Goal: Use online tool/utility: Utilize a website feature to perform a specific function

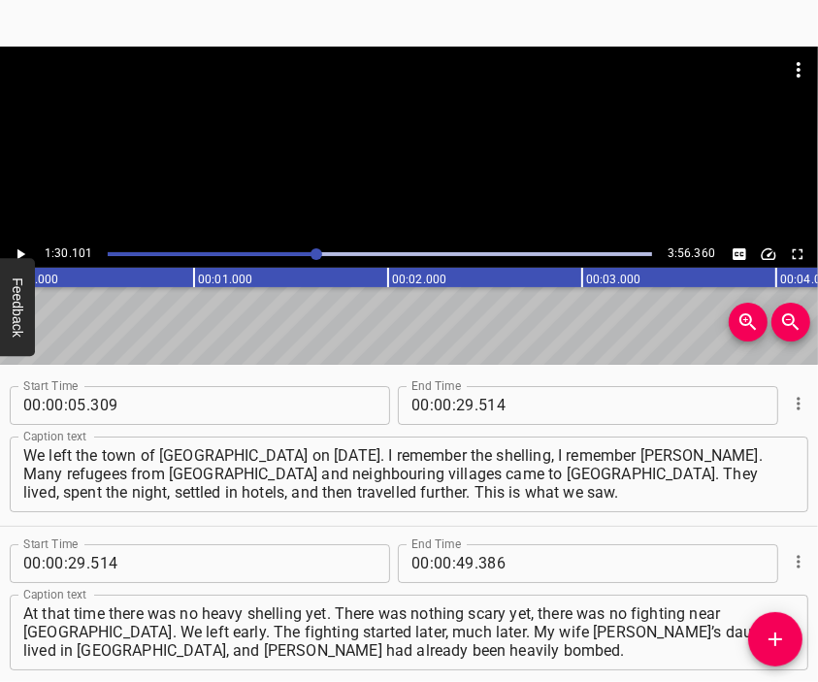
scroll to position [406, 0]
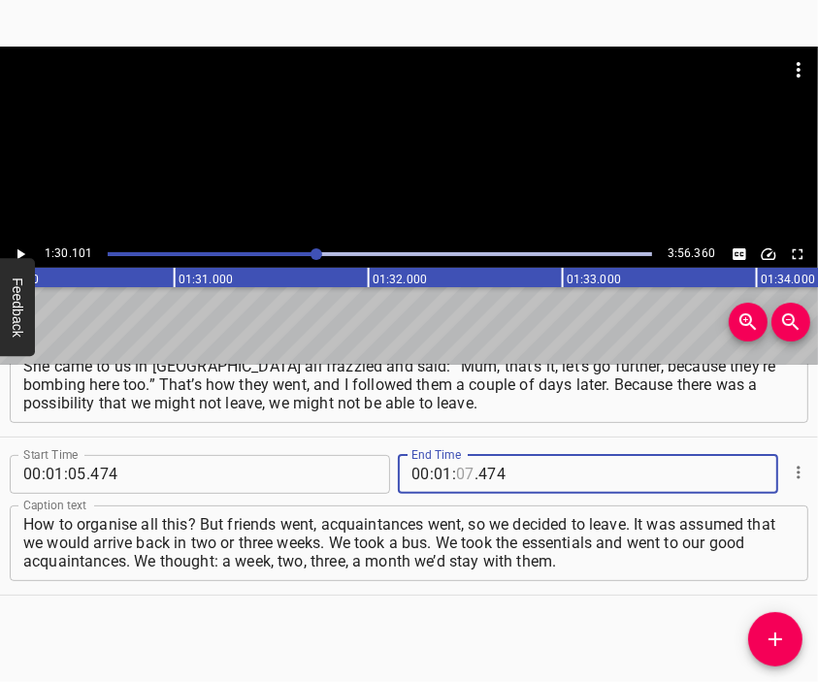
click at [462, 474] on input "number" at bounding box center [465, 474] width 18 height 39
type input "30"
type input "101"
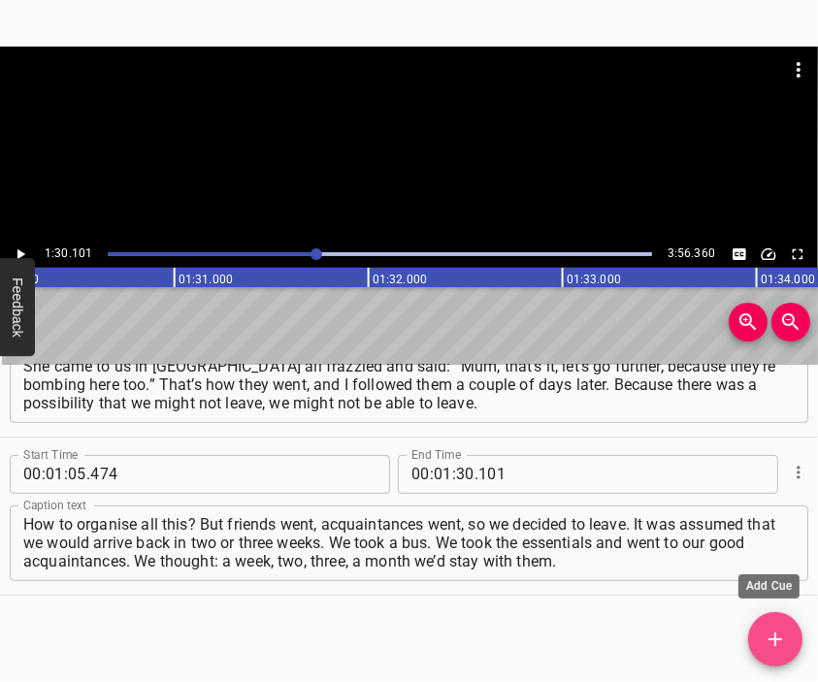
click at [762, 632] on span "Add Cue" at bounding box center [775, 639] width 54 height 23
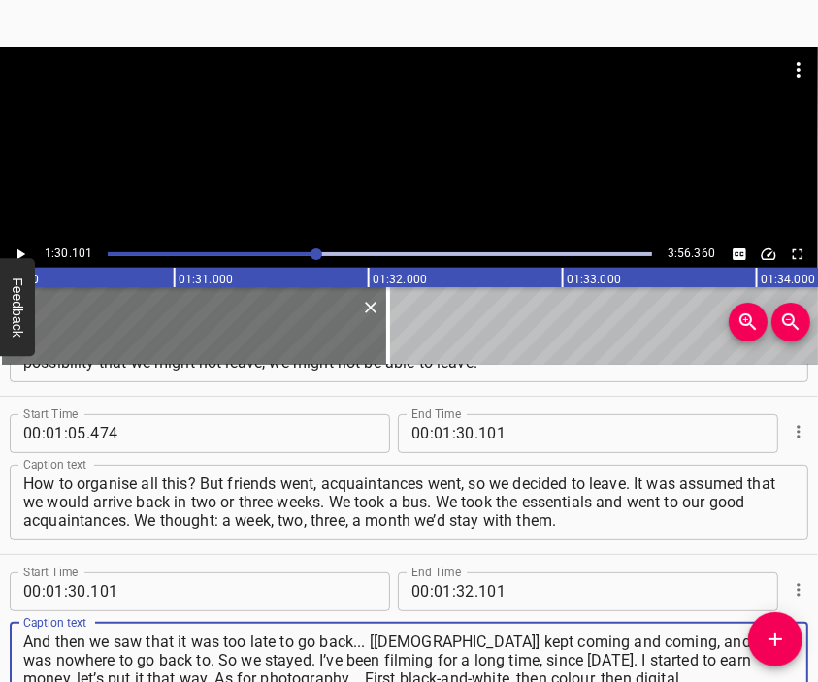
type textarea "And then we saw that it was too late to go back... [[DEMOGRAPHIC_DATA]] kept co…"
click at [413, 167] on div at bounding box center [409, 144] width 818 height 194
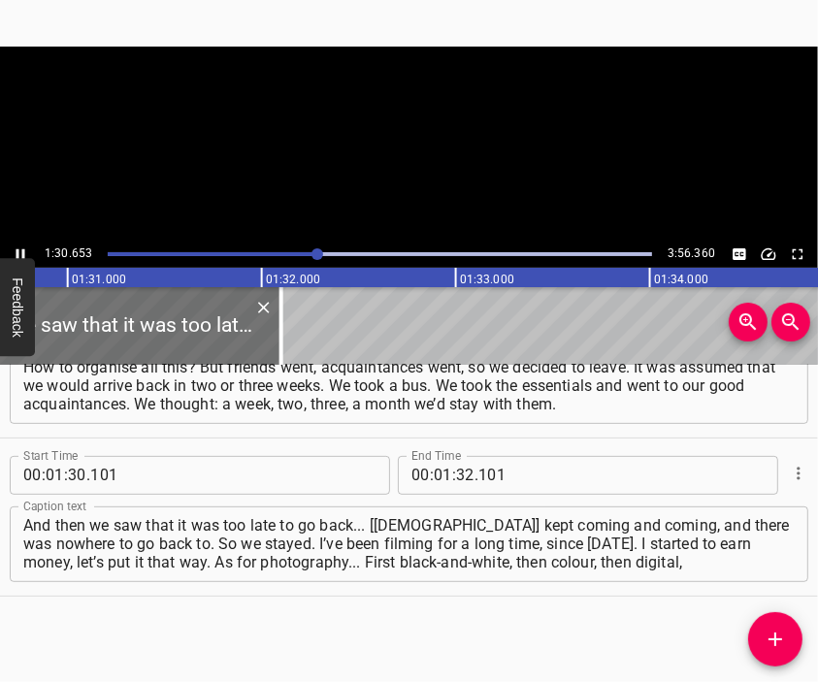
scroll to position [0, 17643]
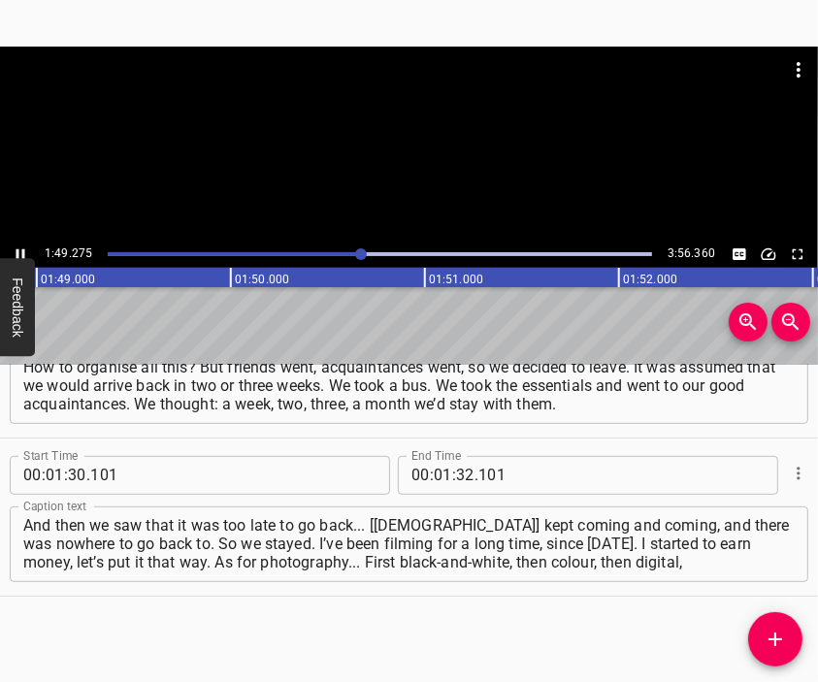
click at [427, 164] on div at bounding box center [409, 144] width 818 height 194
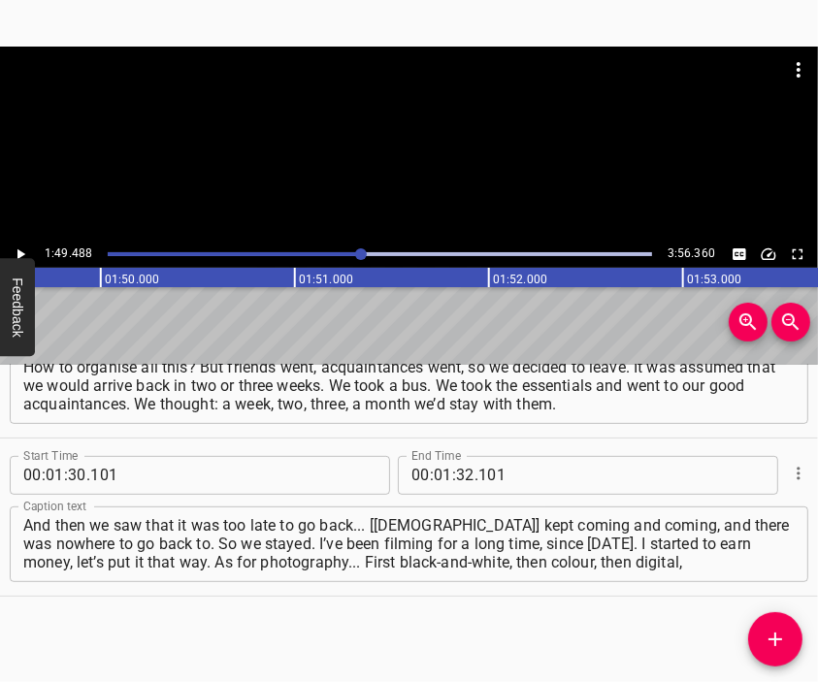
scroll to position [0, 21248]
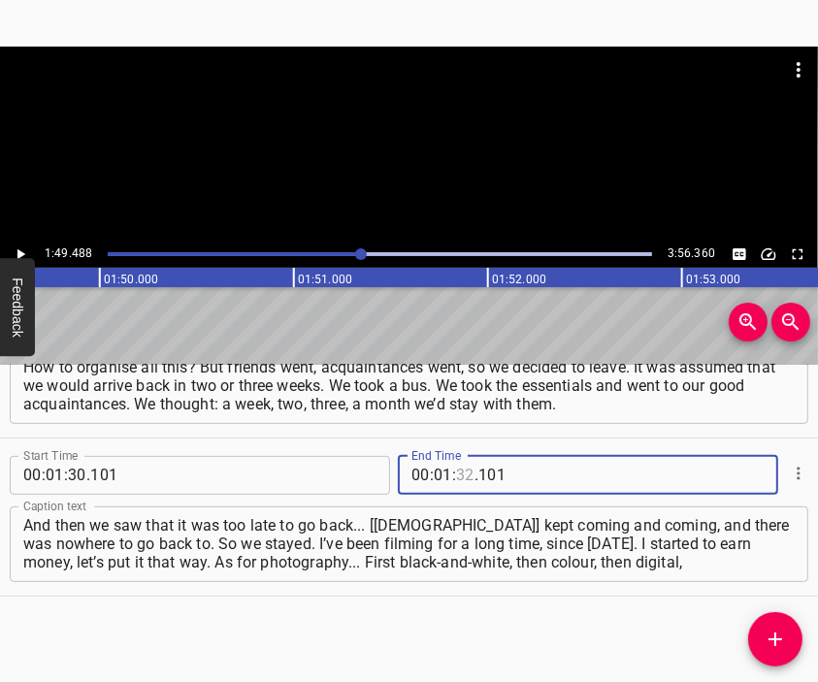
click at [456, 476] on input "number" at bounding box center [465, 475] width 18 height 39
type input "49"
type input "488"
click at [774, 630] on icon "Add Cue" at bounding box center [775, 639] width 23 height 23
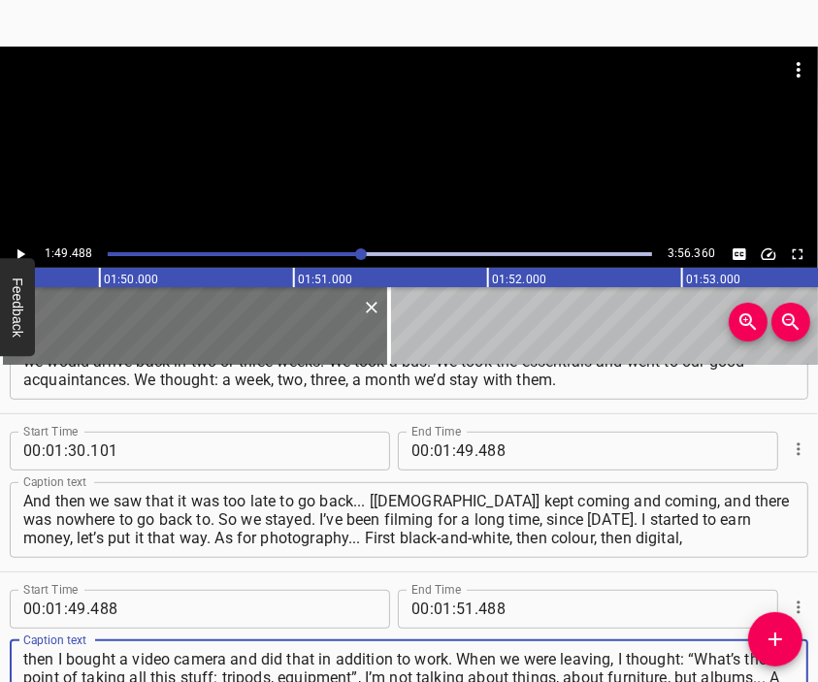
type textarea "then I bought a video camera and did that in addition to work. When we were lea…"
click at [363, 142] on div at bounding box center [409, 95] width 818 height 97
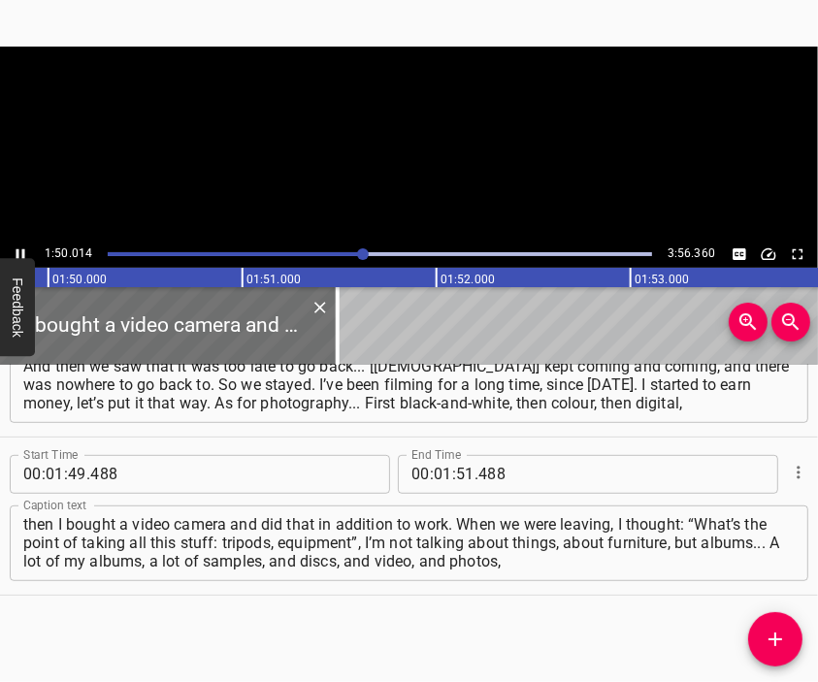
scroll to position [0, 21350]
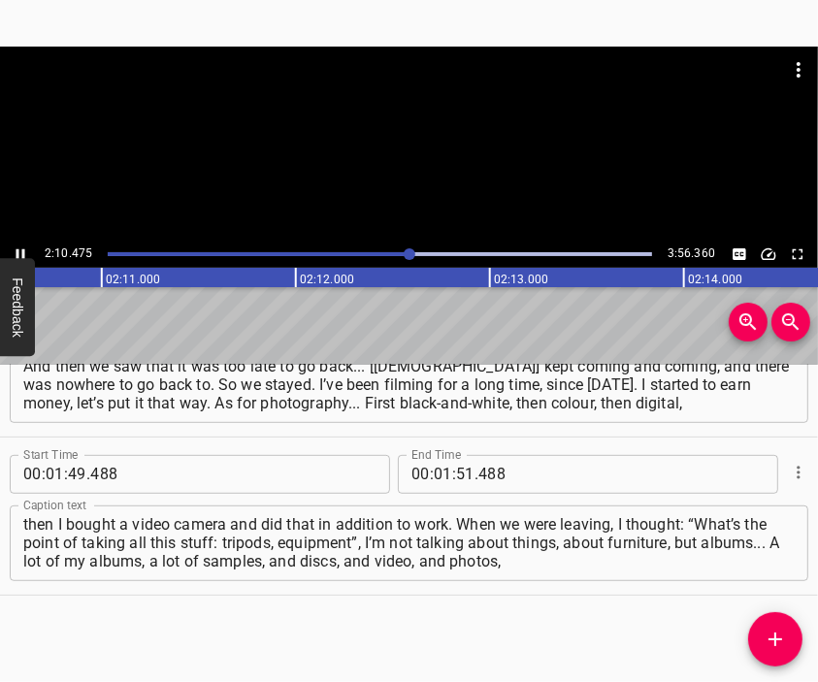
click at [388, 147] on div at bounding box center [409, 144] width 818 height 194
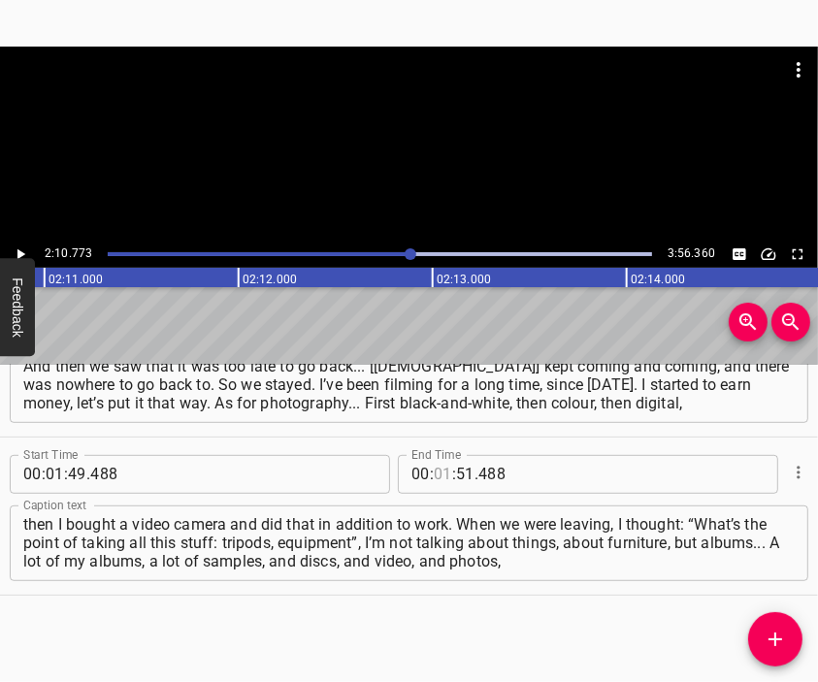
click at [434, 472] on input "number" at bounding box center [443, 474] width 18 height 39
type input "02"
type input "10"
type input "773"
click at [784, 621] on button "Add Cue" at bounding box center [775, 639] width 54 height 54
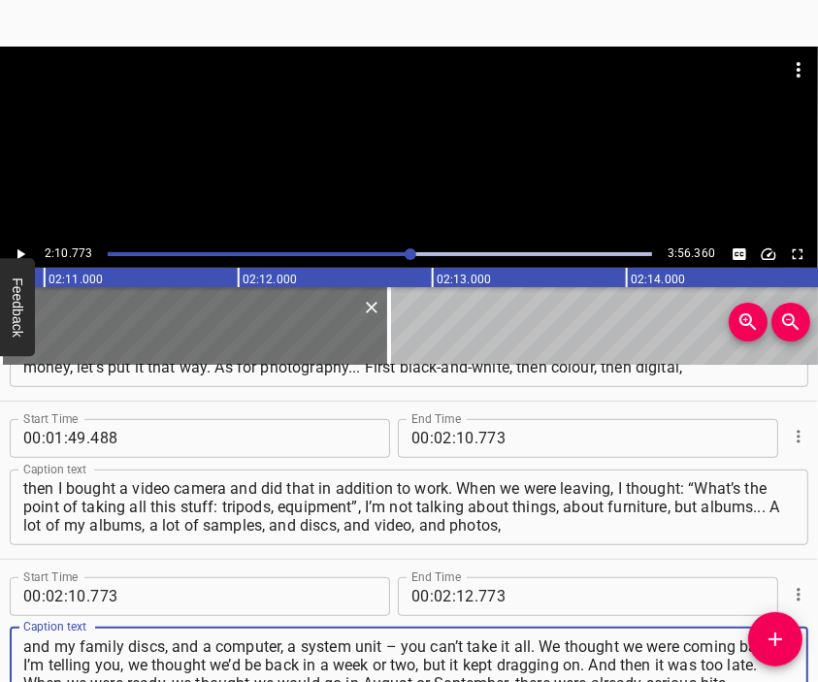
type textarea "and my family discs, and a computer, a system unit – you can’t take it all. We …"
click at [415, 131] on div at bounding box center [409, 95] width 818 height 97
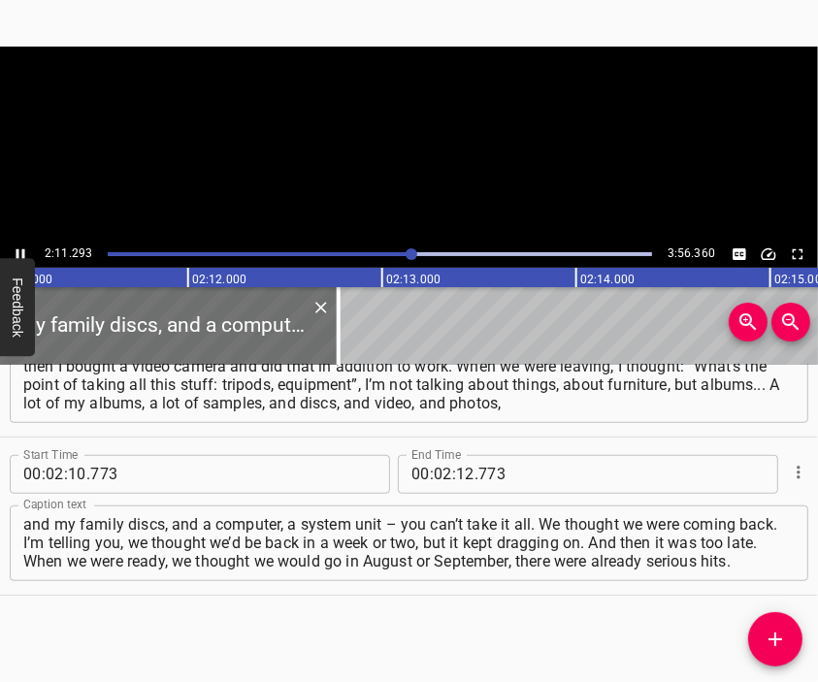
scroll to position [0, 25480]
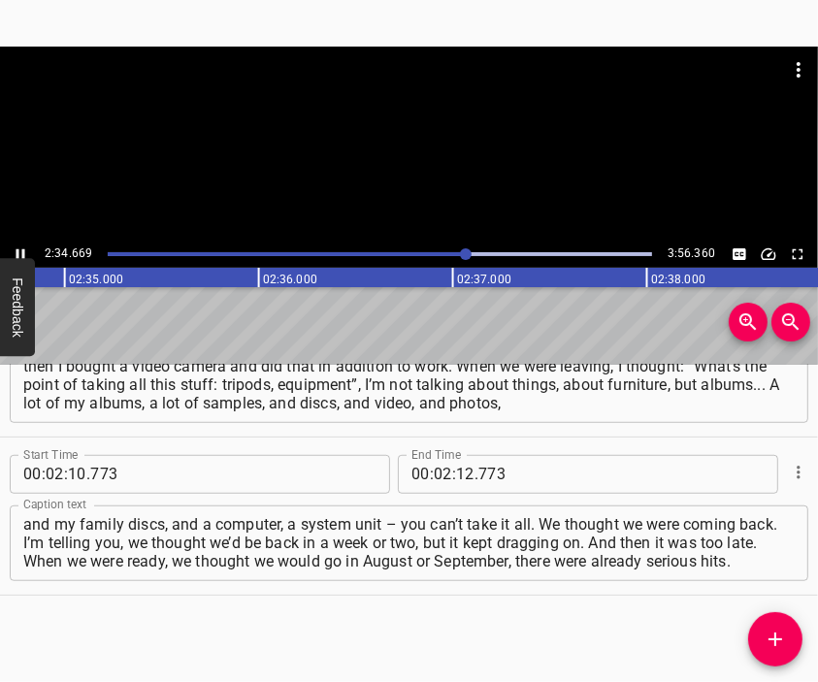
click at [420, 157] on div at bounding box center [409, 144] width 818 height 194
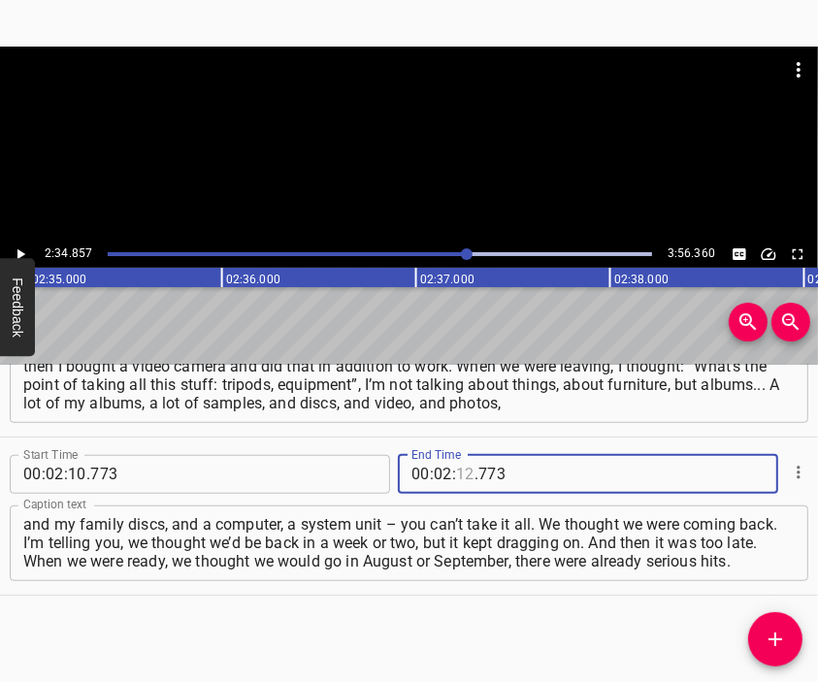
click at [461, 477] on input "number" at bounding box center [465, 474] width 18 height 39
type input "34"
type input "857"
click at [775, 624] on button "Add Cue" at bounding box center [775, 639] width 54 height 54
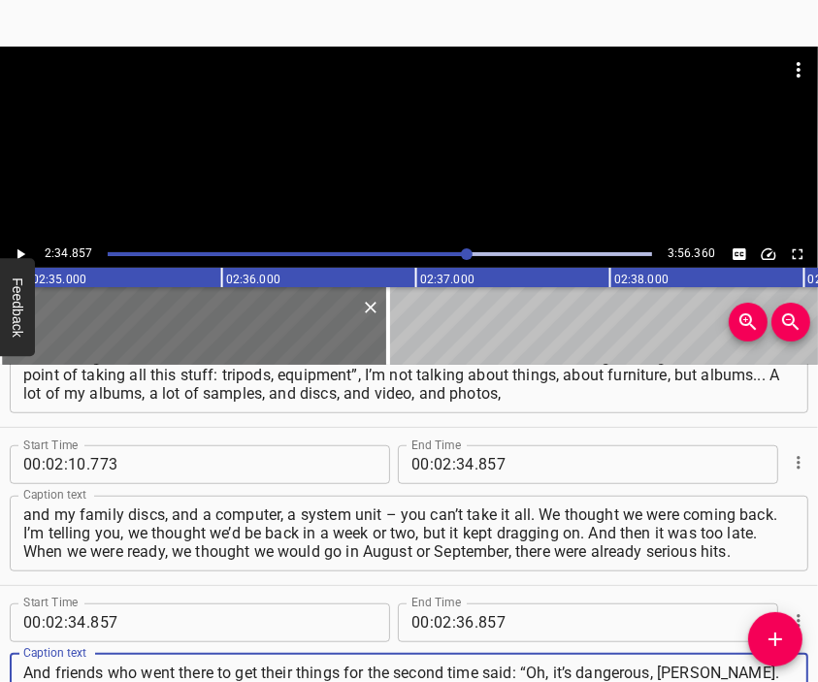
type textarea "And friends who went there to get their things for the second time said: “Oh, i…"
click at [418, 109] on div at bounding box center [409, 95] width 818 height 97
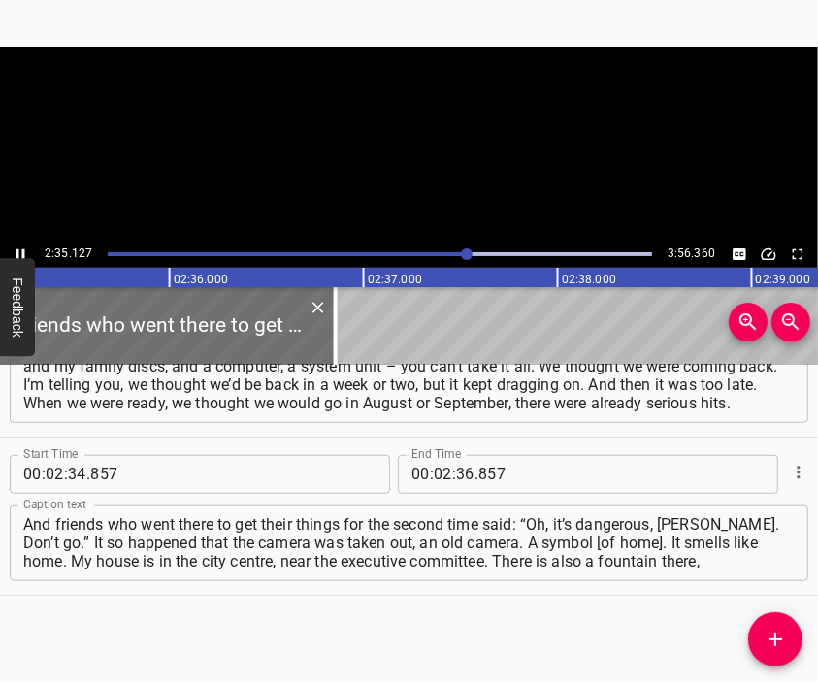
scroll to position [0, 30156]
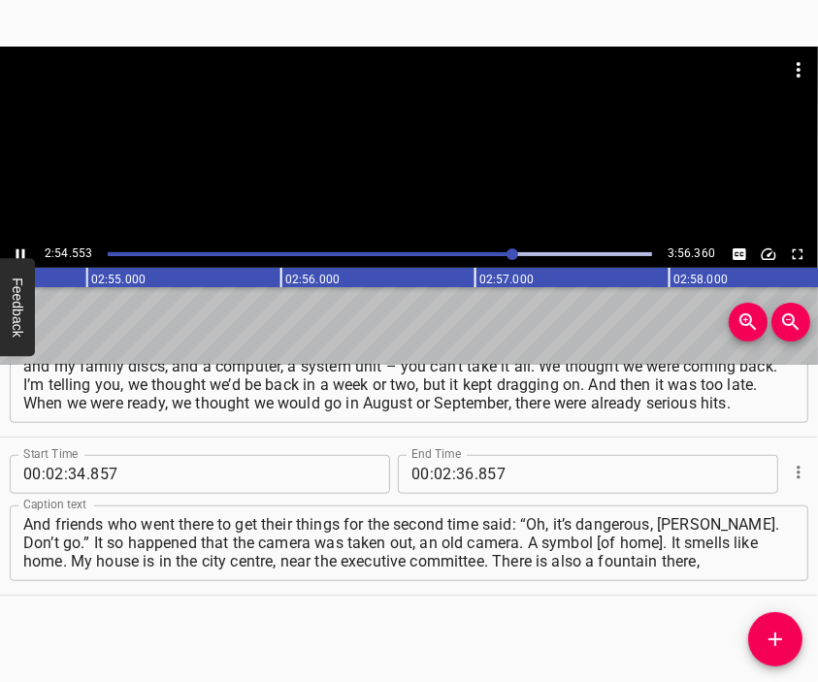
click at [369, 114] on div at bounding box center [409, 95] width 818 height 97
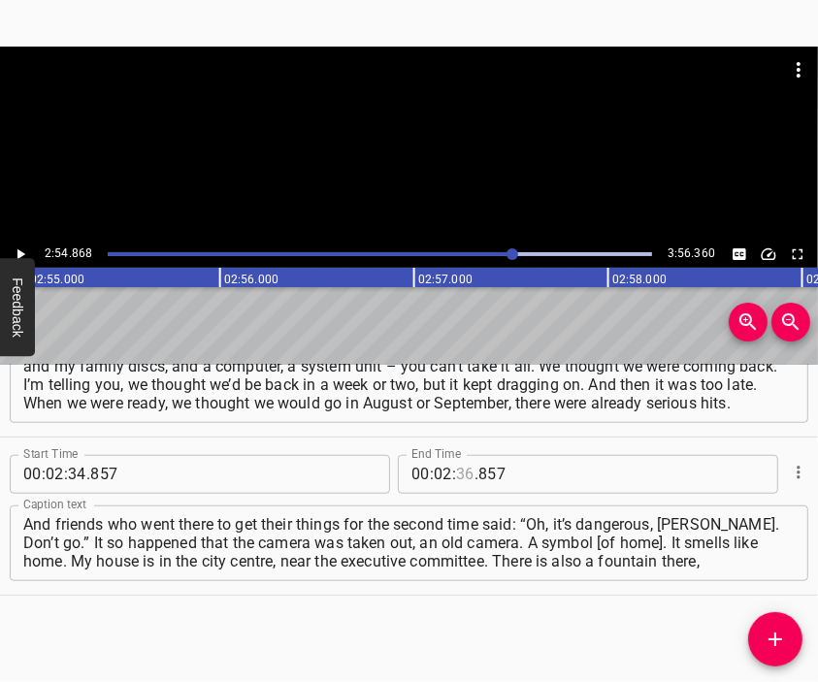
click at [460, 476] on input "number" at bounding box center [465, 474] width 18 height 39
type input "54"
type input "868"
click at [756, 643] on span "Add Cue" at bounding box center [775, 639] width 54 height 23
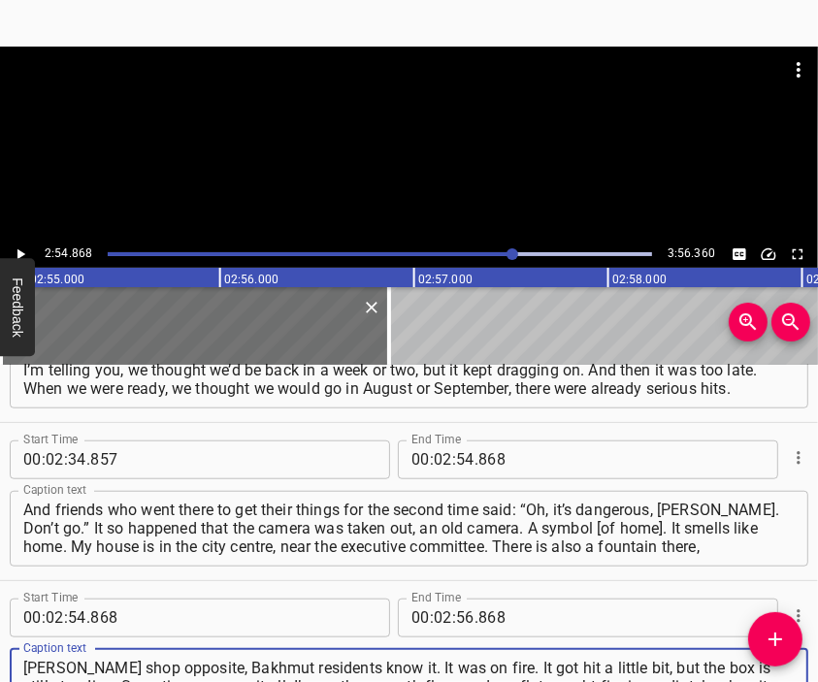
type textarea "[PERSON_NAME] shop opposite, Bakhmut residents know it. It was on fire. It got …"
click at [324, 150] on div at bounding box center [409, 144] width 818 height 194
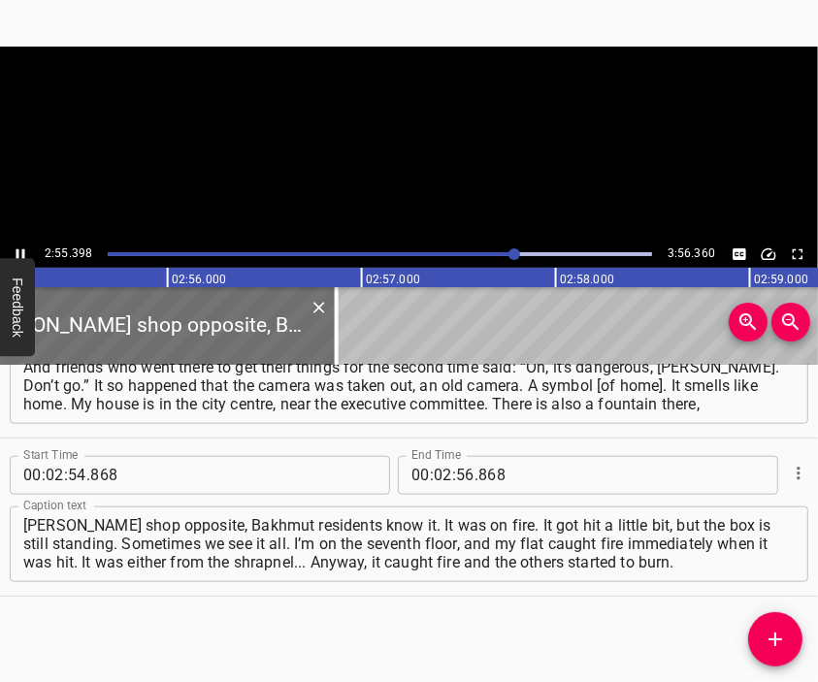
scroll to position [0, 34040]
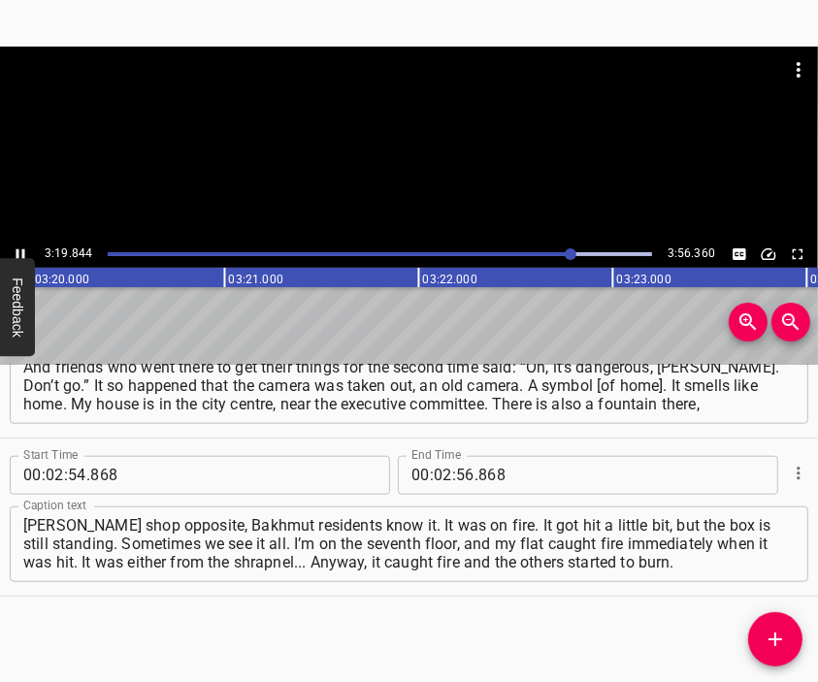
click at [445, 163] on div at bounding box center [409, 144] width 818 height 194
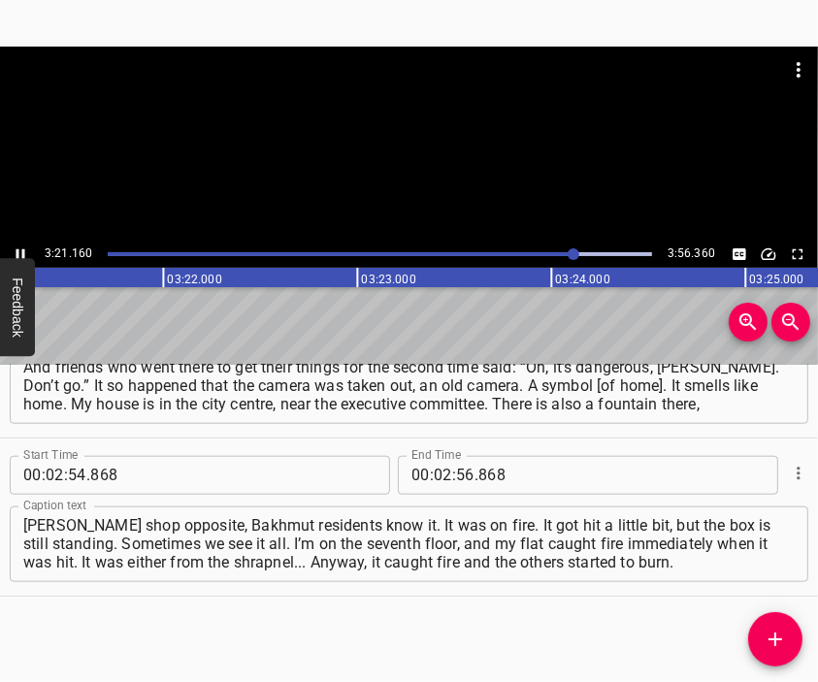
click at [436, 166] on div at bounding box center [409, 144] width 818 height 194
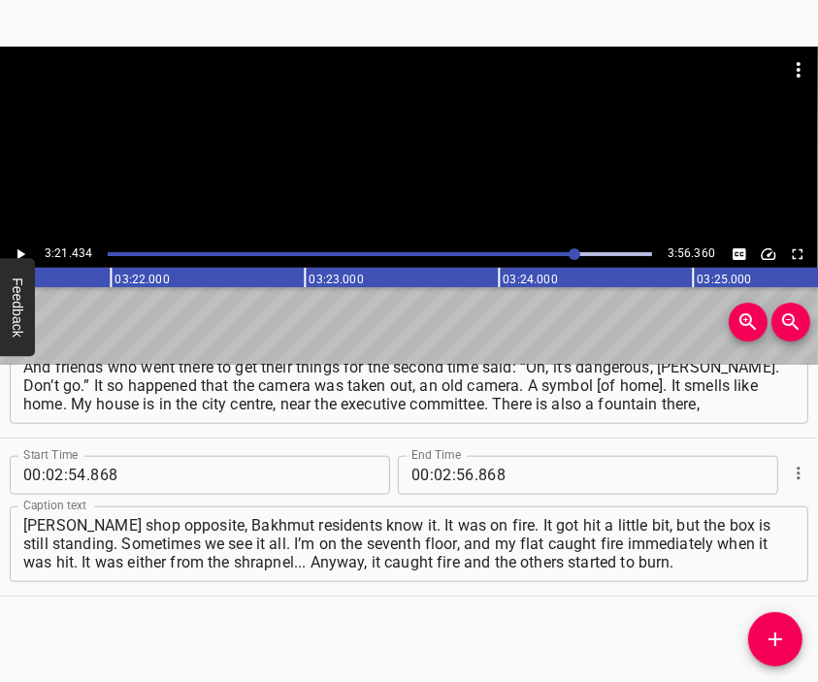
scroll to position [0, 39093]
click at [434, 469] on input "number" at bounding box center [443, 475] width 18 height 39
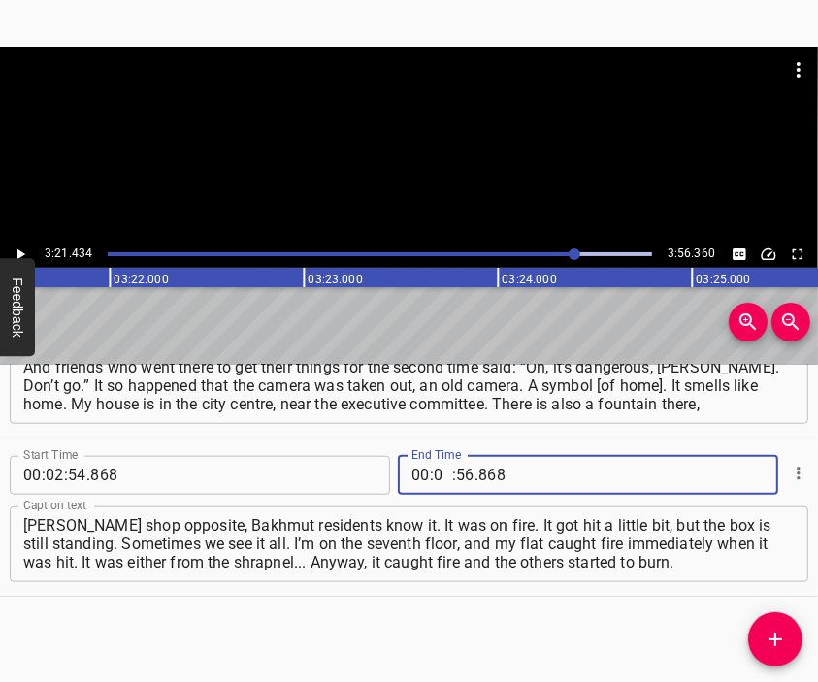
type input "03"
type input "21"
type input "434"
click at [771, 627] on button "Add Cue" at bounding box center [775, 639] width 54 height 54
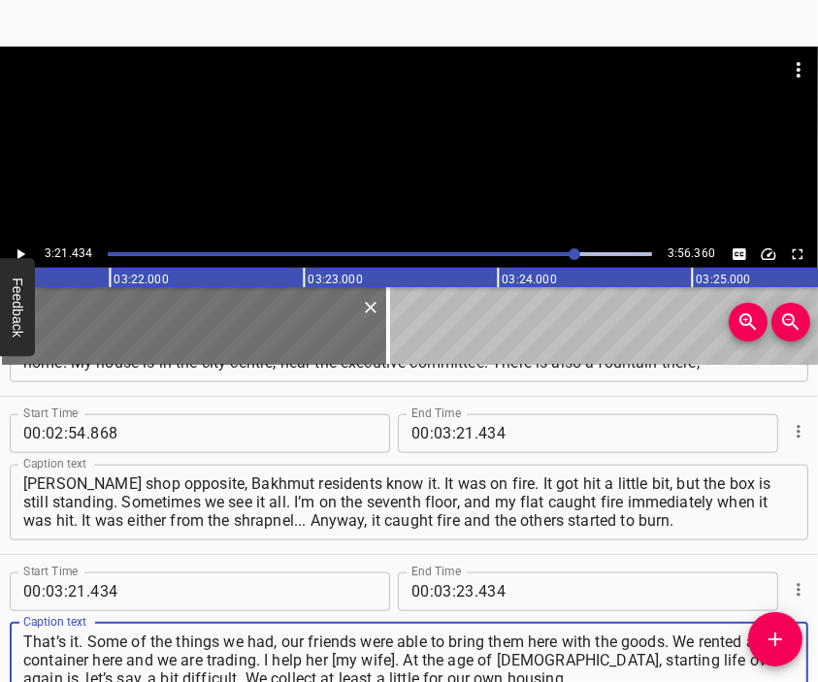
type textarea "That’s it. Some of the things we had, our friends were able to bring them here …"
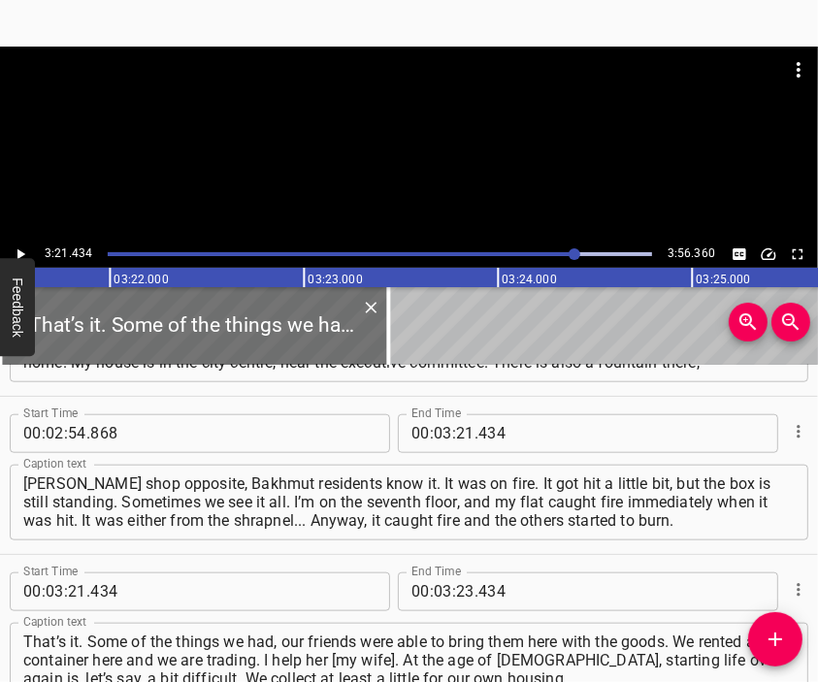
click at [387, 127] on div at bounding box center [409, 95] width 818 height 97
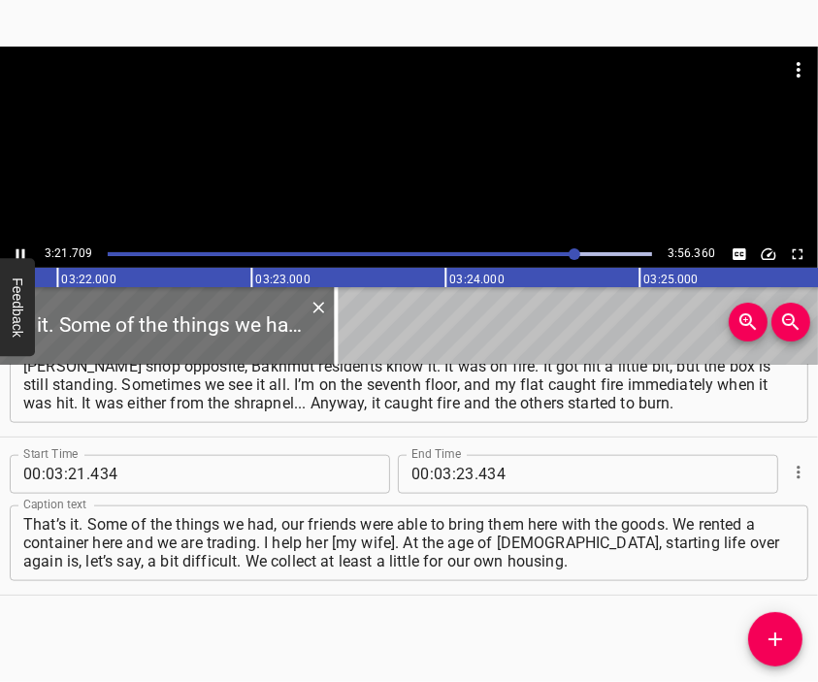
scroll to position [0, 39196]
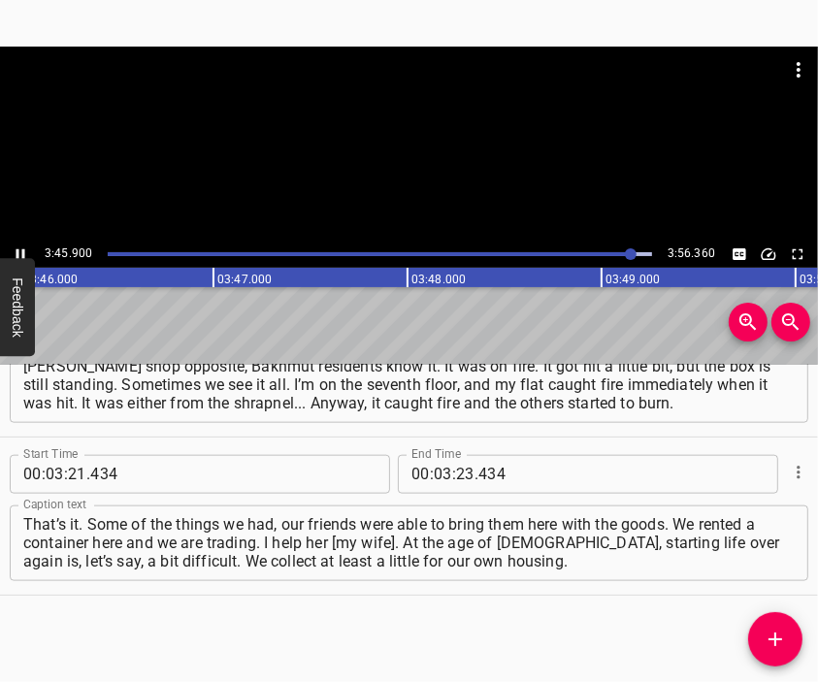
click at [422, 176] on div at bounding box center [409, 144] width 818 height 194
click at [456, 475] on input "number" at bounding box center [465, 474] width 18 height 39
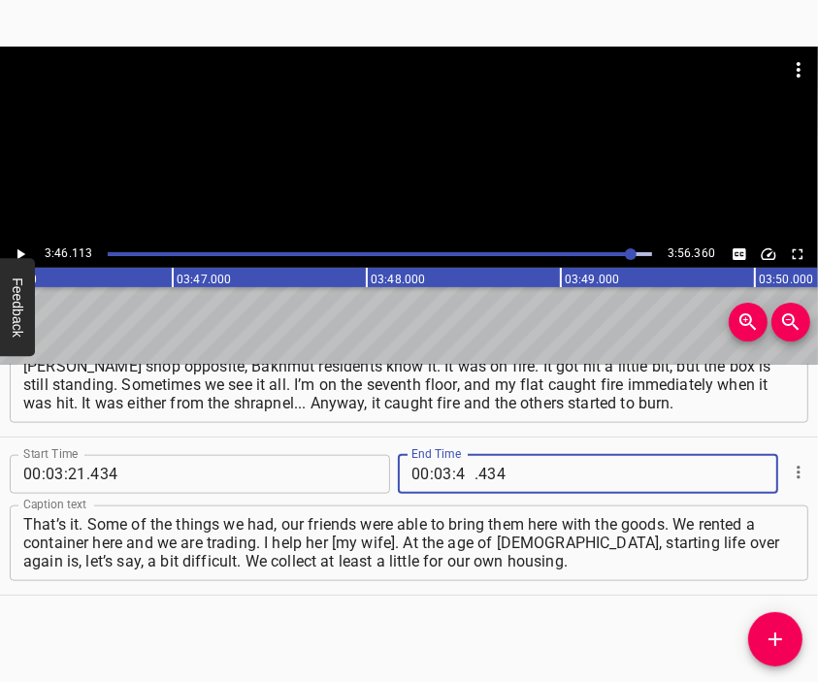
type input "46"
type input "360"
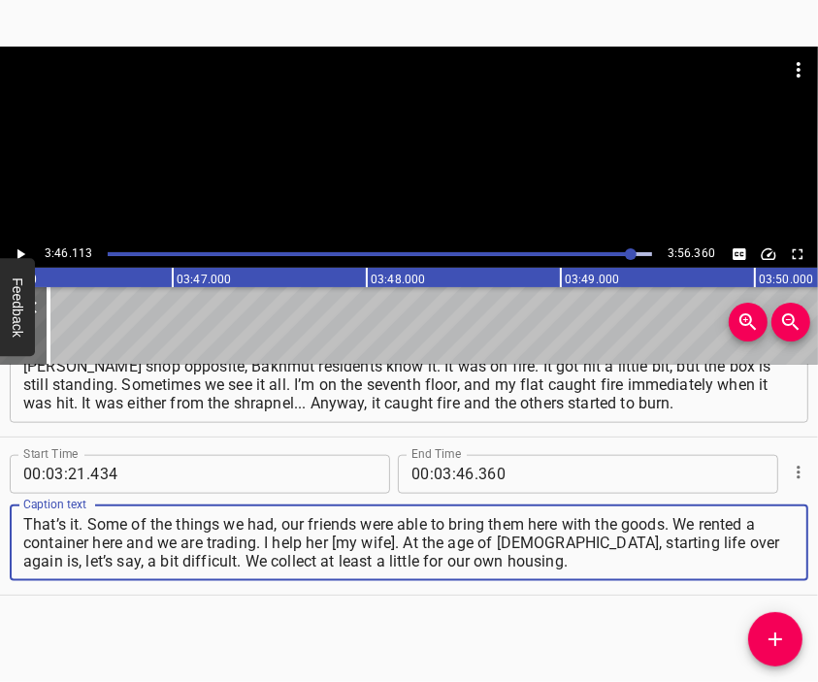
click at [483, 566] on textarea "That’s it. Some of the things we had, our friends were able to bring them here …" at bounding box center [408, 542] width 771 height 55
click at [434, 155] on div at bounding box center [409, 144] width 818 height 194
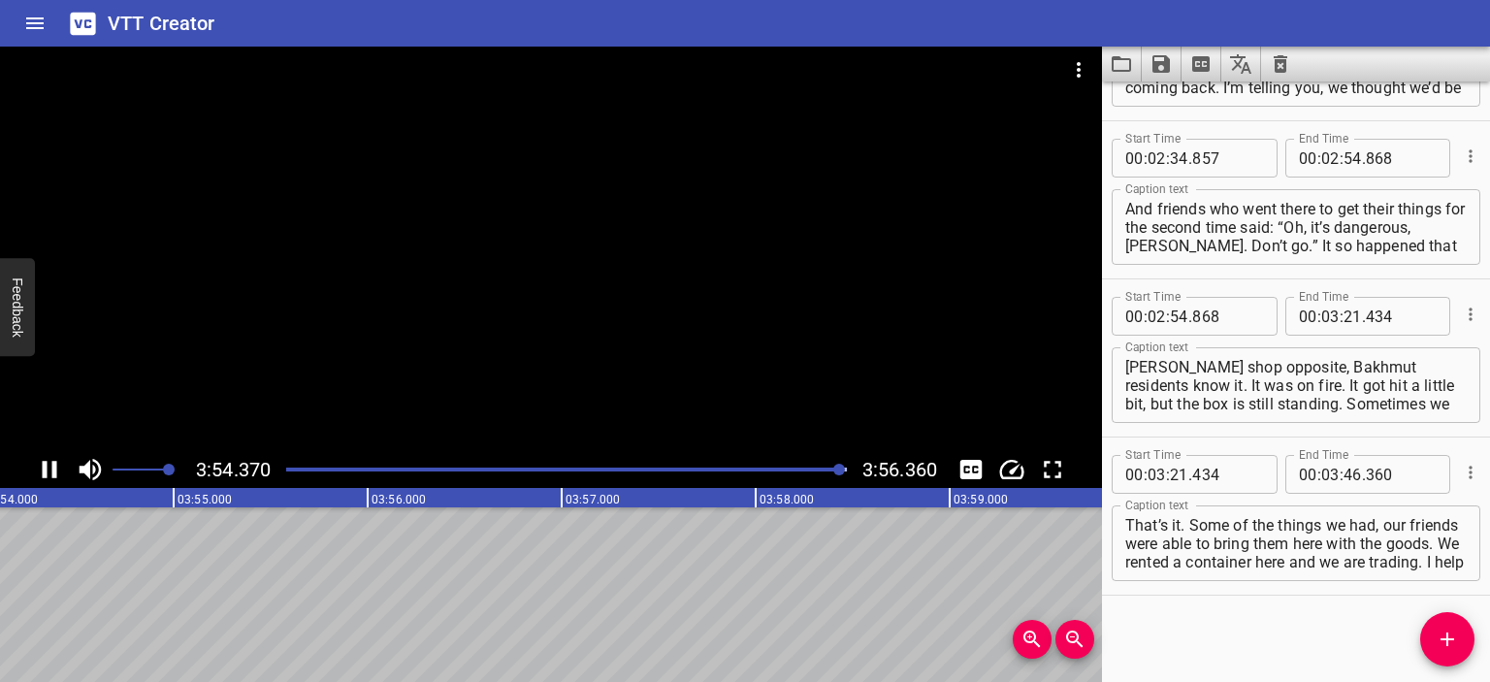
scroll to position [0, 45475]
click at [817, 61] on icon "Save captions to file" at bounding box center [1161, 63] width 17 height 17
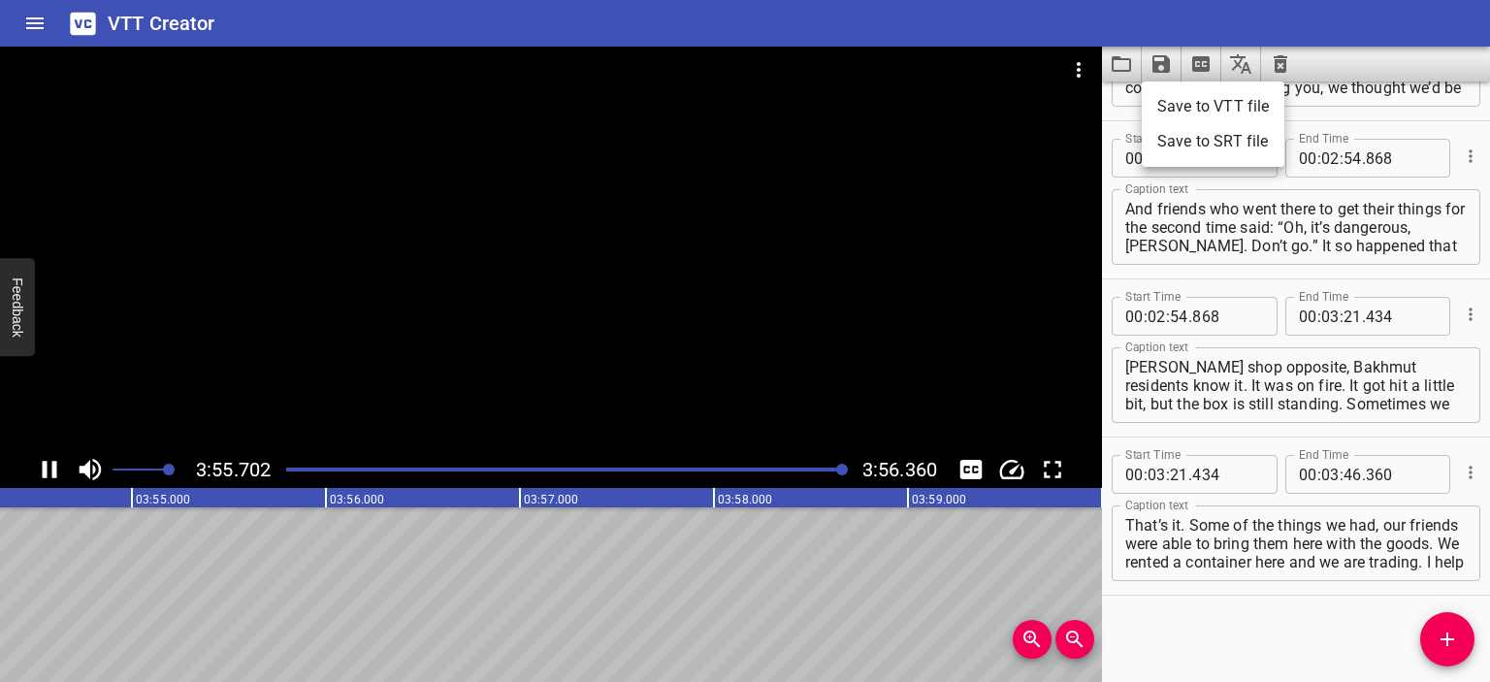
click at [817, 105] on li "Save to VTT file" at bounding box center [1213, 106] width 143 height 35
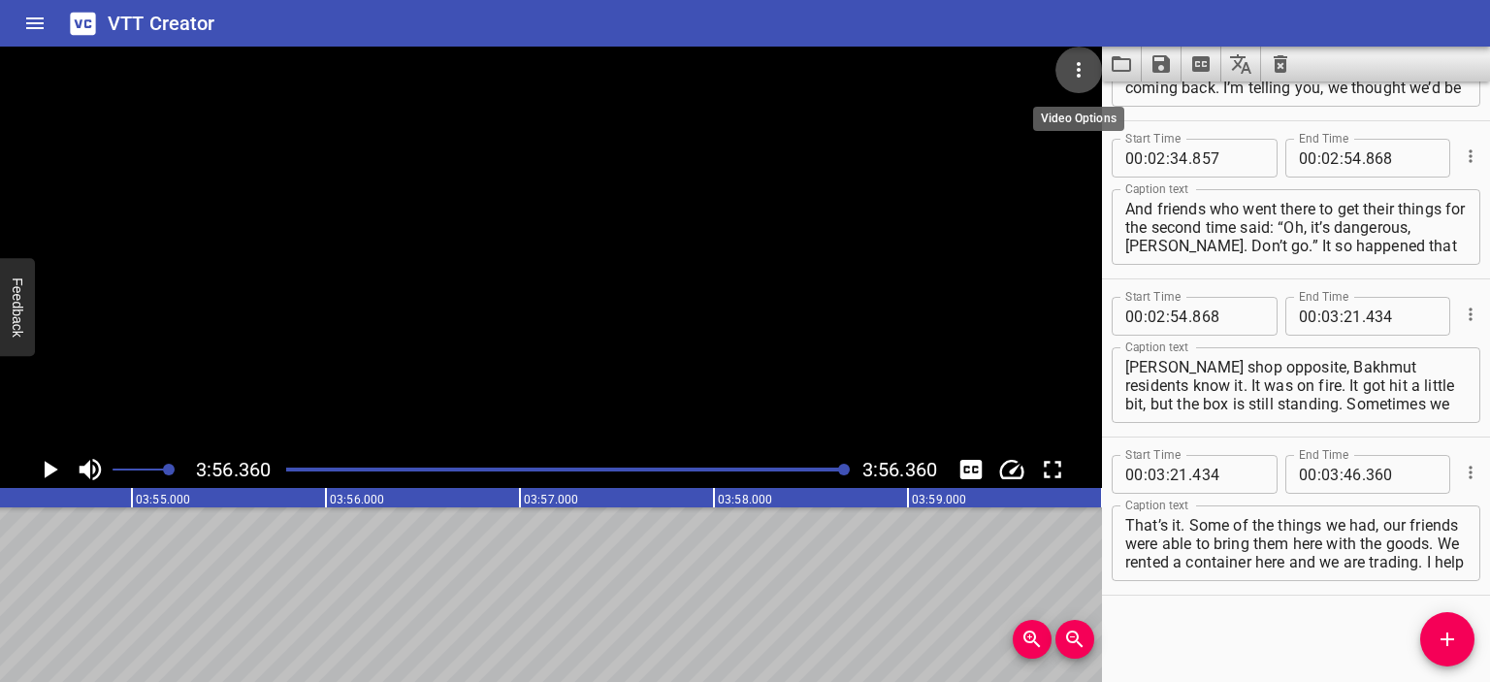
click at [817, 64] on icon "Video Options" at bounding box center [1078, 69] width 23 height 23
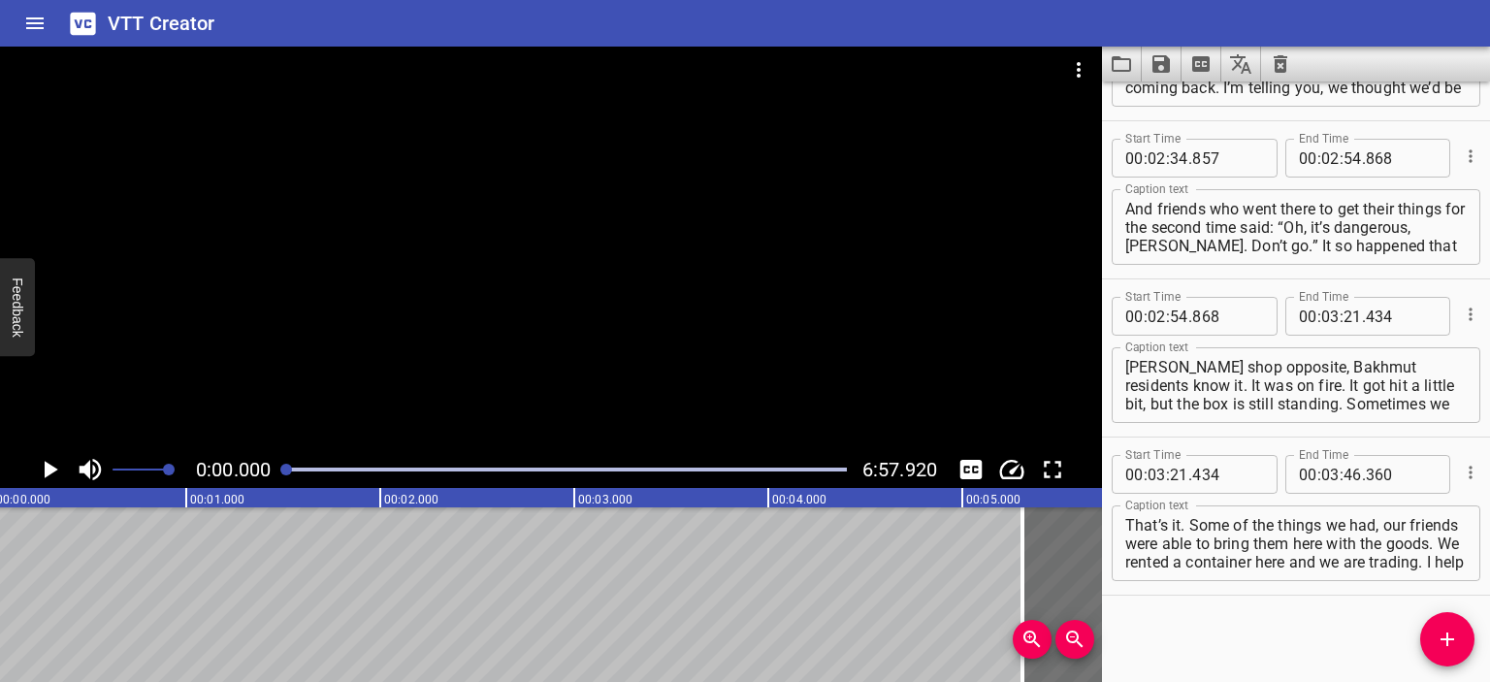
scroll to position [0, 0]
click at [49, 469] on icon "Play/Pause" at bounding box center [52, 469] width 14 height 17
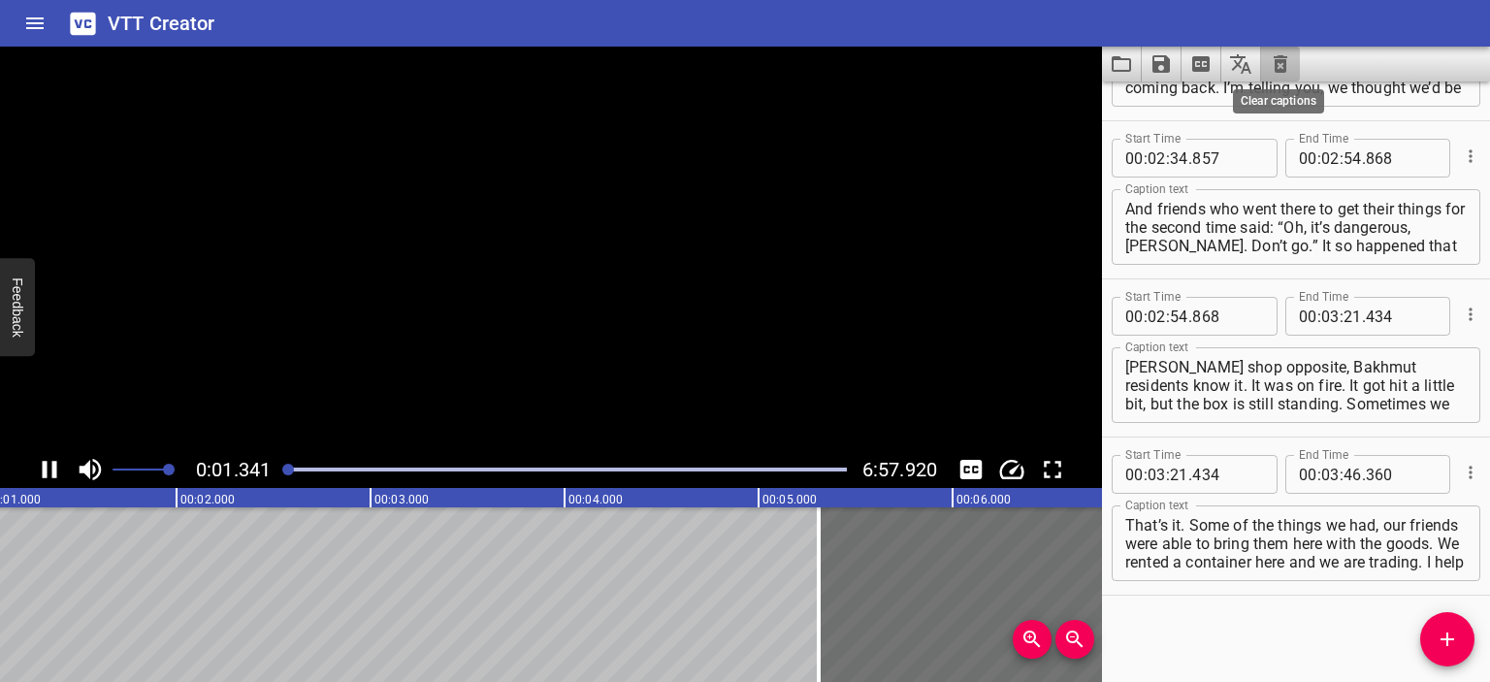
click at [817, 63] on icon "Clear captions" at bounding box center [1280, 63] width 23 height 23
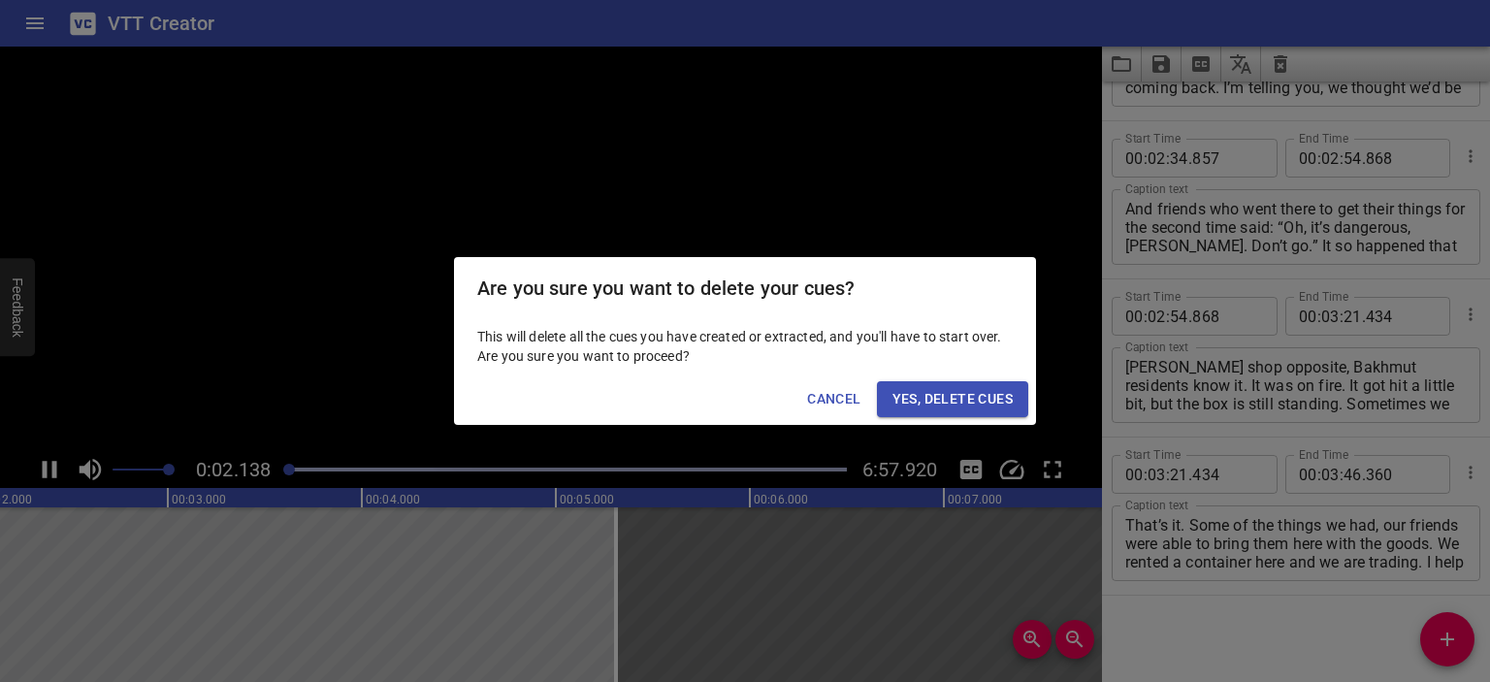
click at [817, 389] on span "Yes, Delete Cues" at bounding box center [953, 399] width 120 height 24
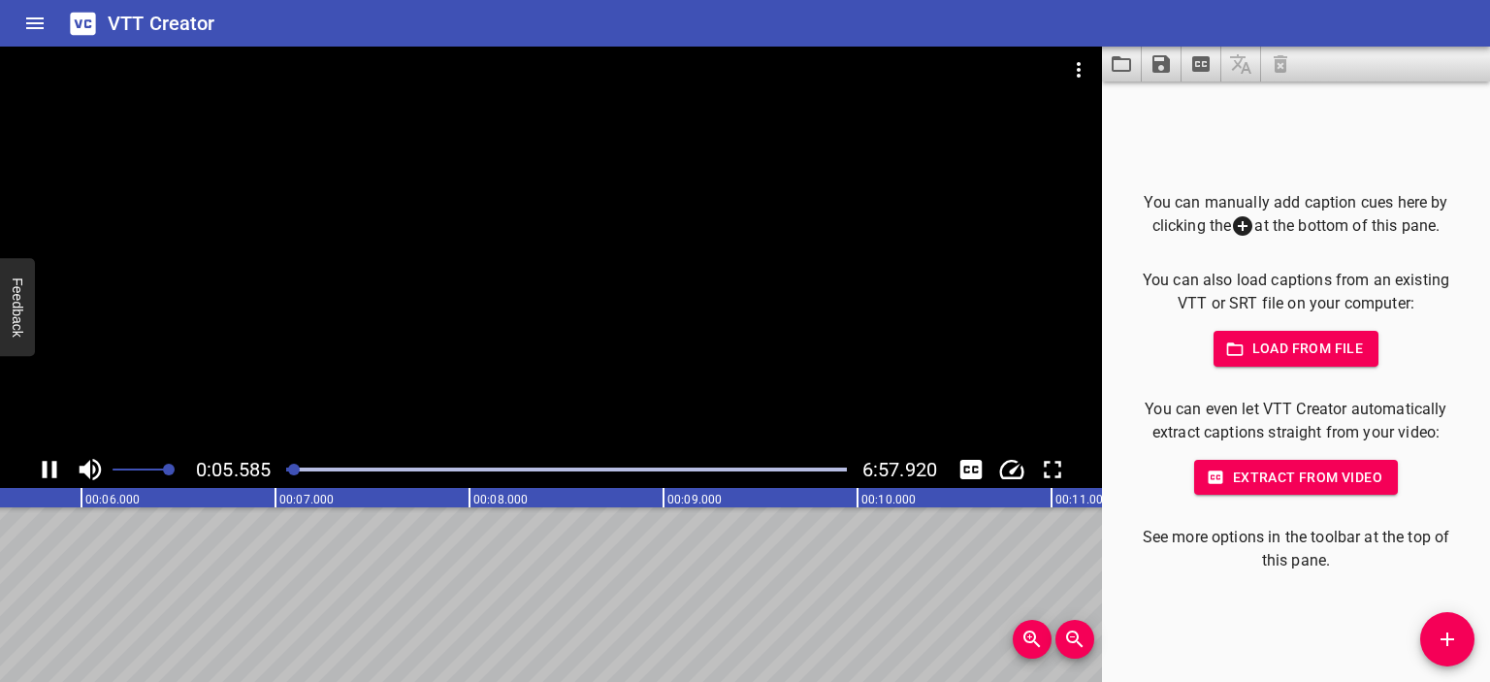
click at [652, 278] on div at bounding box center [551, 249] width 1102 height 405
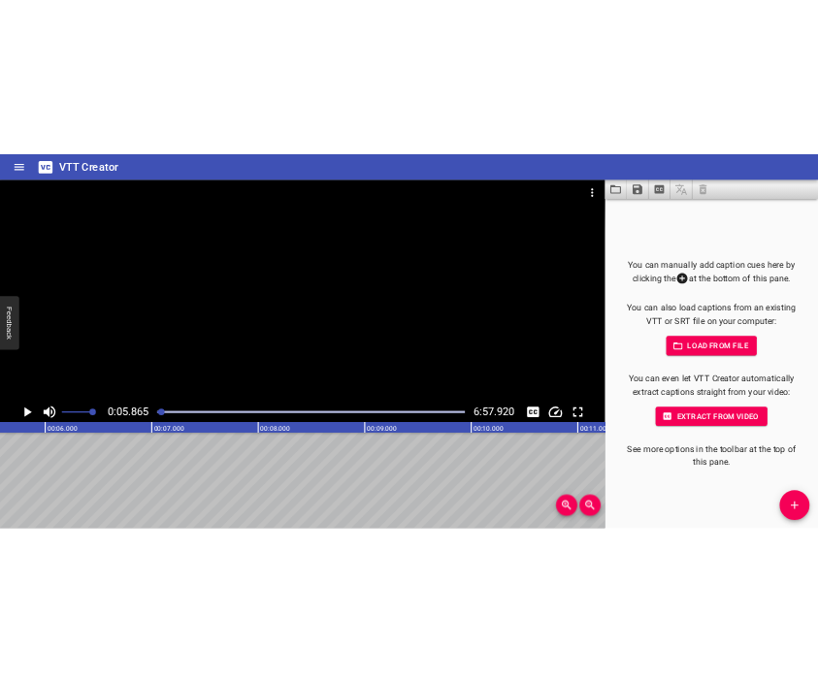
scroll to position [0, 1137]
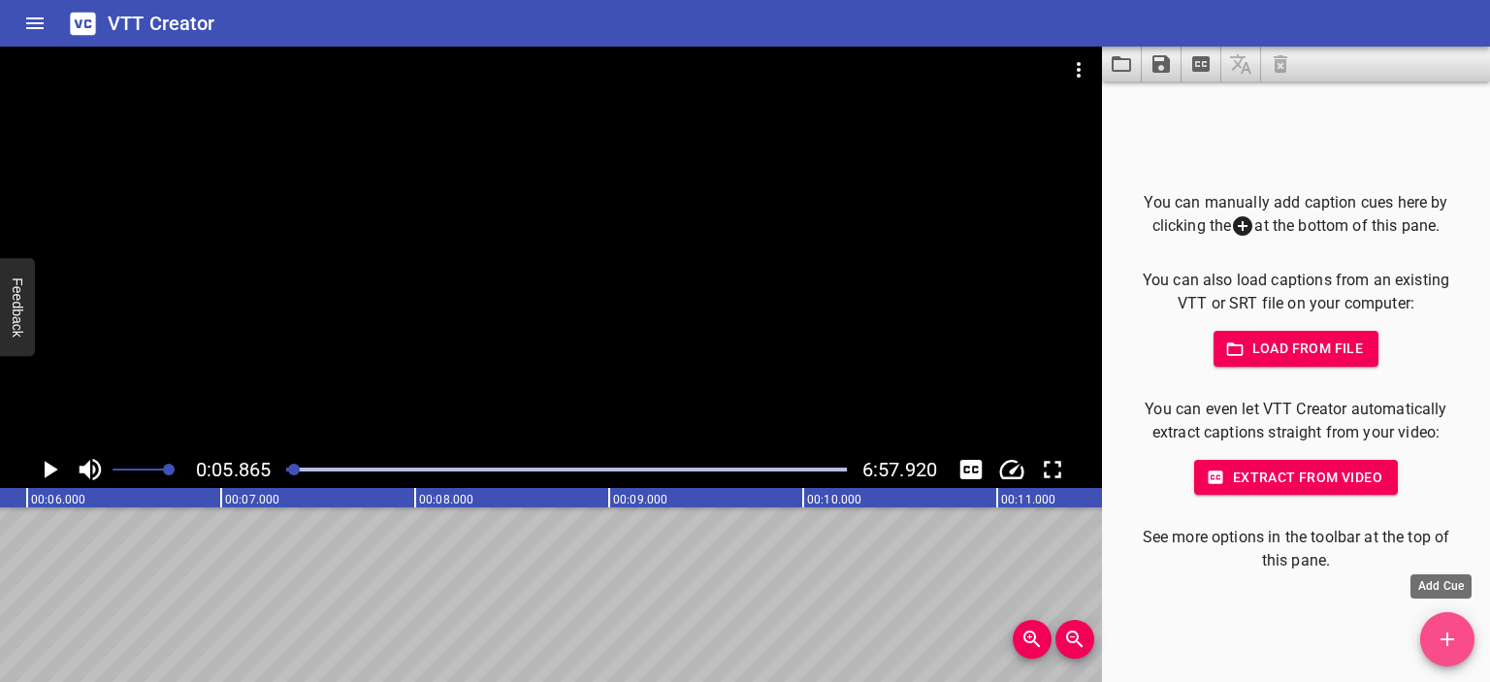
click at [817, 633] on icon "Add Cue" at bounding box center [1448, 640] width 14 height 14
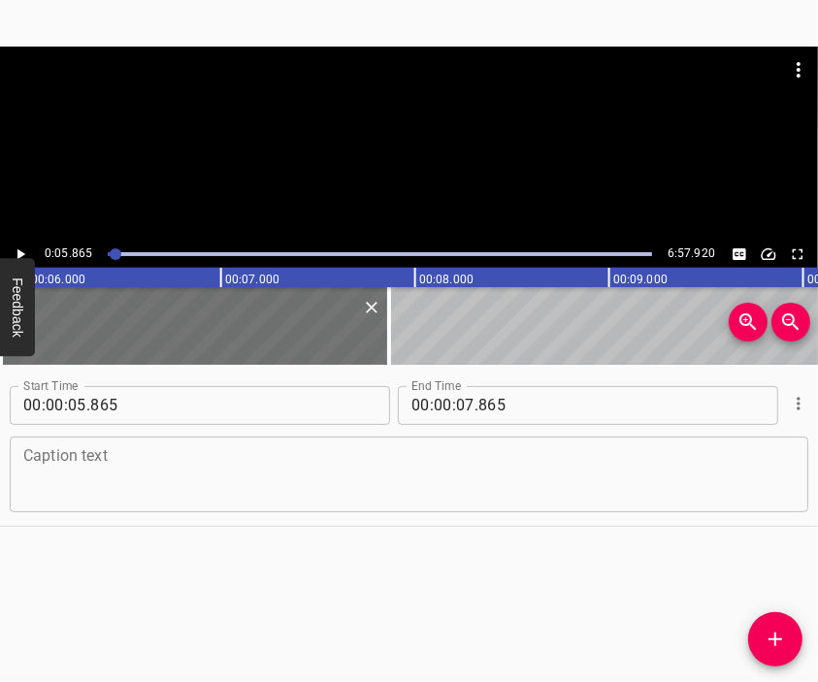
click at [388, 484] on textarea at bounding box center [408, 473] width 771 height 55
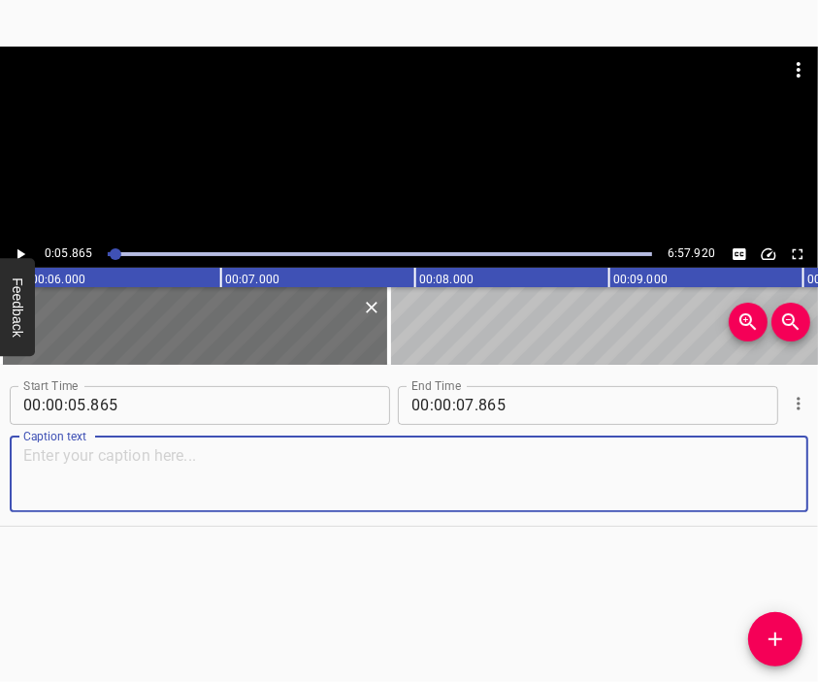
paste textarea "This is the third war I’ve been through. I was born in [DEMOGRAPHIC_DATA]. I su…"
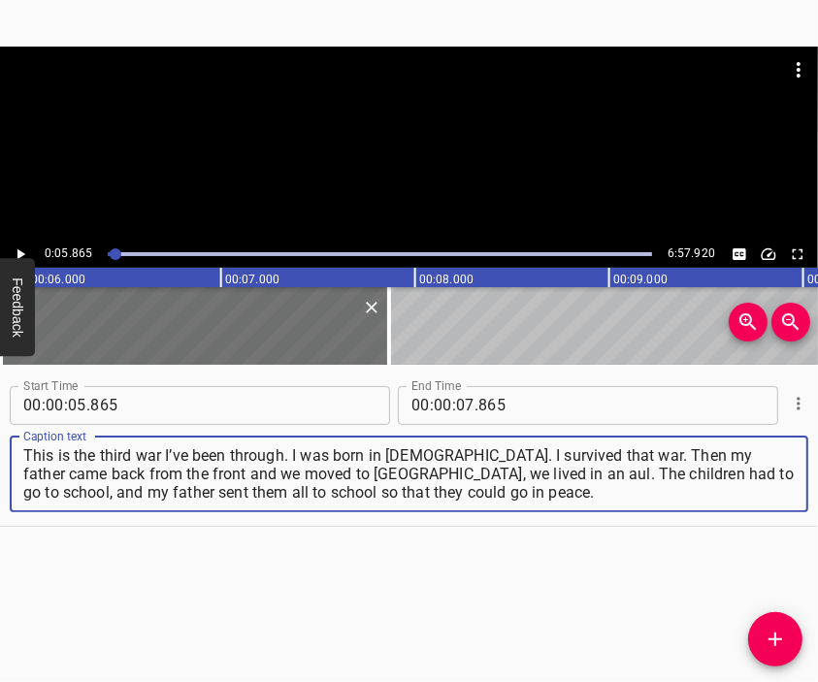
type textarea "This is the third war I’ve been through. I was born in [DEMOGRAPHIC_DATA]. I su…"
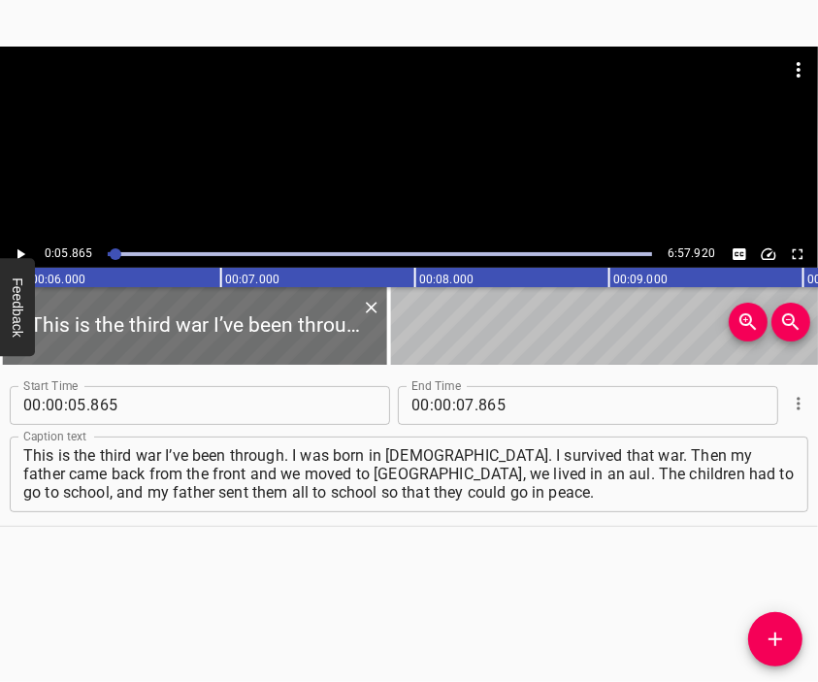
click at [431, 92] on div at bounding box center [409, 70] width 818 height 47
click at [411, 130] on div at bounding box center [409, 95] width 818 height 97
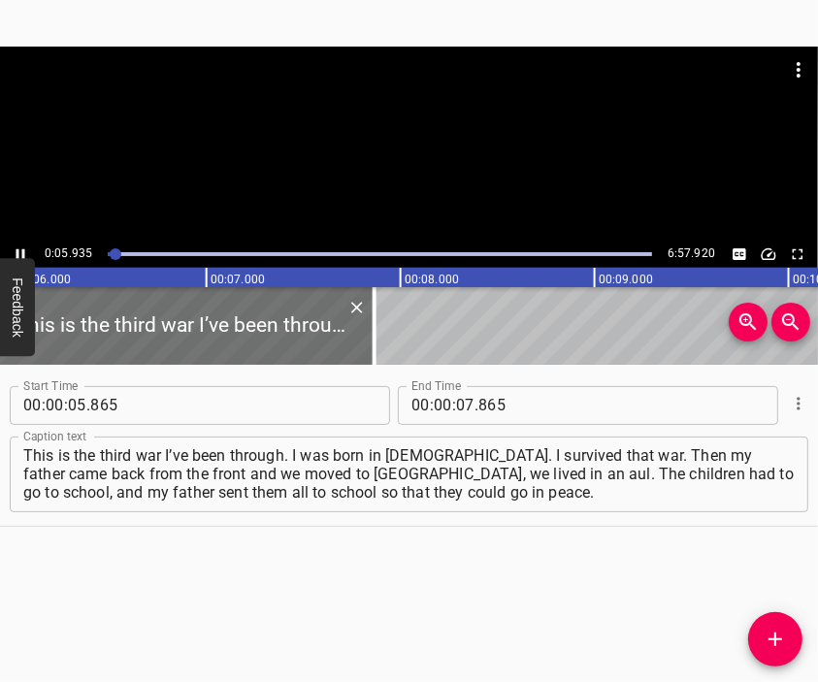
scroll to position [0, 1202]
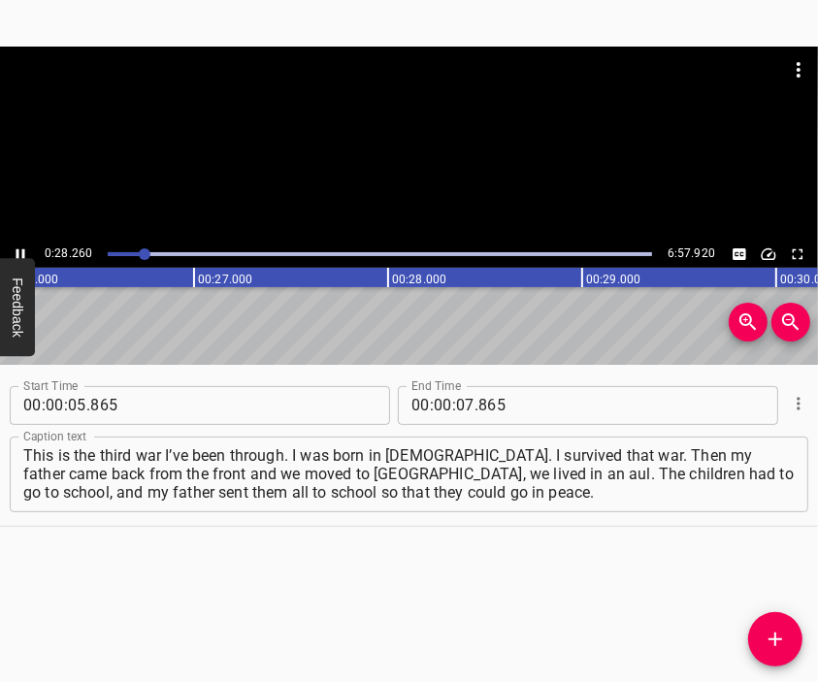
click at [442, 160] on div at bounding box center [409, 144] width 818 height 194
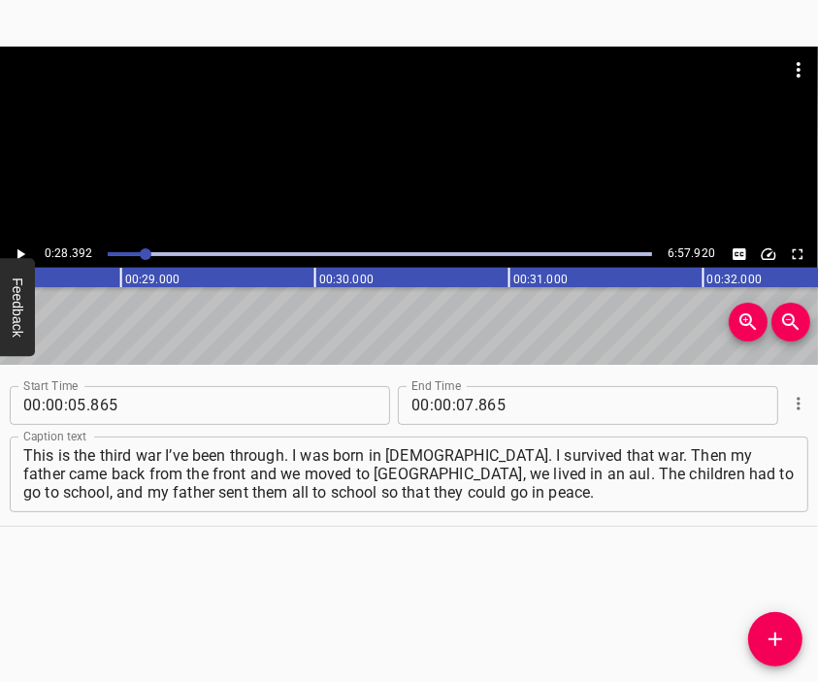
scroll to position [0, 5510]
click at [460, 410] on input "number" at bounding box center [465, 405] width 18 height 39
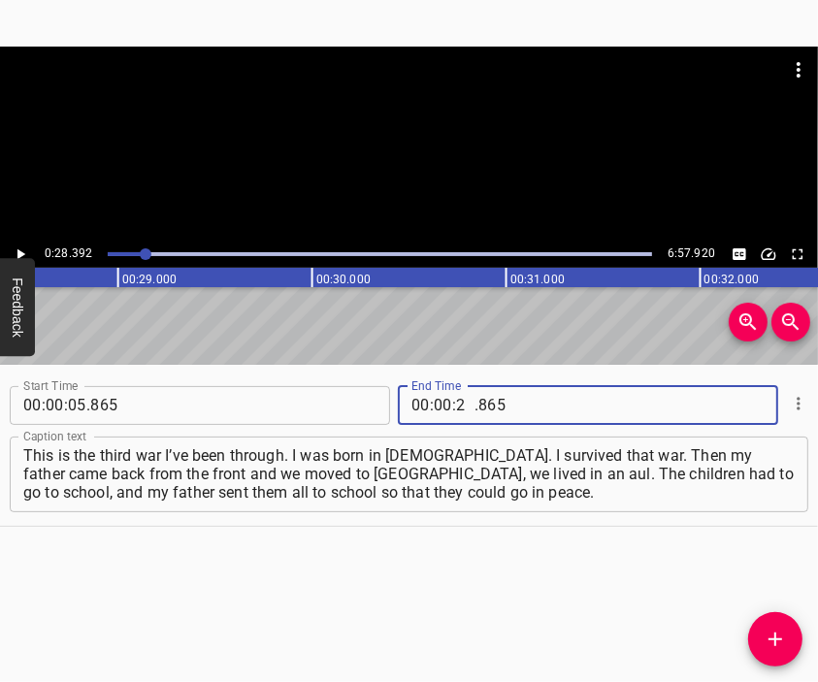
type input "28"
type input "392"
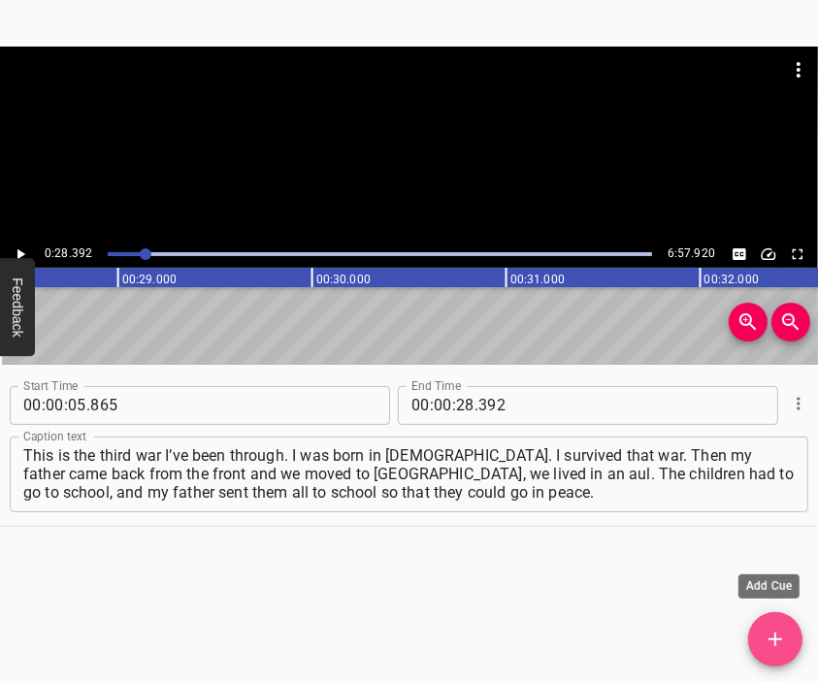
click at [776, 629] on icon "Add Cue" at bounding box center [775, 639] width 23 height 23
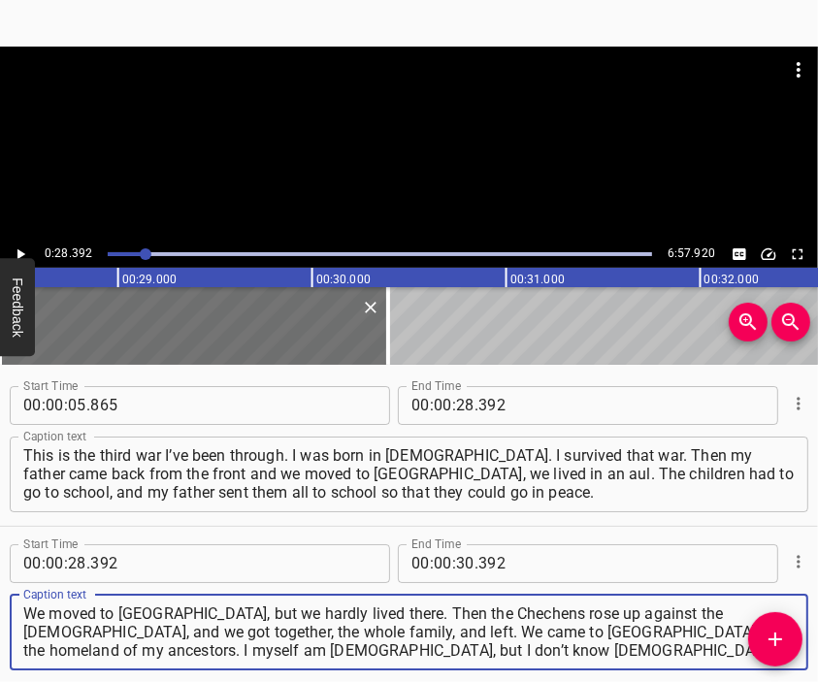
type textarea "We moved to [GEOGRAPHIC_DATA], but we hardly lived there. Then the Chechens ros…"
click at [246, 113] on div at bounding box center [409, 95] width 818 height 97
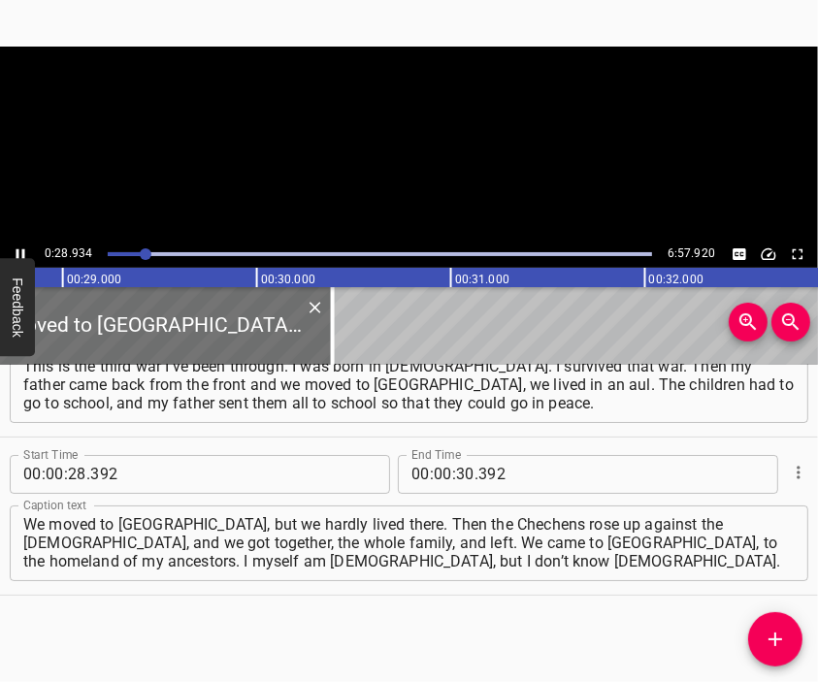
scroll to position [0, 5614]
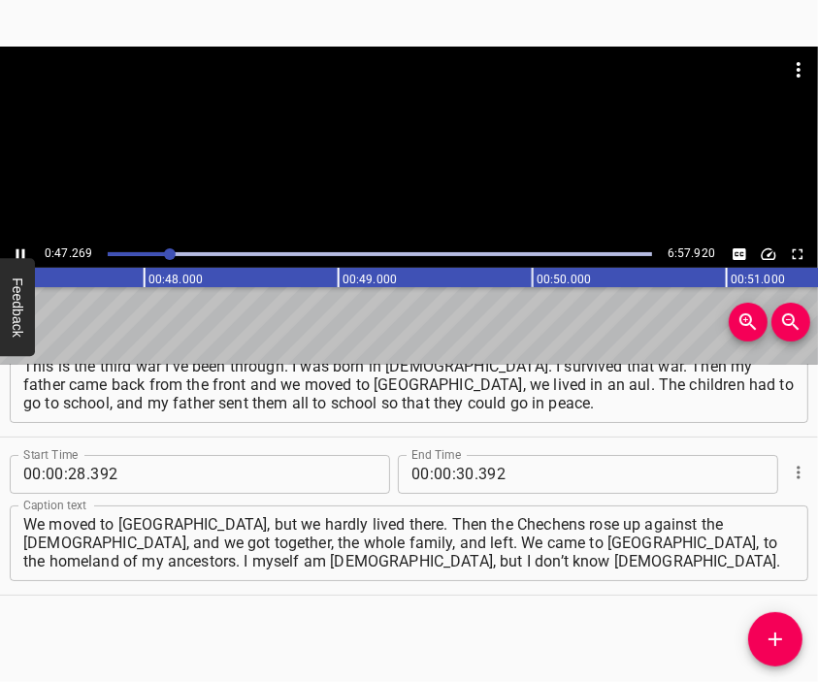
click at [431, 144] on div at bounding box center [409, 144] width 818 height 194
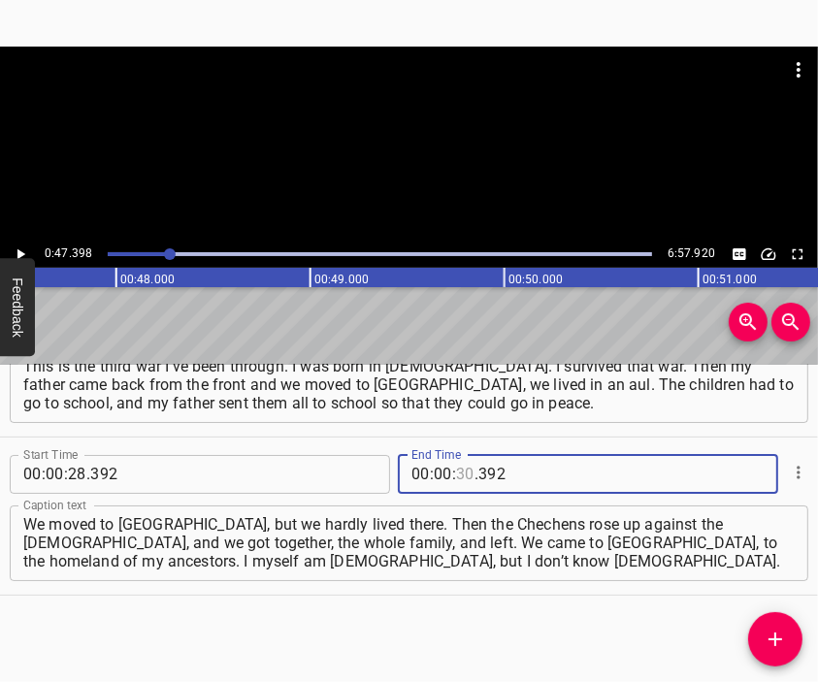
click at [458, 472] on input "number" at bounding box center [465, 474] width 18 height 39
type input "47"
type input "398"
click at [779, 632] on icon "Add Cue" at bounding box center [775, 639] width 23 height 23
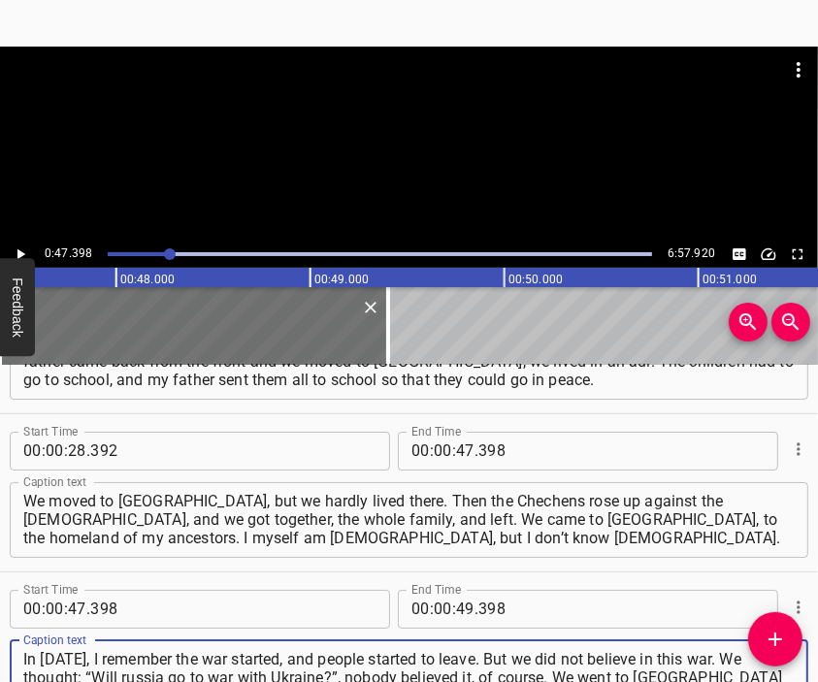
type textarea "In [DATE], I remember the war started, and people started to leave. But we did …"
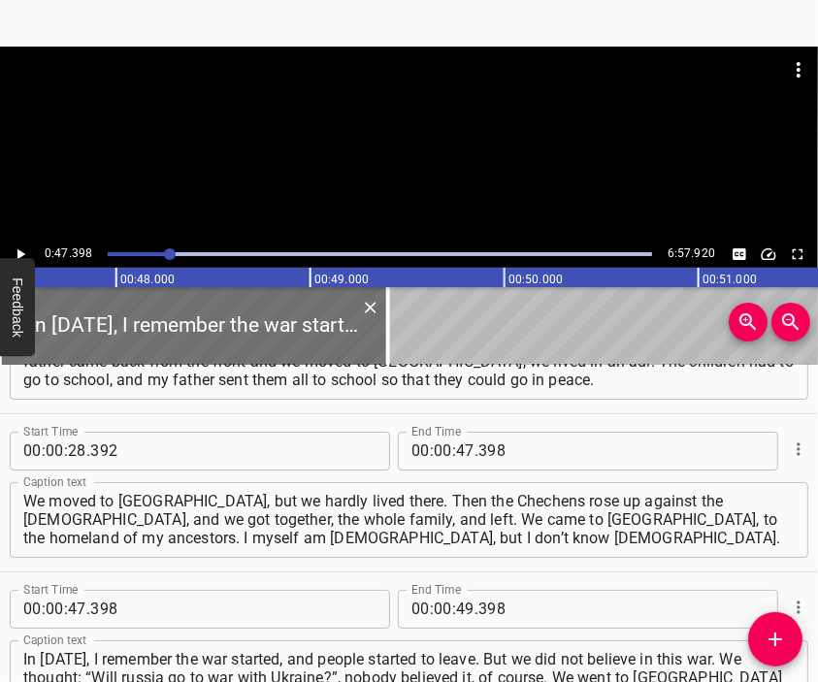
click at [412, 127] on div at bounding box center [409, 95] width 818 height 97
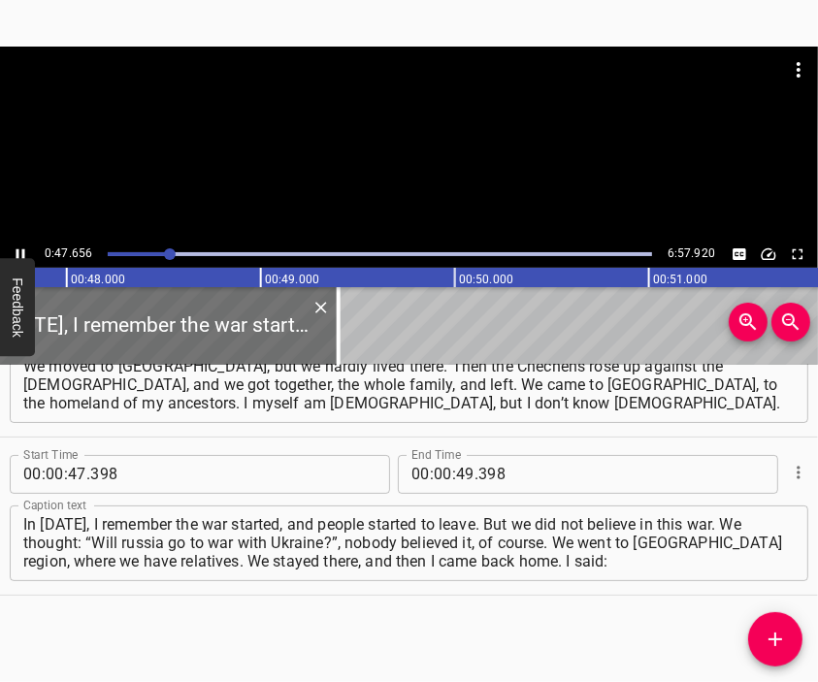
scroll to position [0, 9300]
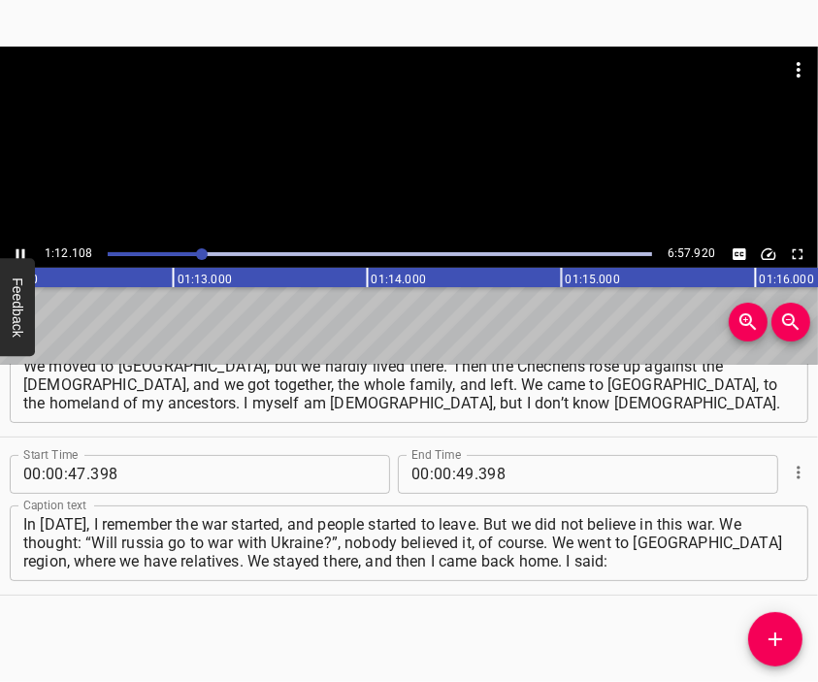
click at [406, 135] on div at bounding box center [409, 95] width 818 height 97
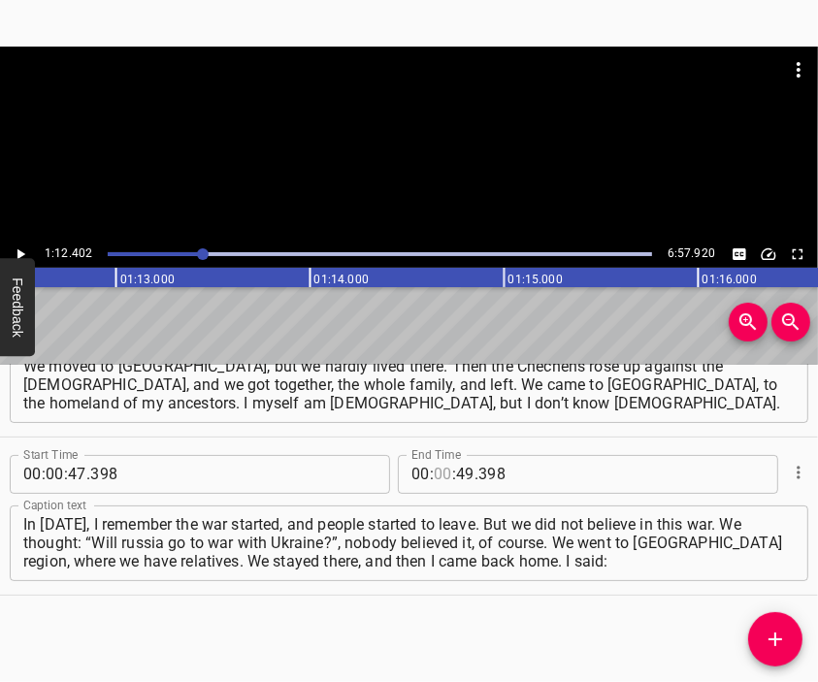
click at [439, 474] on input "number" at bounding box center [443, 474] width 18 height 39
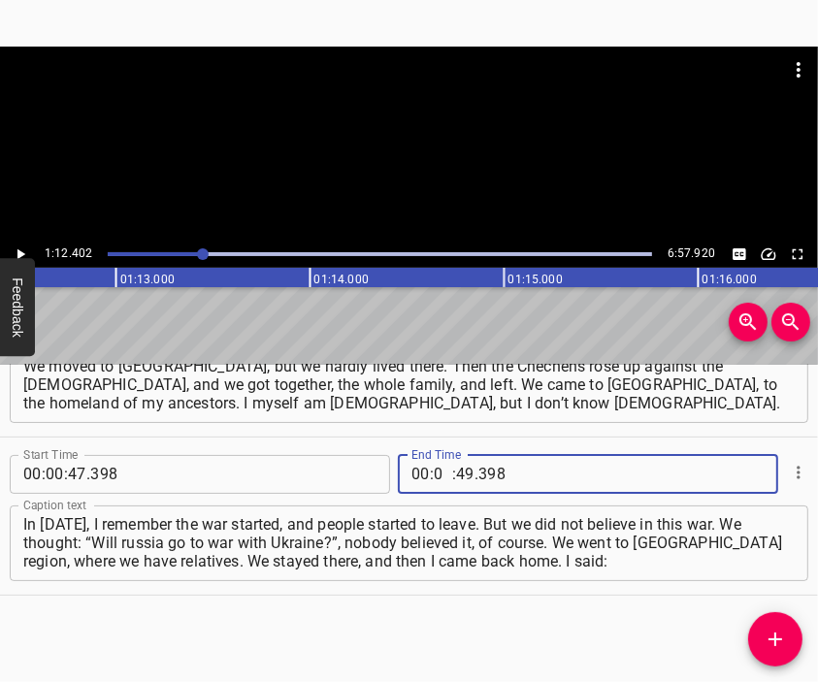
type input "01"
type input "12"
type input "402"
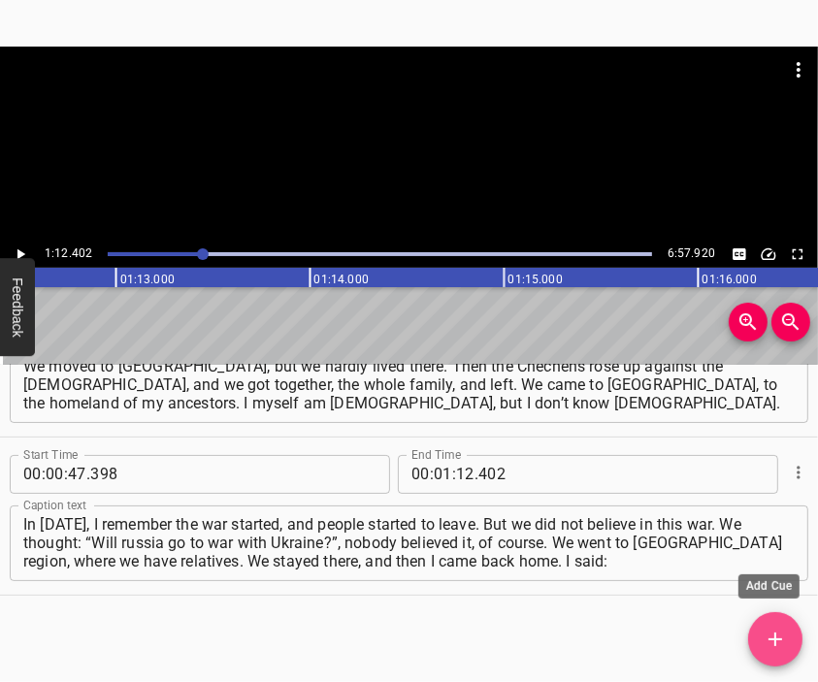
click at [770, 629] on span "Add Cue" at bounding box center [775, 639] width 54 height 23
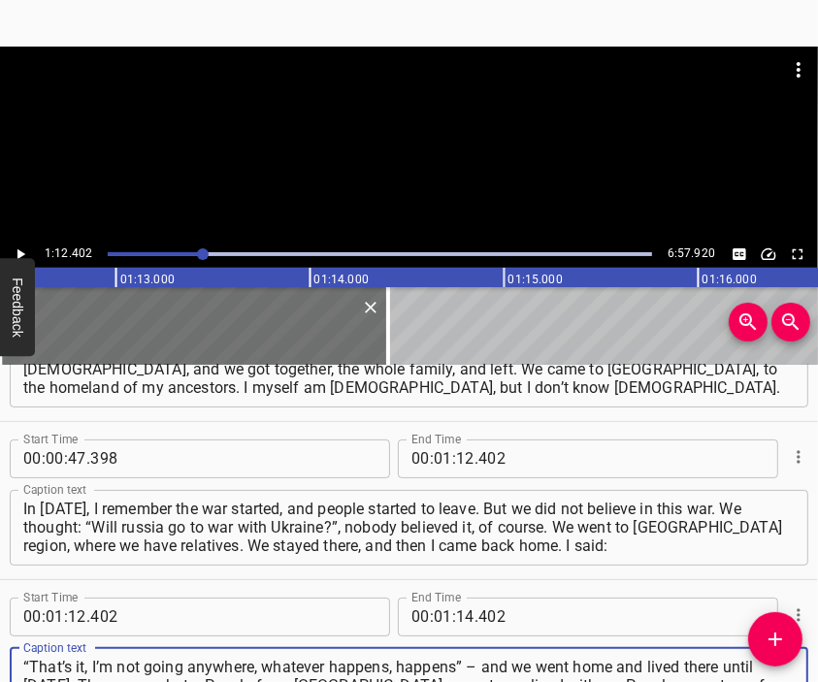
type textarea "“That’s it, I’m not going anywhere, whatever happens, happens” – and we went ho…"
click at [415, 100] on div at bounding box center [409, 95] width 818 height 97
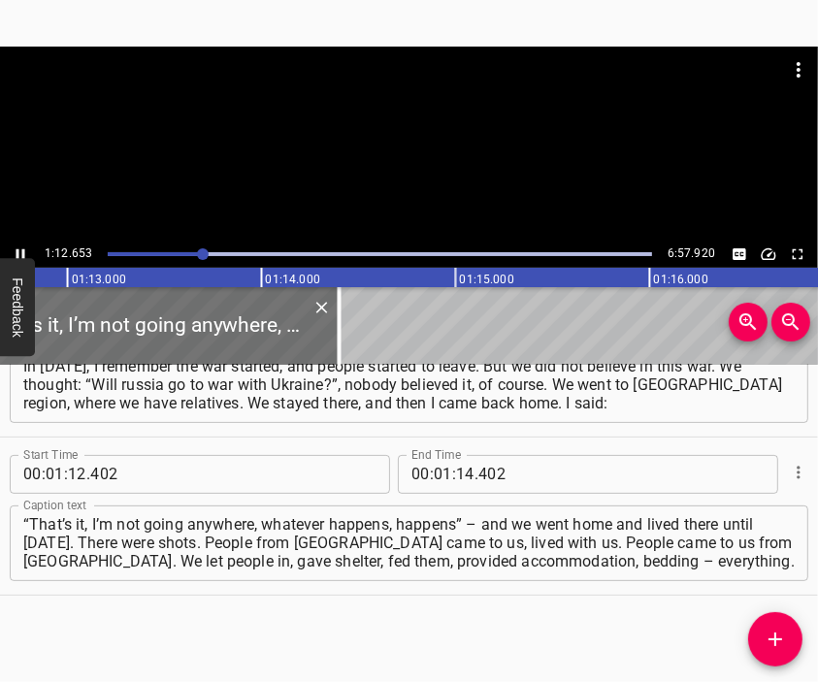
scroll to position [0, 14150]
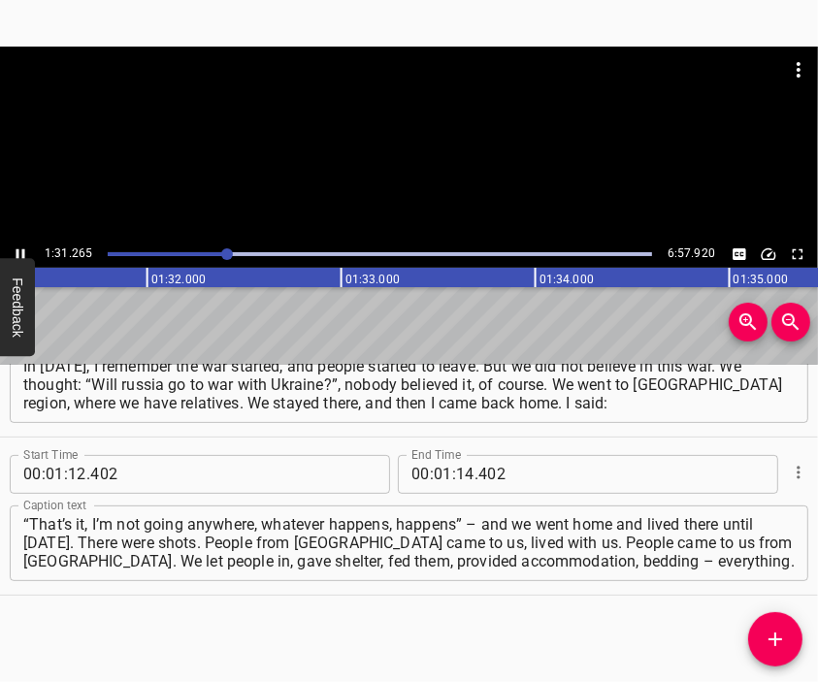
click at [431, 134] on div at bounding box center [409, 95] width 818 height 97
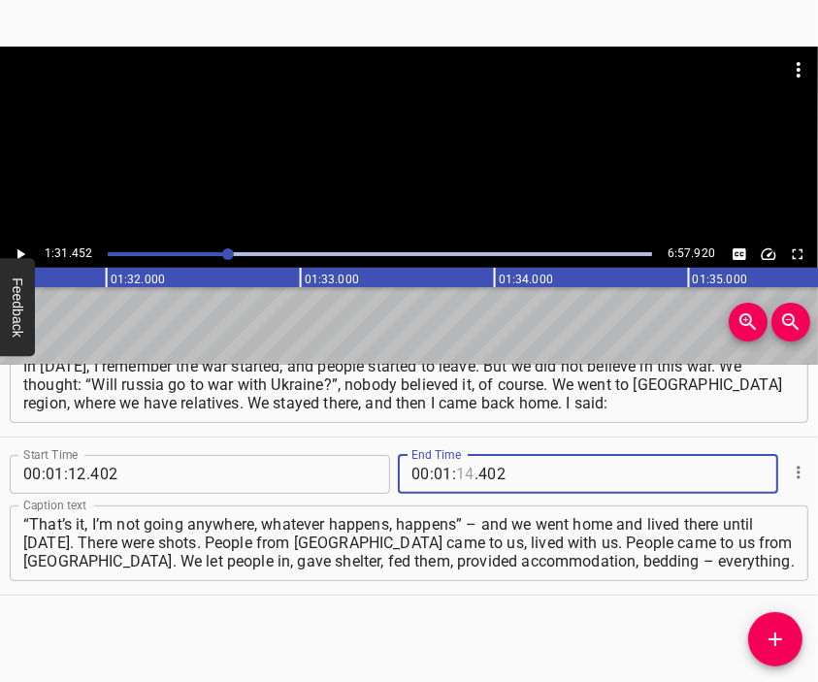
click at [458, 474] on input "number" at bounding box center [465, 474] width 18 height 39
type input "31"
type input "452"
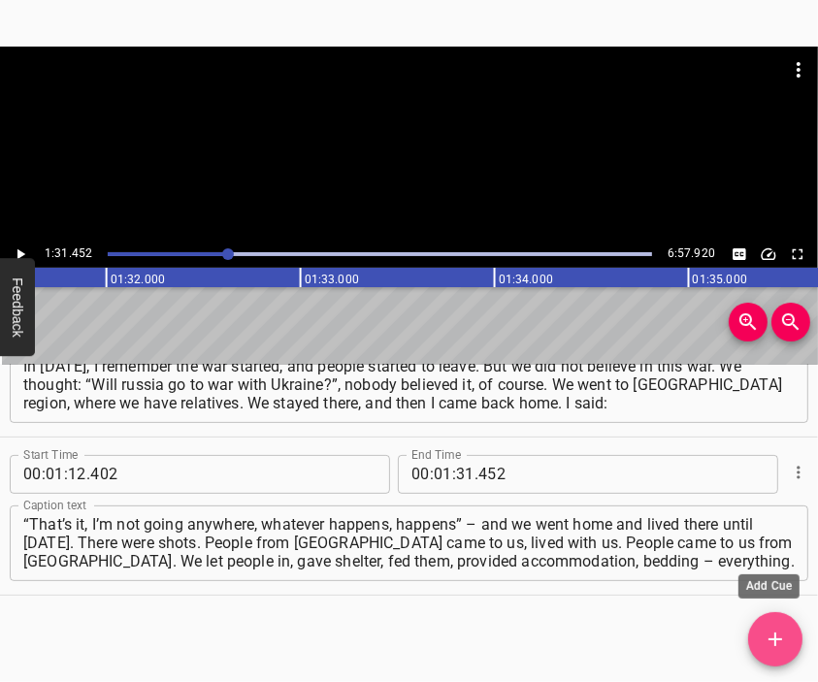
click at [787, 632] on span "Add Cue" at bounding box center [775, 639] width 54 height 23
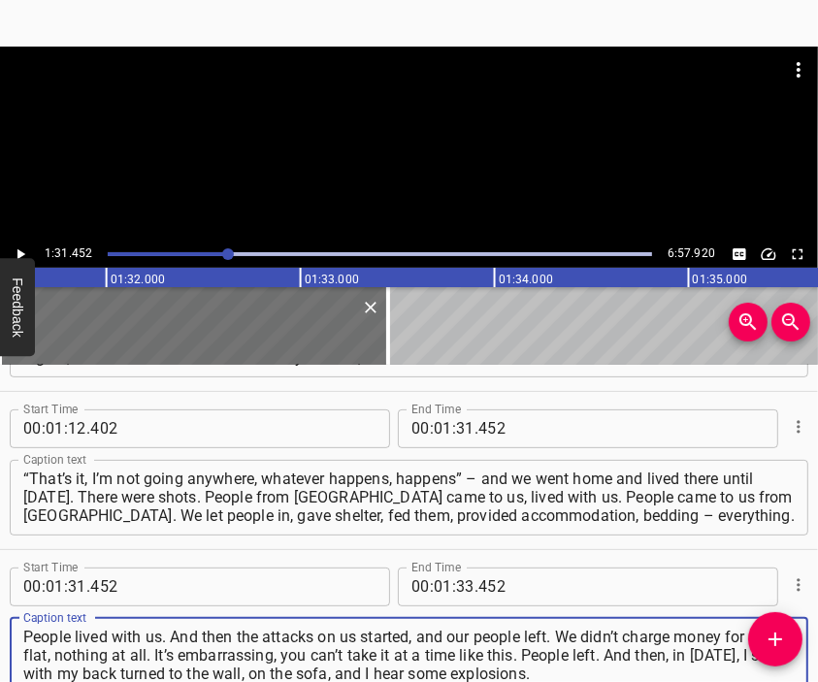
type textarea "People lived with us. And then the attacks on us started, and our people left. …"
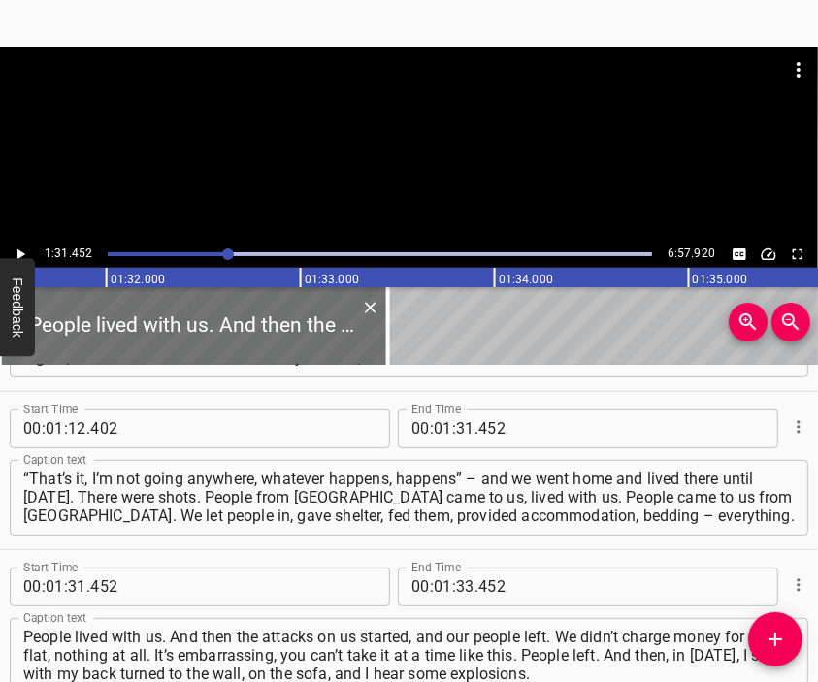
click at [408, 140] on div at bounding box center [409, 95] width 818 height 97
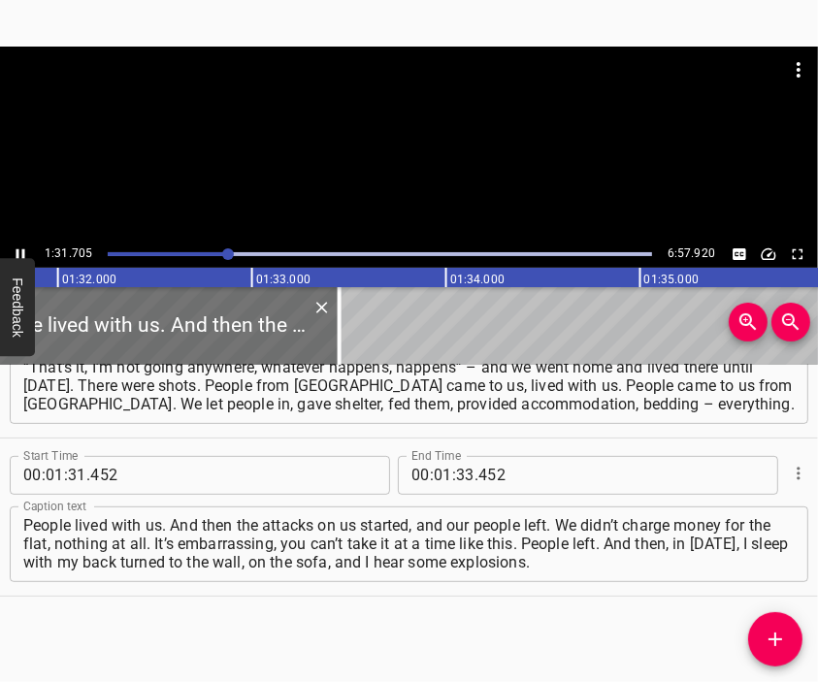
scroll to position [0, 17847]
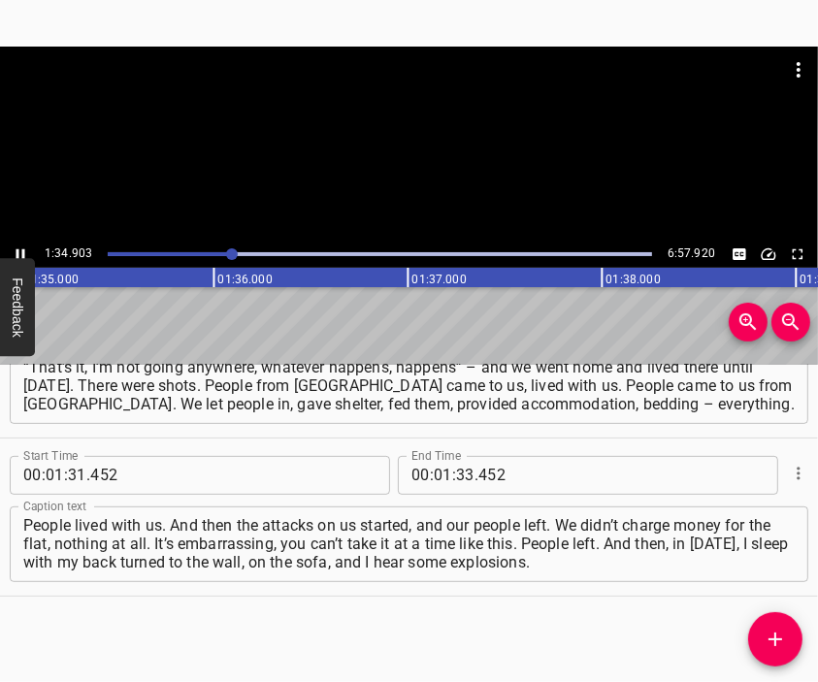
click at [443, 136] on div at bounding box center [409, 95] width 818 height 97
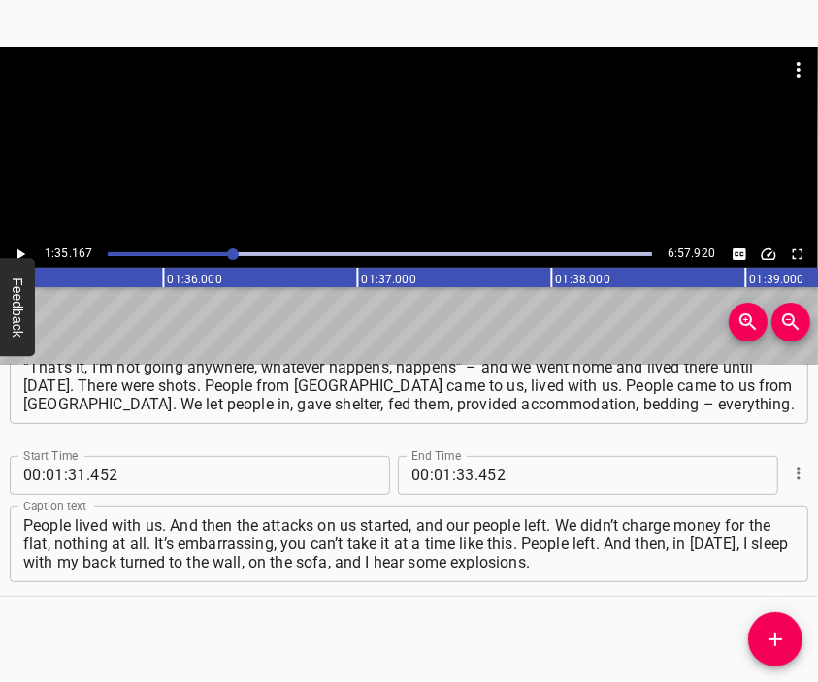
scroll to position [0, 18469]
click at [364, 150] on div at bounding box center [409, 144] width 818 height 194
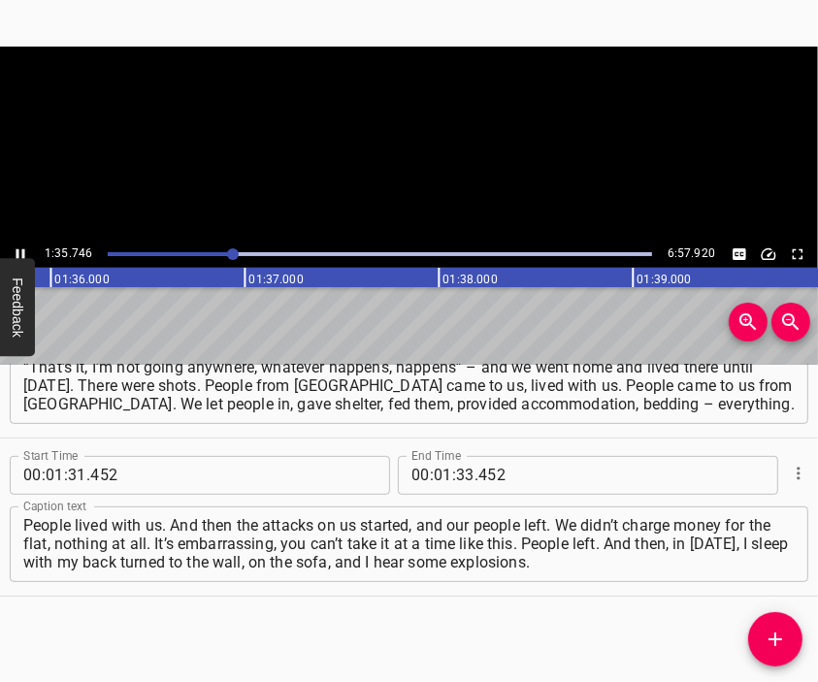
scroll to position [0, 18632]
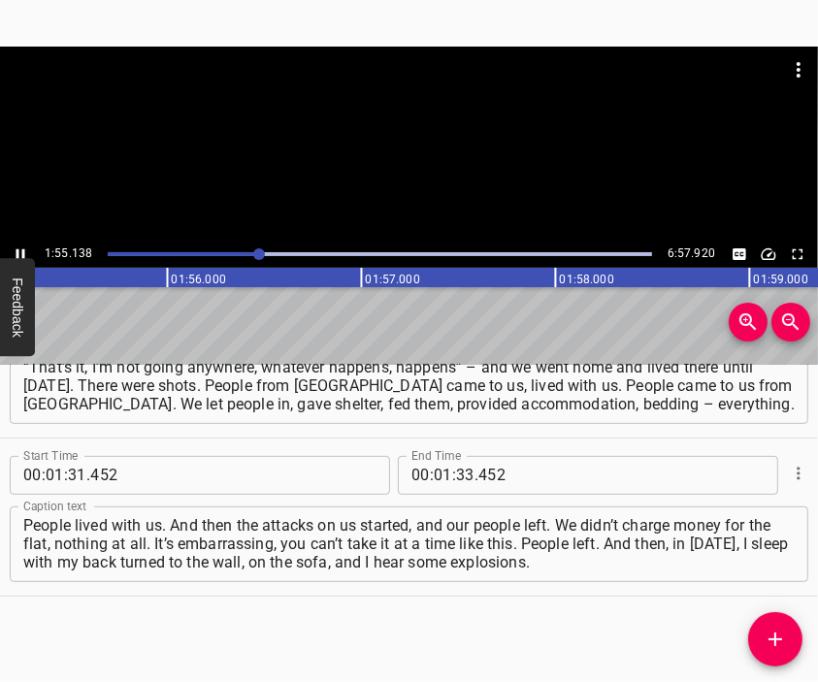
click at [424, 158] on div at bounding box center [409, 144] width 818 height 194
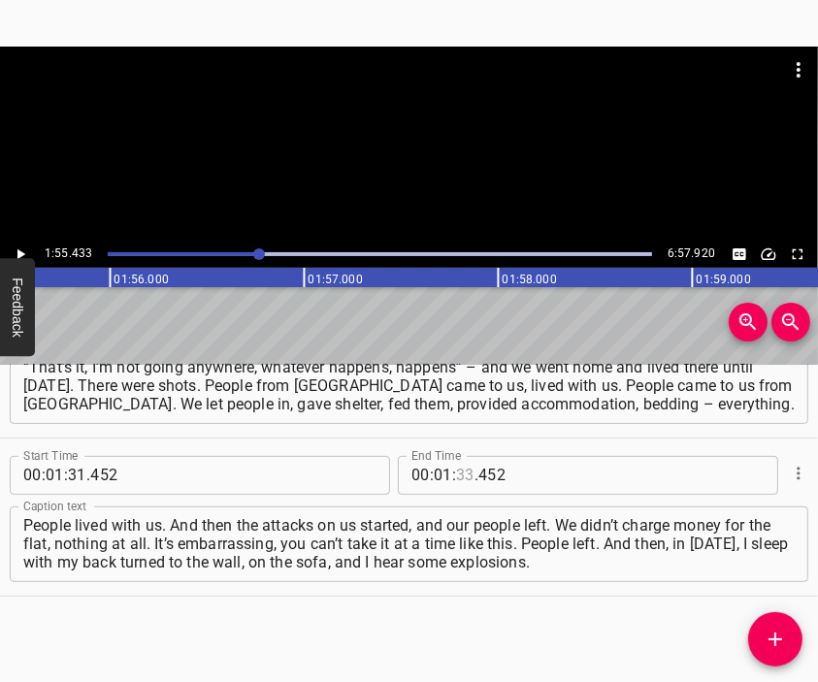
click at [456, 474] on input "number" at bounding box center [465, 475] width 18 height 39
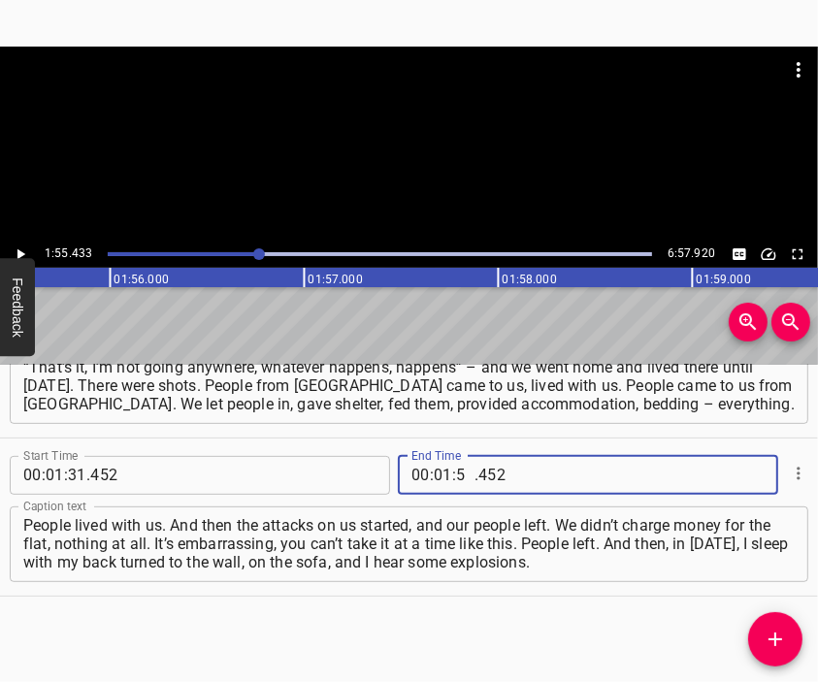
type input "55"
type input "433"
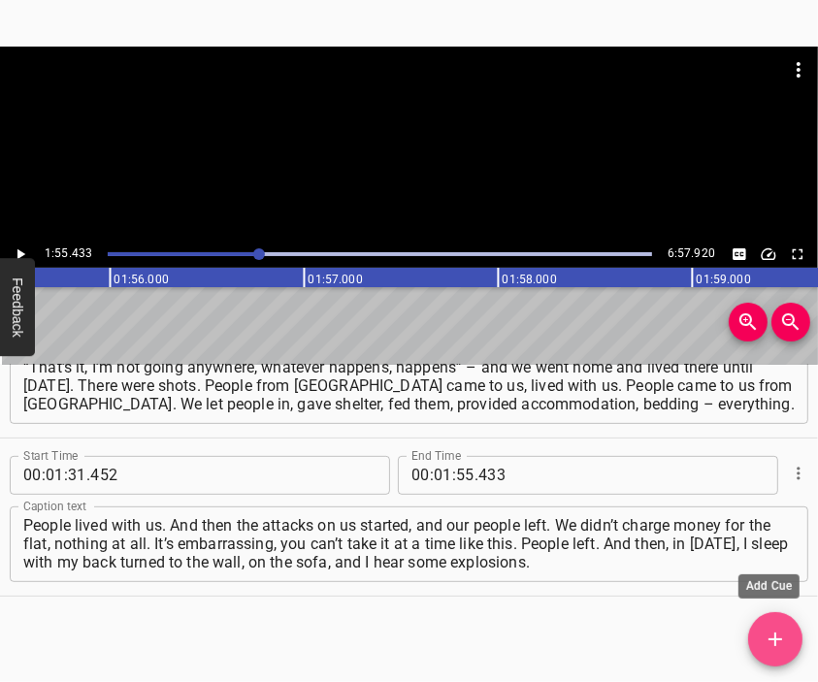
click at [783, 625] on button "Add Cue" at bounding box center [775, 639] width 54 height 54
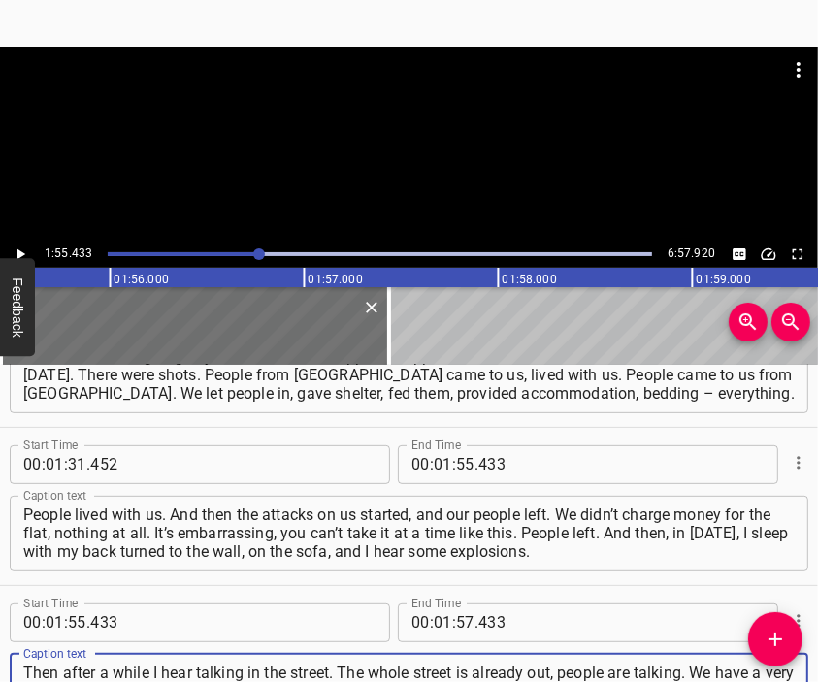
type textarea "Then after a while I hear talking in the street. The whole street is already ou…"
click at [343, 160] on div at bounding box center [409, 144] width 818 height 194
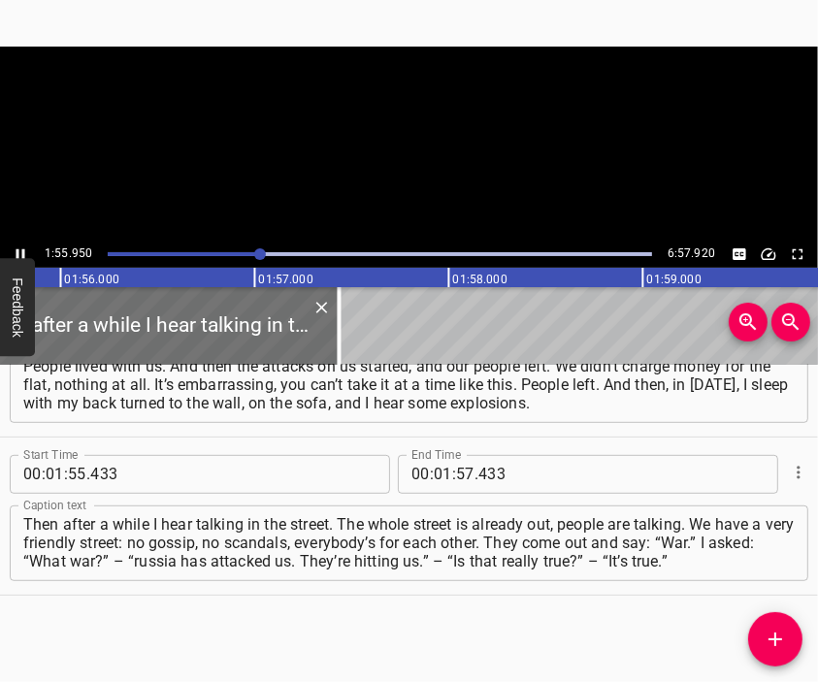
scroll to position [0, 22502]
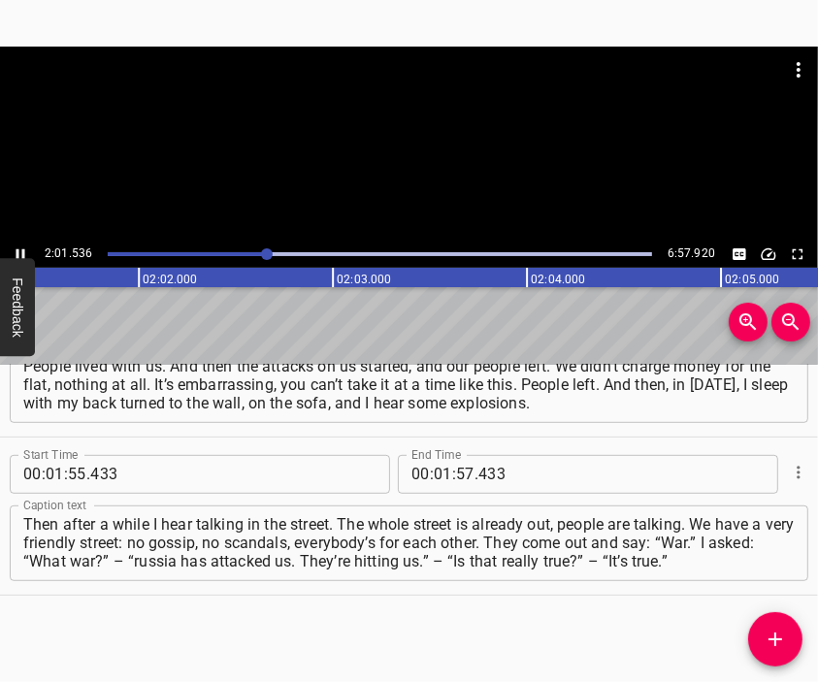
click at [446, 131] on div at bounding box center [409, 95] width 818 height 97
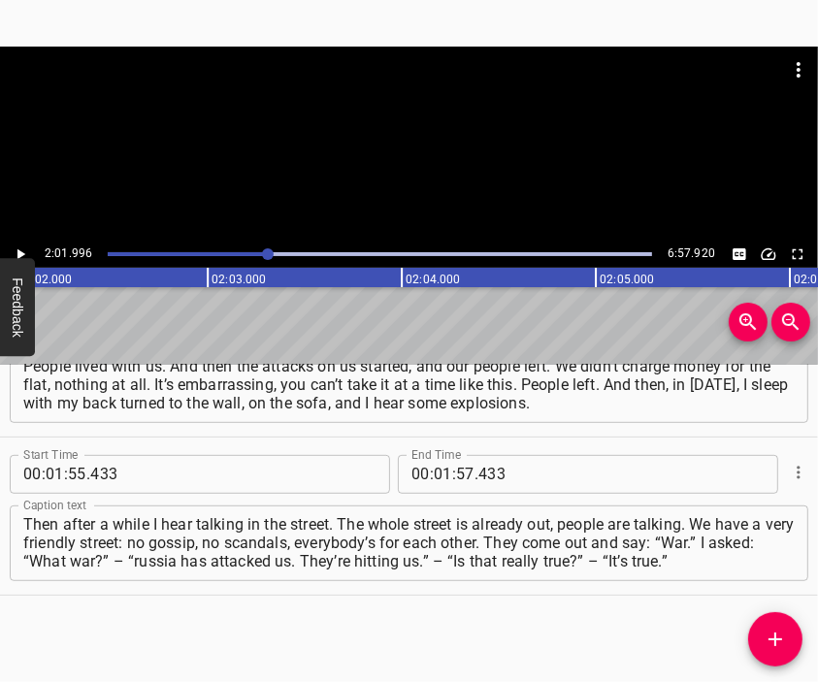
scroll to position [0, 23676]
click at [403, 150] on div at bounding box center [409, 144] width 818 height 194
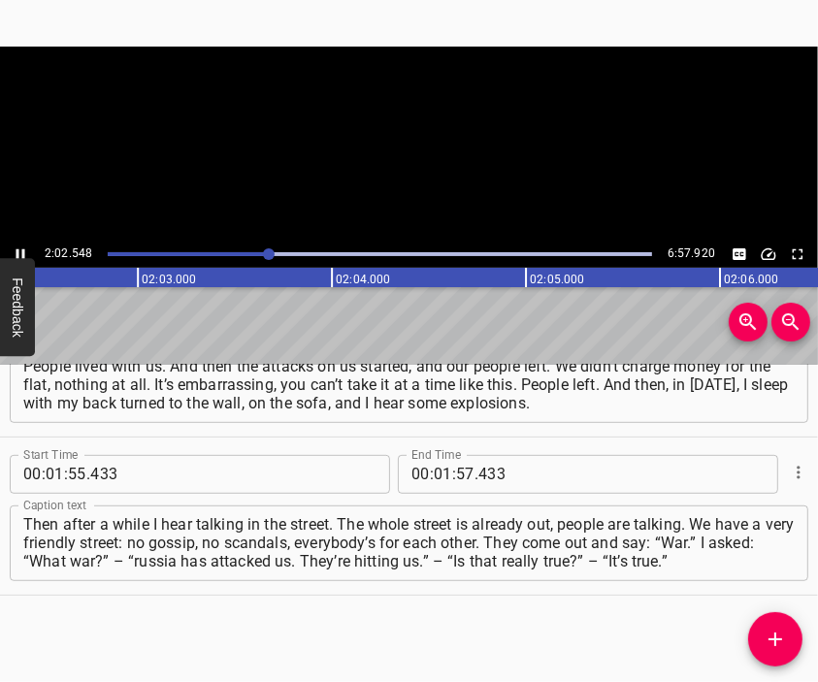
scroll to position [0, 23782]
click at [393, 170] on div at bounding box center [409, 144] width 818 height 194
click at [434, 478] on input "number" at bounding box center [443, 474] width 18 height 39
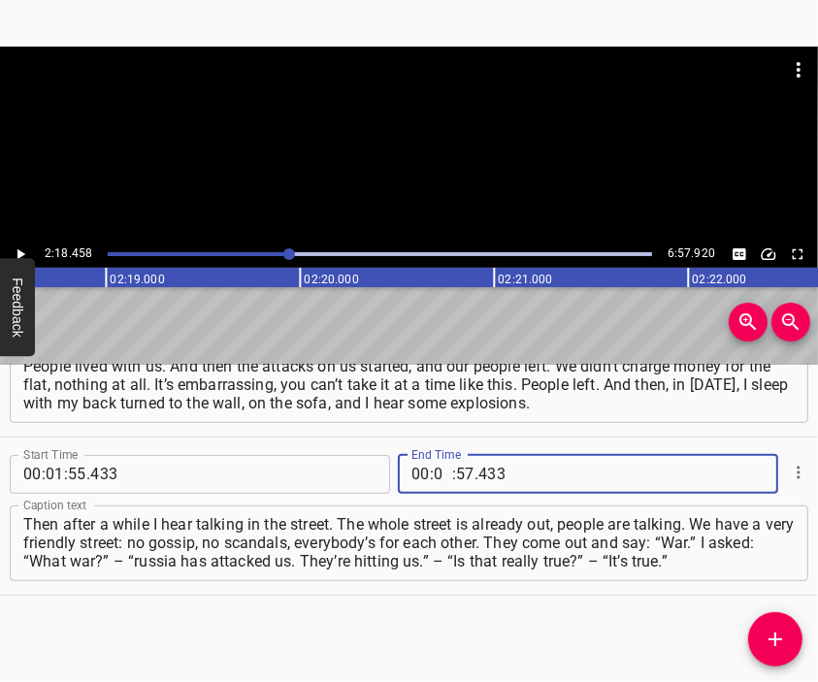
type input "02"
type input "18"
type input "458"
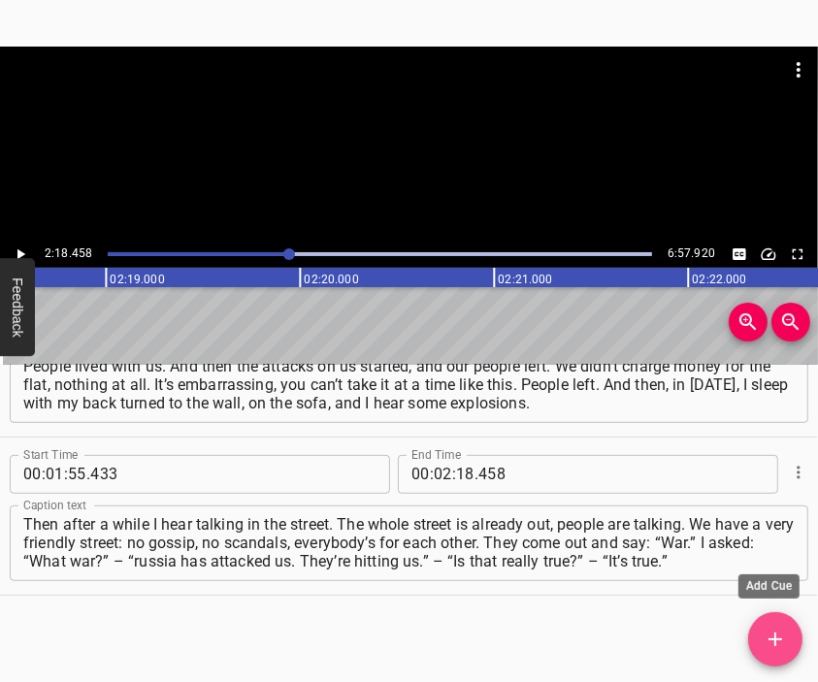
click at [767, 629] on icon "Add Cue" at bounding box center [775, 639] width 23 height 23
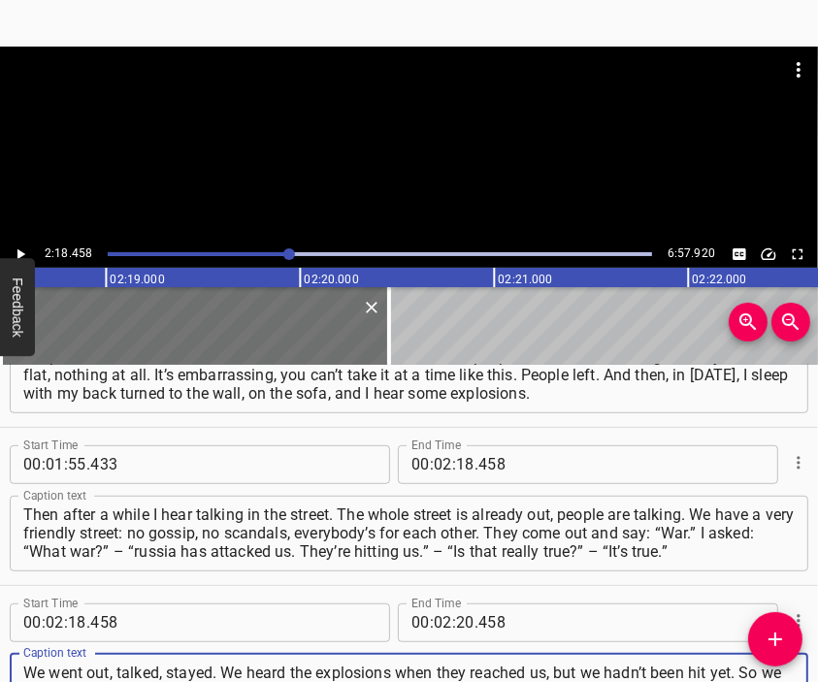
scroll to position [745, 0]
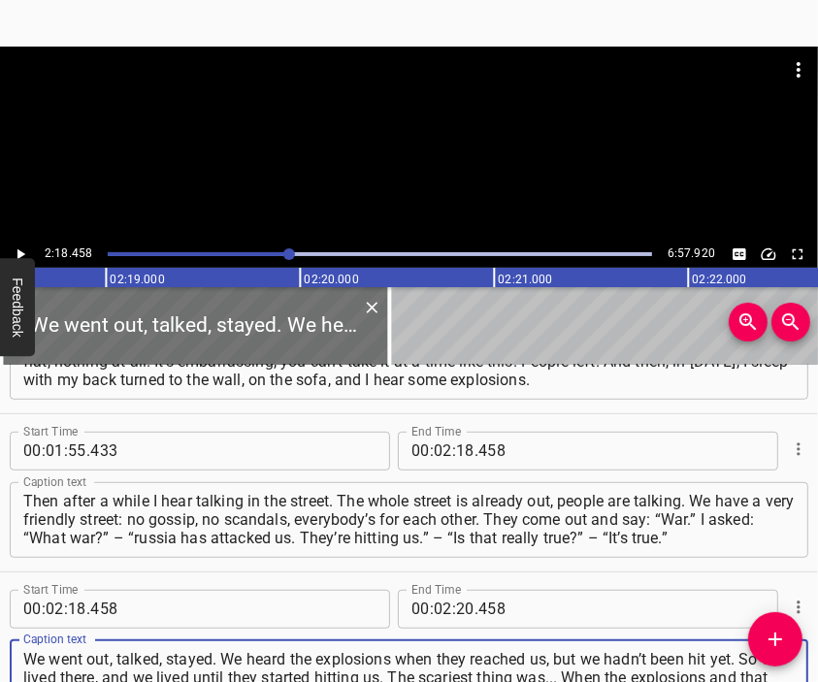
type textarea "We went out, talked, stayed. We heard the explosions when they reached us, but …"
click at [361, 122] on div at bounding box center [409, 95] width 818 height 97
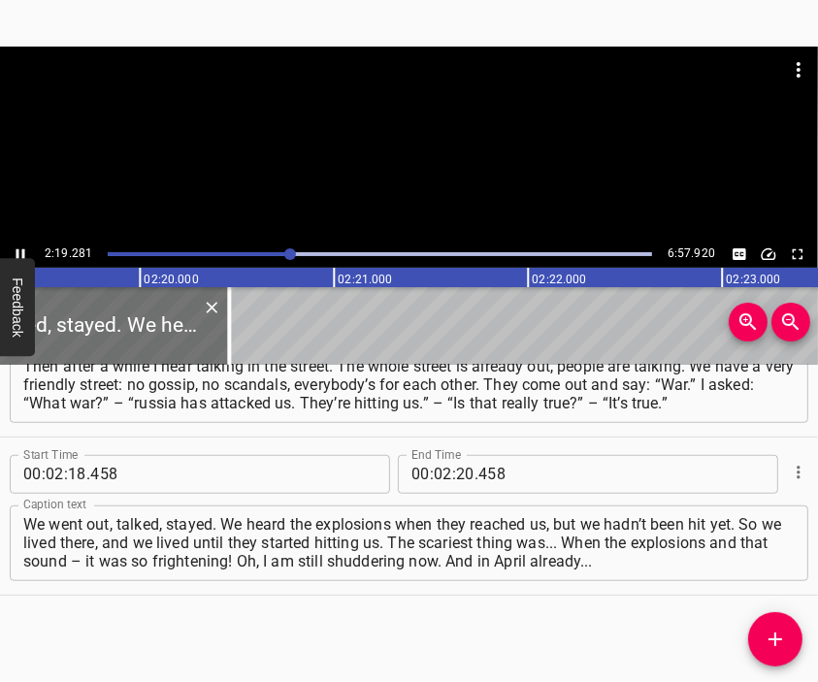
scroll to position [0, 27081]
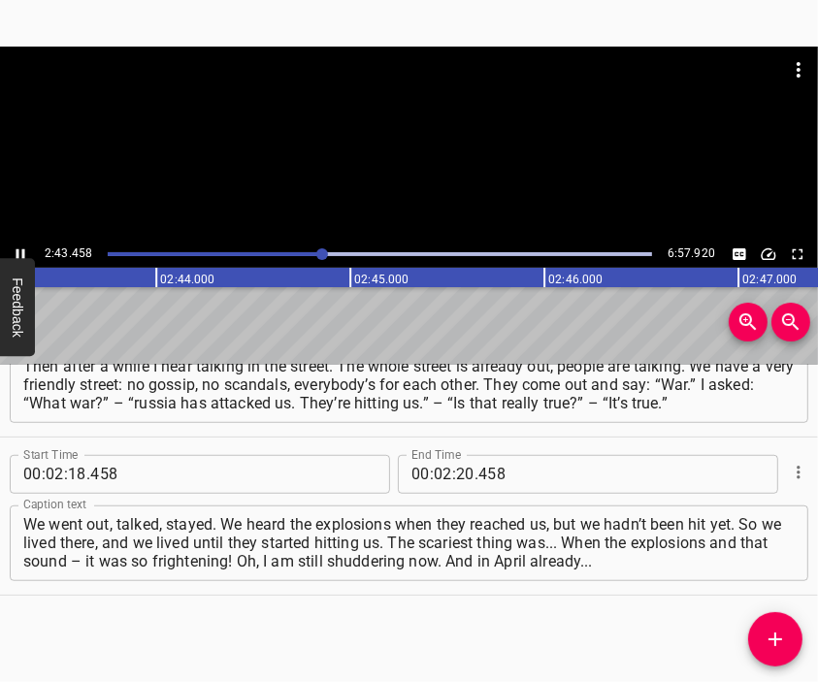
click at [448, 181] on div at bounding box center [409, 144] width 818 height 194
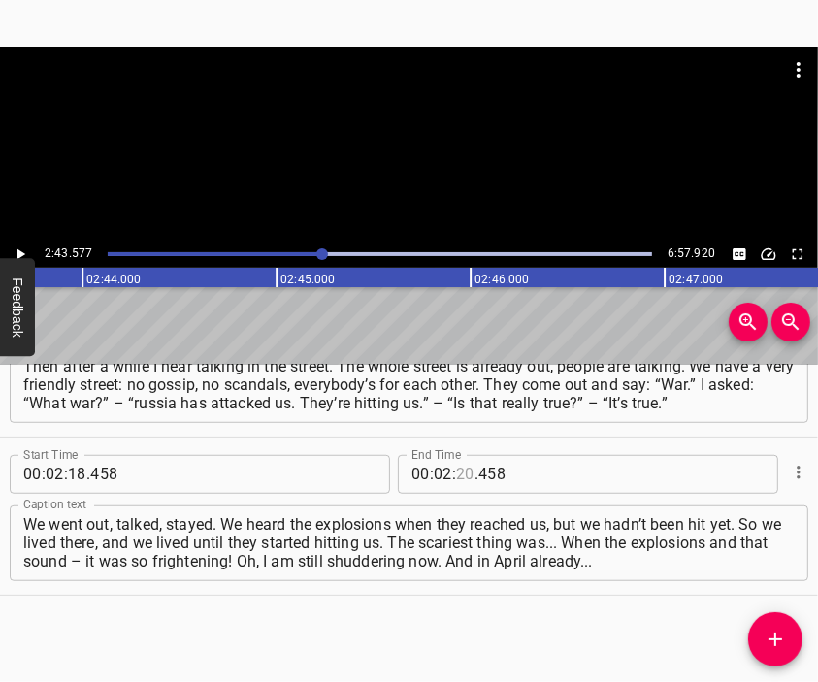
click at [456, 476] on input "number" at bounding box center [465, 474] width 18 height 39
type input "43"
type input "577"
click at [775, 620] on button "Add Cue" at bounding box center [775, 639] width 54 height 54
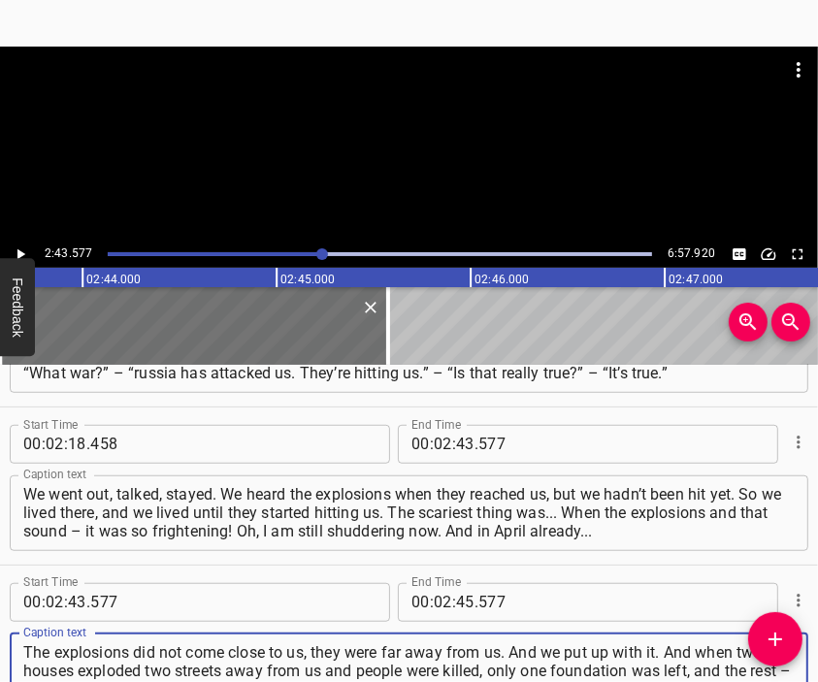
type textarea "The explosions did not come close to us, they were far away from us. And we put…"
click at [358, 115] on div at bounding box center [409, 95] width 818 height 97
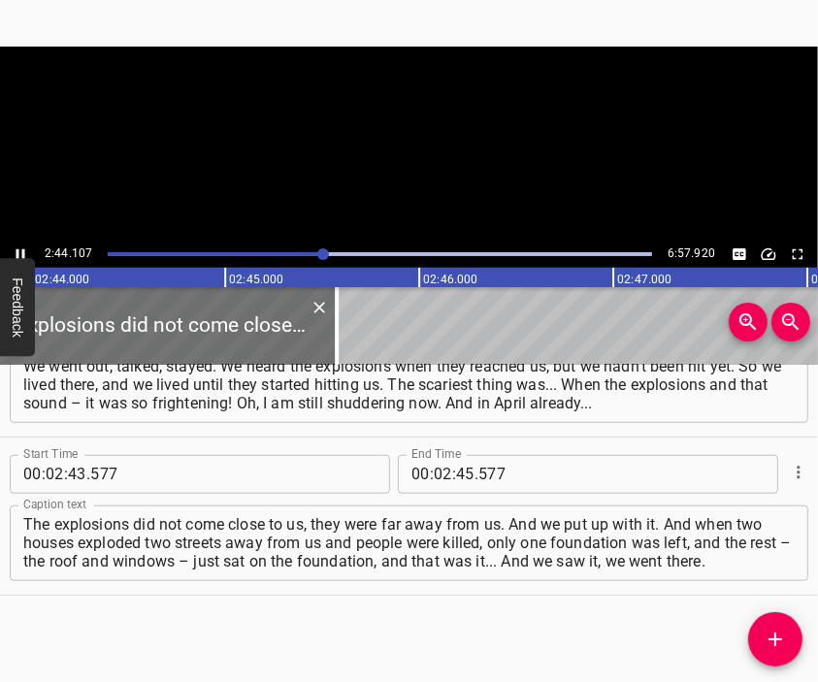
scroll to position [0, 31847]
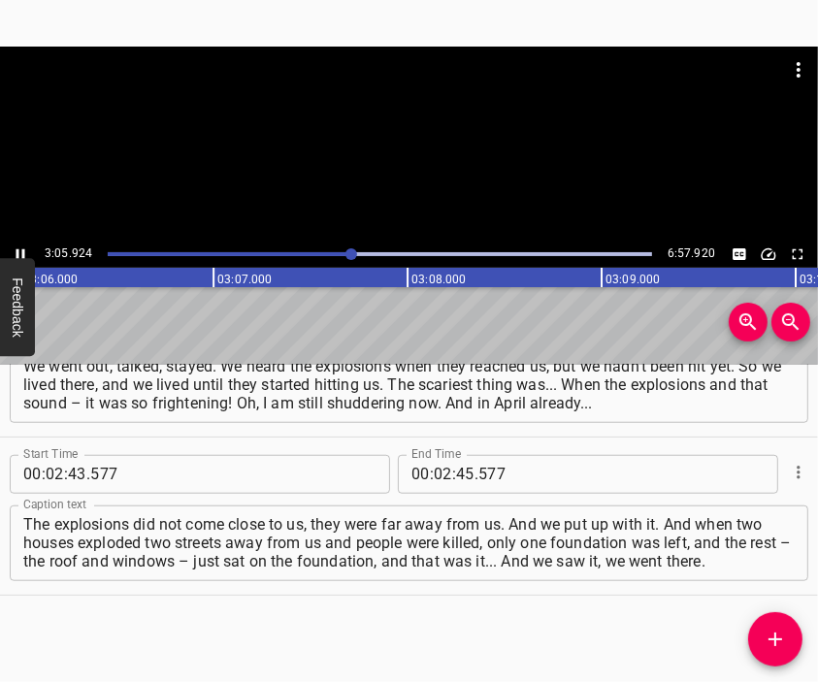
click at [411, 143] on div at bounding box center [409, 144] width 818 height 194
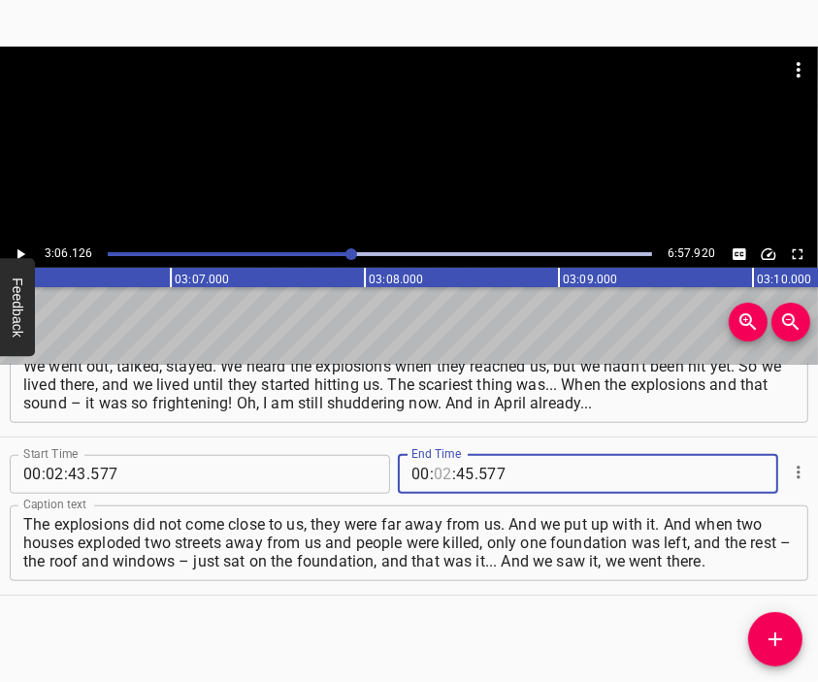
click at [434, 473] on input "number" at bounding box center [443, 474] width 18 height 39
type input "03"
type input "06"
type input "126"
click at [772, 627] on button "Add Cue" at bounding box center [775, 639] width 54 height 54
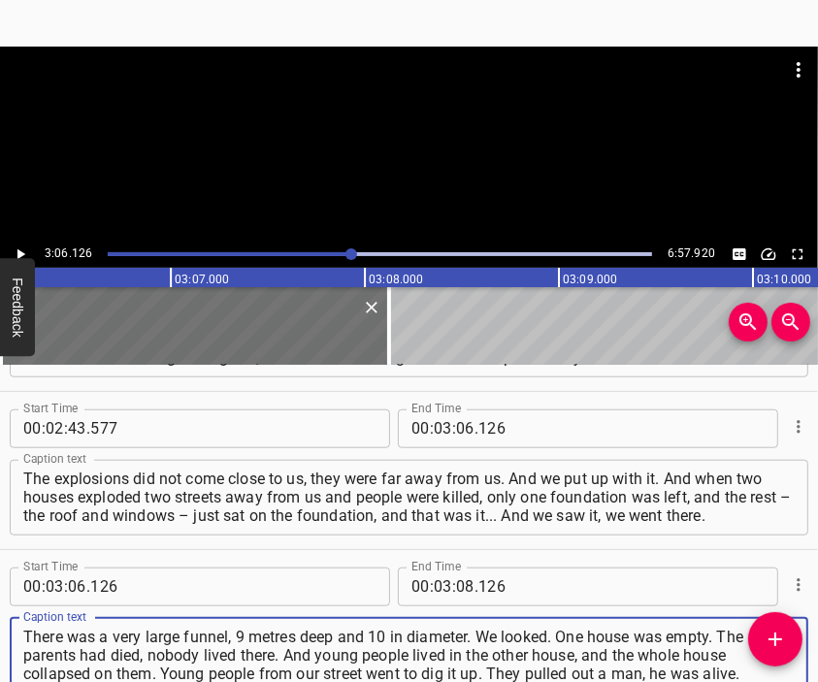
type textarea "There was a very large funnel, 9 metres deep and 10 in diameter. We looked. One…"
click at [398, 138] on div at bounding box center [409, 95] width 818 height 97
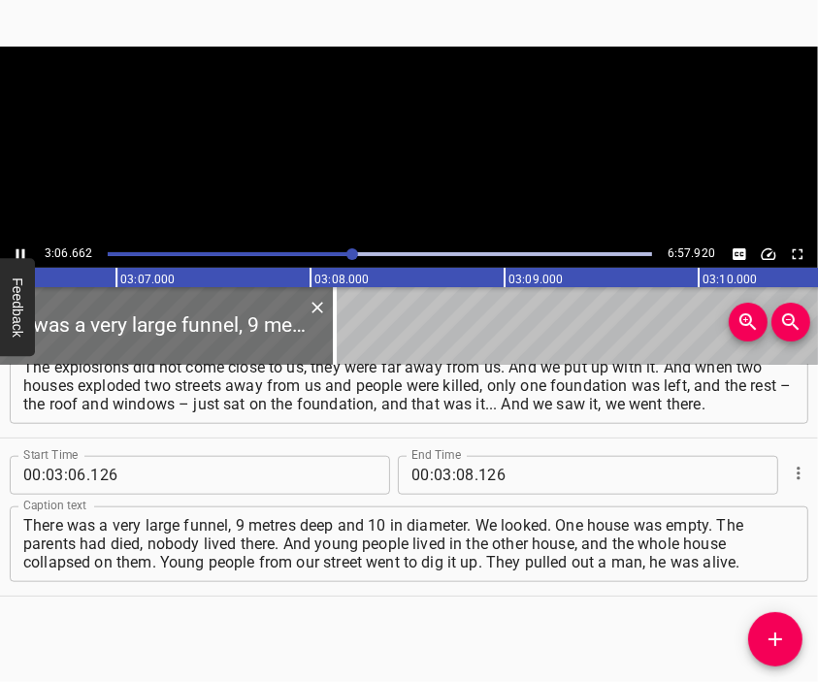
scroll to position [0, 36225]
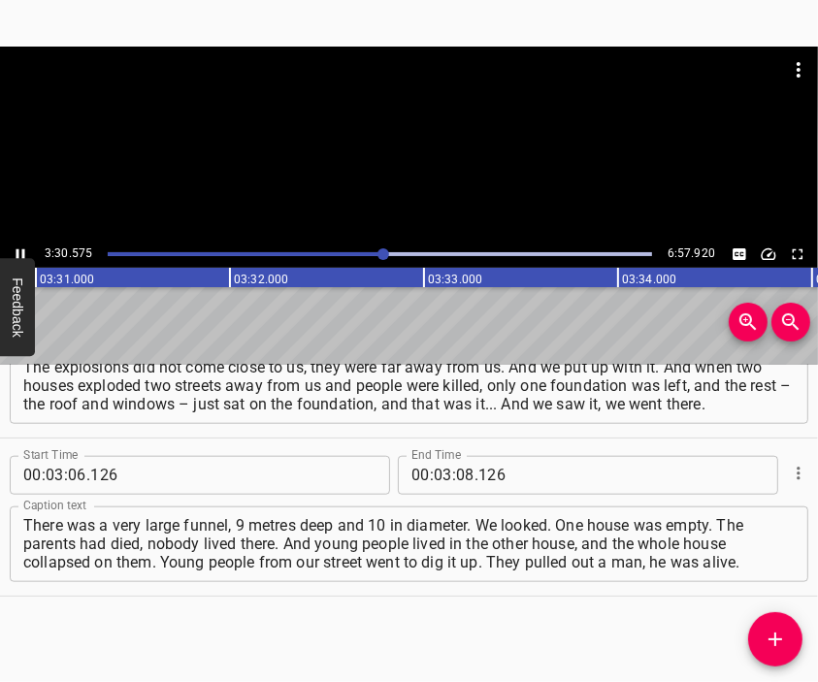
click at [400, 168] on div at bounding box center [409, 144] width 818 height 194
click at [458, 473] on input "number" at bounding box center [465, 475] width 18 height 39
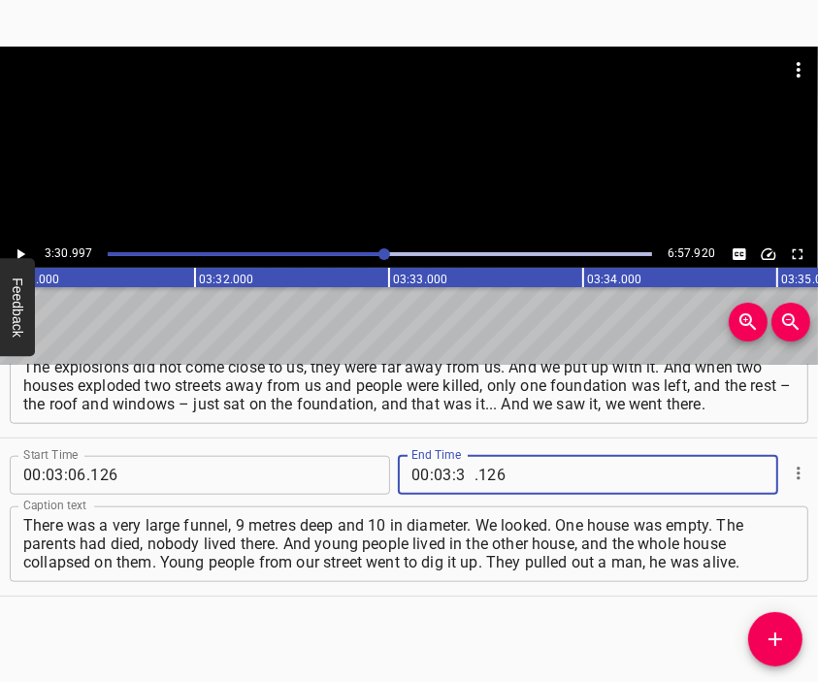
type input "30"
type input "997"
drag, startPoint x: 776, startPoint y: 643, endPoint x: 772, endPoint y: 626, distance: 17.9
click at [776, 642] on icon "Add Cue" at bounding box center [776, 640] width 14 height 14
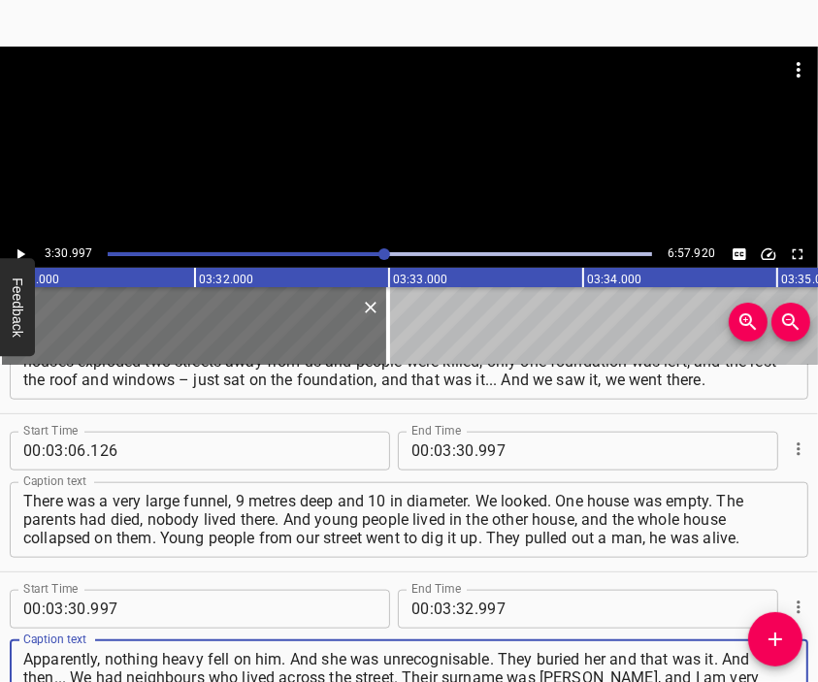
type textarea "Apparently, nothing heavy fell on him. And she was unrecognisable. They buried …"
click at [388, 119] on div at bounding box center [409, 95] width 818 height 97
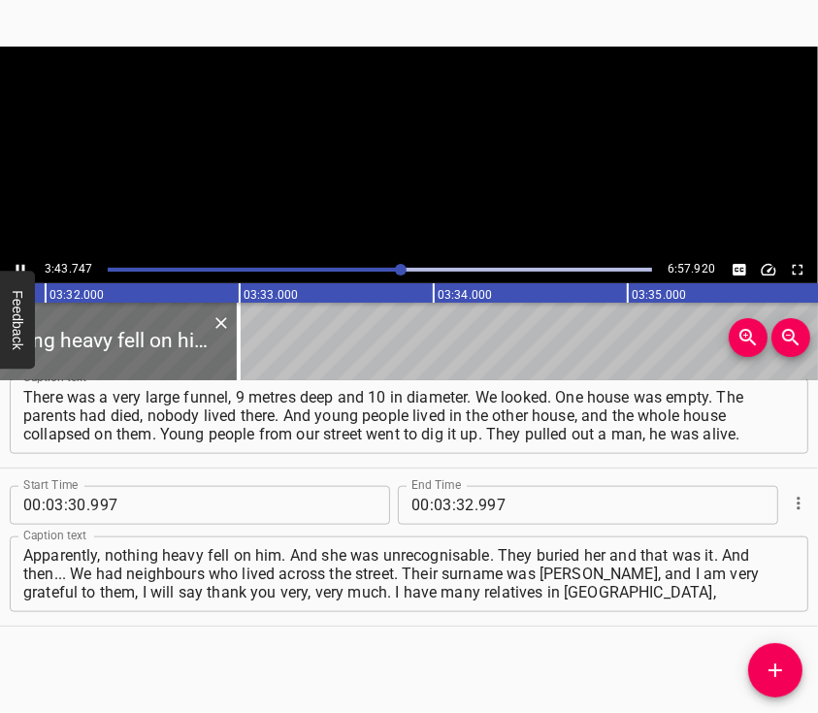
scroll to position [1339, 0]
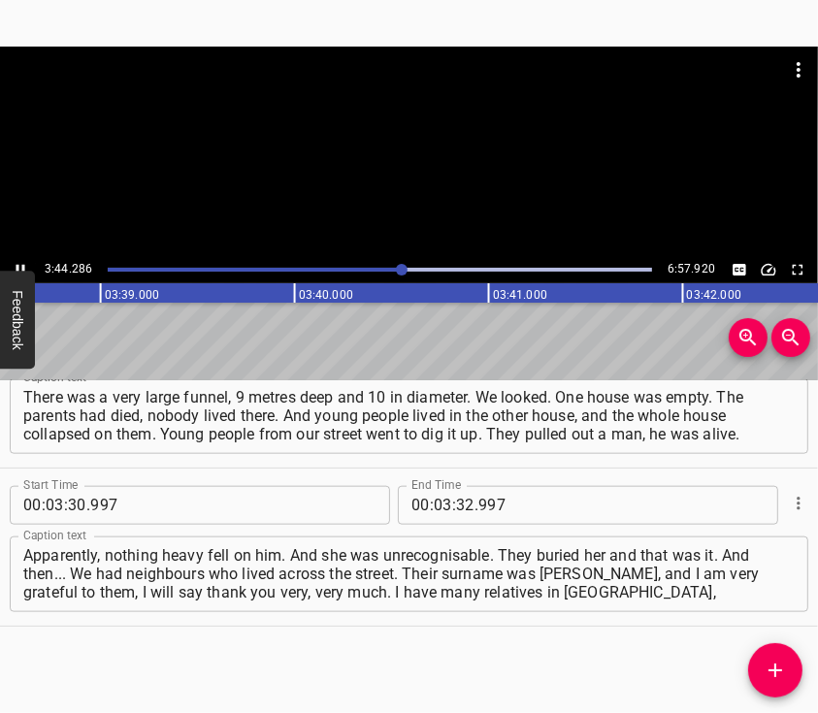
click at [388, 166] on div at bounding box center [409, 152] width 818 height 210
click at [431, 193] on div at bounding box center [409, 152] width 818 height 210
click at [476, 194] on div at bounding box center [409, 152] width 818 height 210
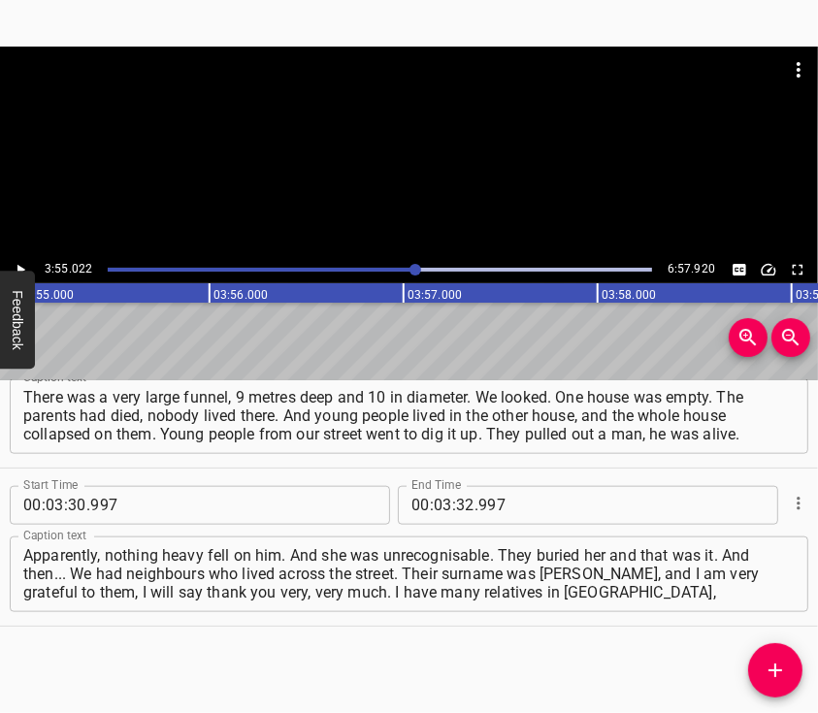
scroll to position [0, 45611]
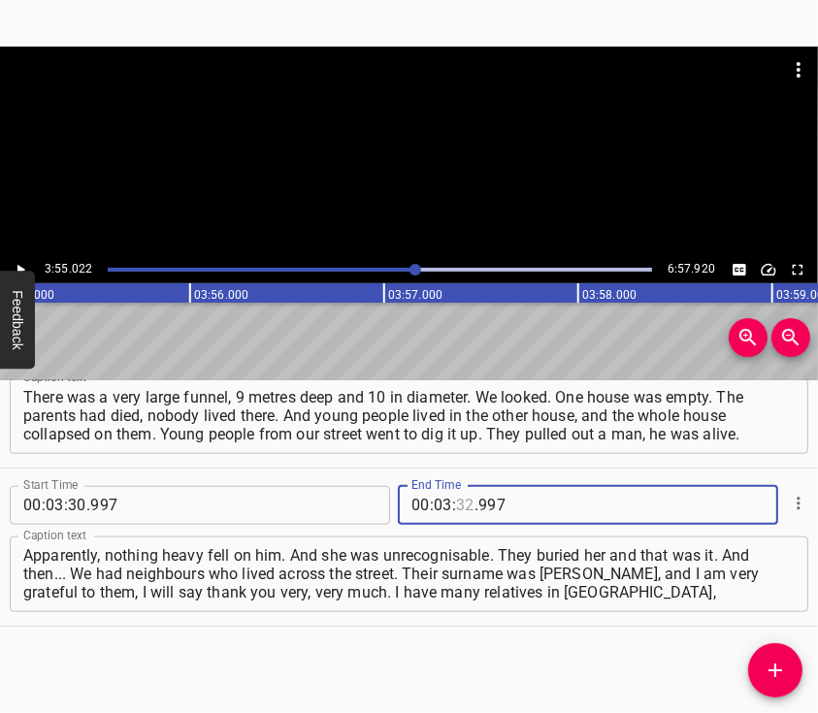
click at [456, 505] on input "number" at bounding box center [465, 505] width 18 height 39
type input "55"
type input "022"
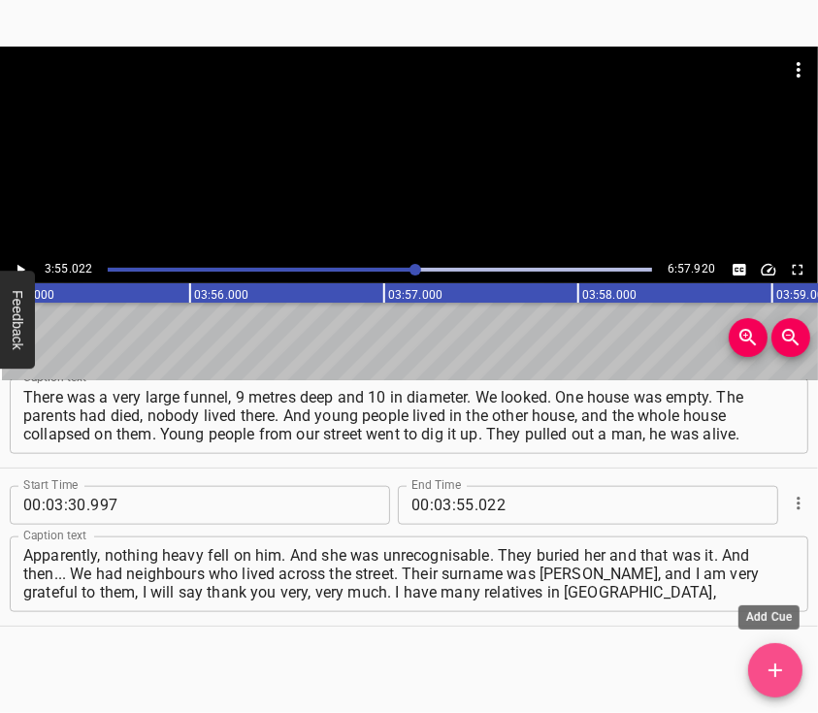
click at [772, 653] on button "Add Cue" at bounding box center [775, 670] width 54 height 54
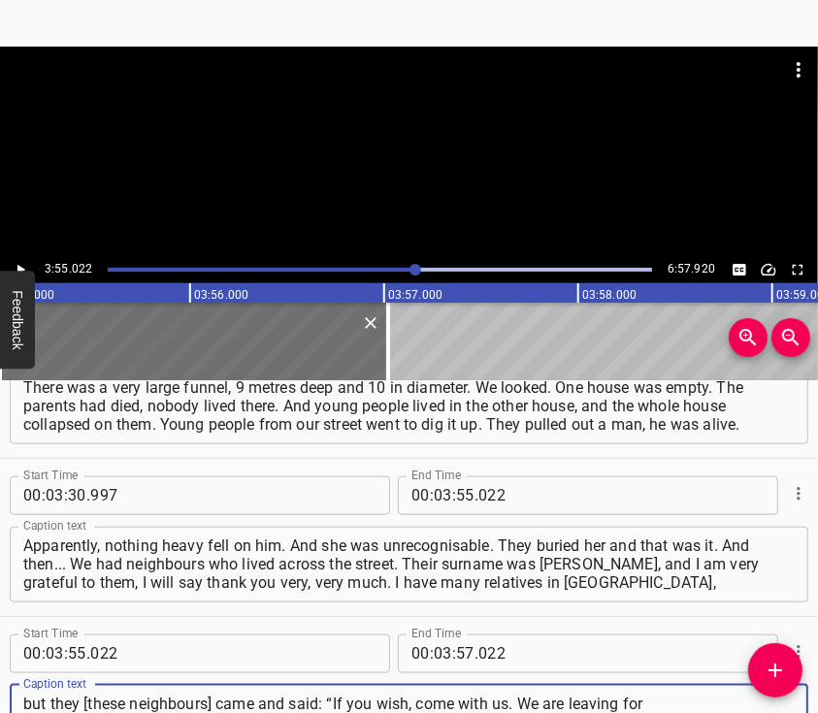
type textarea "but they [these neighbours] came and said: “If you wish, come with us. We are l…"
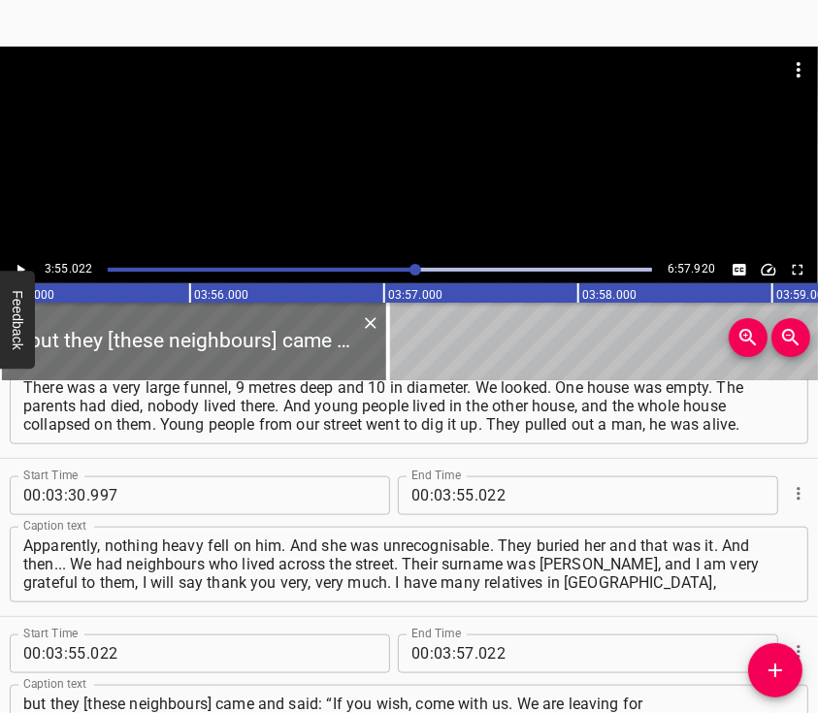
click at [439, 123] on div at bounding box center [409, 95] width 818 height 97
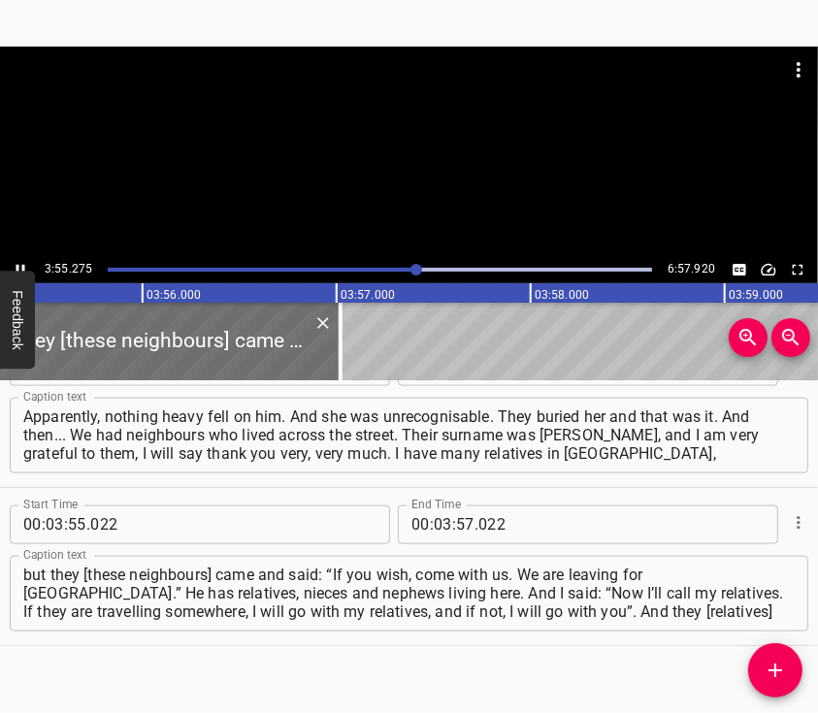
scroll to position [0, 45660]
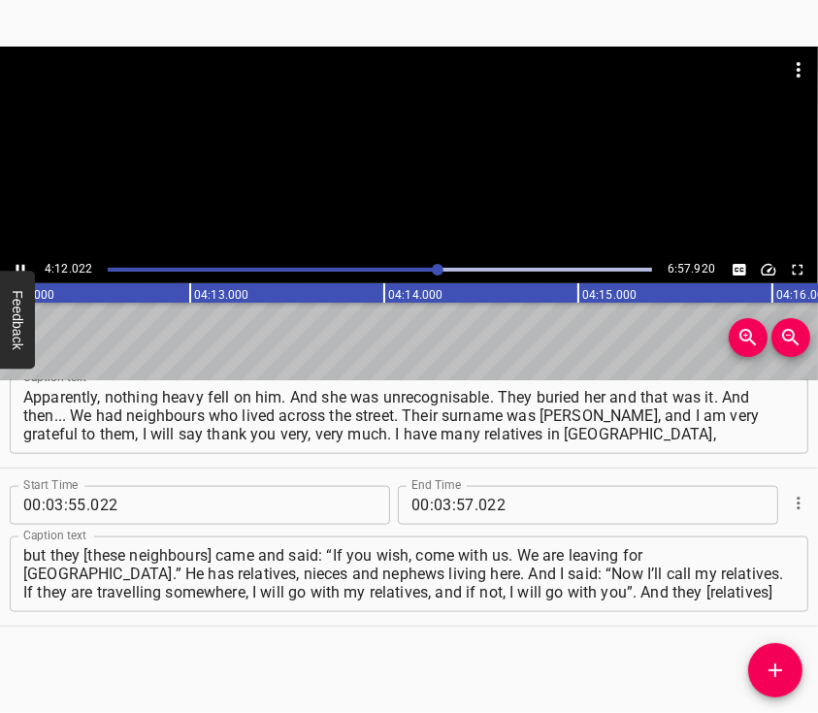
click at [438, 152] on div at bounding box center [409, 152] width 818 height 210
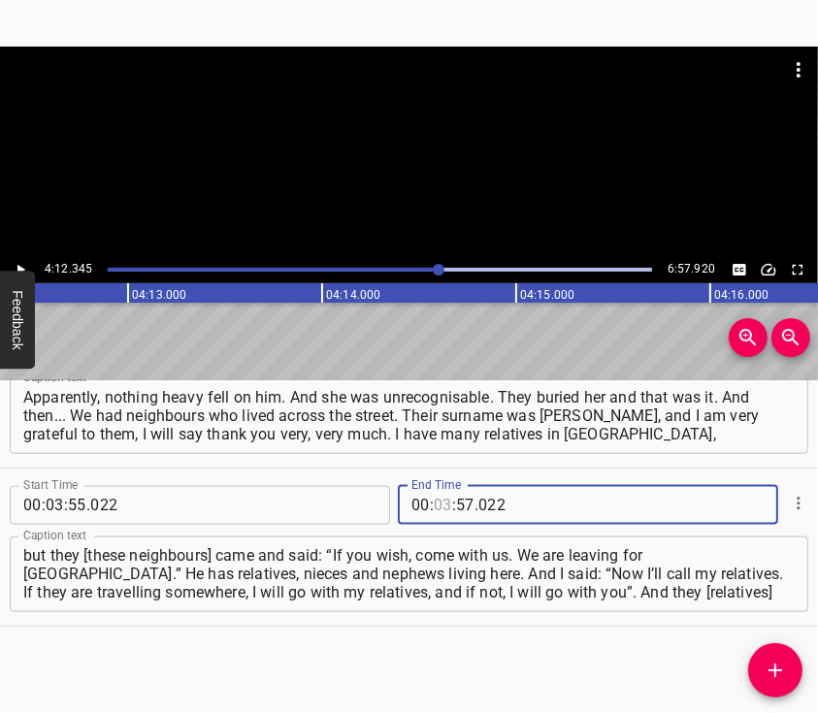
click at [442, 508] on input "number" at bounding box center [443, 505] width 18 height 39
type input "04"
type input "12"
type input "345"
click at [770, 656] on button "Add Cue" at bounding box center [775, 670] width 54 height 54
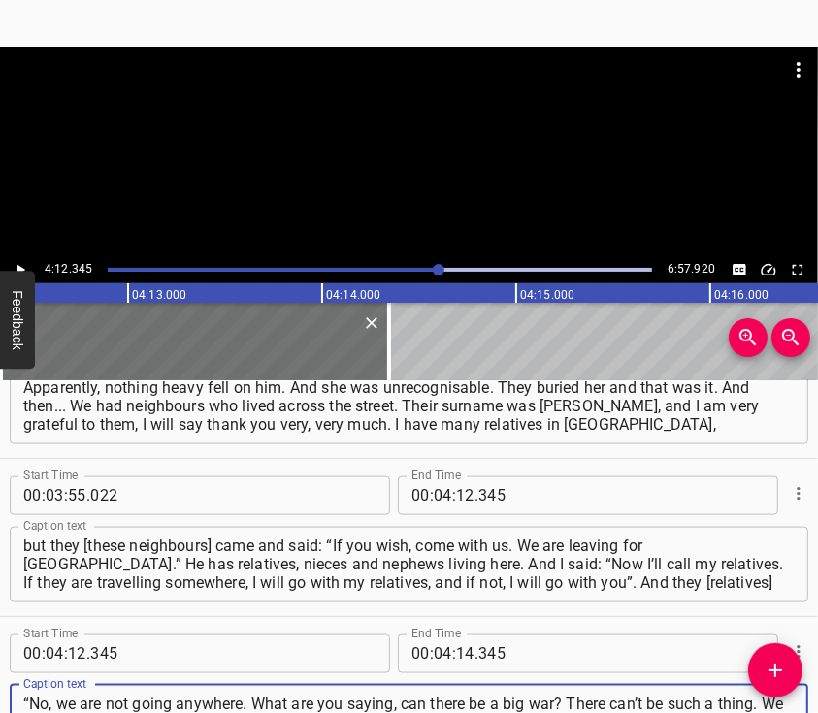
type textarea "“No, we are not going anywhere. What are you saying, can there be a big war? Th…"
click at [430, 166] on div at bounding box center [409, 152] width 818 height 210
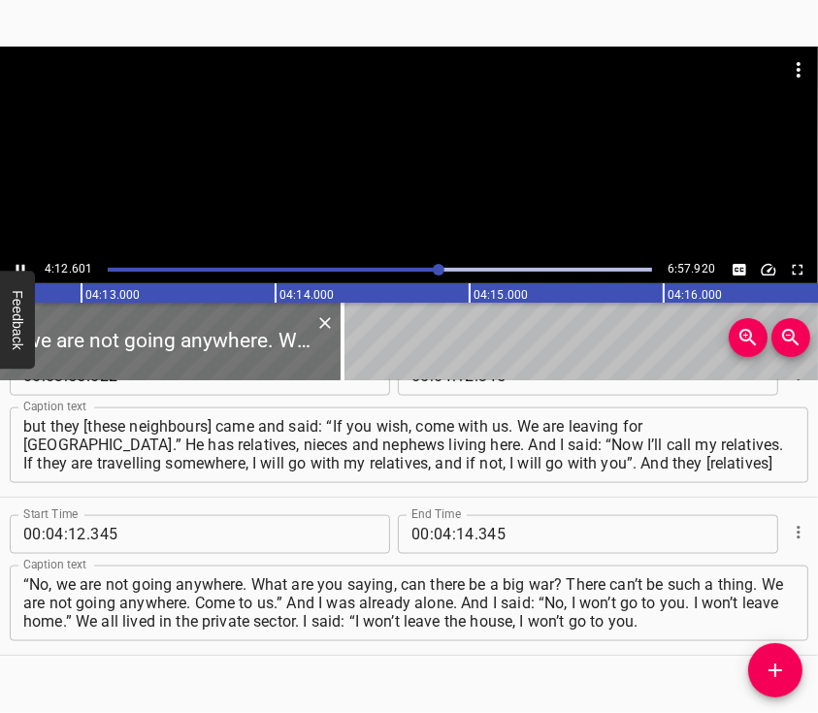
scroll to position [0, 49022]
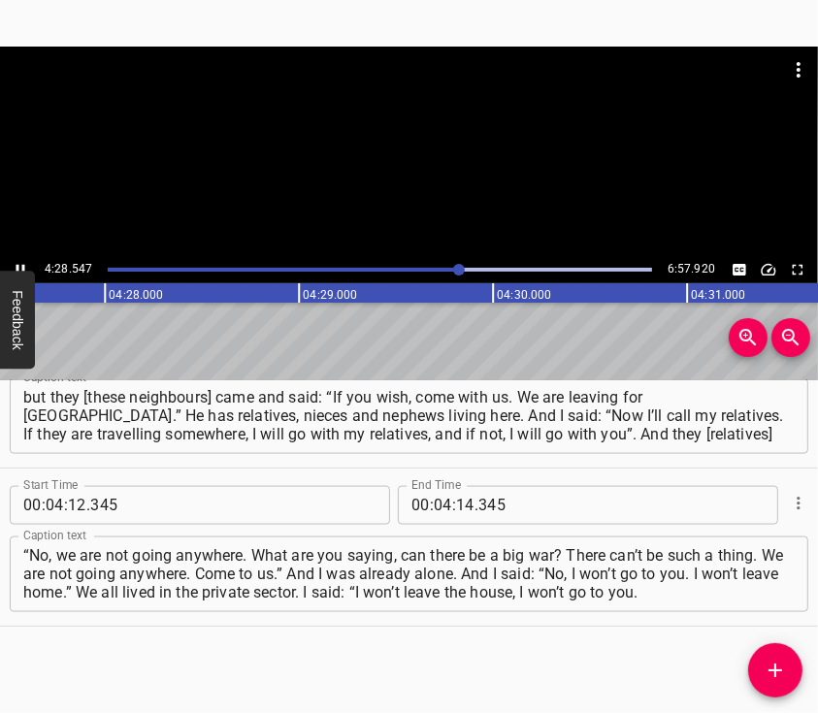
click at [402, 153] on div at bounding box center [409, 152] width 818 height 210
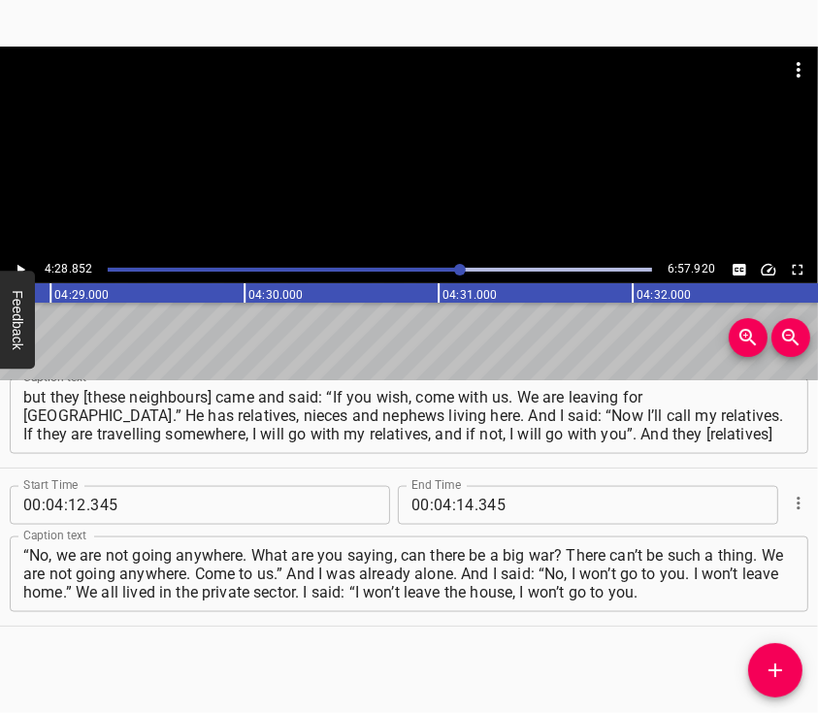
scroll to position [0, 52176]
click at [458, 501] on input "number" at bounding box center [465, 505] width 18 height 39
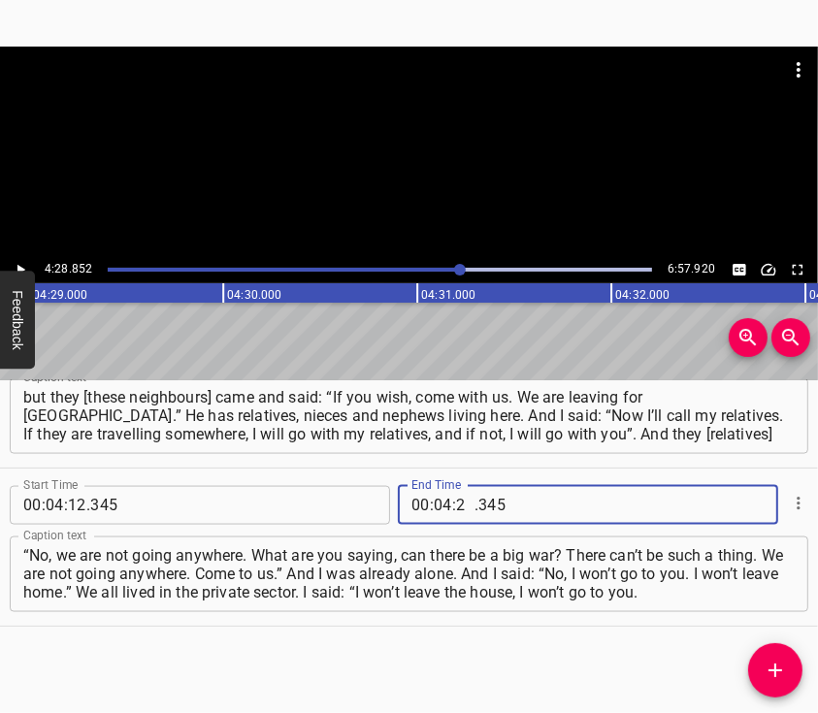
type input "28"
type input "852"
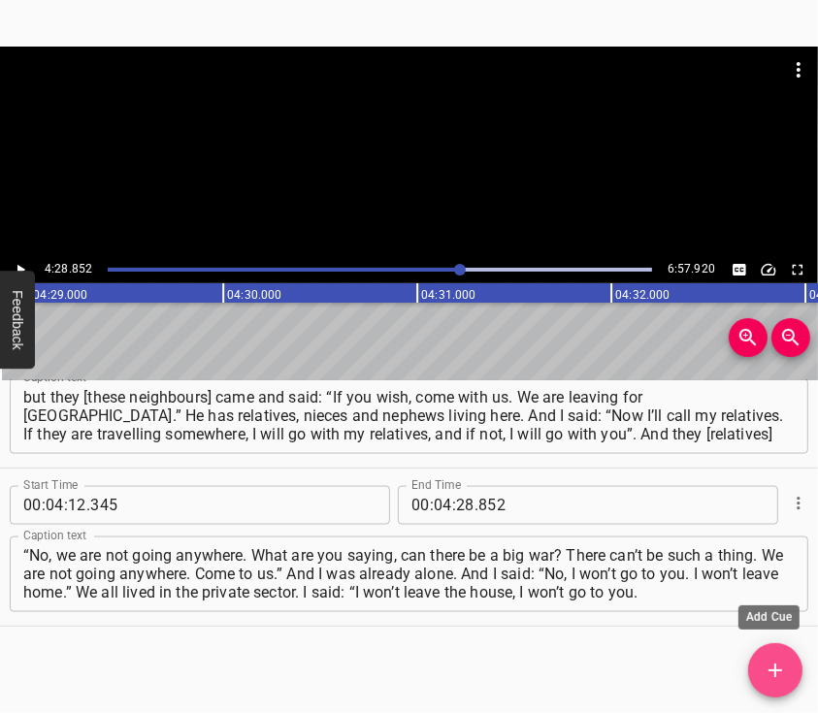
click at [762, 661] on span "Add Cue" at bounding box center [775, 670] width 54 height 23
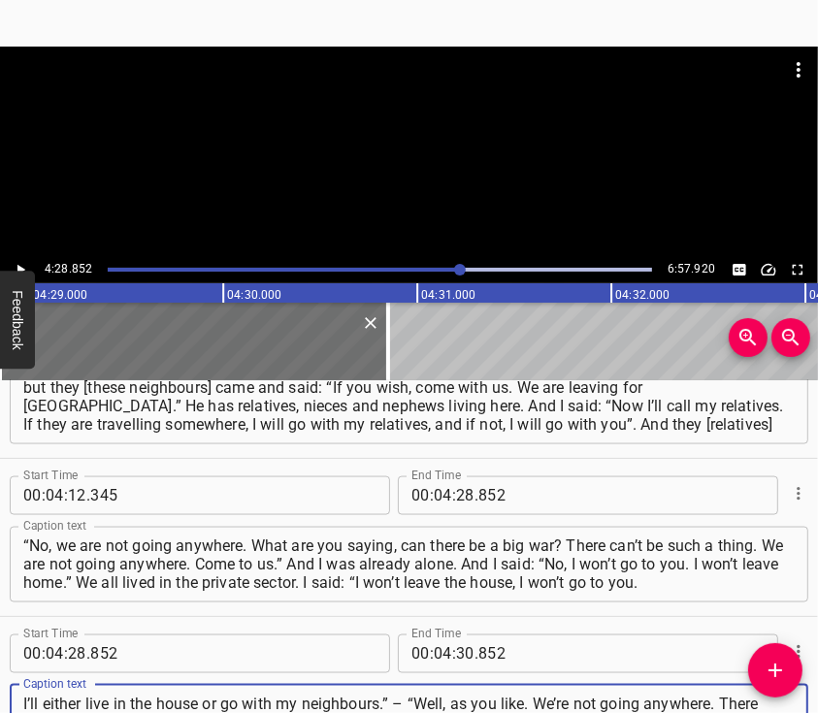
type textarea "I’ll either live in the house or go with my neighbours.” – “Well, as you like. …"
click at [376, 146] on div at bounding box center [409, 152] width 818 height 210
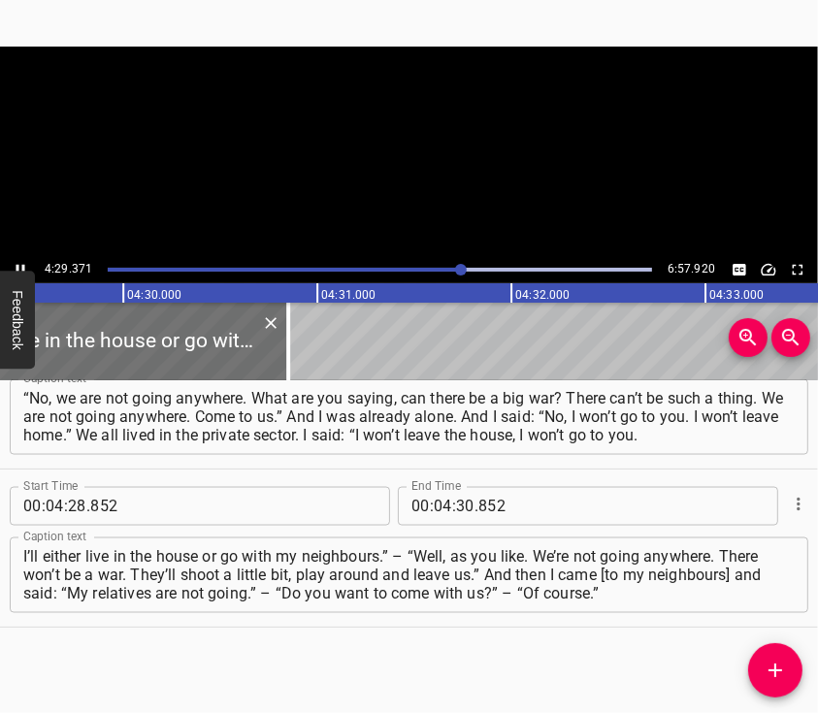
scroll to position [0, 52329]
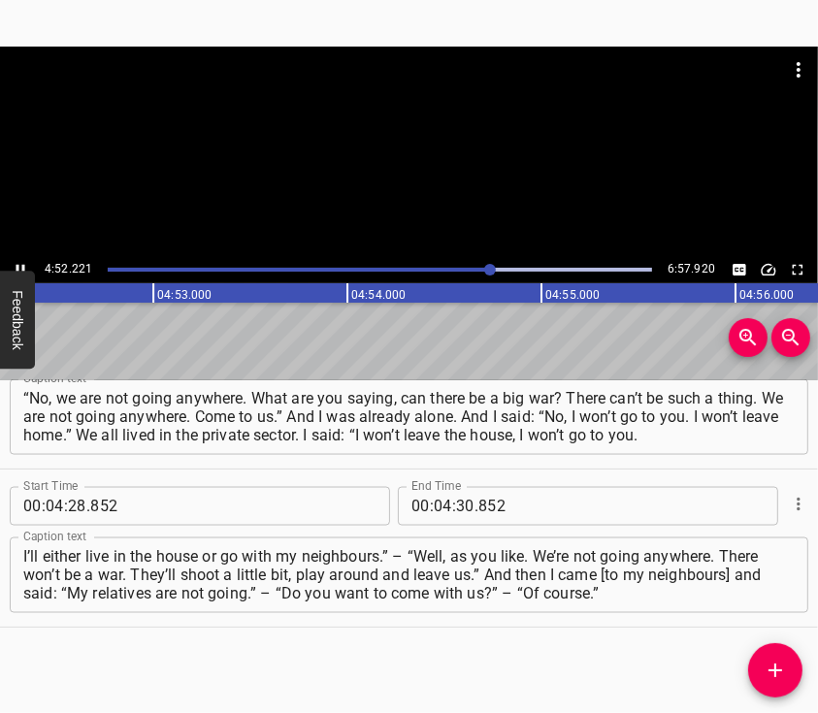
click at [435, 165] on div at bounding box center [409, 152] width 818 height 210
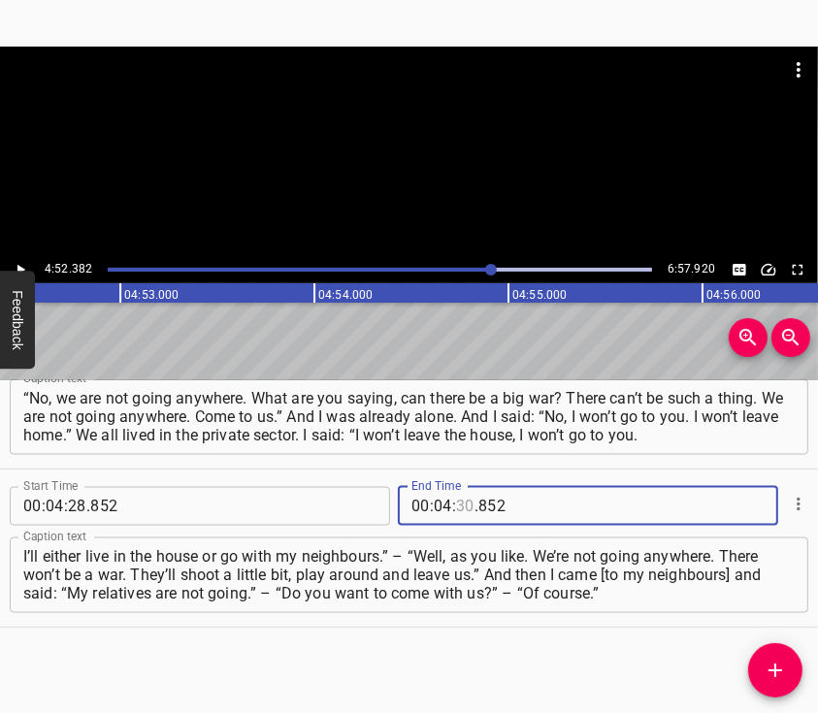
click at [458, 496] on input "number" at bounding box center [465, 506] width 18 height 39
type input "52"
type input "382"
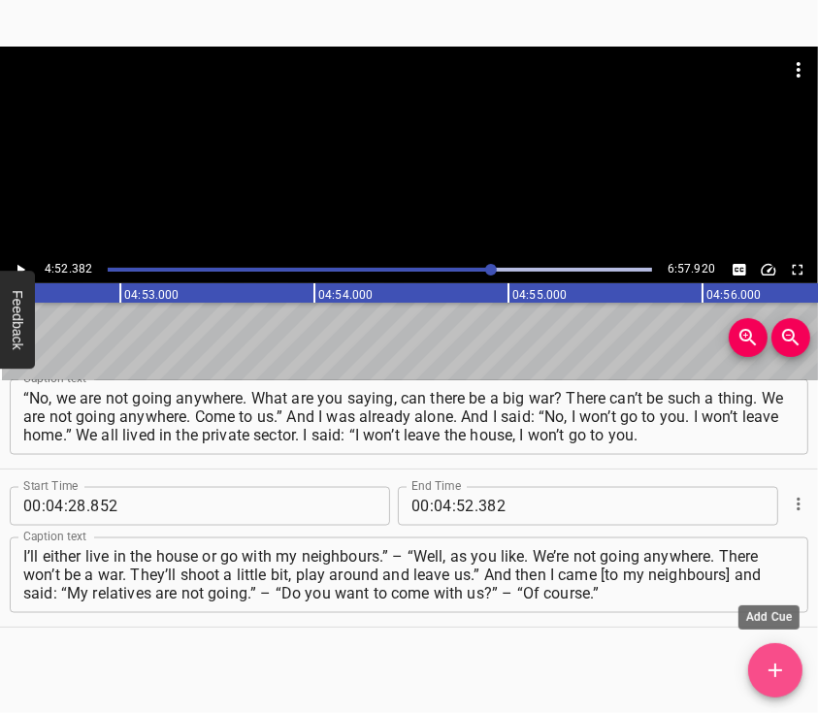
click at [768, 664] on icon "Add Cue" at bounding box center [775, 670] width 23 height 23
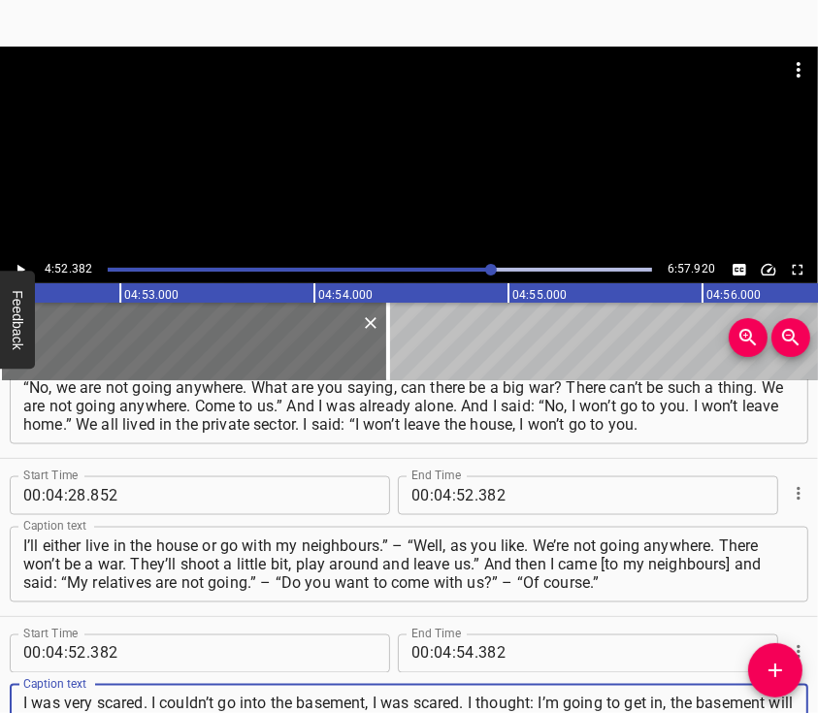
type textarea "I was very scared. I couldn’t go into the basement, I was scared. I thought: I’…"
click at [409, 156] on div at bounding box center [409, 152] width 818 height 210
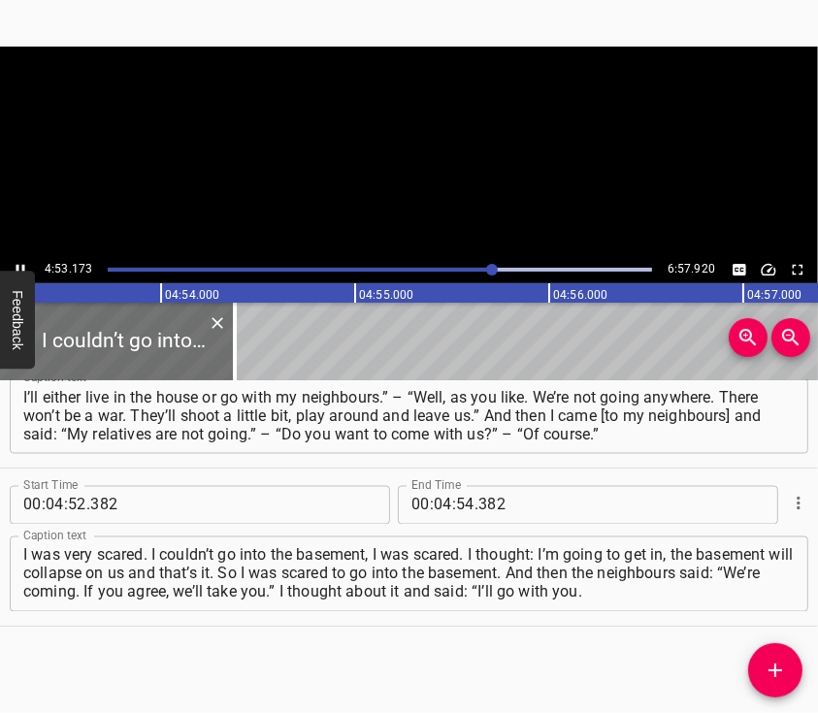
scroll to position [0, 56949]
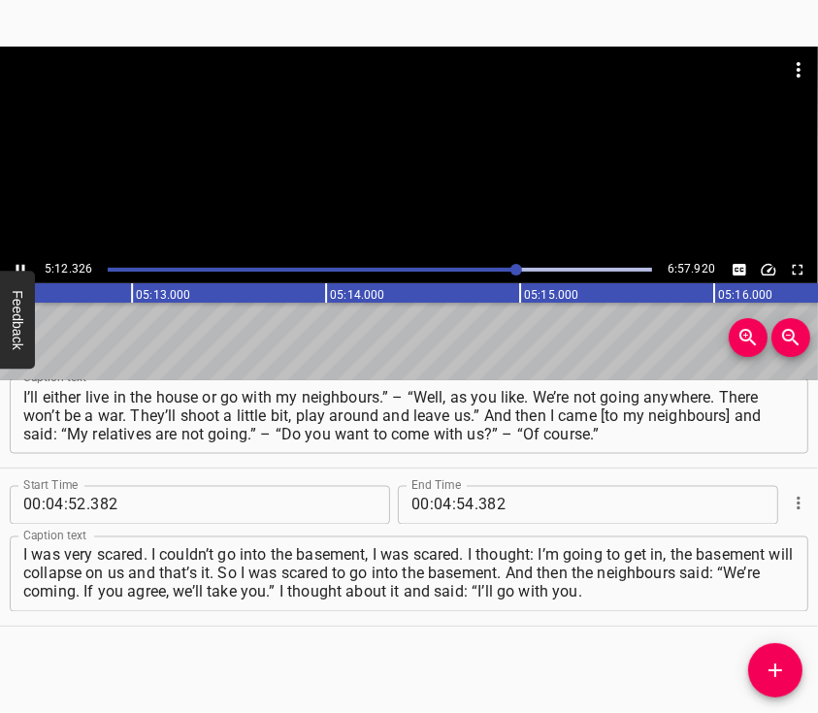
click at [451, 193] on div at bounding box center [409, 152] width 818 height 210
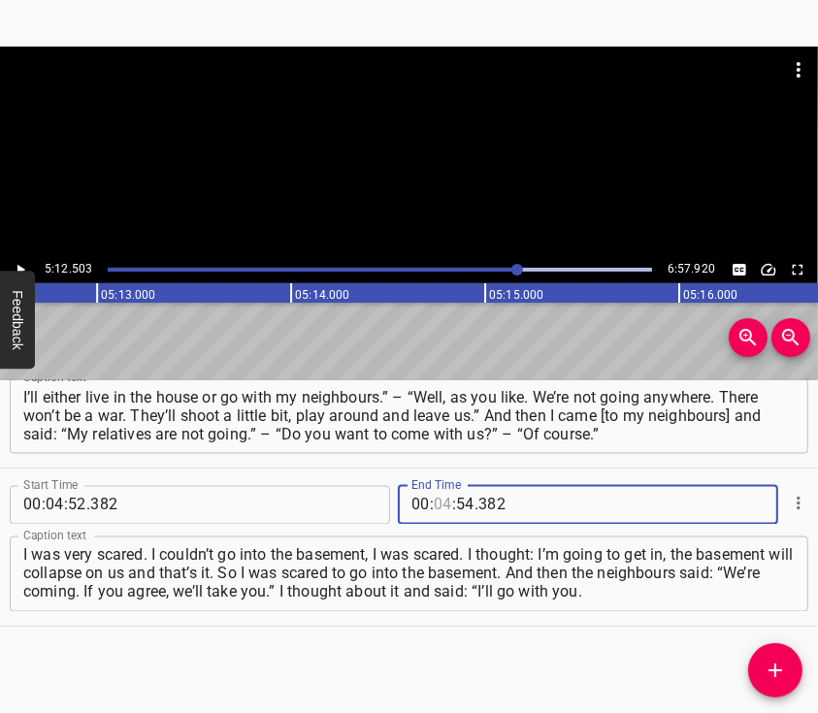
click at [439, 507] on input "number" at bounding box center [443, 505] width 18 height 39
type input "05"
type input "12"
type input "503"
click at [765, 669] on icon "Add Cue" at bounding box center [775, 670] width 23 height 23
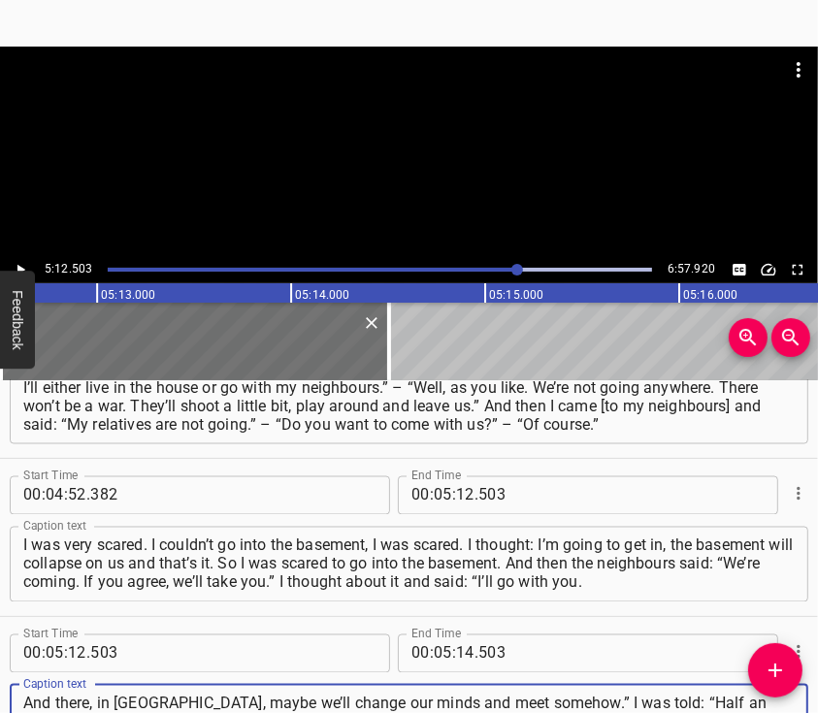
type textarea "And there, in [GEOGRAPHIC_DATA], maybe we’ll change our minds and meet somehow.…"
click at [415, 135] on div at bounding box center [409, 95] width 818 height 97
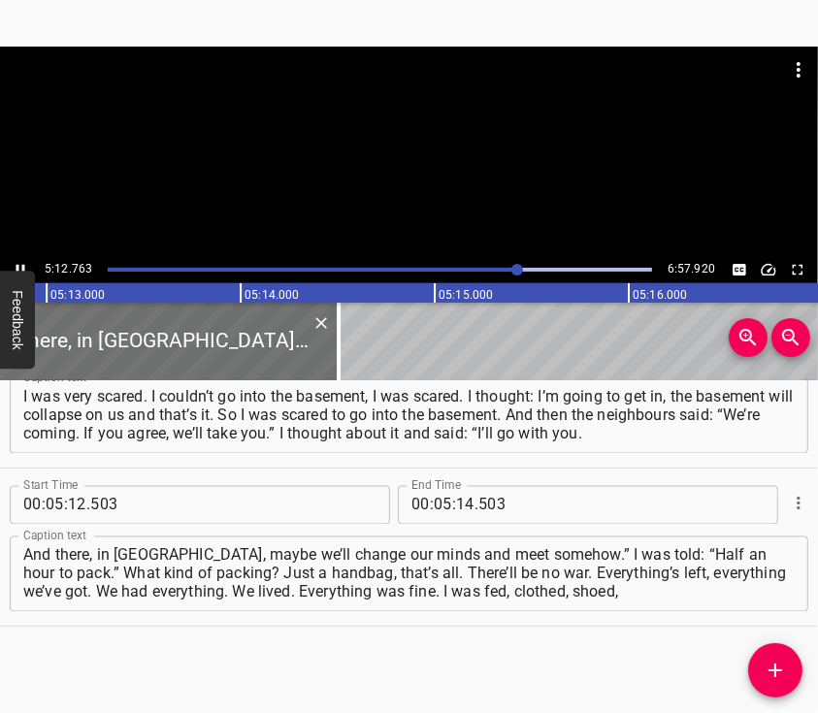
scroll to position [0, 60748]
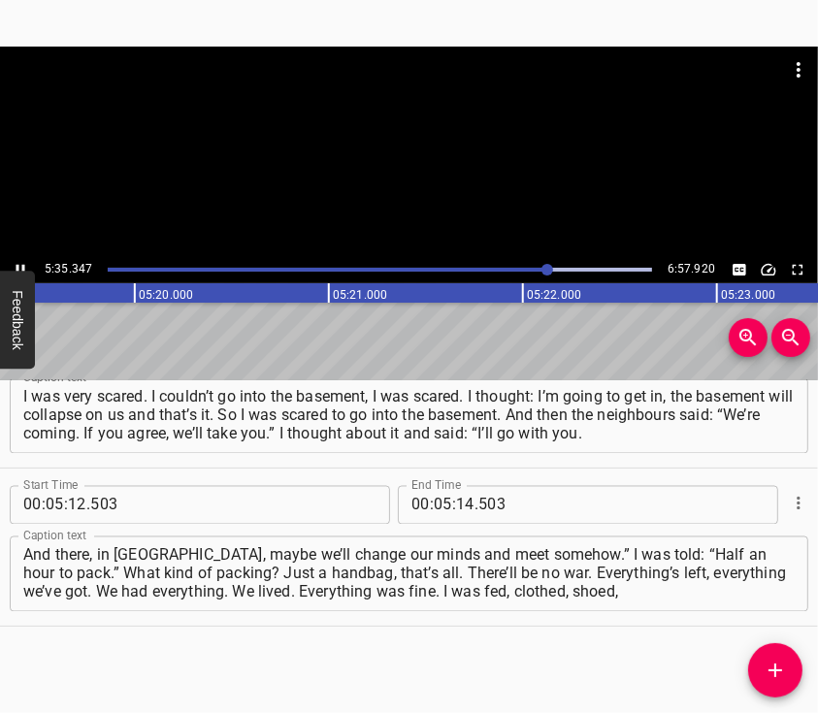
click at [373, 113] on div at bounding box center [409, 95] width 818 height 97
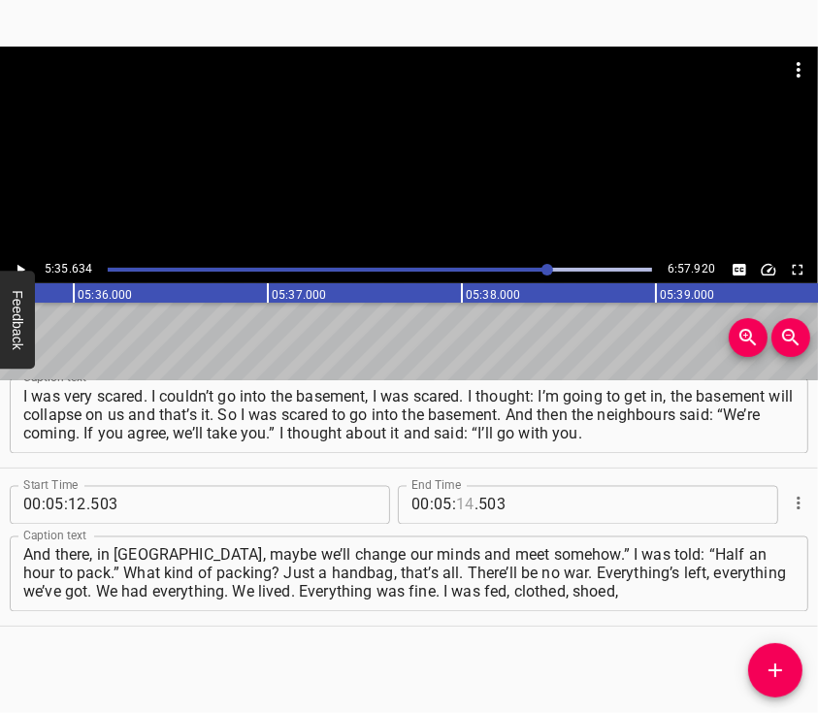
scroll to position [0, 65137]
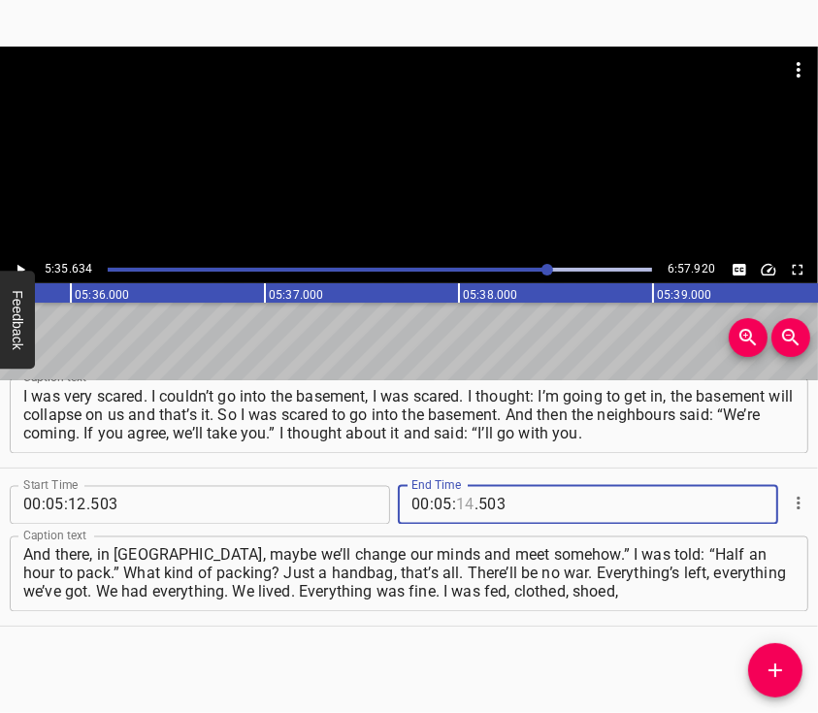
click at [461, 509] on input "number" at bounding box center [465, 505] width 18 height 39
type input "35"
type input "634"
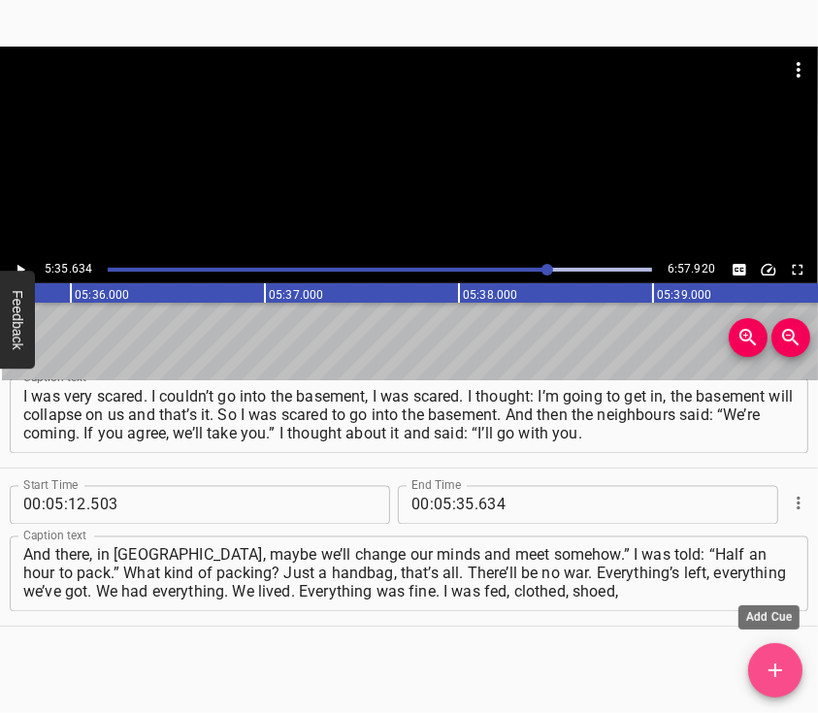
click at [769, 649] on button "Add Cue" at bounding box center [775, 670] width 54 height 54
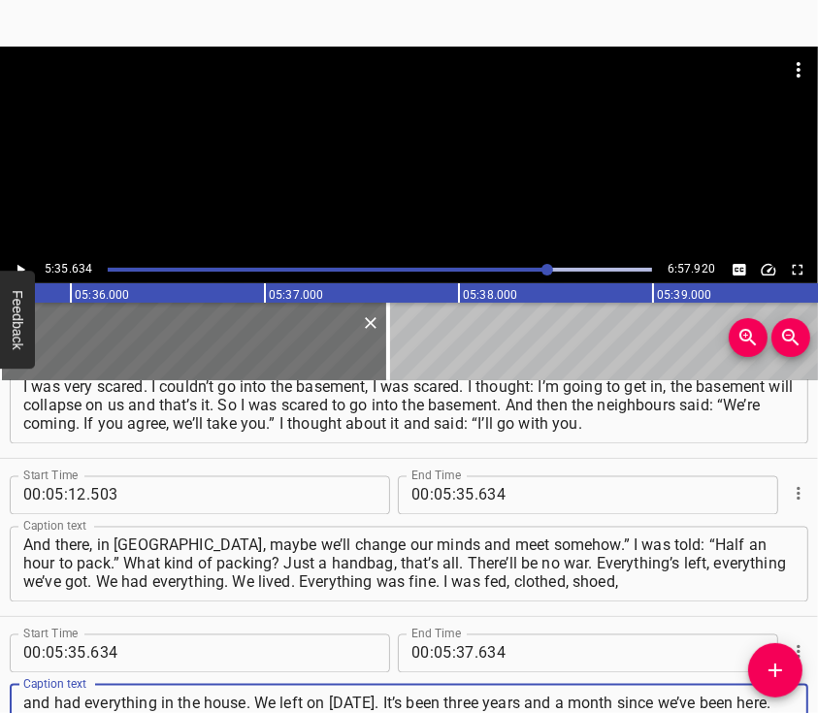
scroll to position [17, 0]
type textarea "and had everything in the house. We left on [DATE]. It’s been three years and a…"
click at [363, 185] on div at bounding box center [409, 152] width 818 height 210
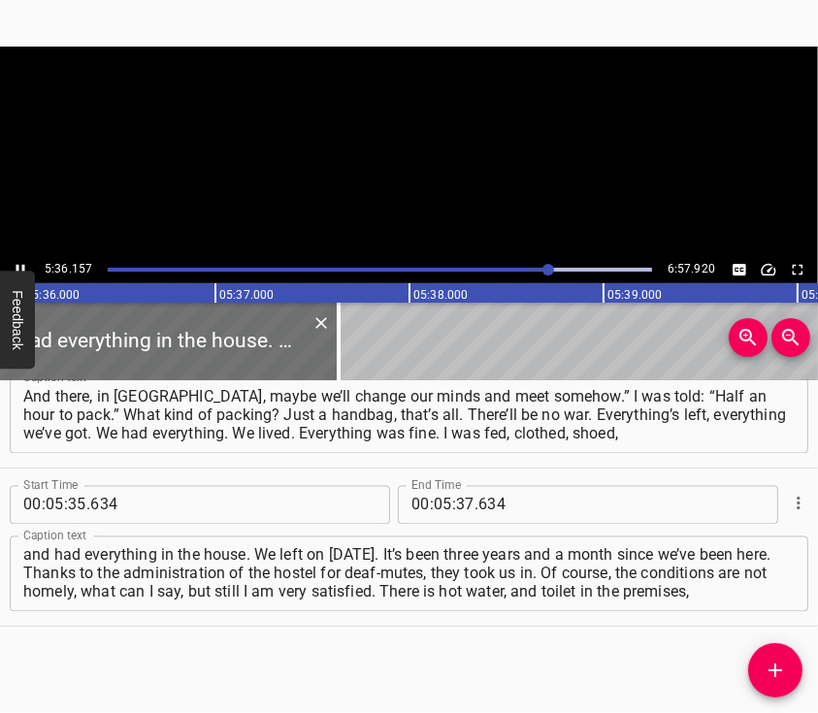
scroll to position [0, 65237]
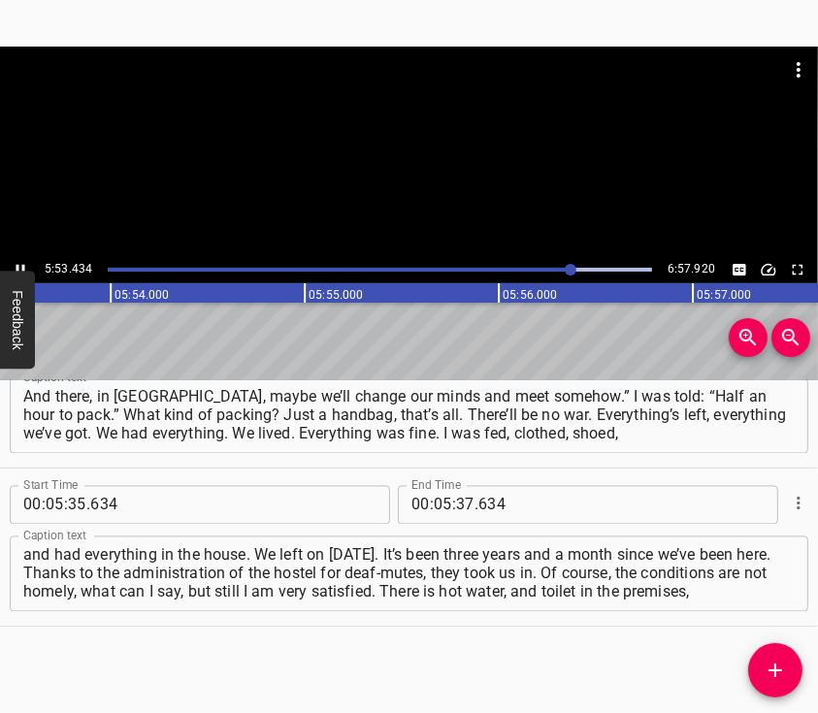
click at [400, 154] on div at bounding box center [409, 152] width 818 height 210
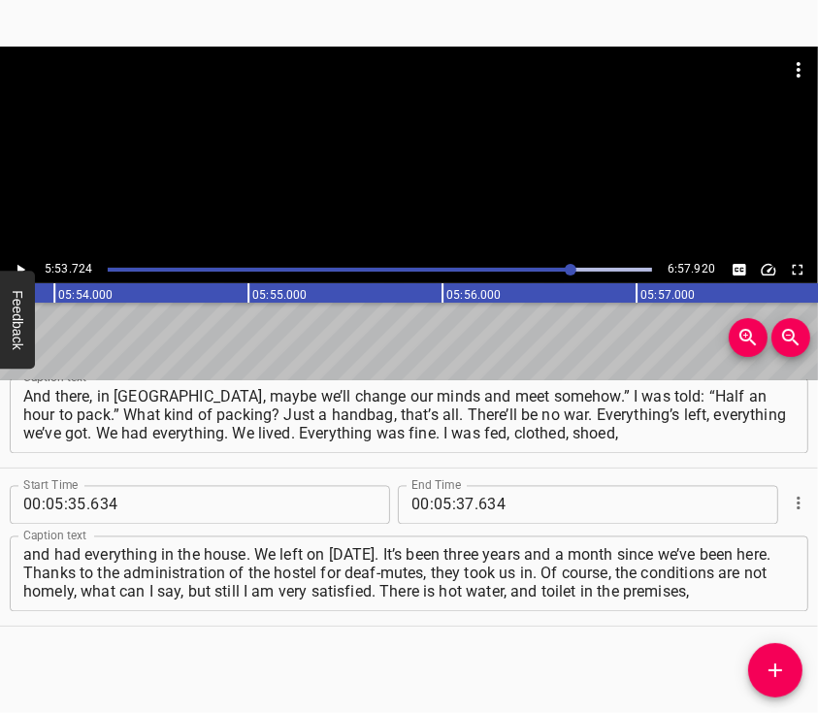
scroll to position [0, 68647]
click at [456, 510] on input "number" at bounding box center [465, 505] width 18 height 39
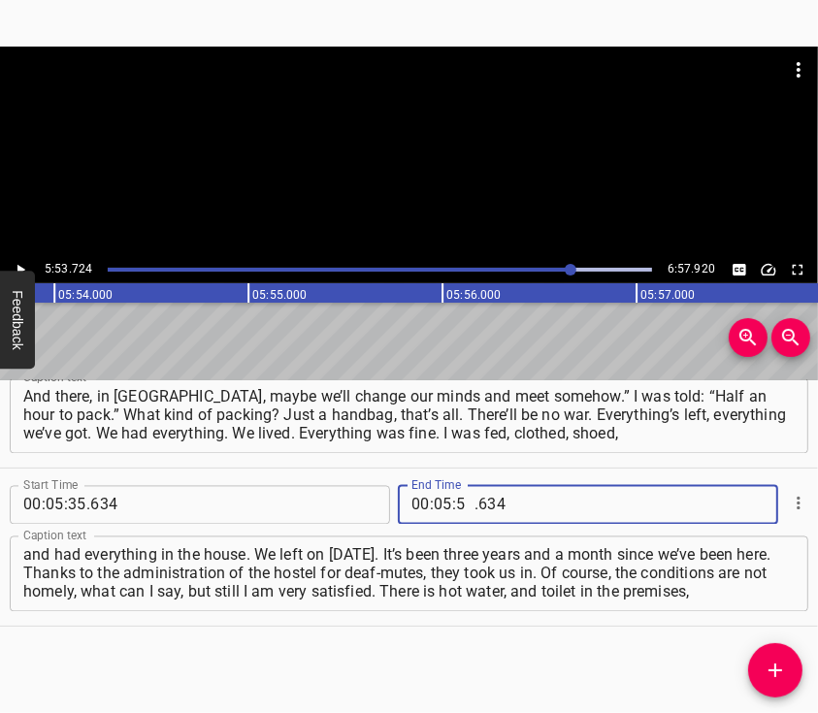
type input "53"
type input "724"
click at [770, 659] on icon "Add Cue" at bounding box center [775, 670] width 23 height 23
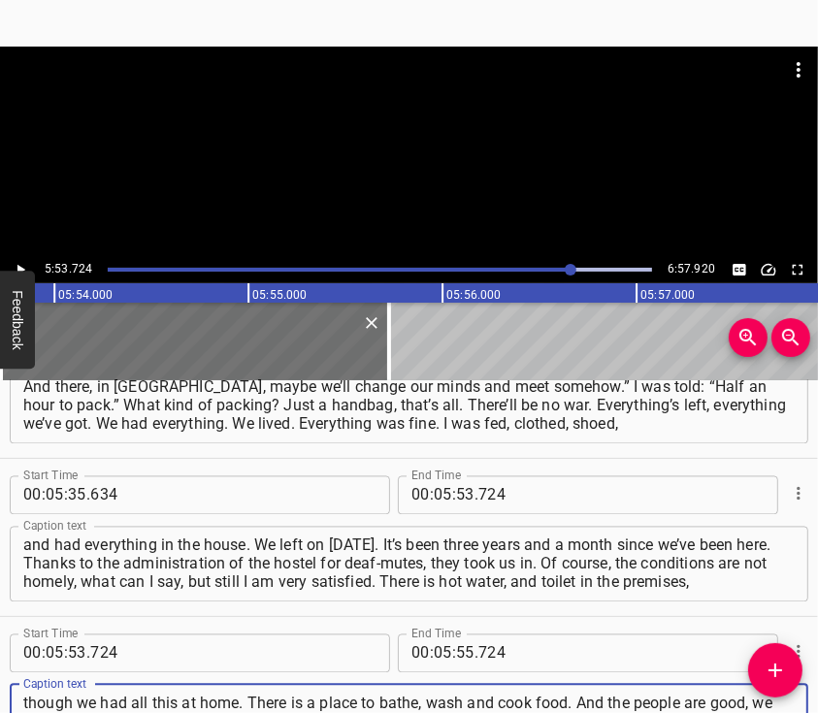
type textarea "though we had all this at home. There is a place to bathe, wash and cook food. …"
click at [433, 171] on div at bounding box center [409, 152] width 818 height 210
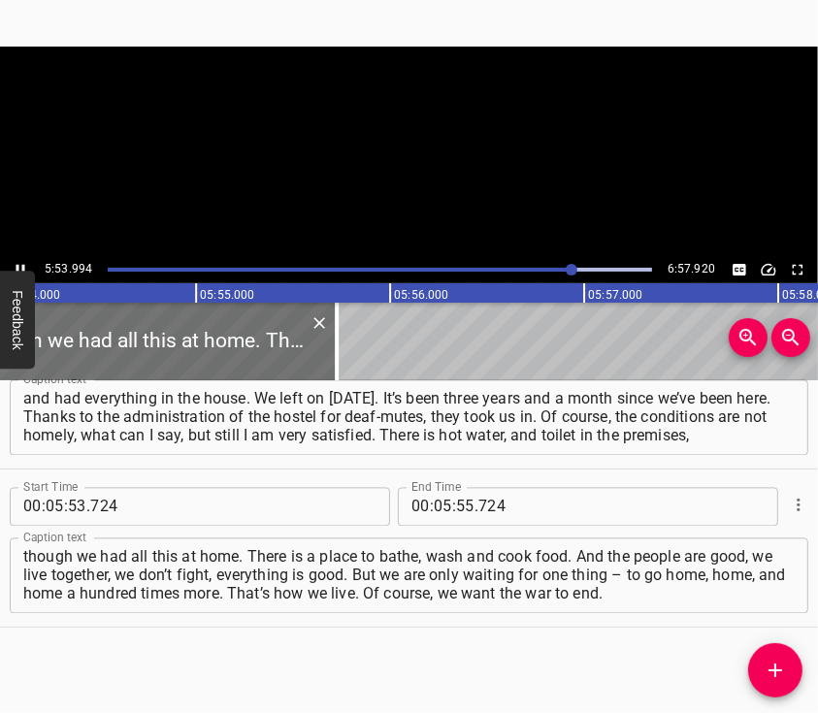
scroll to position [0, 68752]
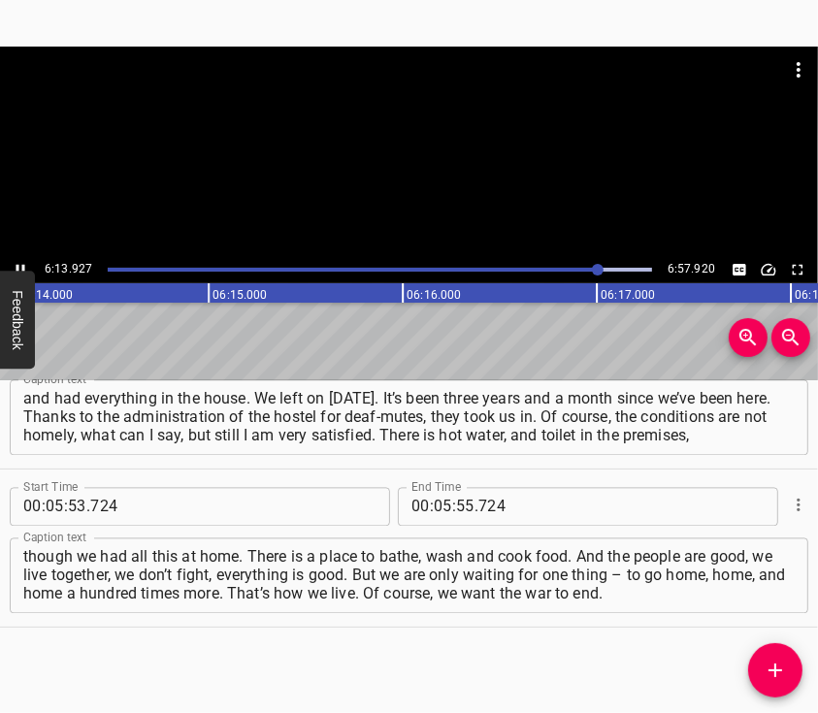
click at [425, 184] on div at bounding box center [409, 152] width 818 height 210
click at [434, 496] on input "number" at bounding box center [443, 506] width 18 height 39
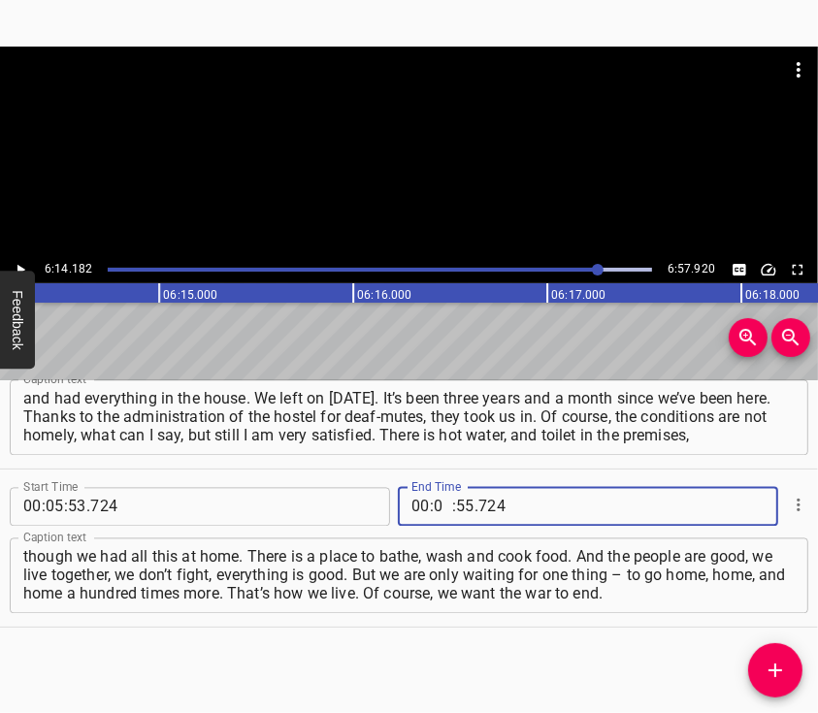
type input "06"
type input "14"
type input "182"
drag, startPoint x: 777, startPoint y: 660, endPoint x: 646, endPoint y: 284, distance: 397.7
click at [777, 659] on icon "Add Cue" at bounding box center [775, 670] width 23 height 23
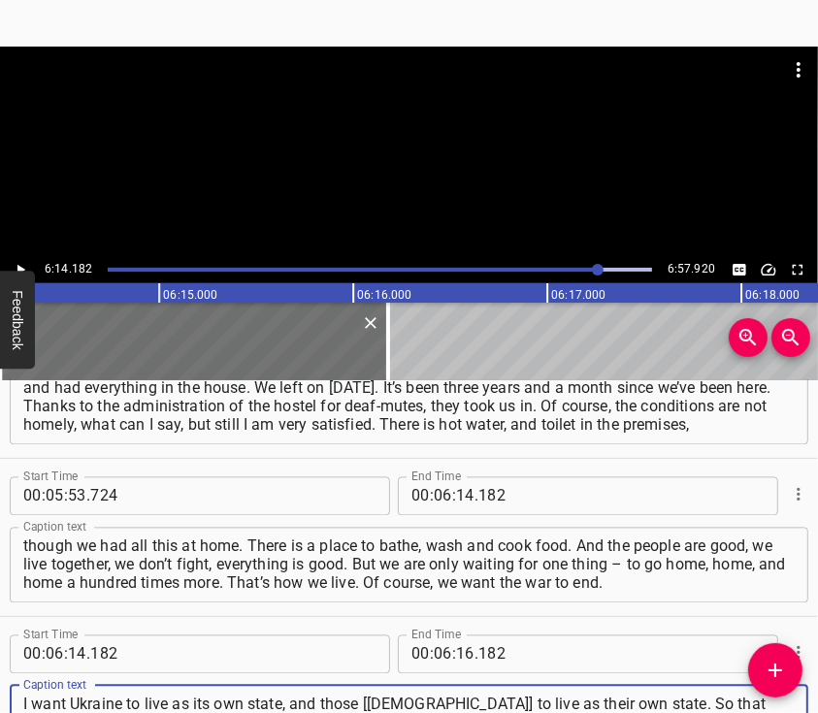
type textarea "I want Ukraine to live as its own state, and those [[DEMOGRAPHIC_DATA]] to live…"
click at [421, 141] on div at bounding box center [409, 95] width 818 height 97
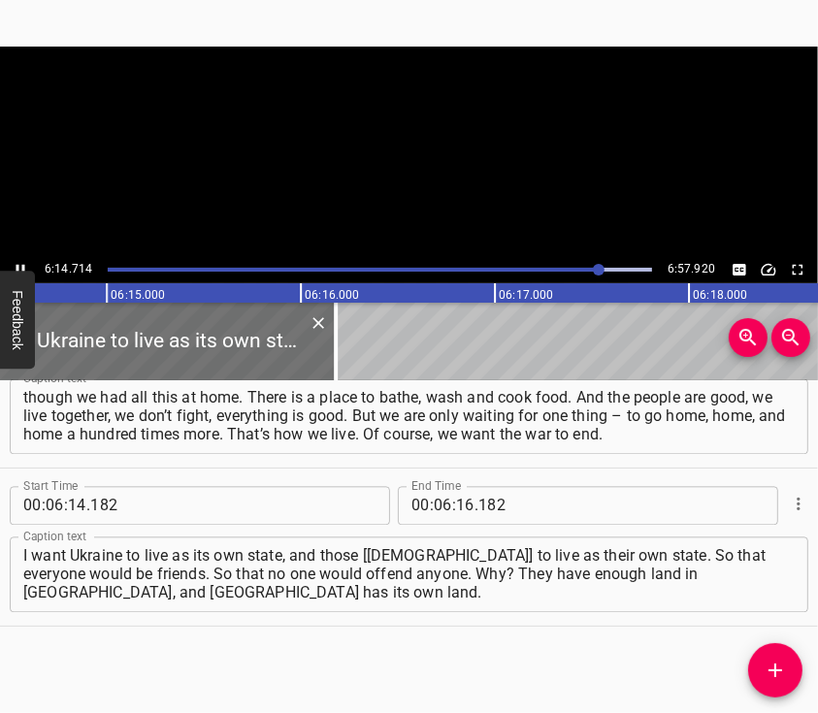
scroll to position [0, 72721]
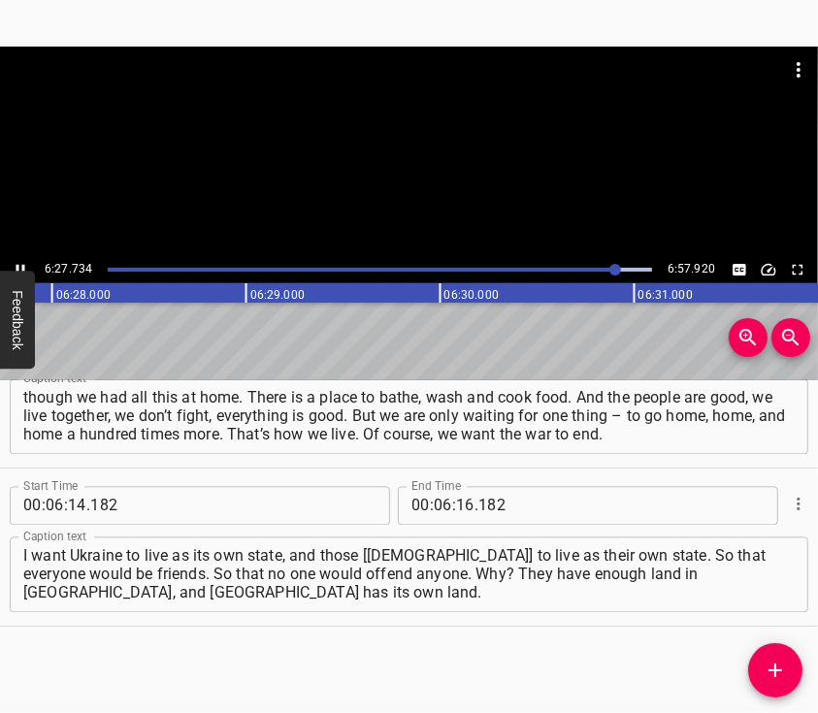
click at [417, 168] on div at bounding box center [409, 152] width 818 height 210
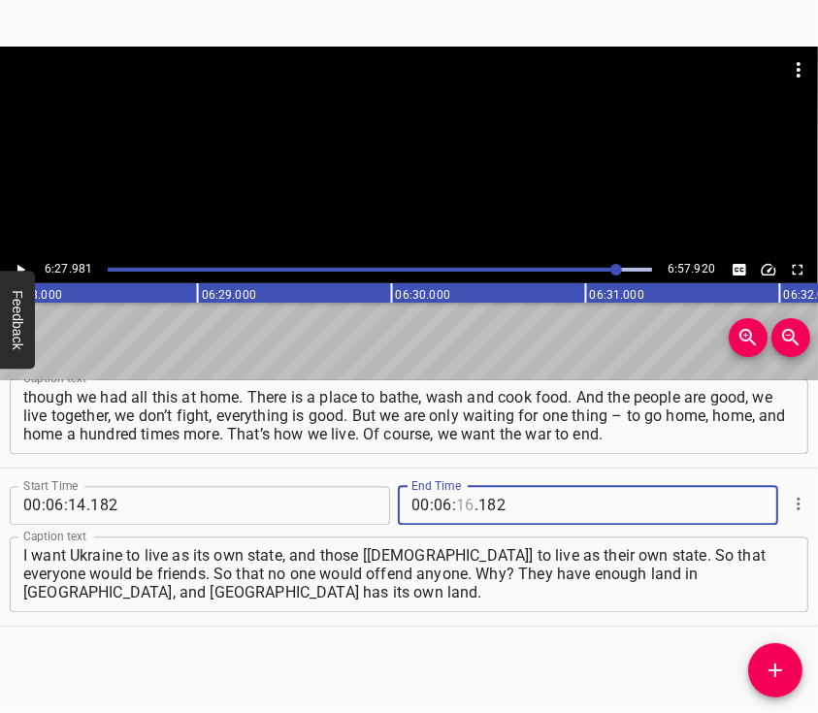
click at [463, 511] on input "number" at bounding box center [465, 505] width 18 height 39
type input "27"
type input "981"
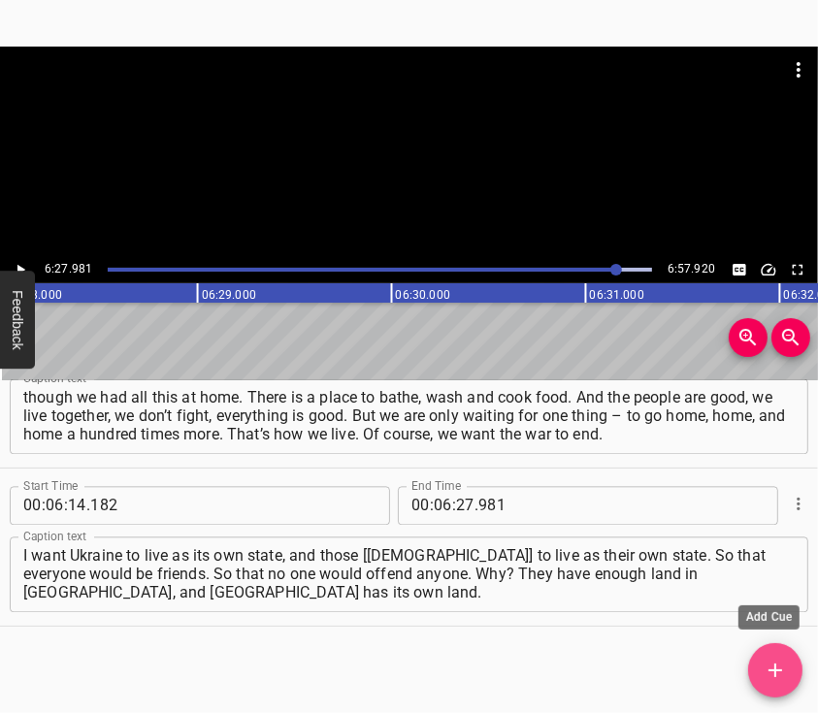
click at [773, 657] on button "Add Cue" at bounding box center [775, 670] width 54 height 54
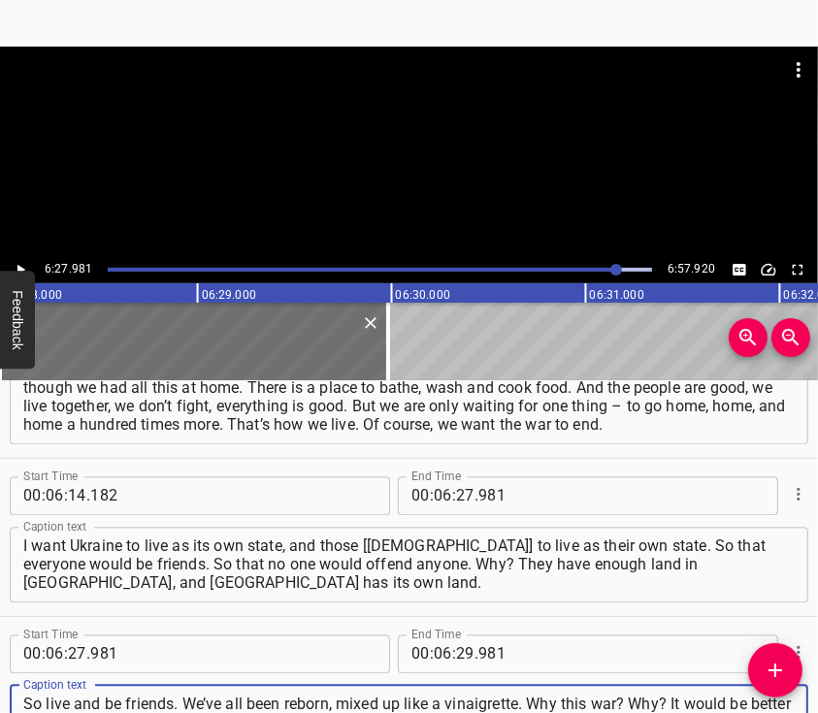
type textarea "So live and be friends. We’ve all been reborn, mixed up like a vinaigrette. Why…"
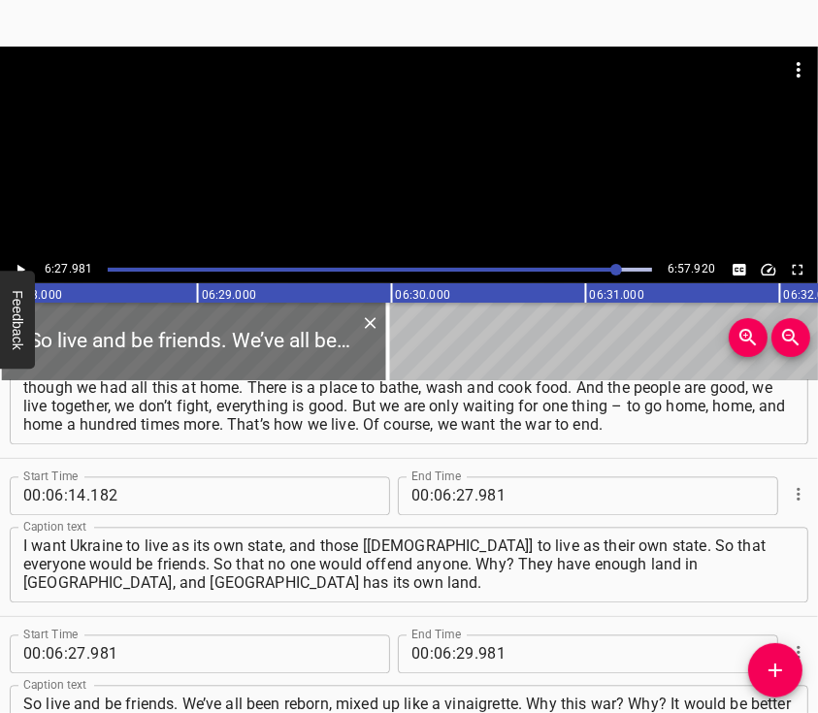
click at [403, 159] on div at bounding box center [409, 152] width 818 height 210
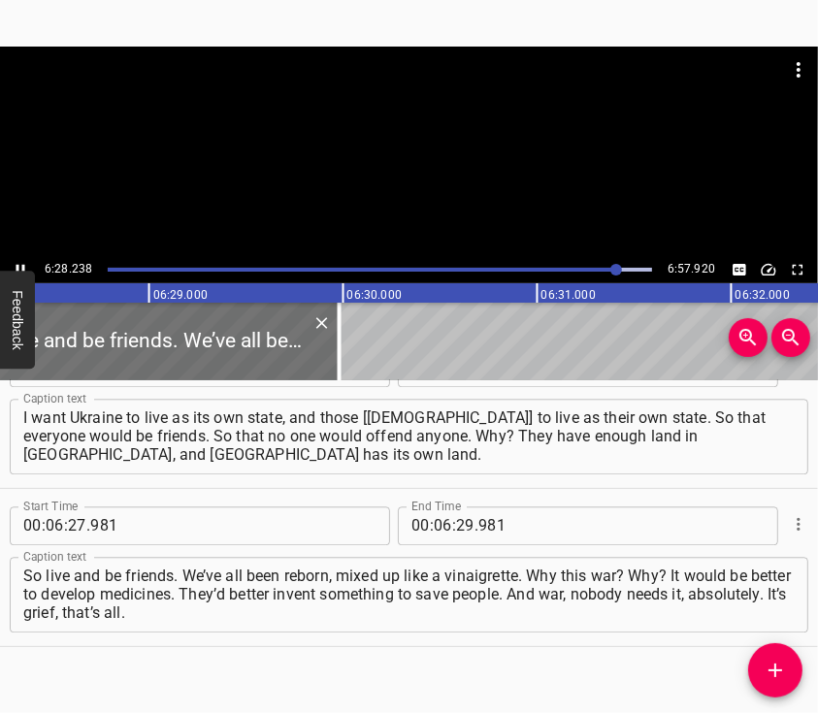
scroll to position [2763, 0]
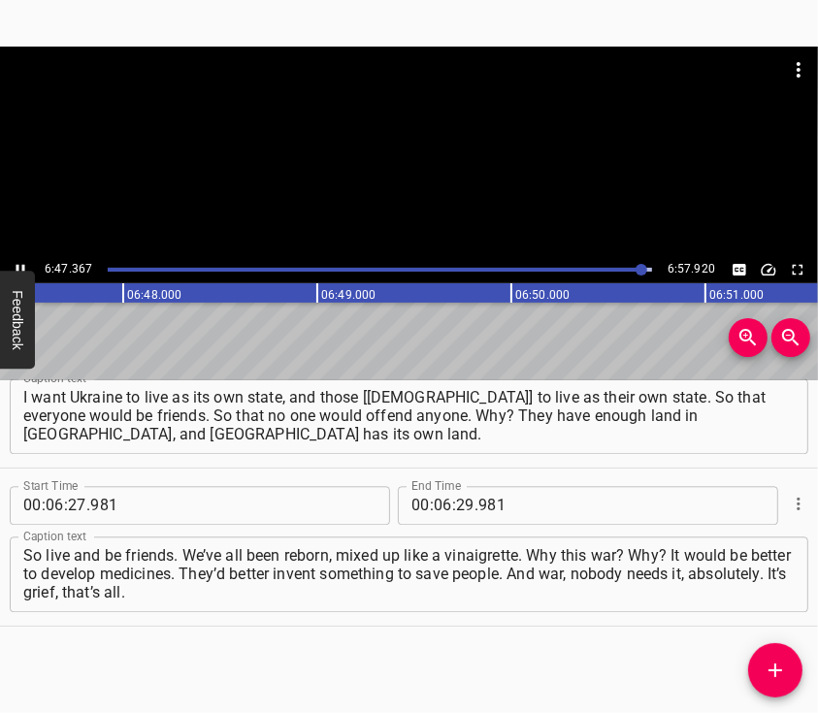
click at [424, 193] on div at bounding box center [409, 152] width 818 height 210
click at [456, 505] on input "number" at bounding box center [465, 505] width 18 height 39
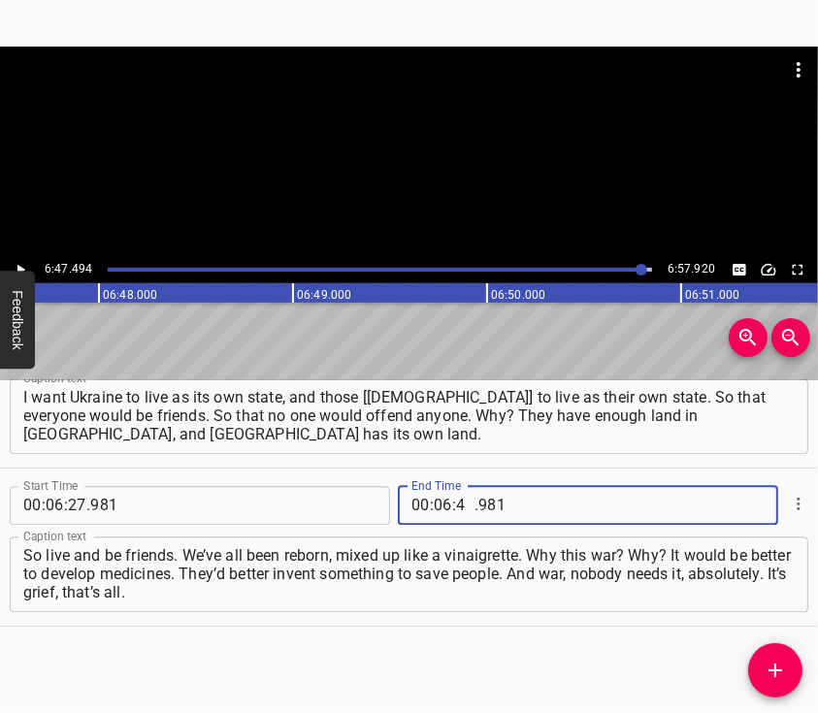
type input "47"
type input "750"
click at [472, 585] on textarea "So live and be friends. We’ve all been reborn, mixed up like a vinaigrette. Why…" at bounding box center [408, 573] width 771 height 55
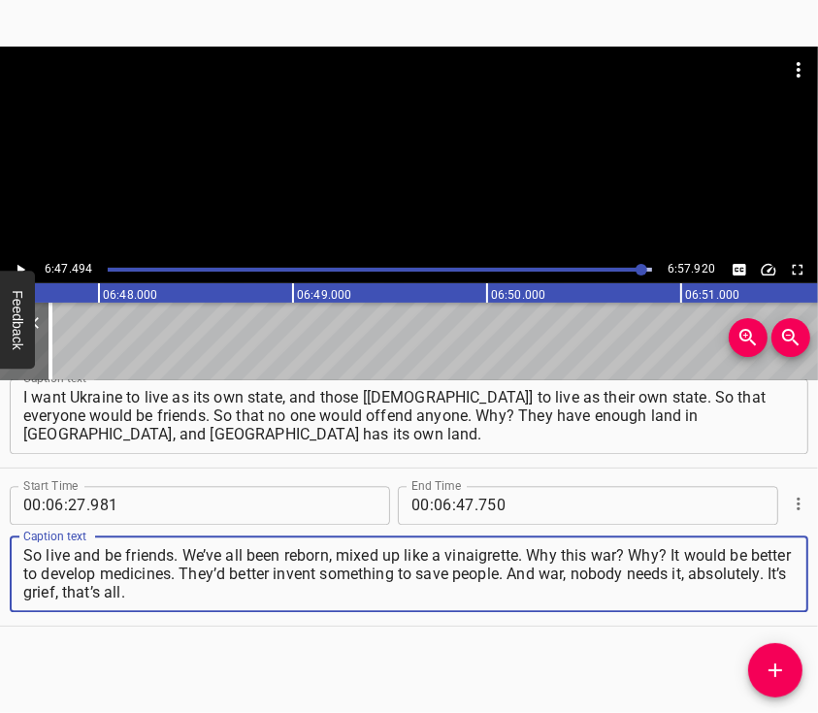
click at [396, 158] on div at bounding box center [409, 152] width 818 height 210
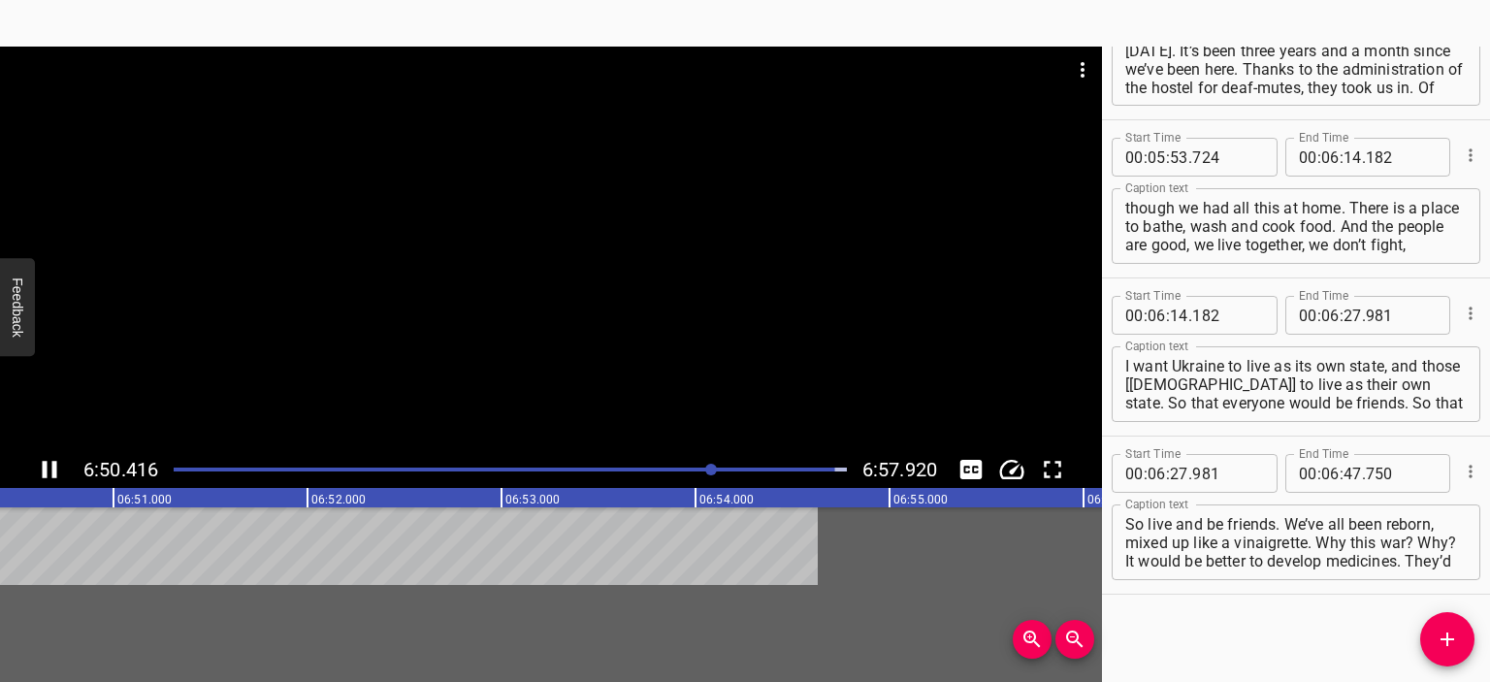
scroll to position [2461, 0]
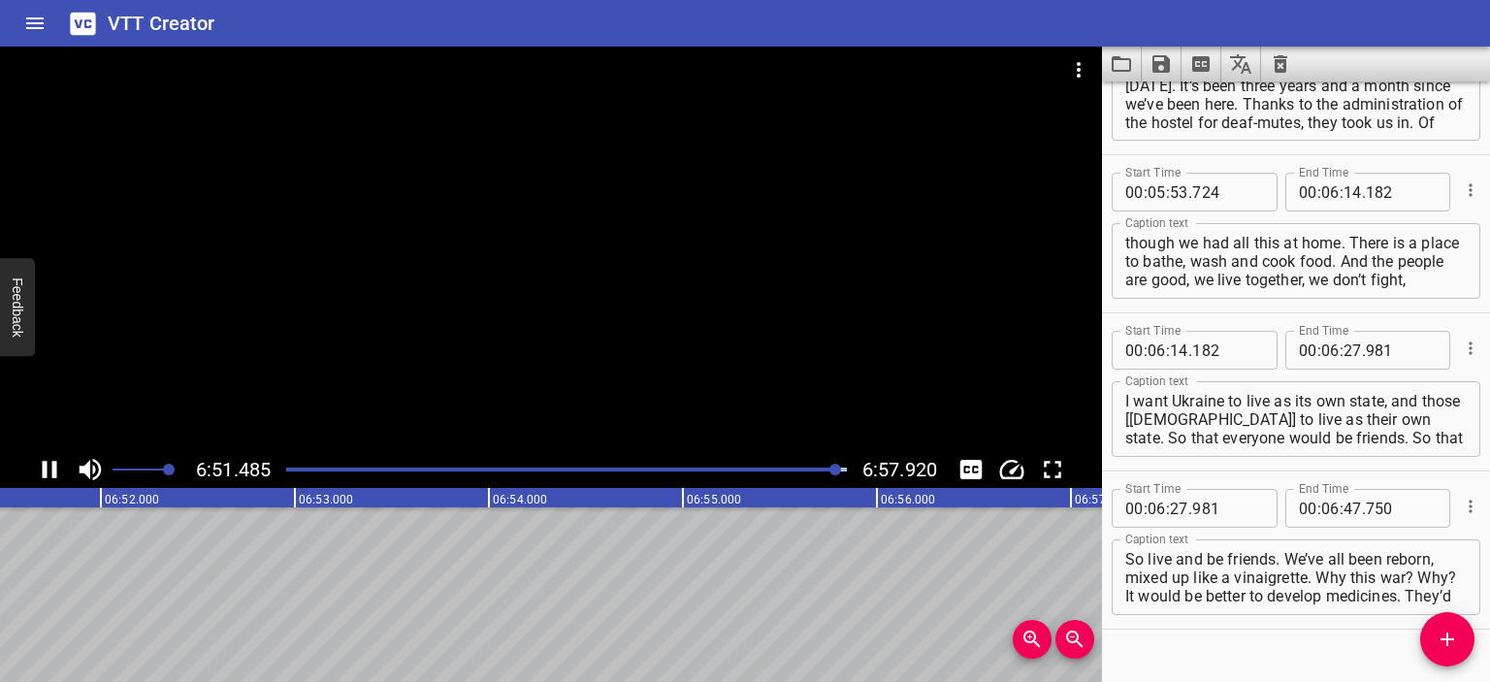
click at [817, 57] on icon "Save captions to file" at bounding box center [1161, 63] width 17 height 17
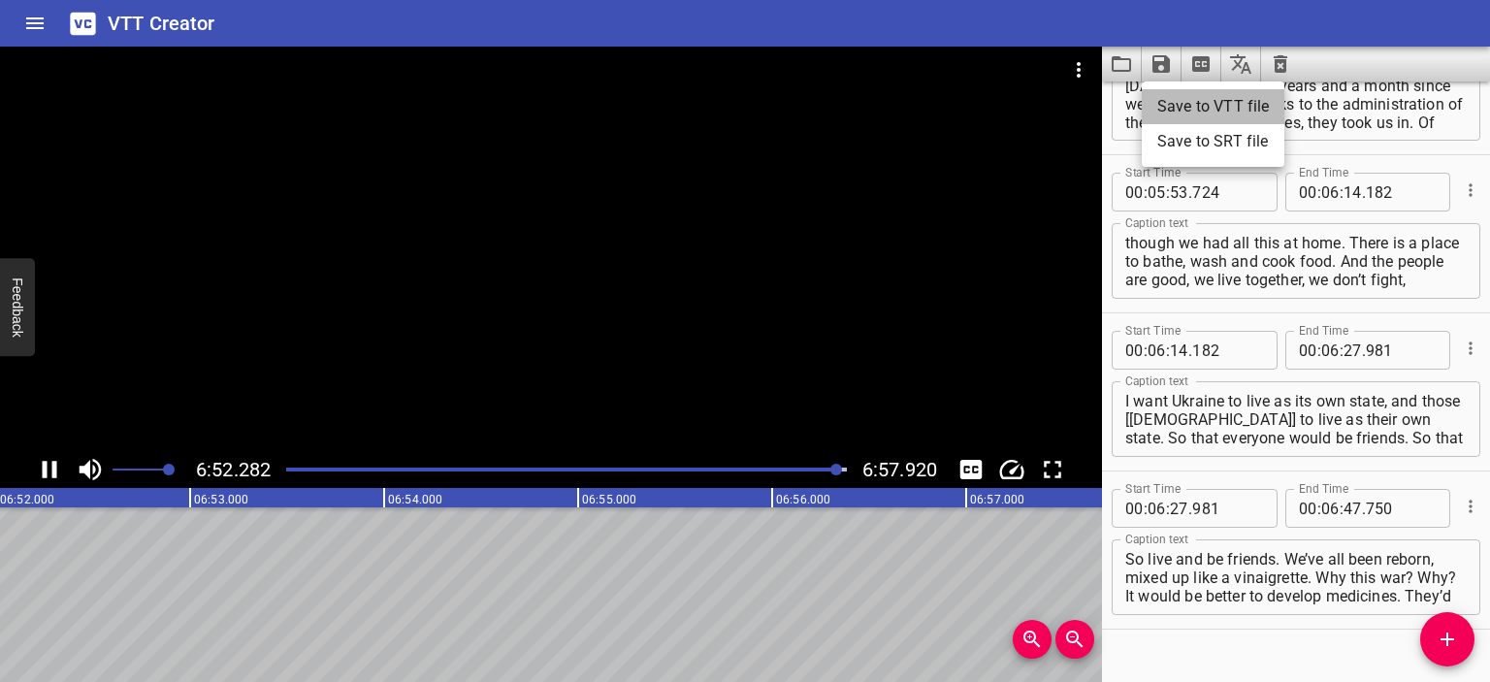
click at [817, 111] on li "Save to VTT file" at bounding box center [1213, 106] width 143 height 35
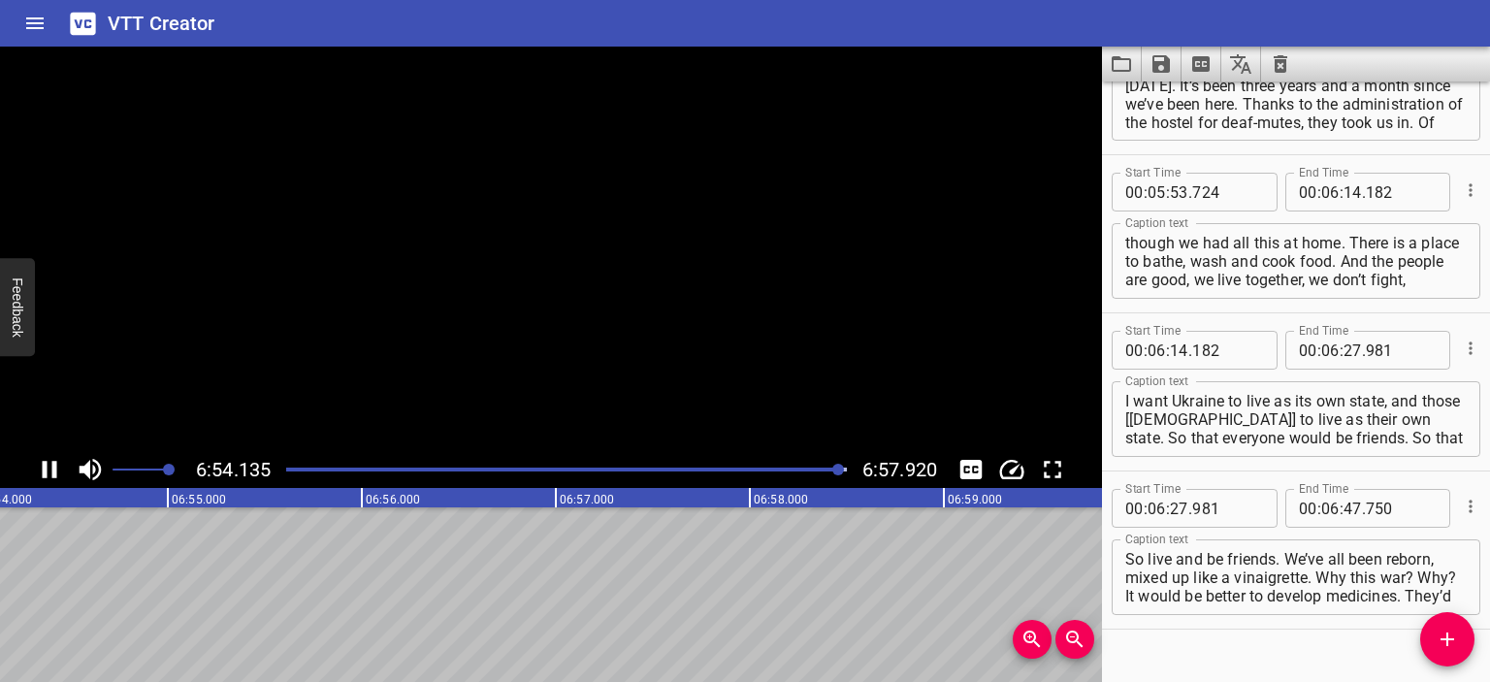
scroll to position [0, 80408]
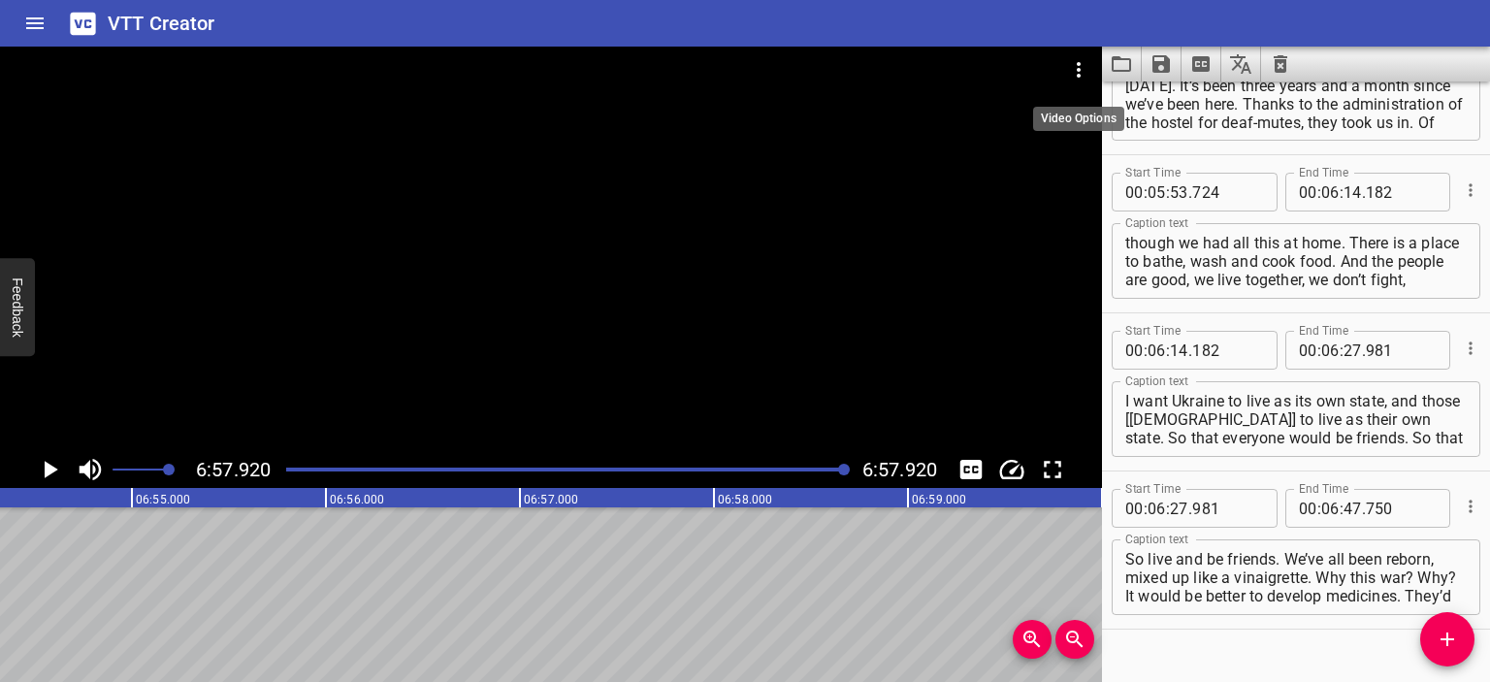
click at [817, 65] on icon "Video Options" at bounding box center [1078, 69] width 23 height 23
click at [817, 68] on li "Select New Video File..." at bounding box center [1152, 71] width 193 height 35
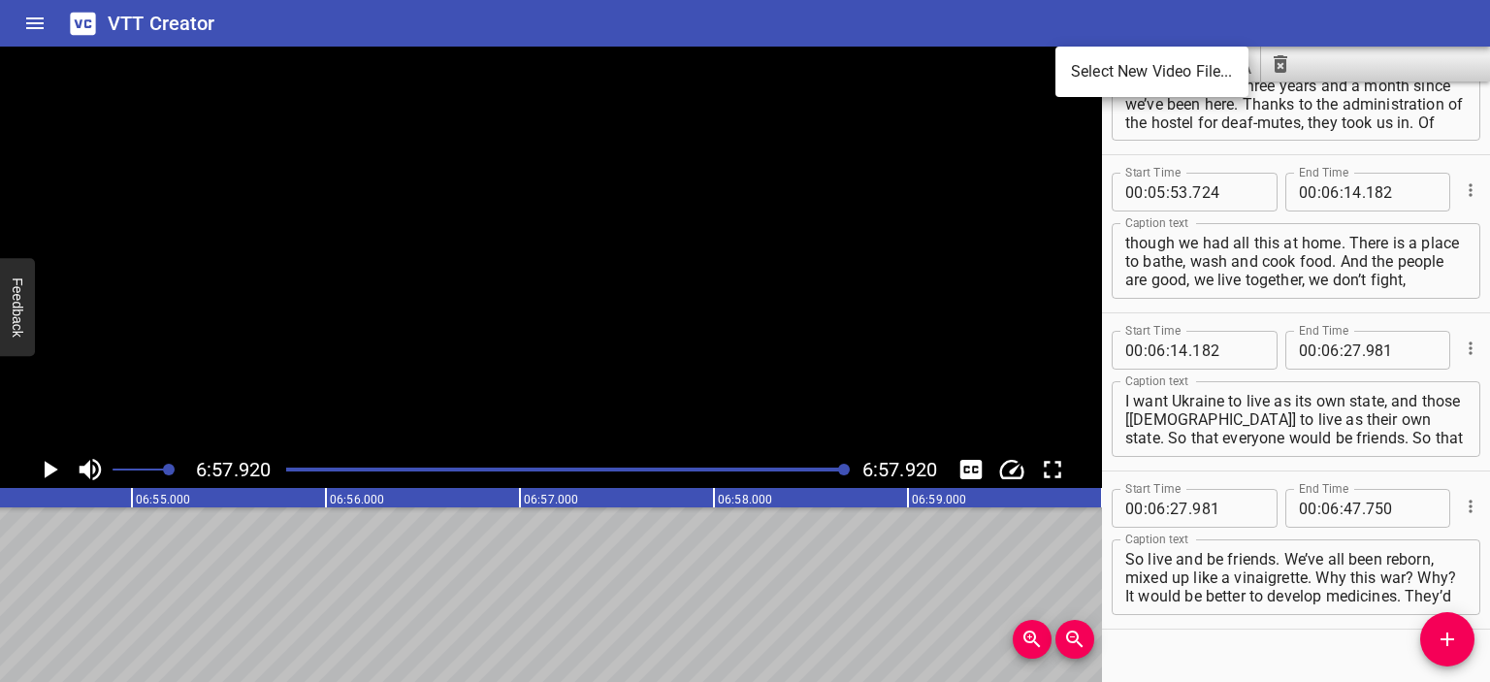
click at [817, 57] on li "Select New Video File..." at bounding box center [1152, 71] width 193 height 35
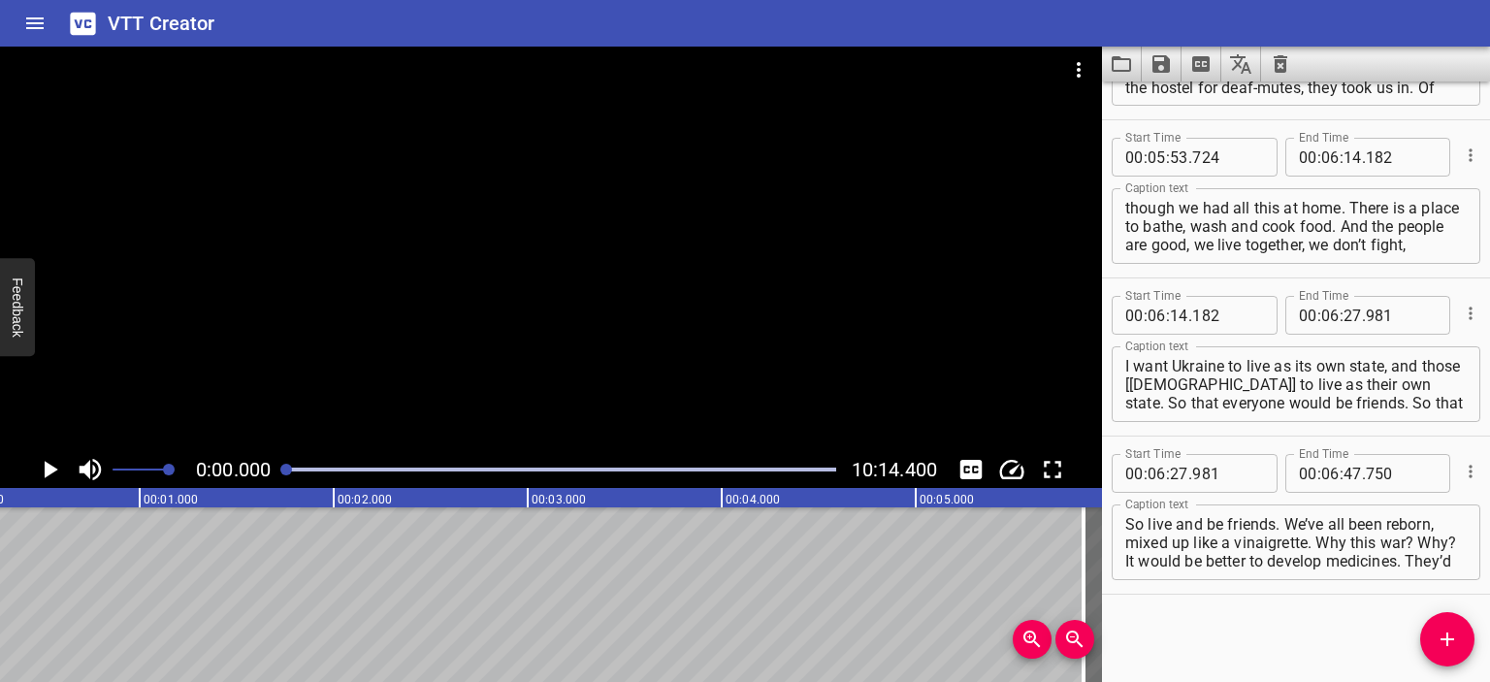
scroll to position [0, 0]
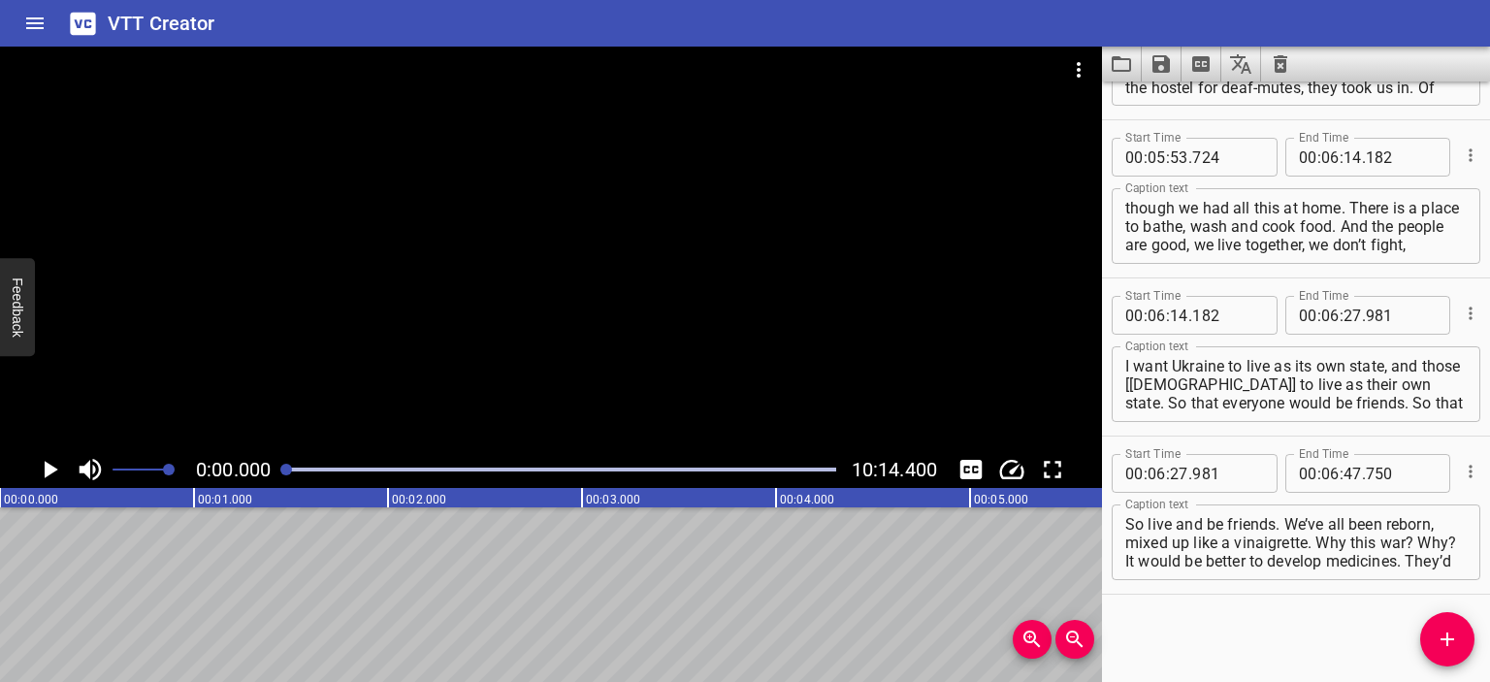
click at [507, 280] on div at bounding box center [551, 249] width 1102 height 405
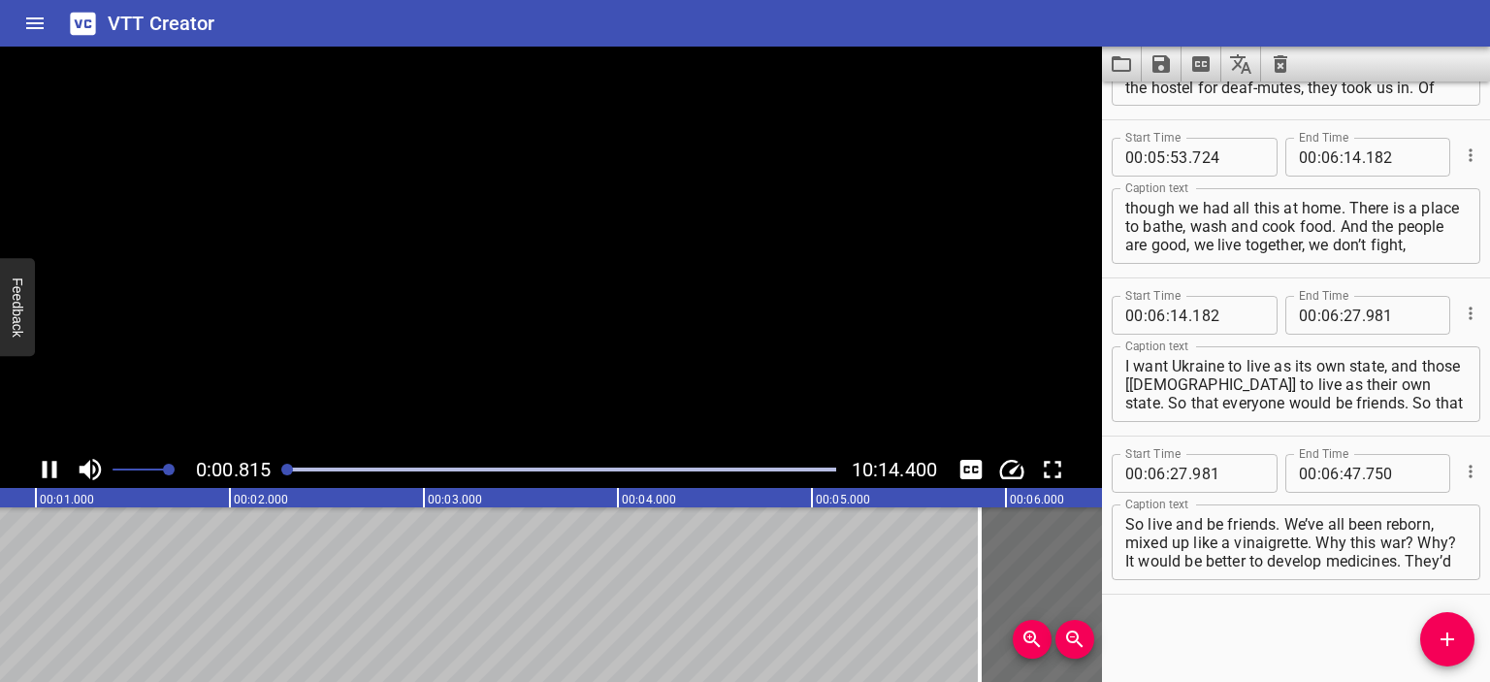
click at [817, 57] on icon "Clear captions" at bounding box center [1281, 63] width 14 height 17
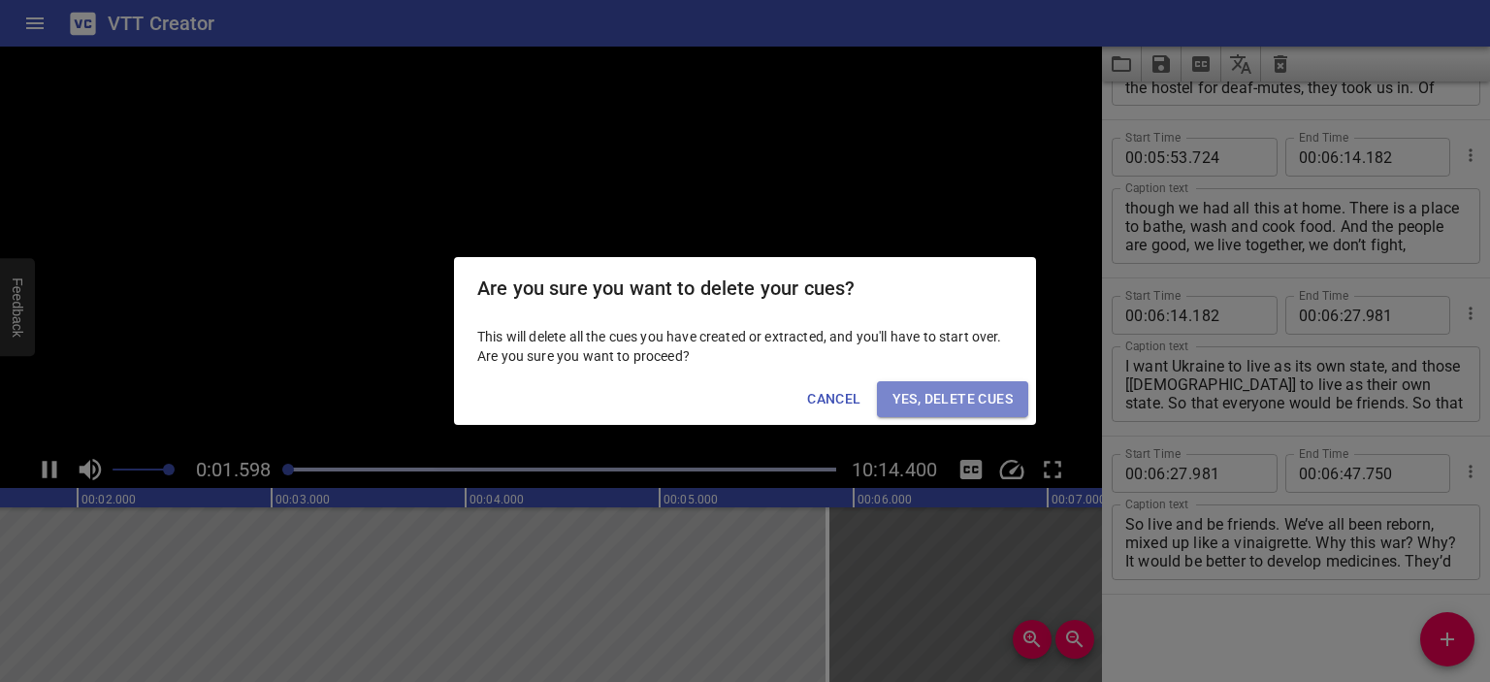
click at [817, 399] on span "Yes, Delete Cues" at bounding box center [953, 399] width 120 height 24
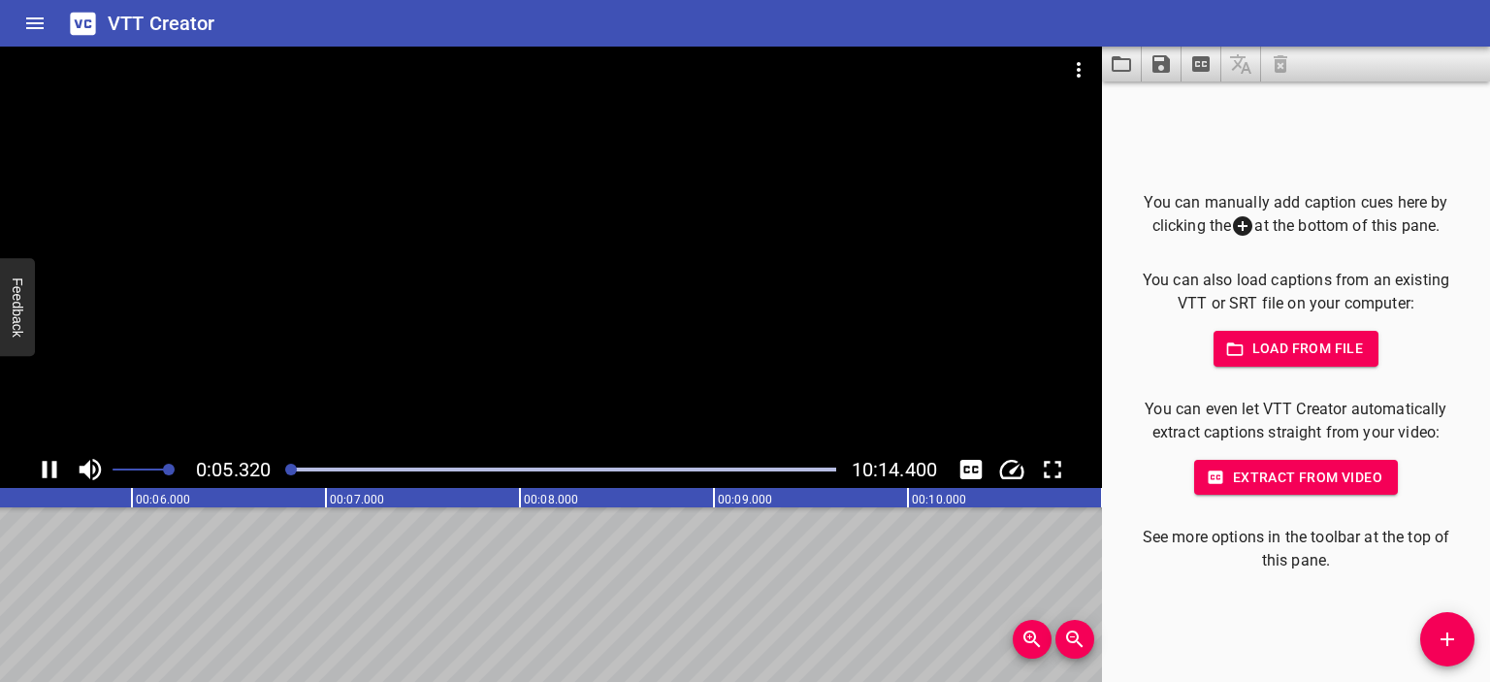
click at [582, 280] on div at bounding box center [551, 249] width 1102 height 405
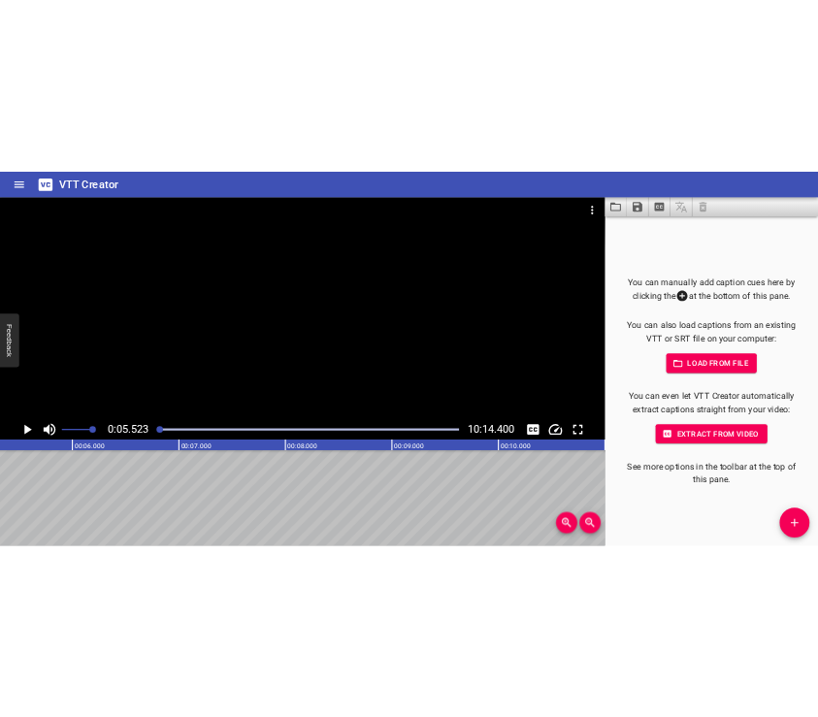
scroll to position [0, 1071]
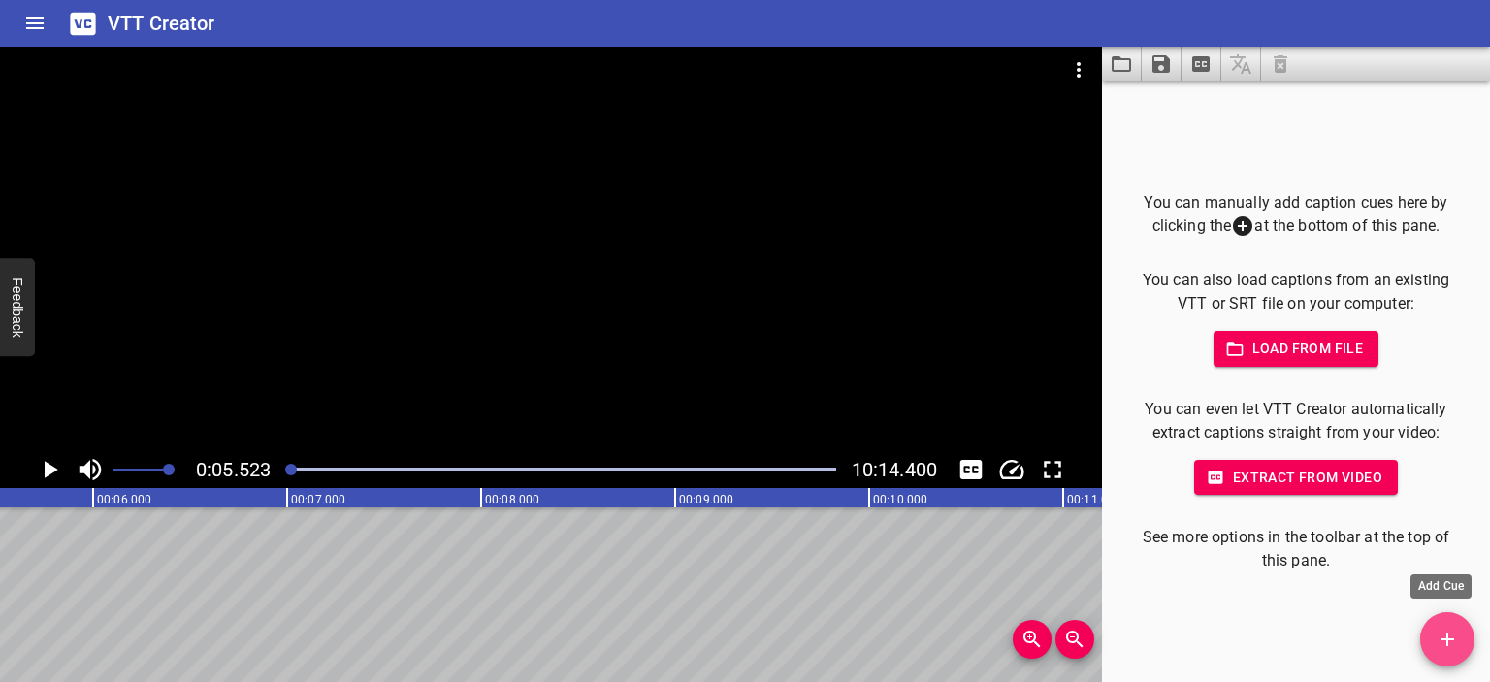
click at [817, 639] on icon "Add Cue" at bounding box center [1448, 640] width 14 height 14
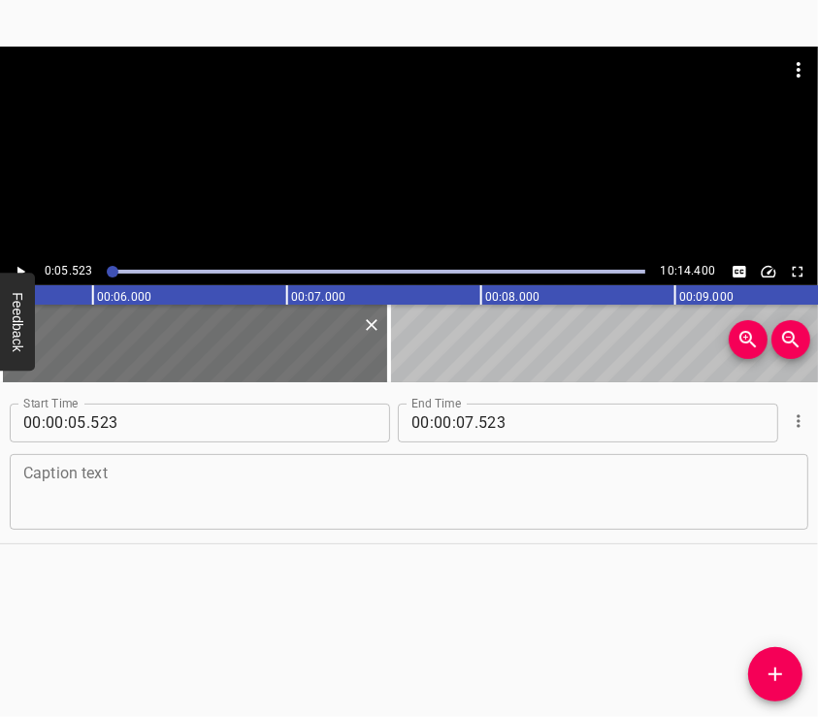
click at [412, 489] on textarea at bounding box center [408, 491] width 771 height 55
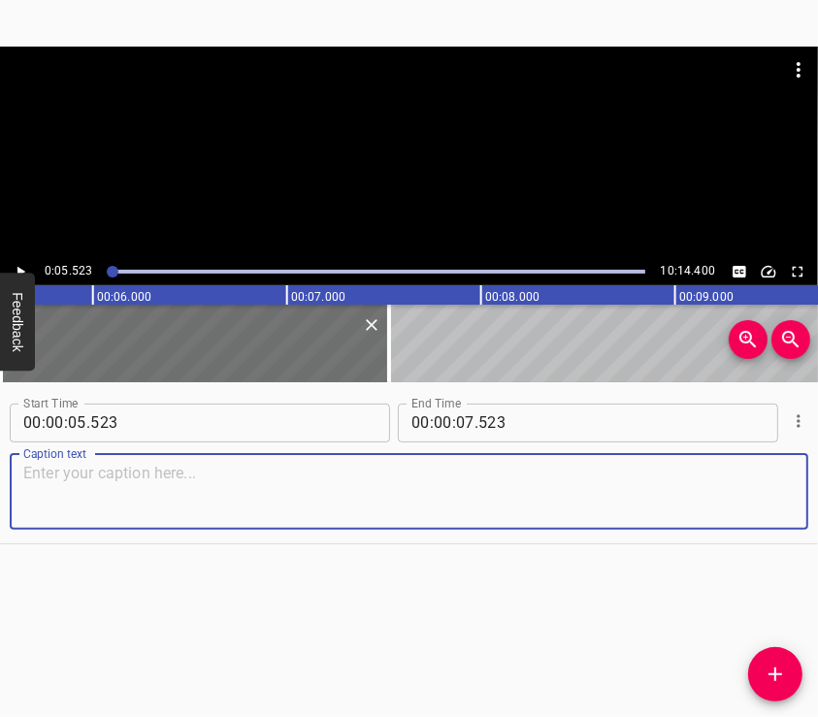
paste textarea "I come from the town of [GEOGRAPHIC_DATA]. I came to [GEOGRAPHIC_DATA] region b…"
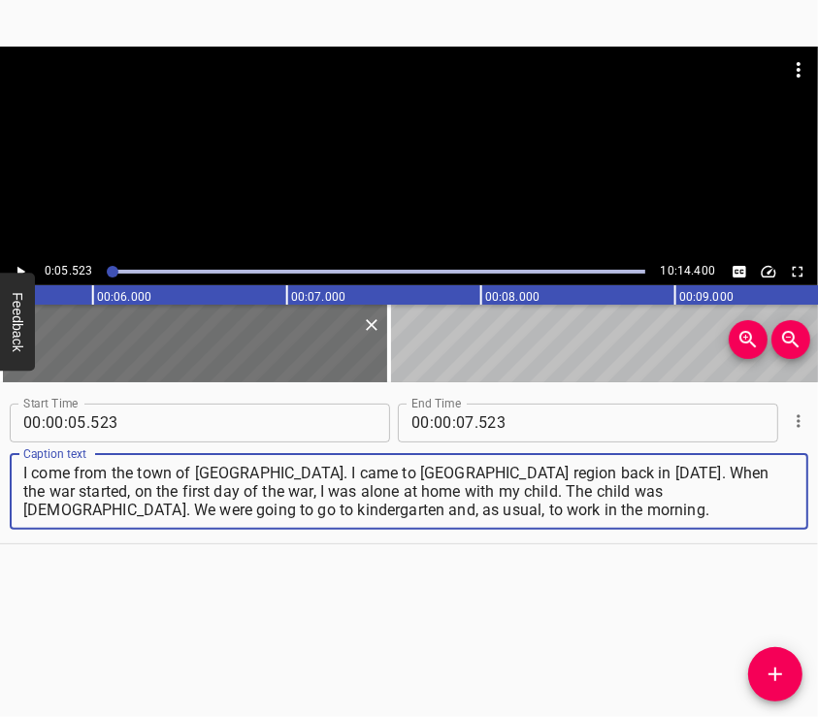
type textarea "I come from the town of [GEOGRAPHIC_DATA]. I came to [GEOGRAPHIC_DATA] region b…"
click at [412, 186] on div at bounding box center [409, 153] width 818 height 212
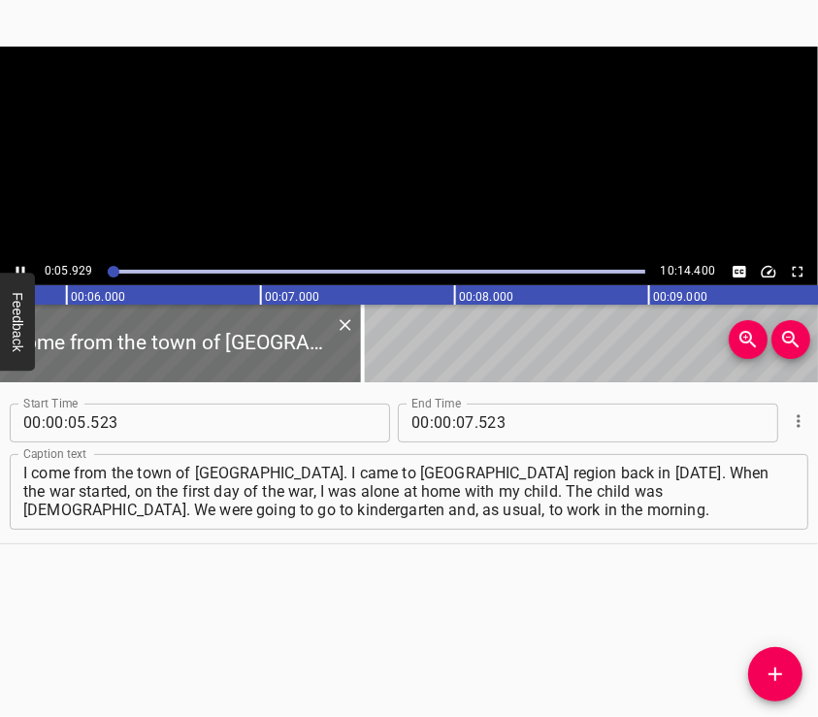
scroll to position [0, 1146]
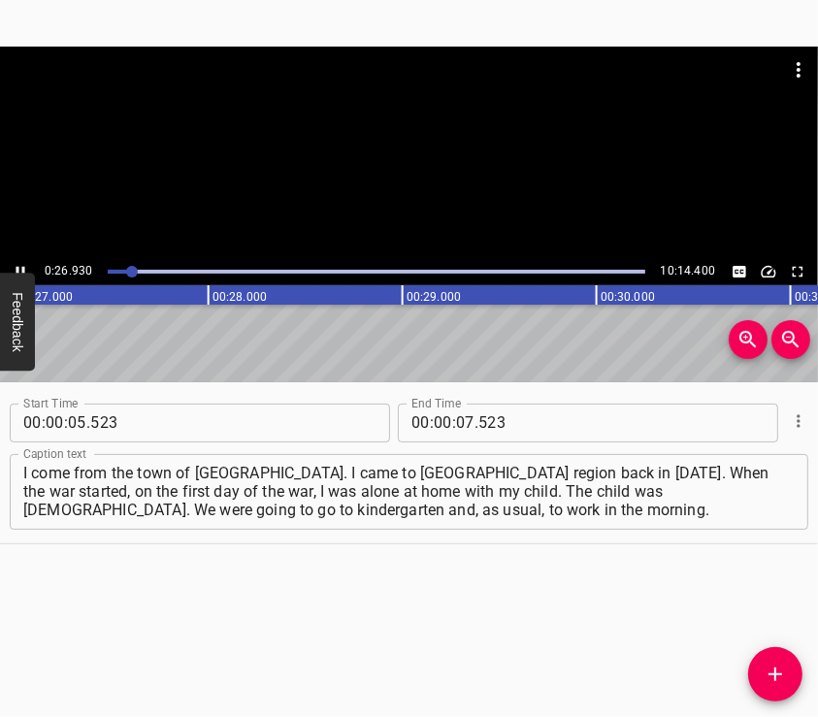
click at [367, 168] on div at bounding box center [409, 153] width 818 height 212
click at [456, 422] on input "number" at bounding box center [465, 423] width 18 height 39
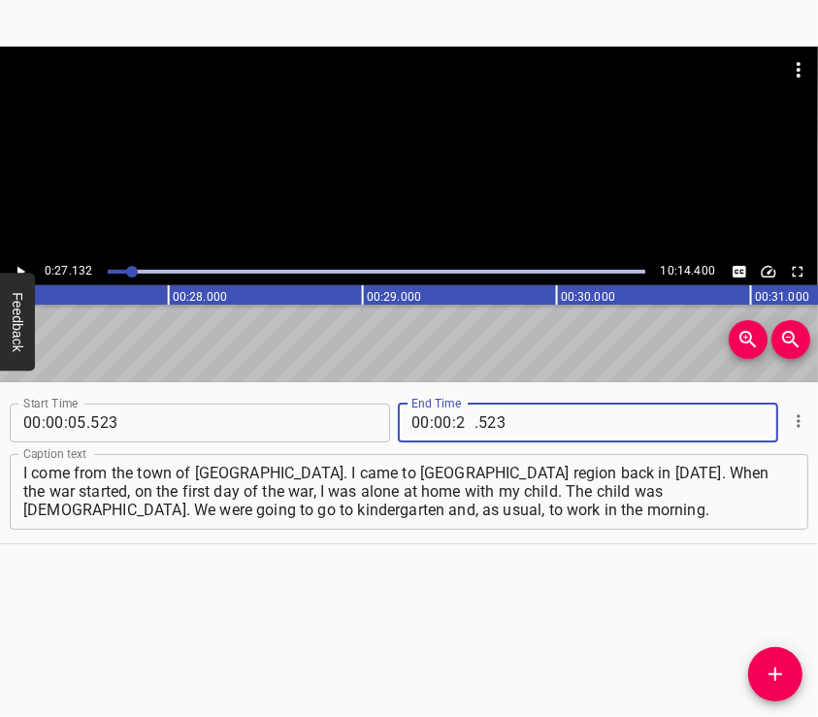
type input "27"
type input "132"
click at [771, 663] on icon "Add Cue" at bounding box center [775, 674] width 23 height 23
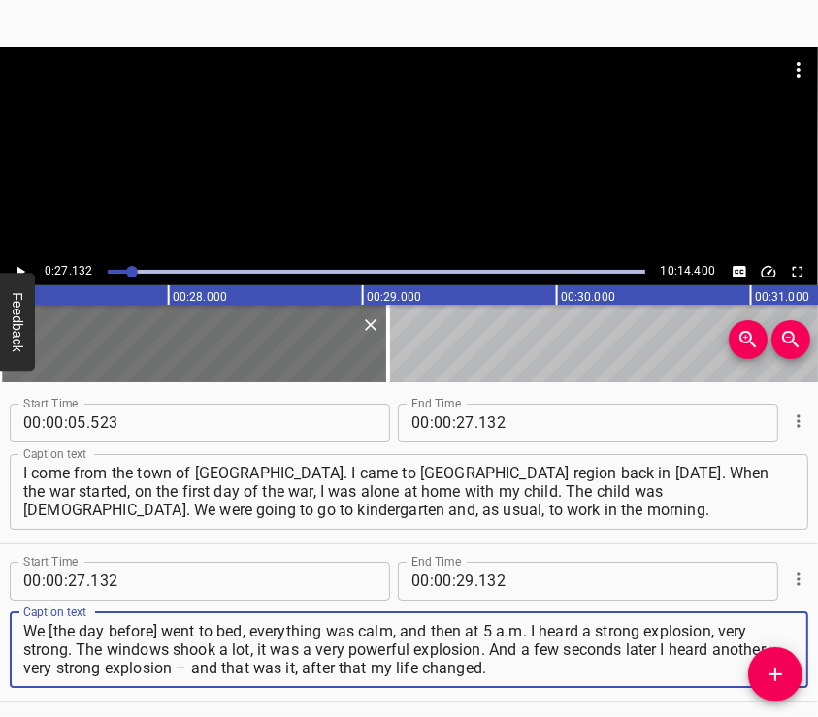
type textarea "We [the day before] went to bed, everything was calm, and then at 5 a.m. I hear…"
click at [350, 181] on div at bounding box center [409, 153] width 818 height 212
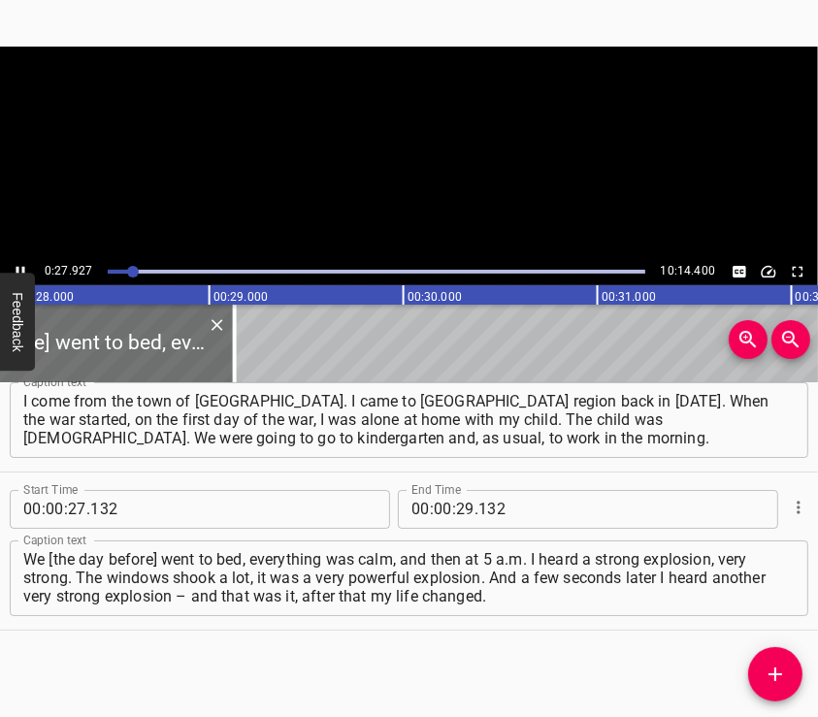
scroll to position [0, 5419]
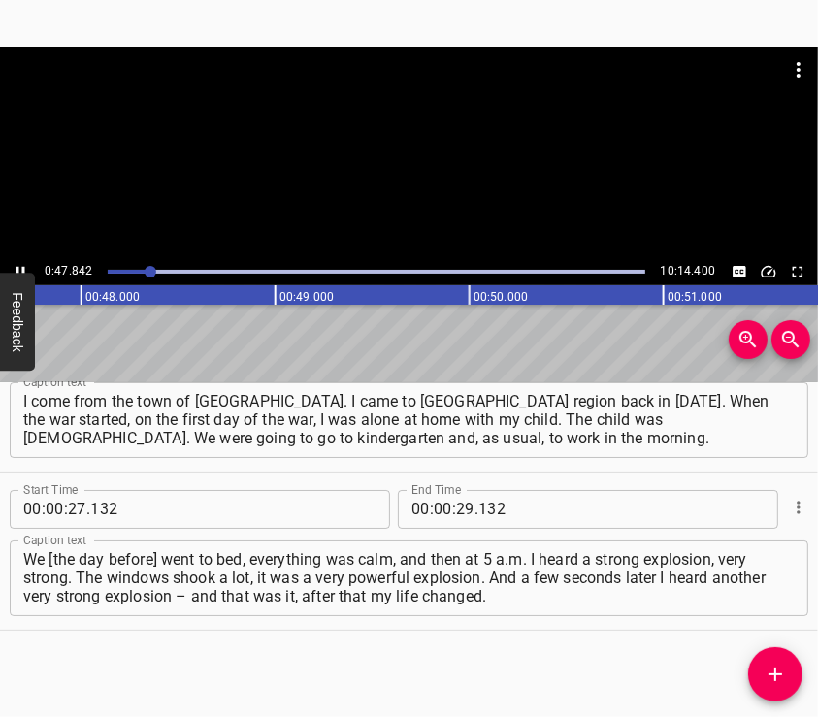
click at [452, 180] on div at bounding box center [409, 153] width 818 height 212
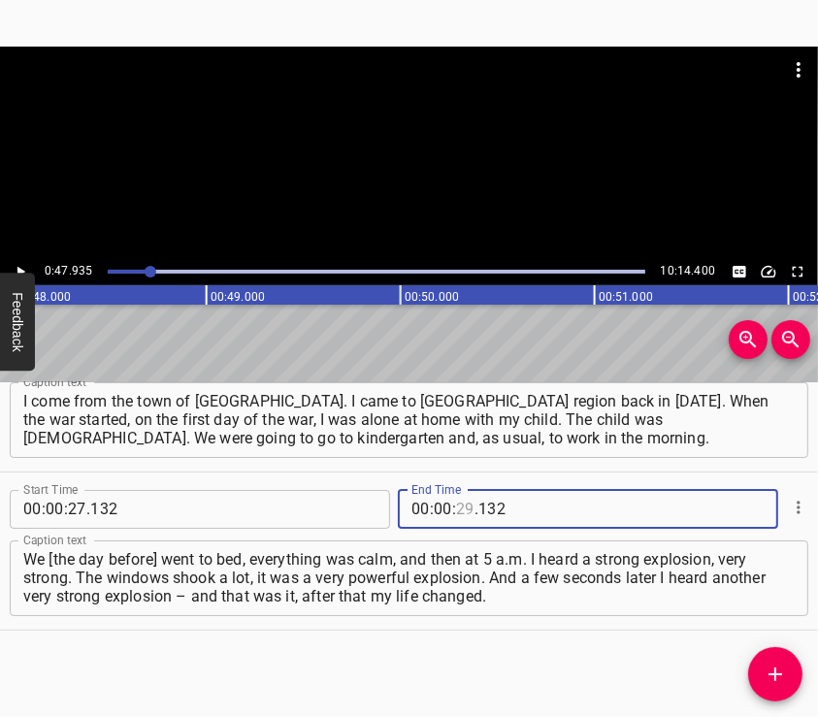
click at [456, 505] on input "number" at bounding box center [465, 509] width 18 height 39
type input "47"
type input "935"
click at [769, 662] on button "Add Cue" at bounding box center [775, 674] width 54 height 54
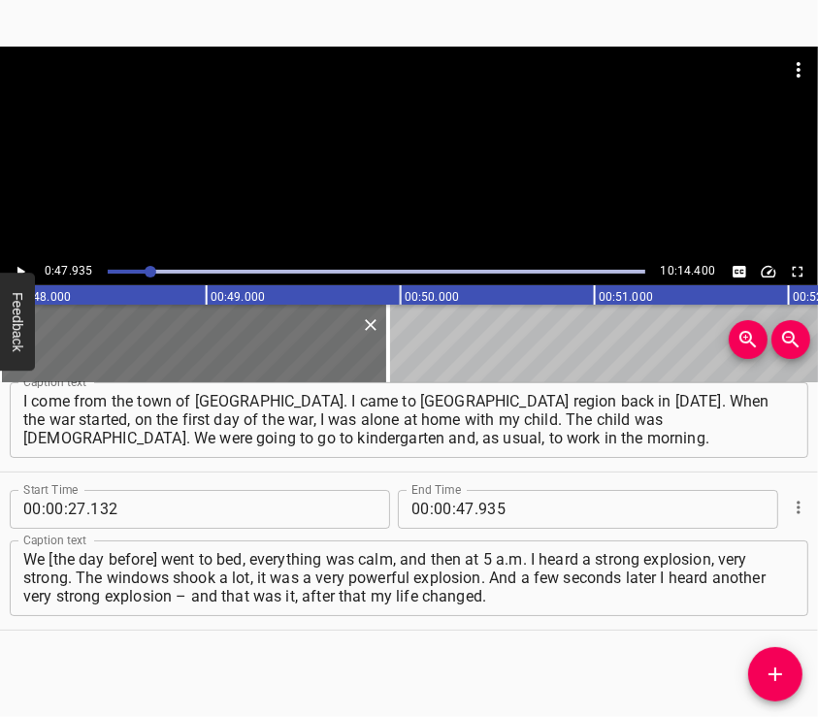
scroll to position [82, 0]
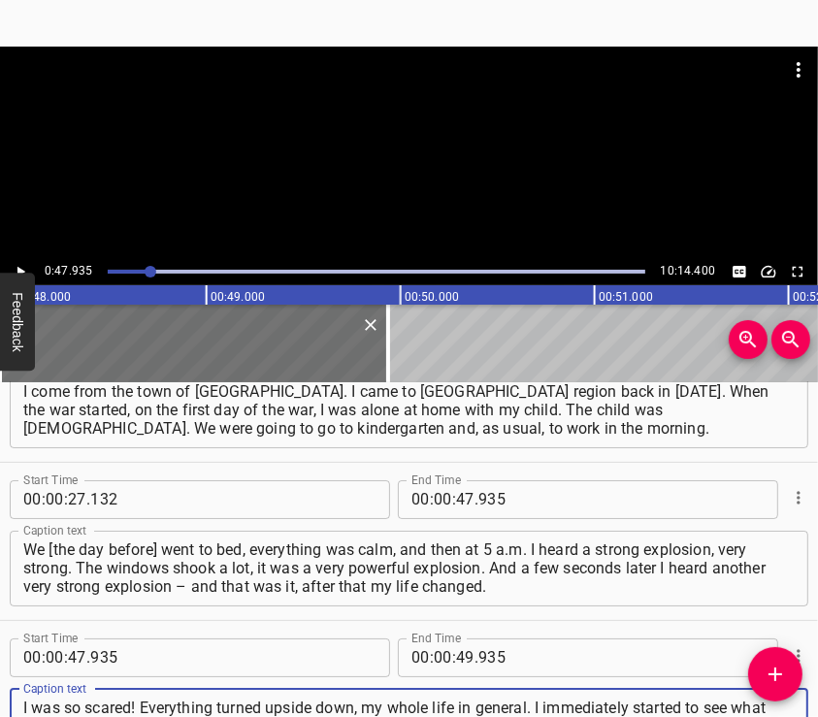
type textarea "I was so scared! Everything turned upside down, my whole life in general. I imm…"
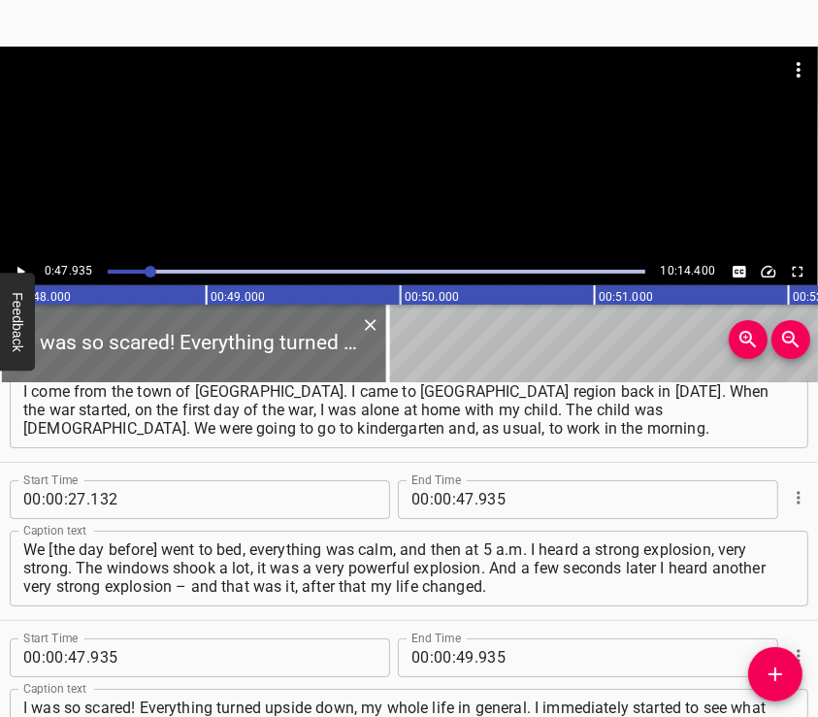
click at [306, 82] on div at bounding box center [409, 70] width 818 height 47
click at [368, 155] on div at bounding box center [409, 153] width 818 height 212
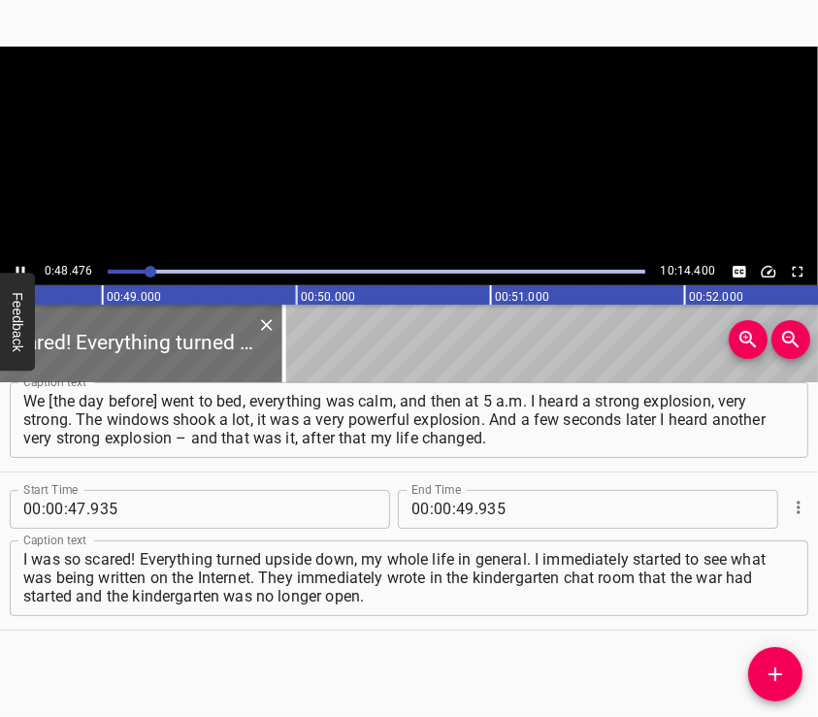
scroll to position [0, 9408]
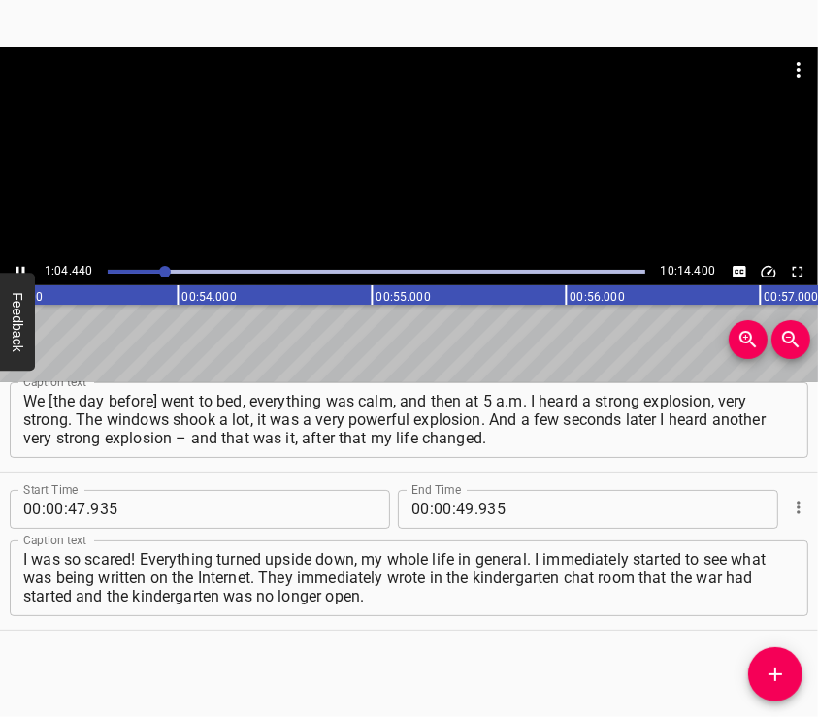
click at [455, 158] on div at bounding box center [409, 153] width 818 height 212
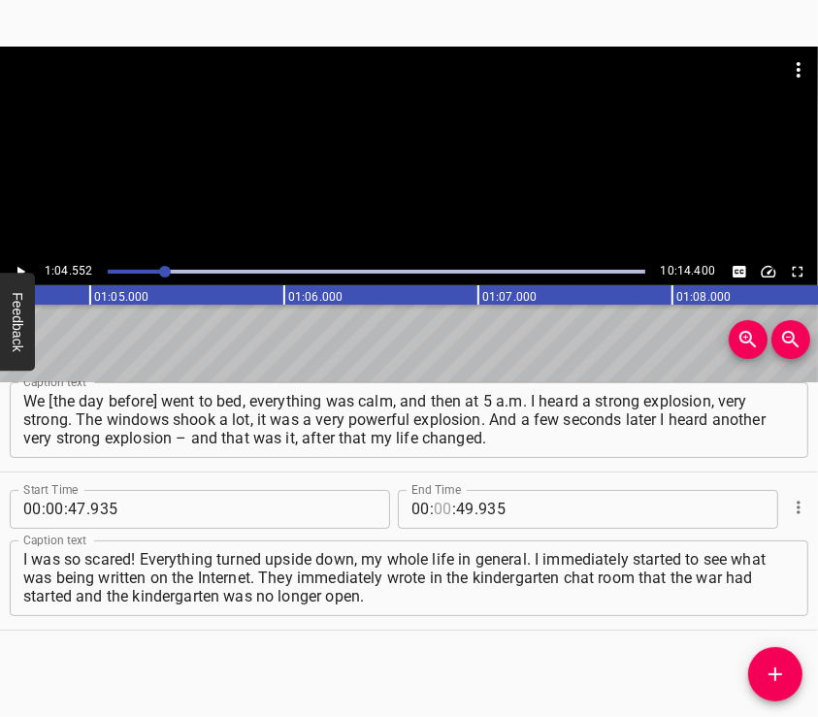
scroll to position [0, 12527]
click at [434, 507] on input "number" at bounding box center [443, 509] width 18 height 39
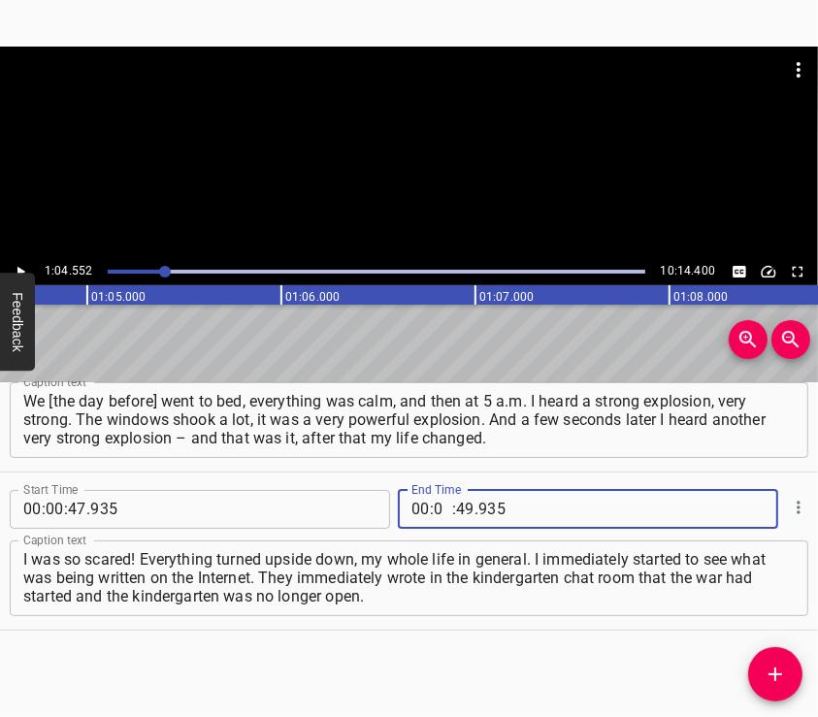
type input "01"
type input "04"
type input "552"
click at [780, 663] on icon "Add Cue" at bounding box center [775, 674] width 23 height 23
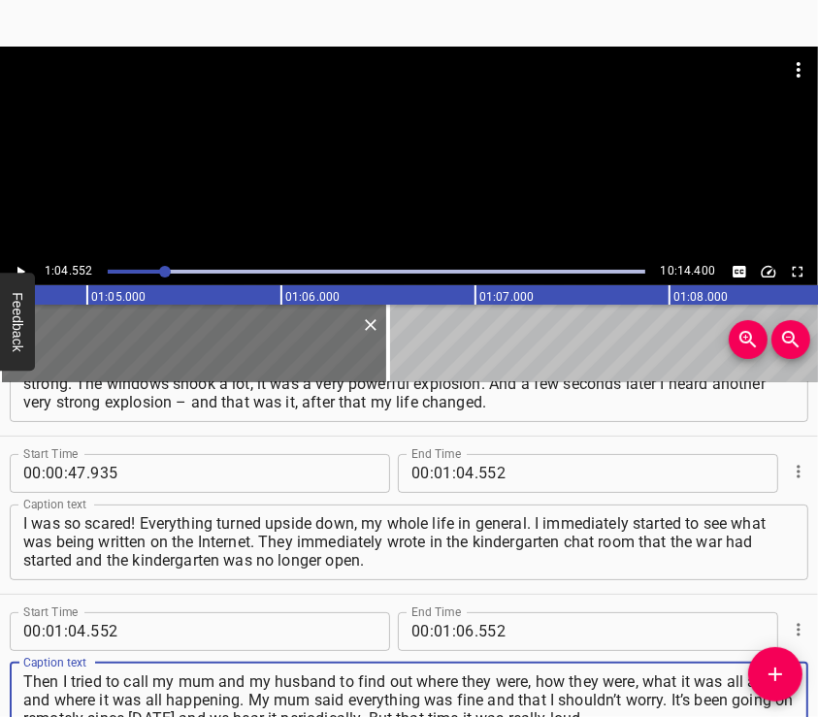
type textarea "Then I tried to call my mum and my husband to find out where they were, how the…"
click at [283, 154] on div at bounding box center [409, 153] width 818 height 212
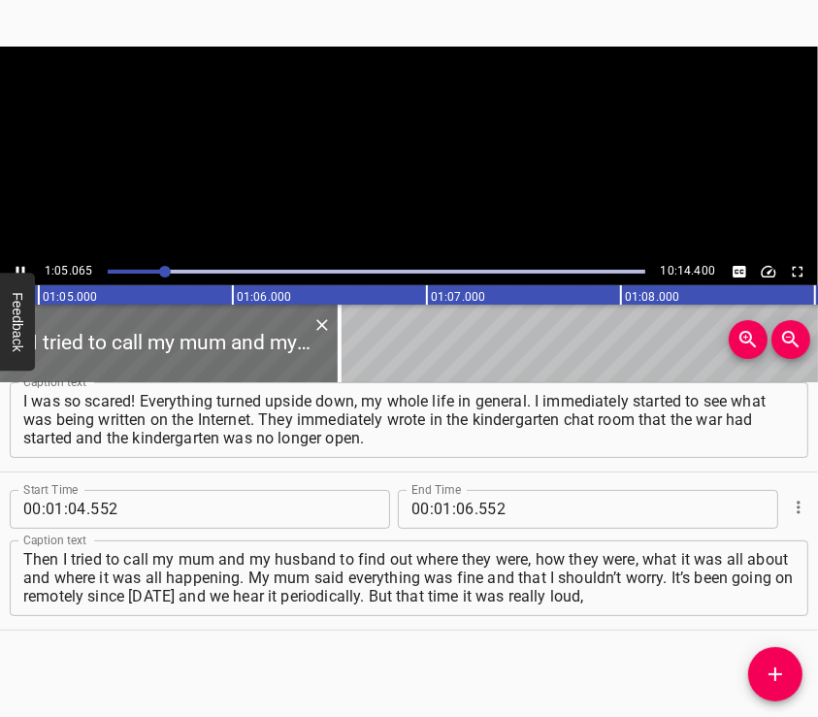
scroll to position [0, 12626]
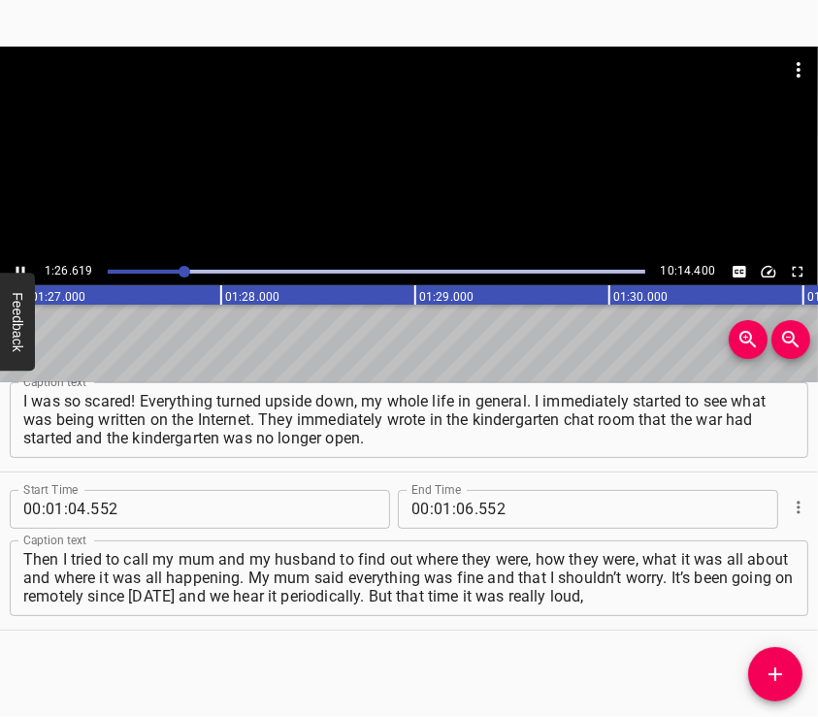
click at [475, 182] on div at bounding box center [409, 153] width 818 height 212
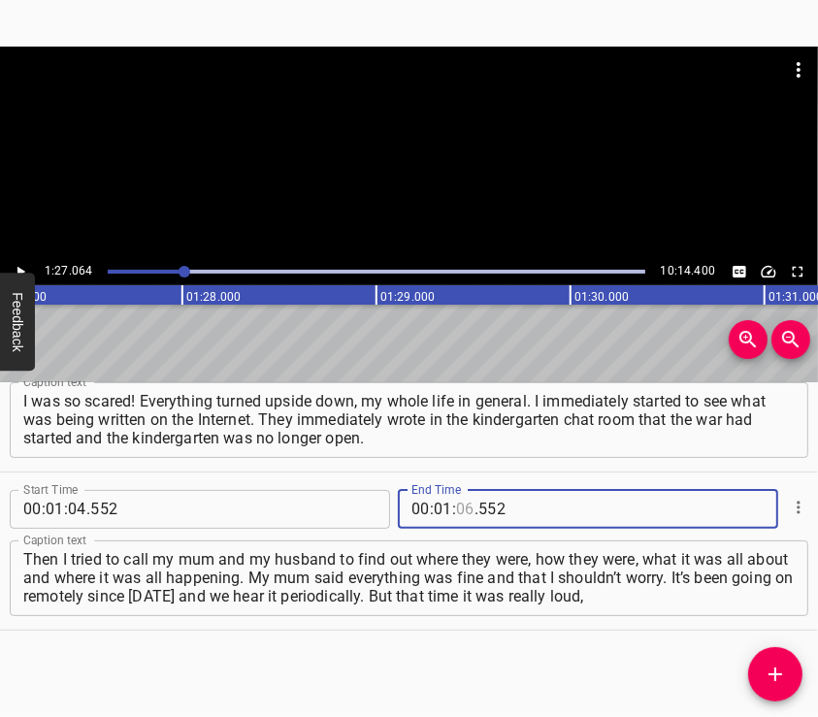
click at [458, 507] on input "number" at bounding box center [465, 509] width 18 height 39
type input "27"
type input "064"
click at [772, 673] on icon "Add Cue" at bounding box center [776, 675] width 14 height 14
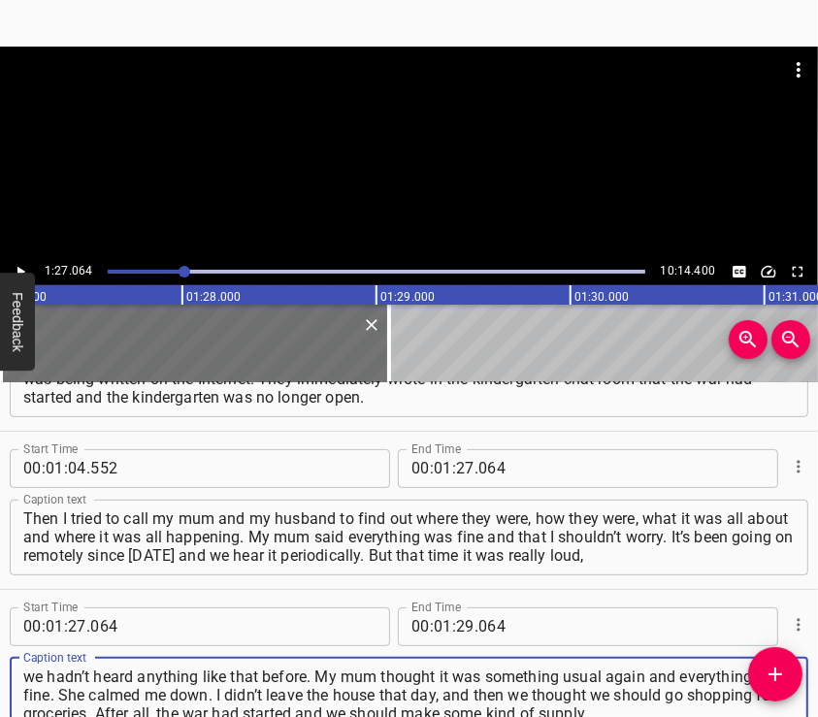
type textarea "we hadn’t heard anything like that before. My mum thought it was something usua…"
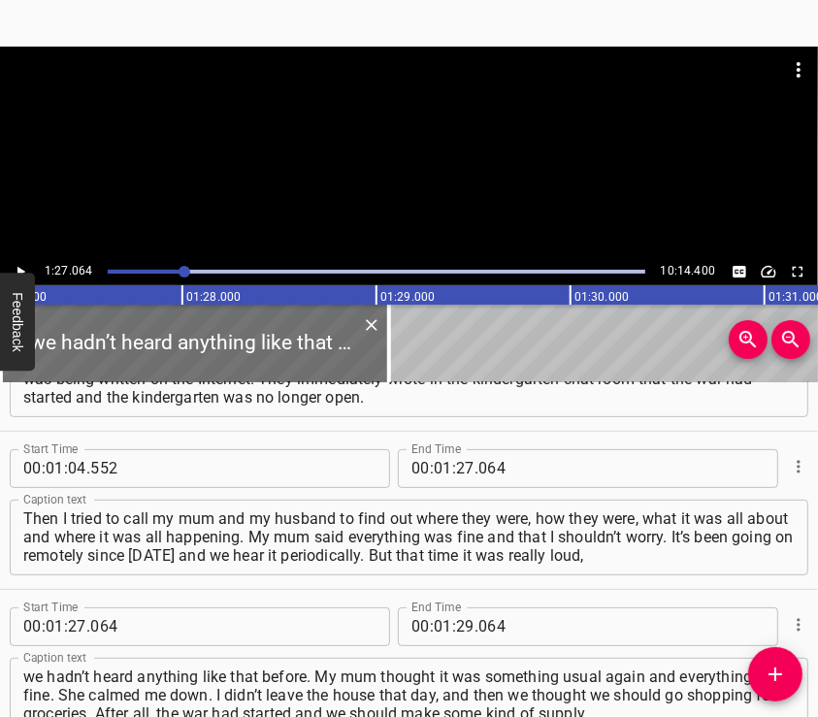
click at [362, 141] on div at bounding box center [409, 95] width 818 height 97
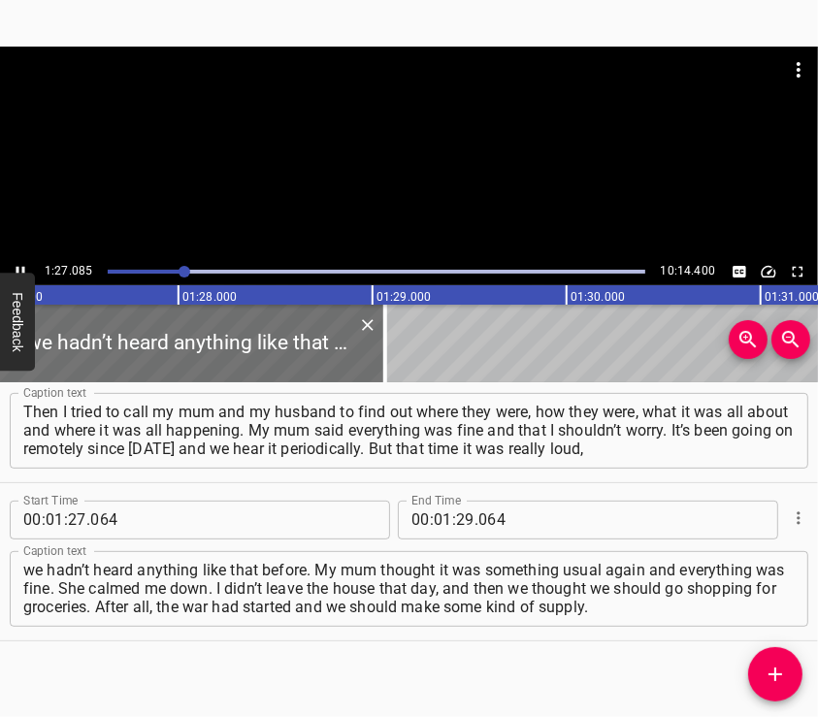
scroll to position [546, 0]
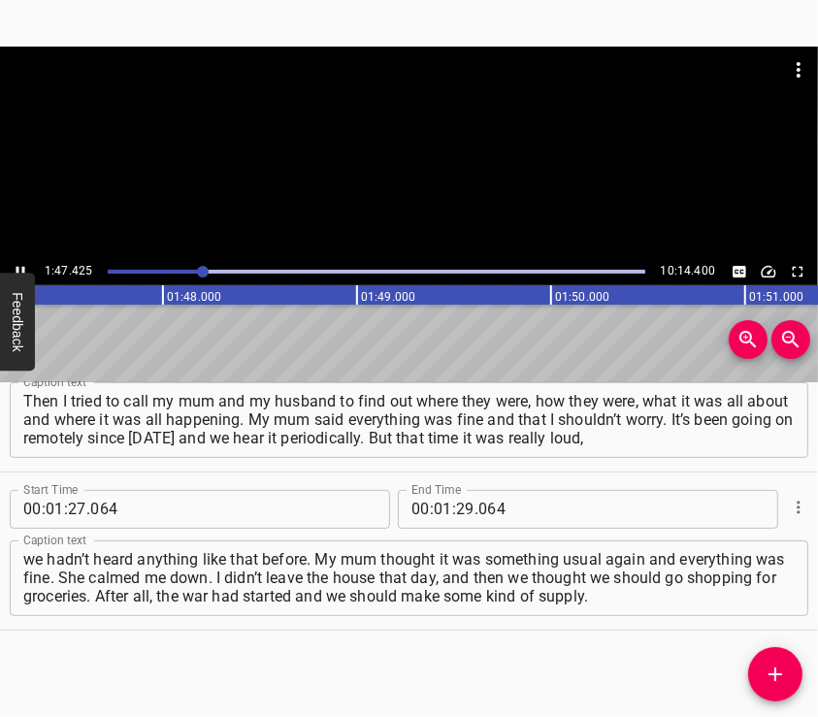
click at [411, 197] on div at bounding box center [409, 153] width 818 height 212
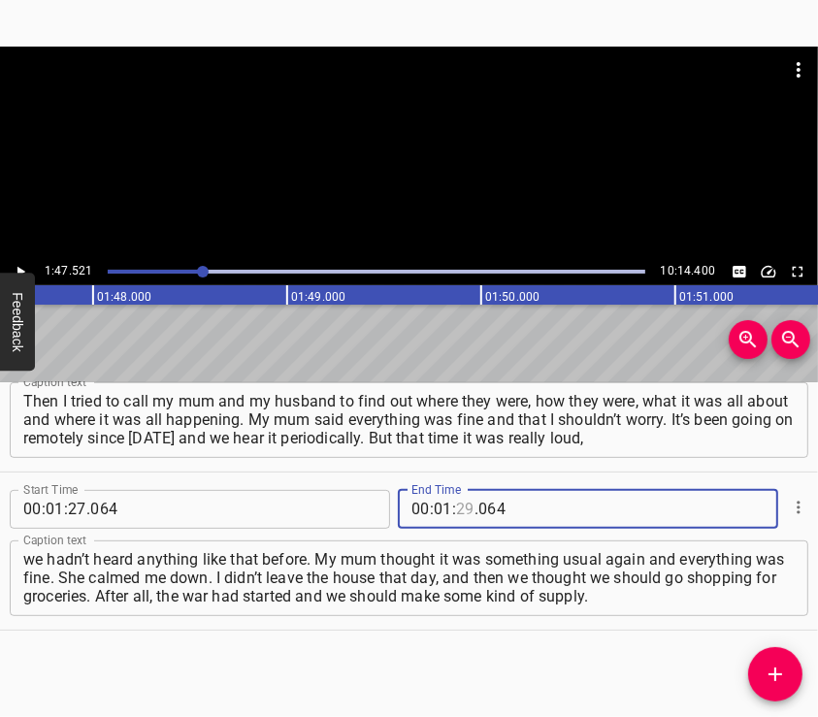
click at [456, 507] on input "number" at bounding box center [465, 509] width 18 height 39
type input "47"
type input "521"
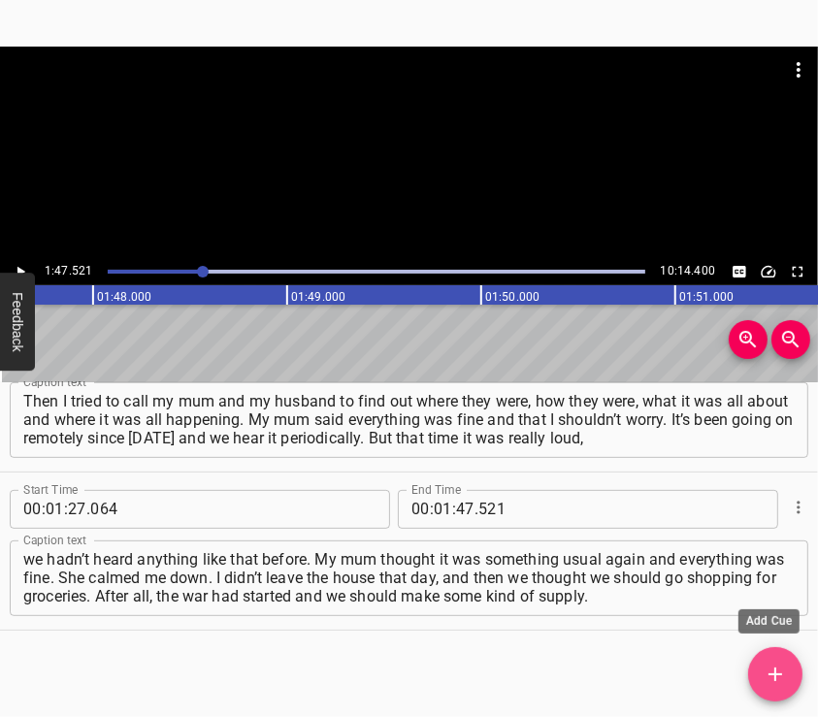
drag, startPoint x: 780, startPoint y: 668, endPoint x: 642, endPoint y: 269, distance: 421.9
click at [780, 667] on icon "Add Cue" at bounding box center [775, 674] width 23 height 23
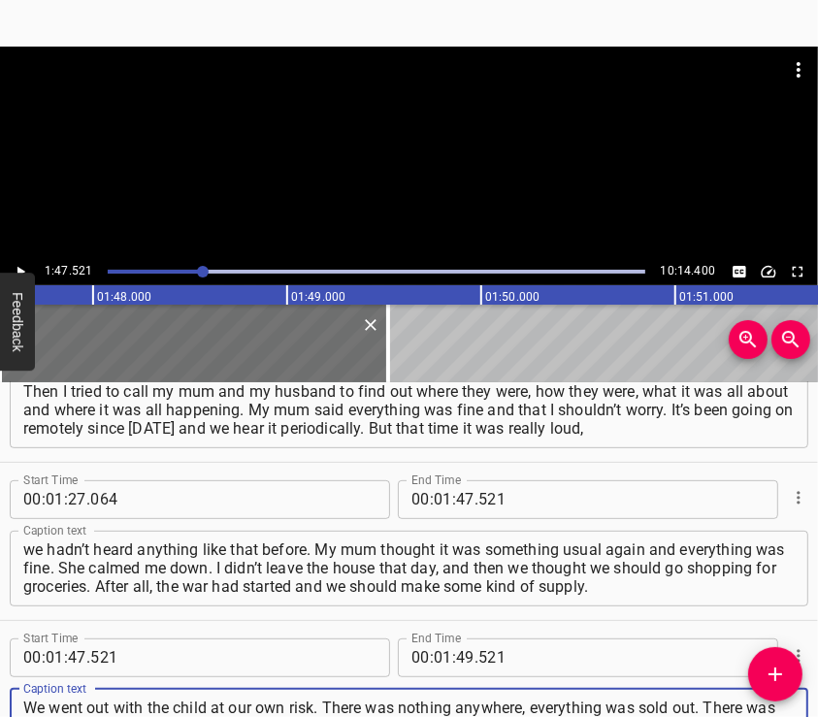
type textarea "We went out with the child at our own risk. There was nothing anywhere, everyth…"
click at [409, 170] on div at bounding box center [409, 153] width 818 height 212
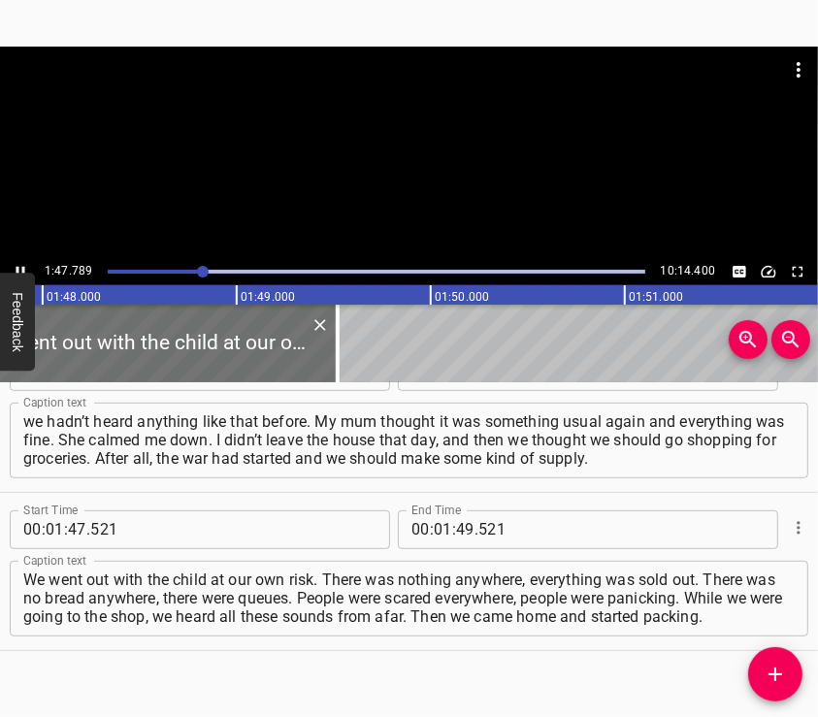
scroll to position [0, 20918]
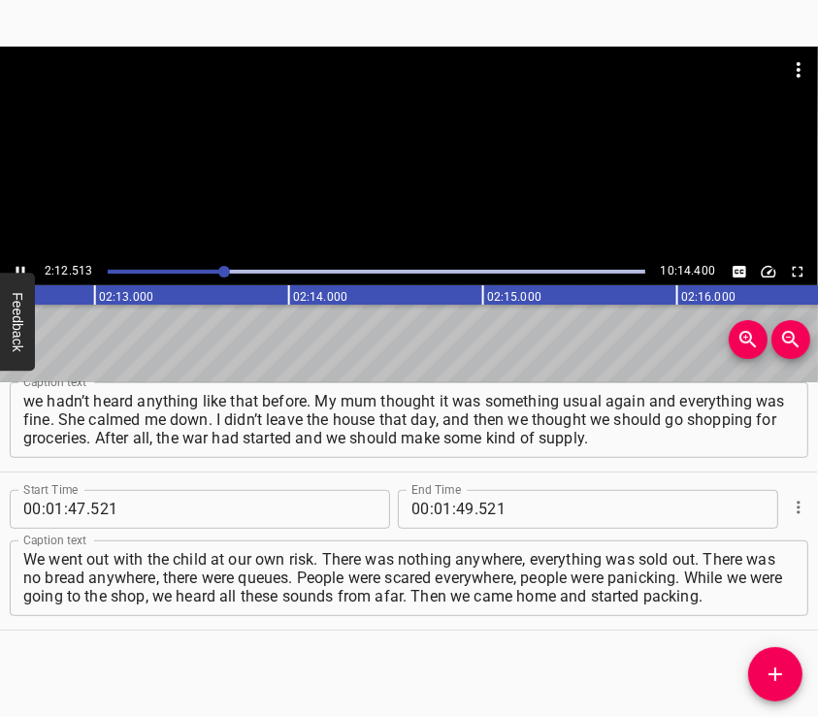
click at [387, 138] on div at bounding box center [409, 95] width 818 height 97
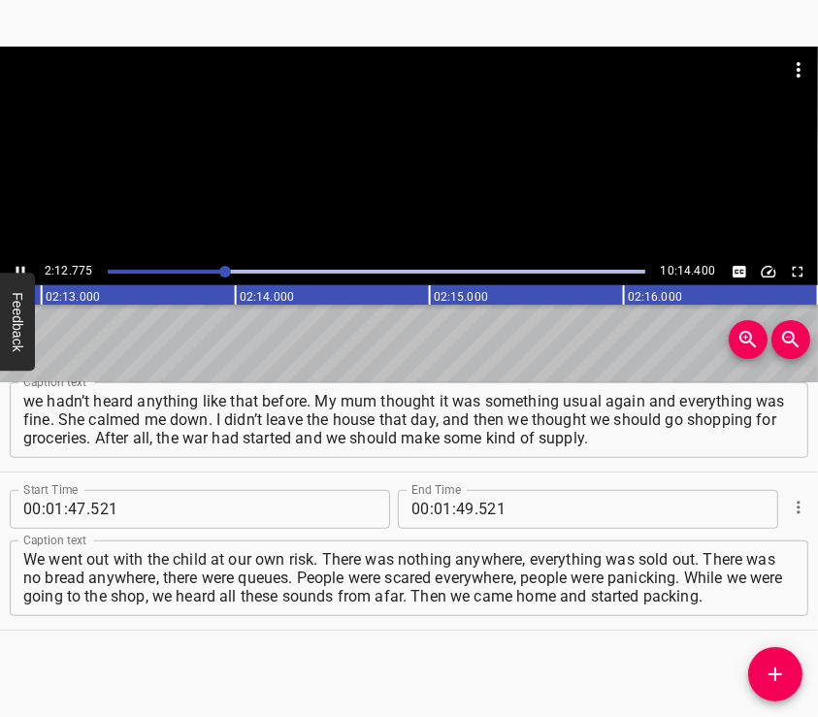
scroll to position [0, 25772]
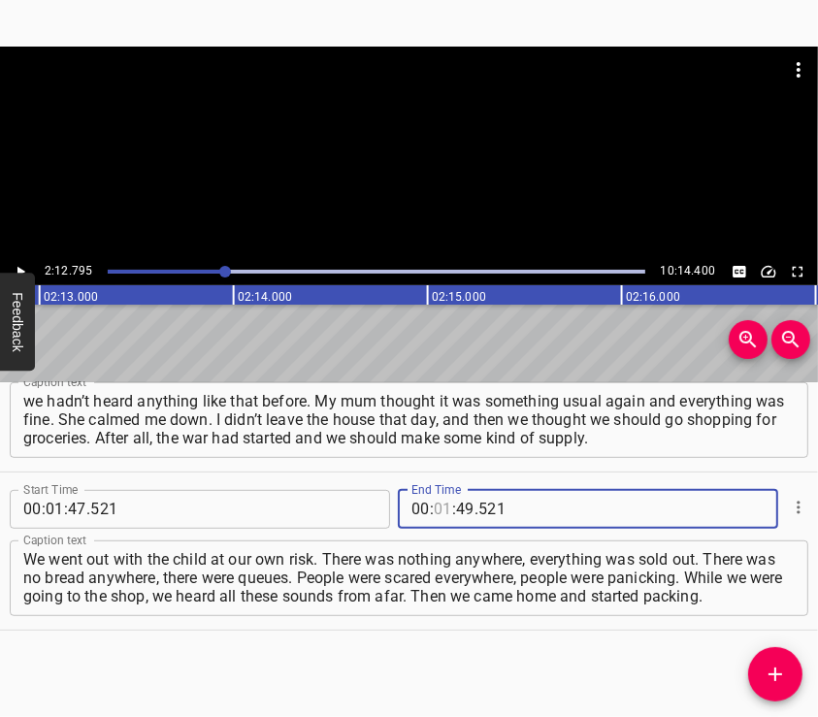
click at [435, 508] on input "number" at bounding box center [443, 509] width 18 height 39
type input "02"
type input "12"
type input "795"
click at [773, 662] on button "Add Cue" at bounding box center [775, 674] width 54 height 54
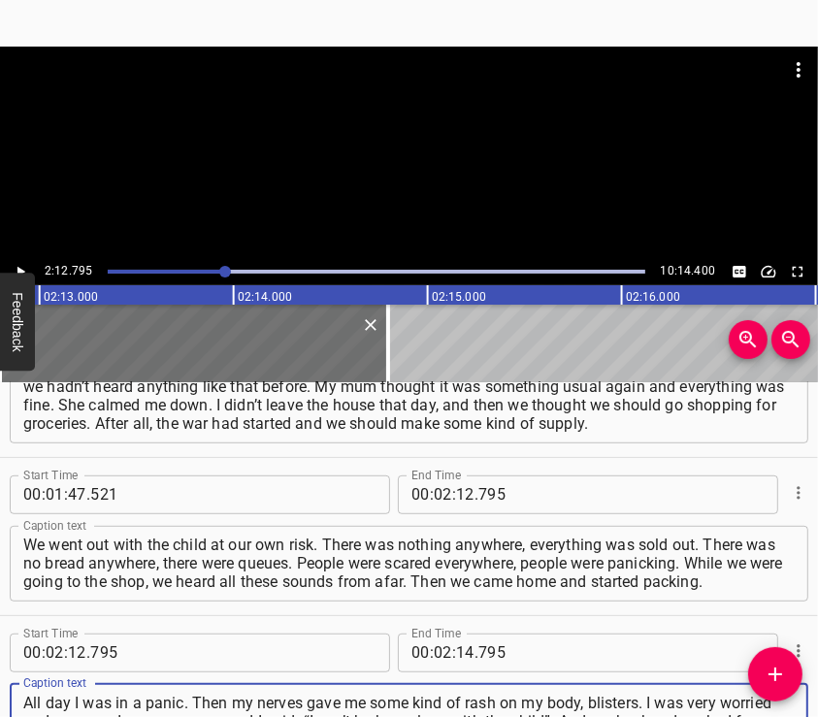
type textarea "All day I was in a panic. Then my nerves gave me some kind of rash on my body, …"
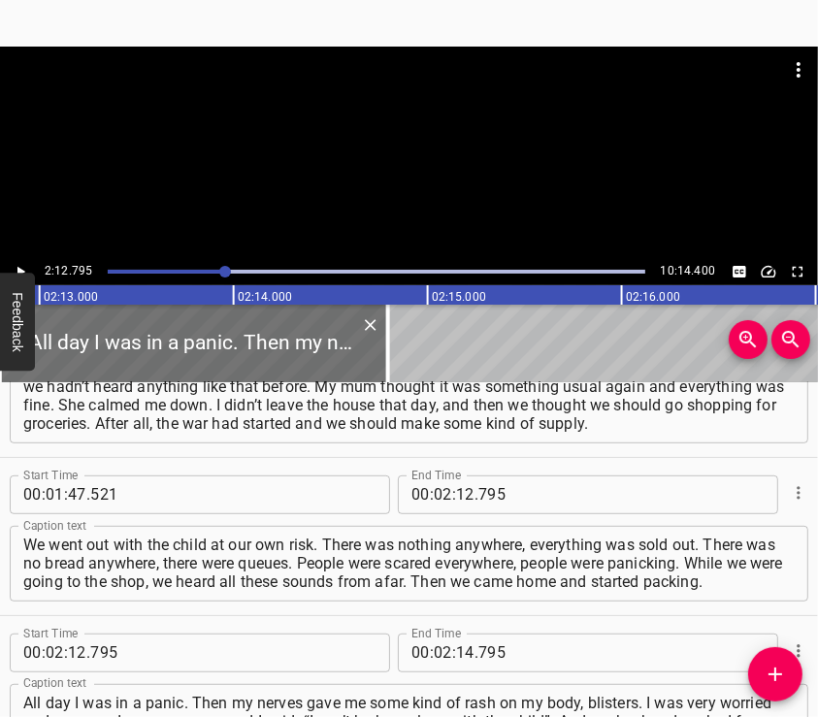
click at [412, 148] on div at bounding box center [409, 153] width 818 height 212
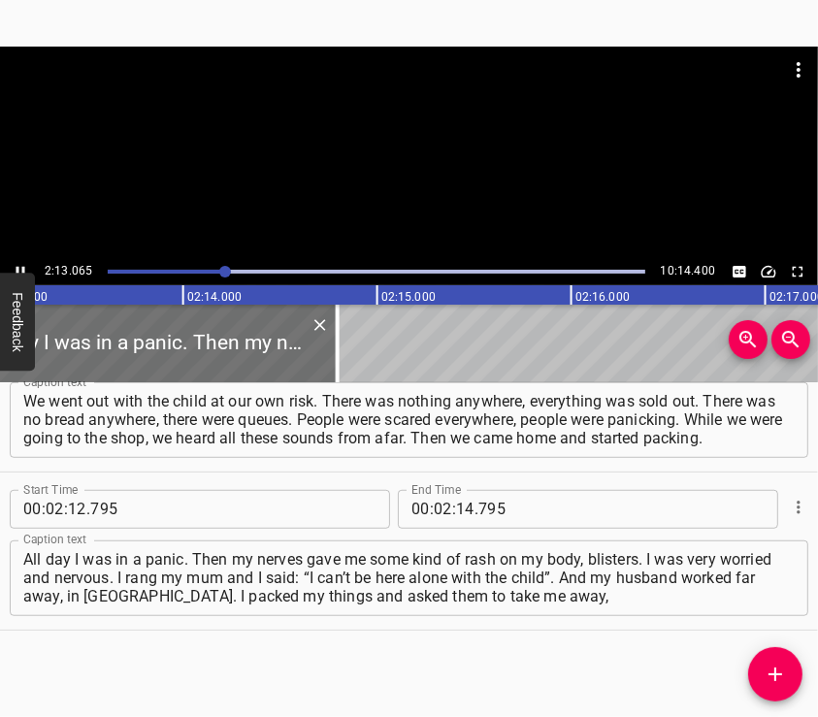
scroll to position [0, 25823]
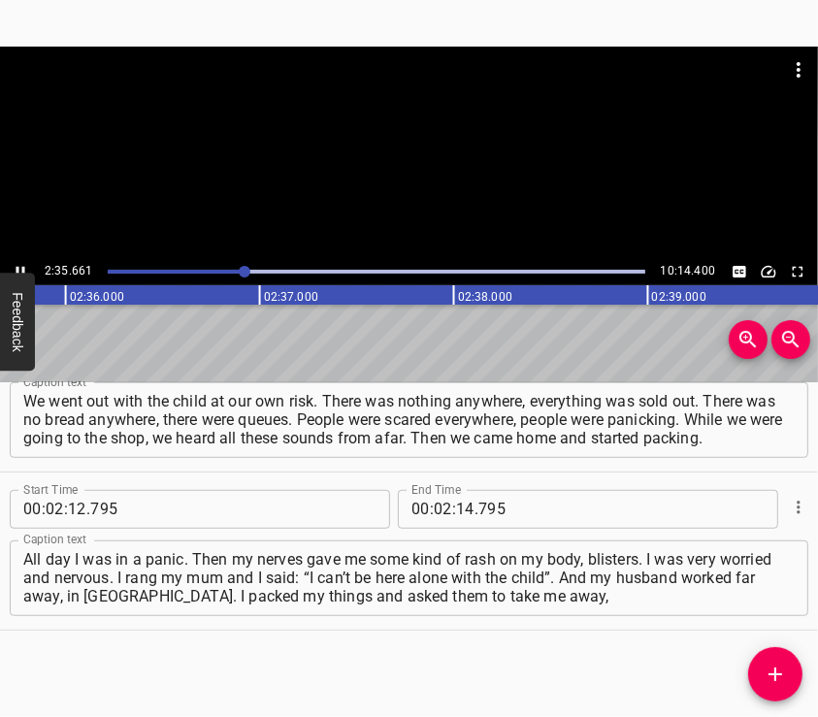
click at [437, 189] on div at bounding box center [409, 153] width 818 height 212
click at [464, 502] on input "number" at bounding box center [465, 509] width 18 height 39
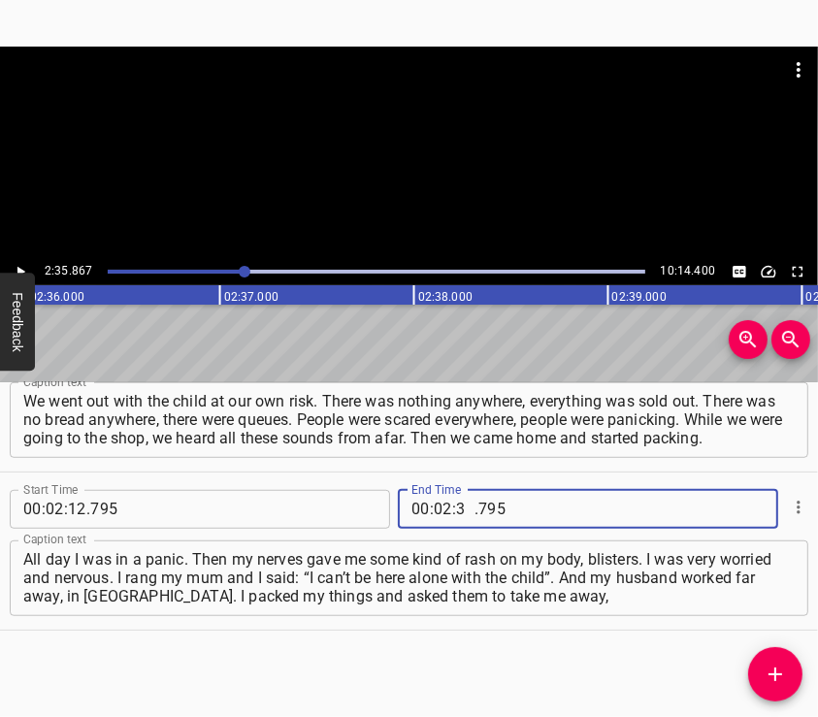
type input "35"
type input "867"
click at [766, 668] on icon "Add Cue" at bounding box center [775, 674] width 23 height 23
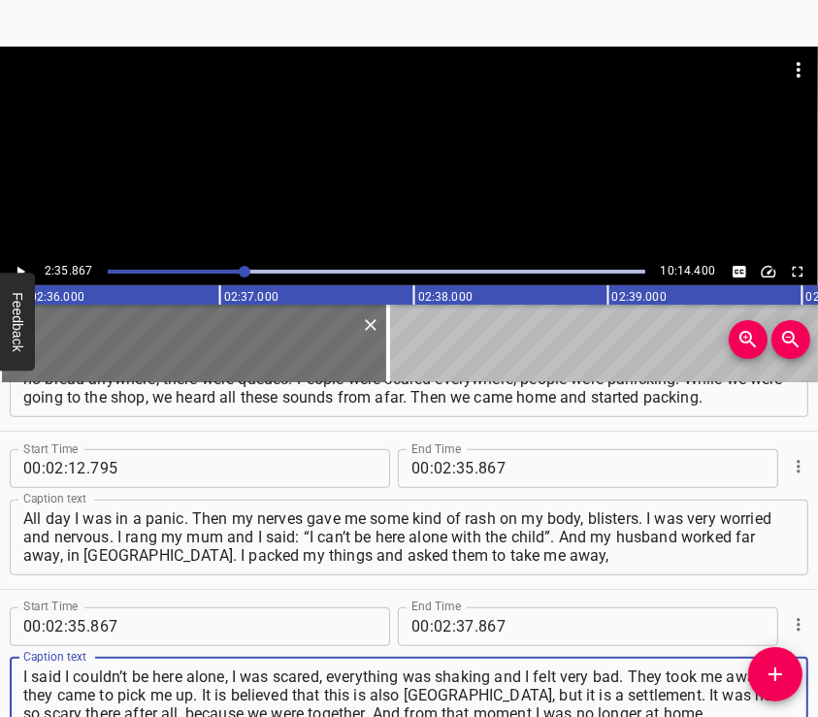
type textarea "I said I couldn’t be here alone, I was scared, everything was shaking and I fel…"
click at [330, 139] on div at bounding box center [409, 95] width 818 height 97
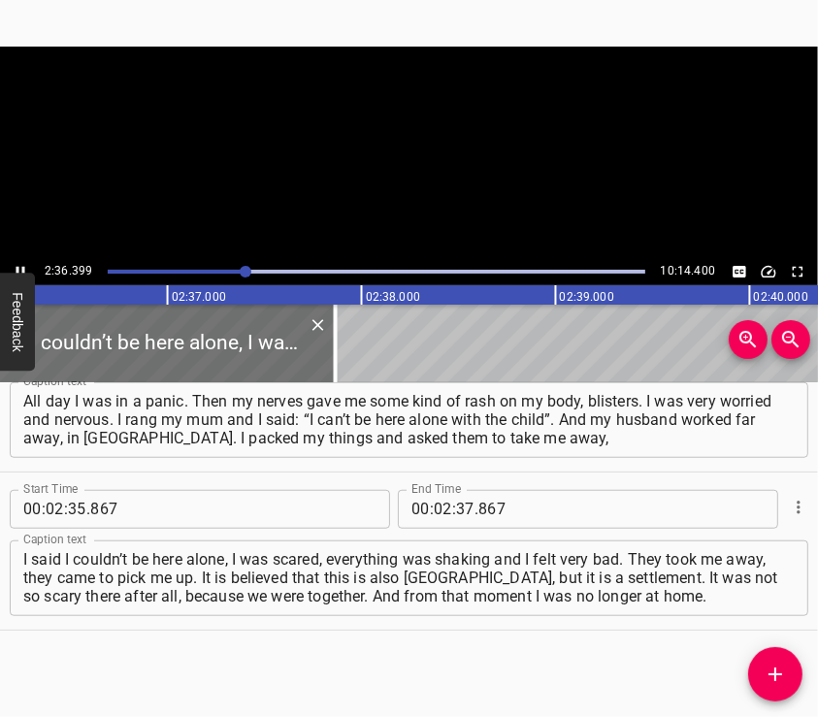
scroll to position [0, 30352]
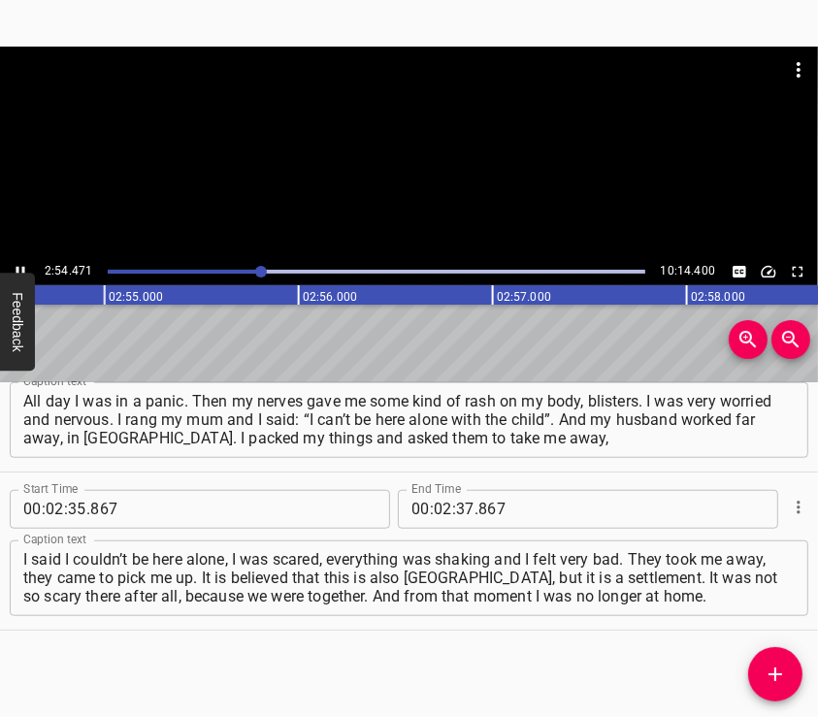
click at [392, 209] on div at bounding box center [409, 153] width 818 height 212
click at [456, 507] on input "number" at bounding box center [465, 509] width 18 height 39
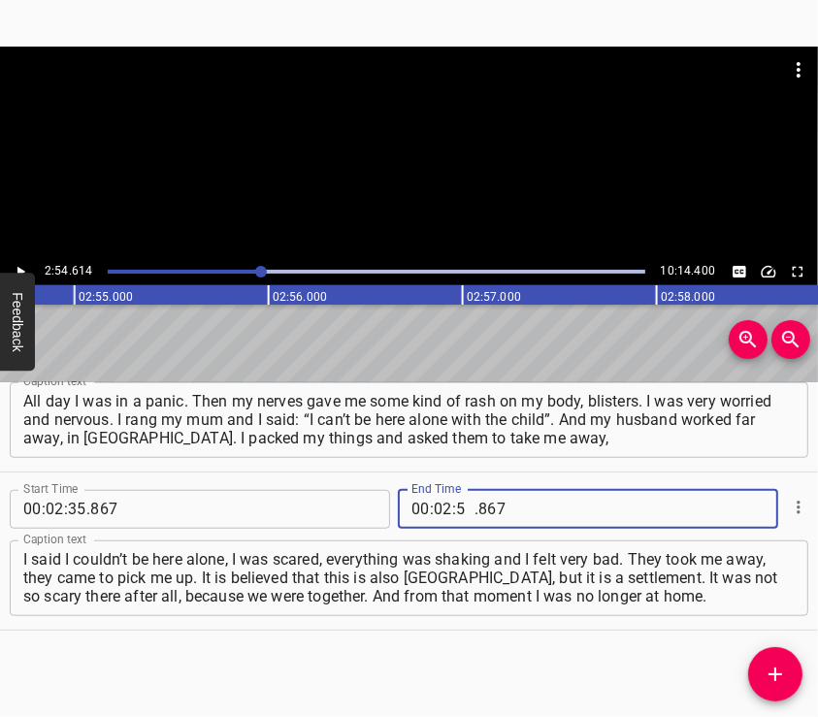
type input "54"
type input "614"
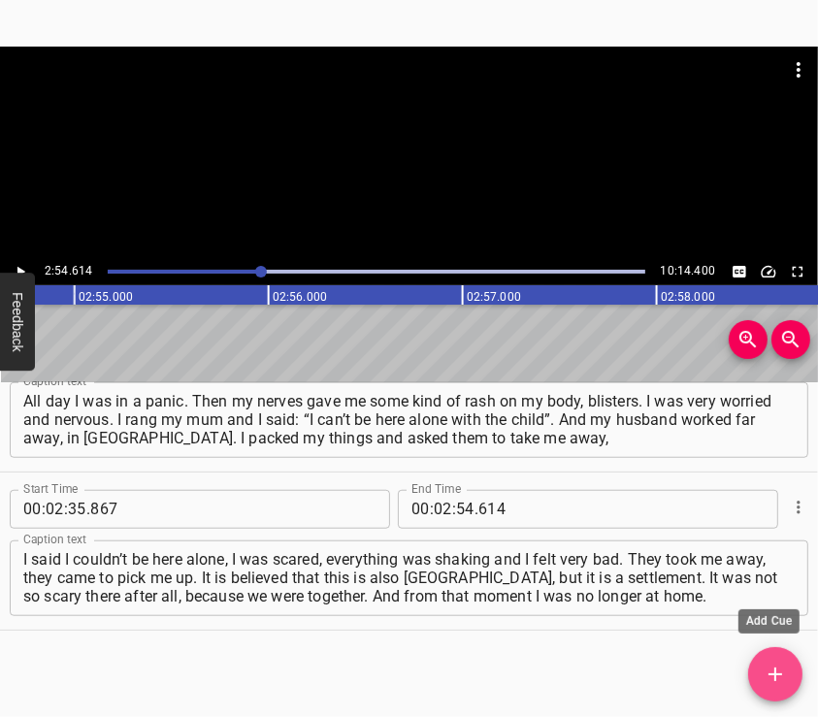
click at [774, 663] on icon "Add Cue" at bounding box center [775, 674] width 23 height 23
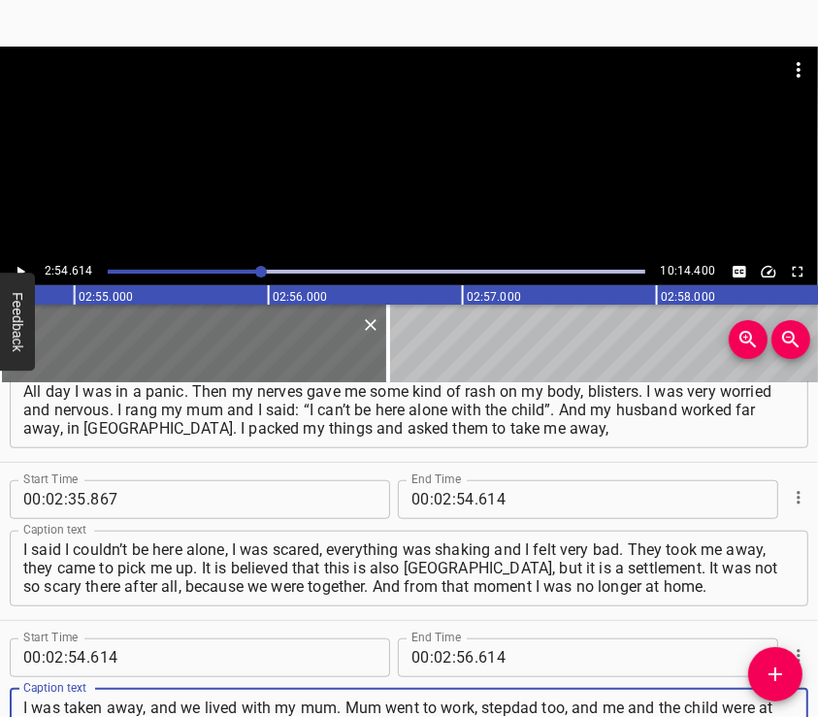
scroll to position [18, 0]
type textarea "I was taken away, and we lived with my mum. Mum went to work, stepdad too, and …"
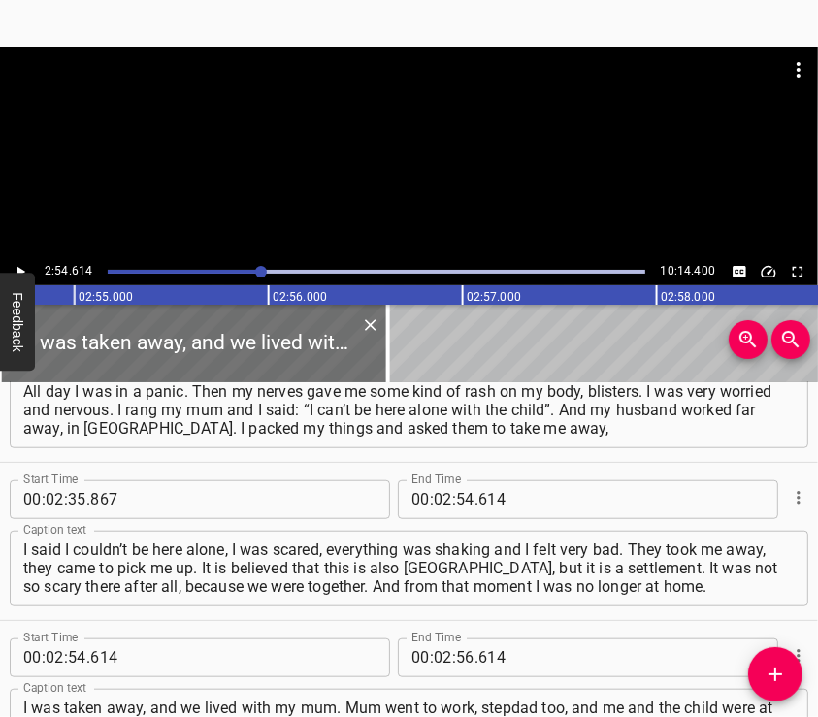
click at [394, 116] on div at bounding box center [409, 95] width 818 height 97
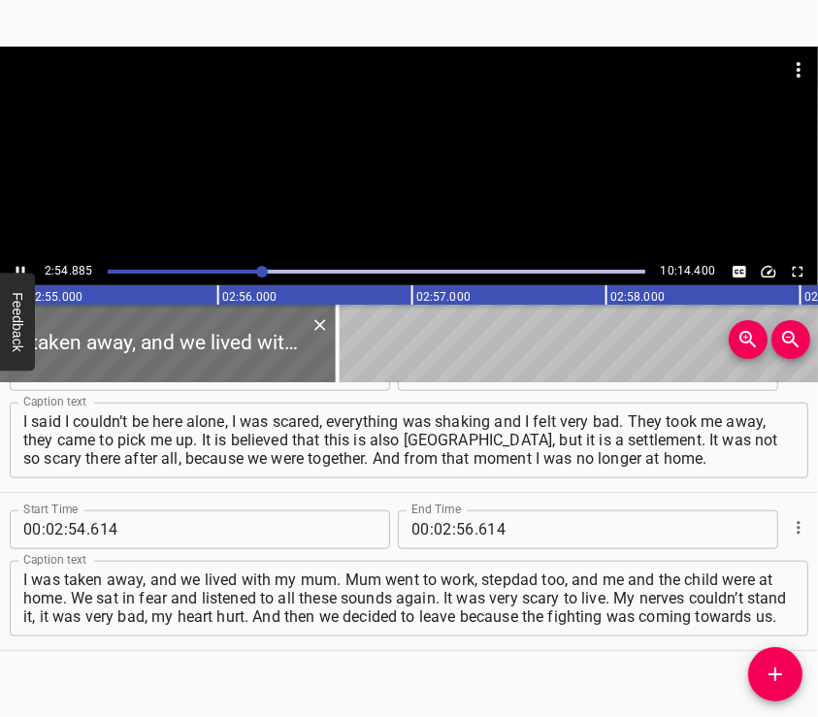
scroll to position [0, 33939]
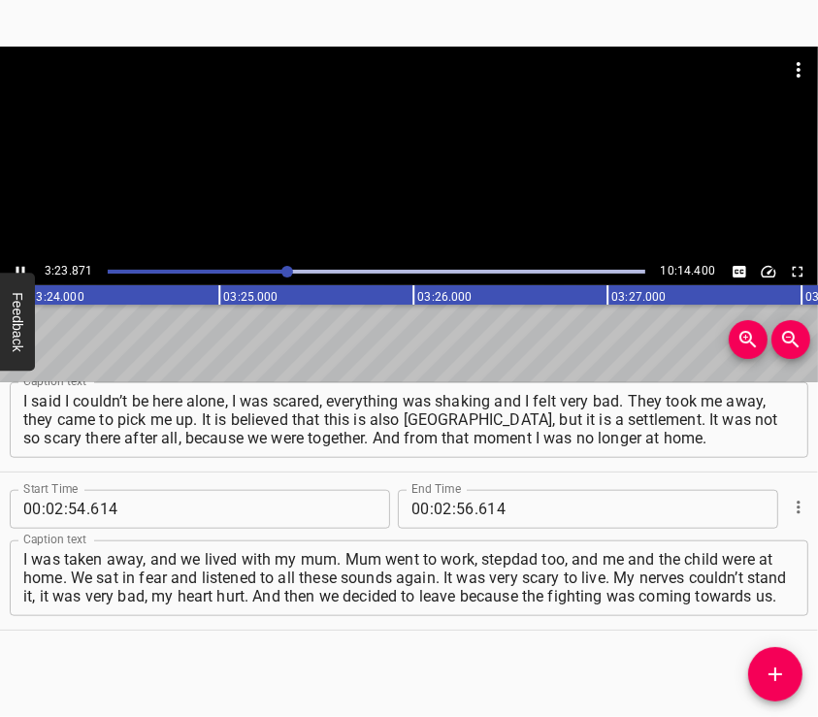
click at [408, 177] on div at bounding box center [409, 153] width 818 height 212
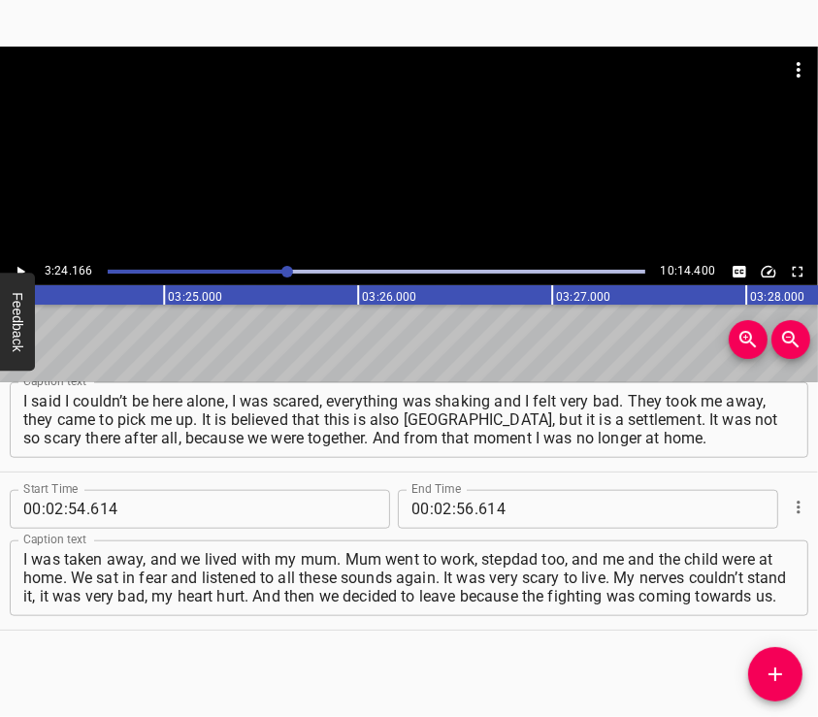
scroll to position [0, 39623]
click at [439, 508] on input "number" at bounding box center [443, 509] width 18 height 39
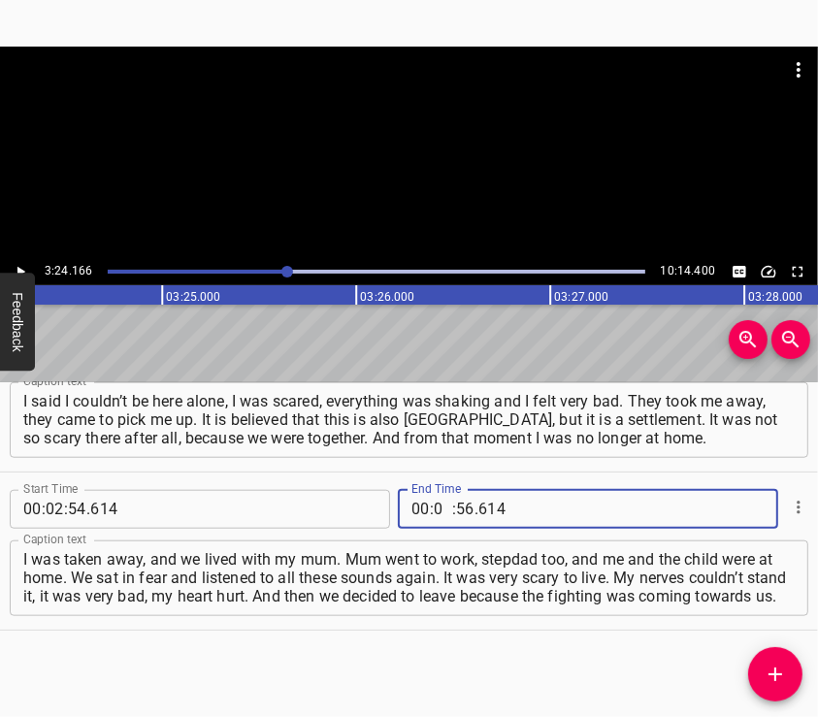
type input "03"
type input "24"
type input "166"
click at [773, 662] on button "Add Cue" at bounding box center [775, 674] width 54 height 54
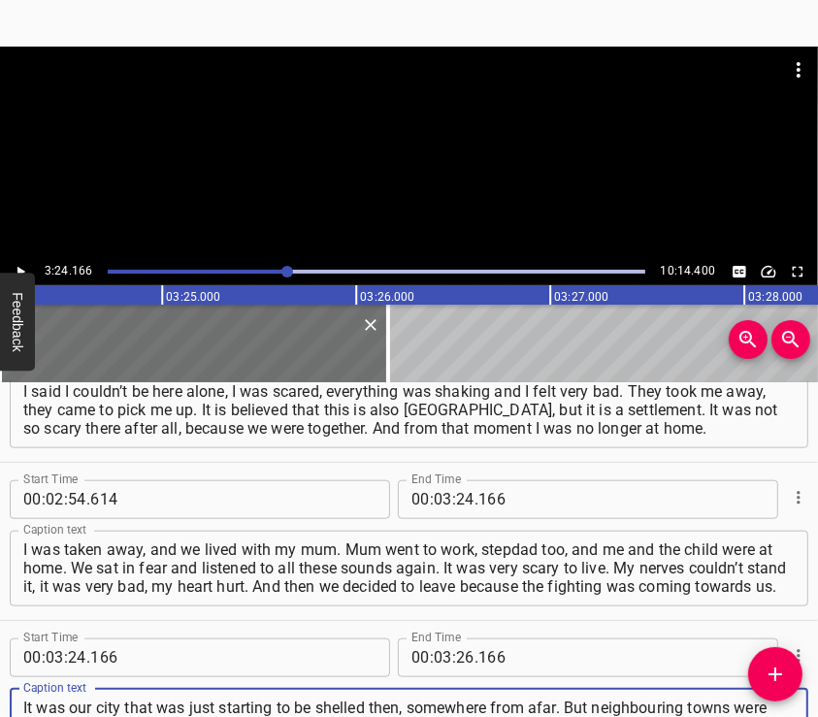
scroll to position [1209, 0]
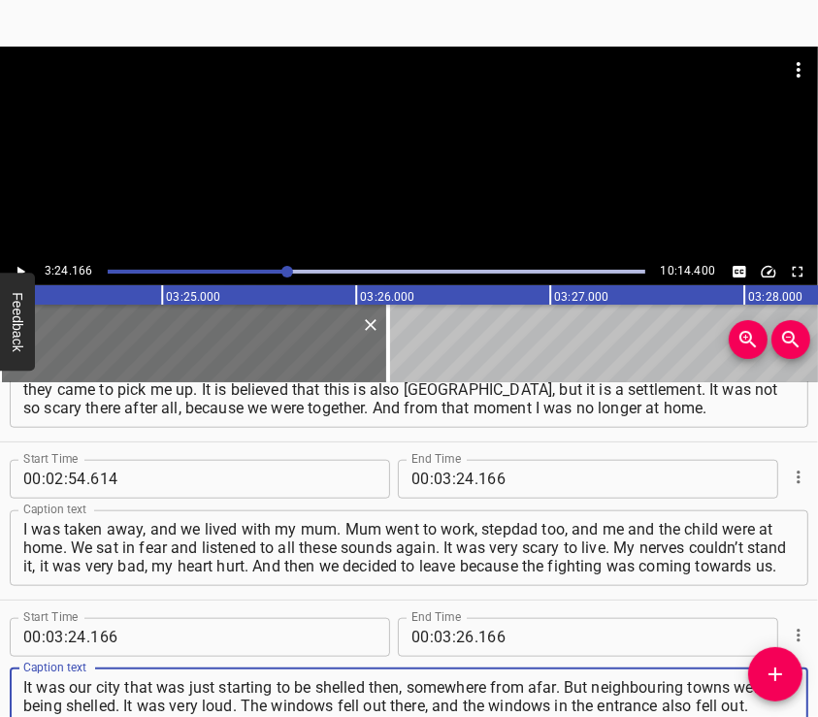
type textarea "It was our city that was just starting to be shelled then, somewhere from afar.…"
drag, startPoint x: 378, startPoint y: 85, endPoint x: 380, endPoint y: 95, distance: 9.9
click at [379, 92] on div at bounding box center [409, 70] width 818 height 47
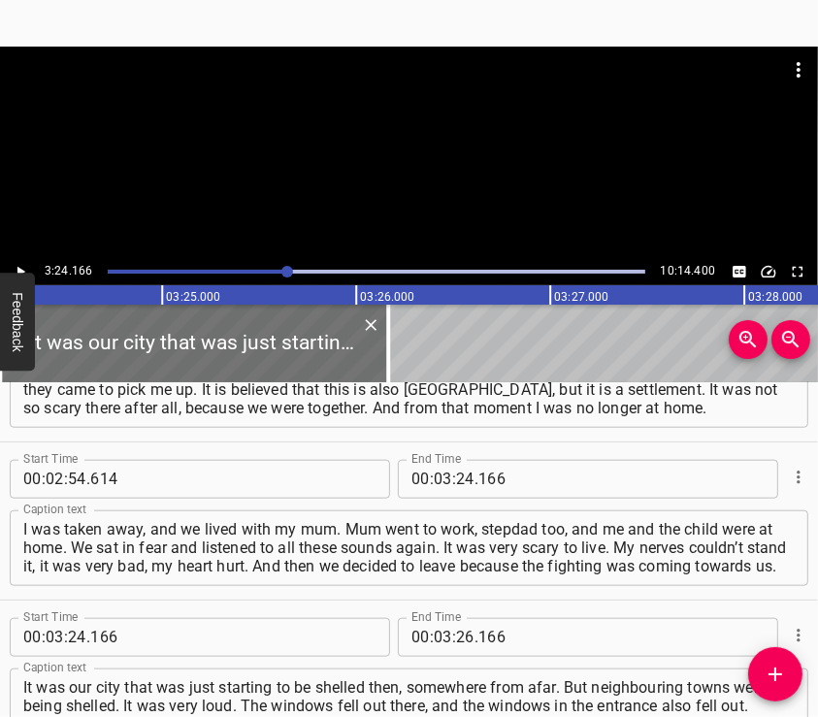
click at [403, 140] on div at bounding box center [409, 95] width 818 height 97
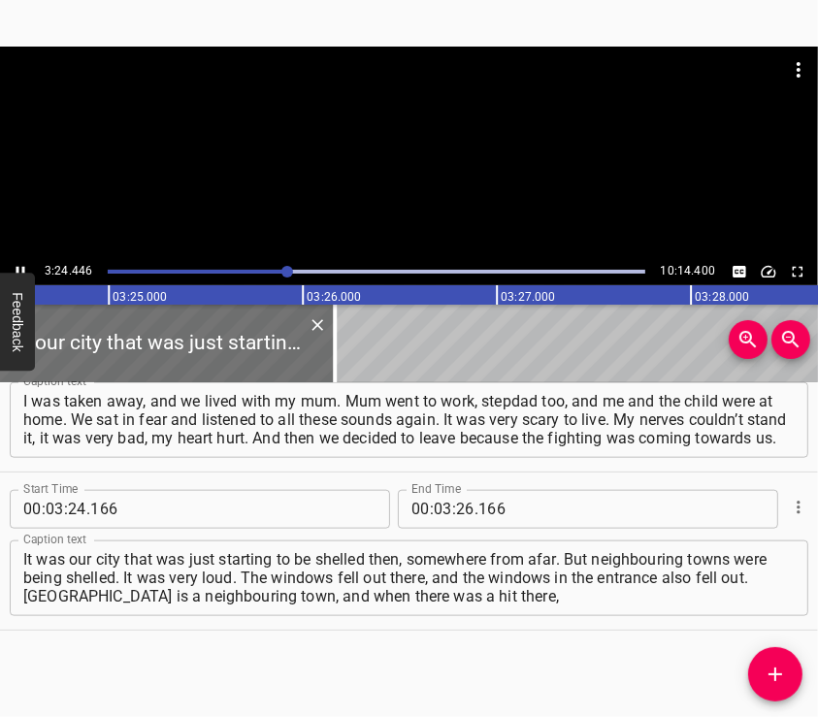
scroll to position [0, 39727]
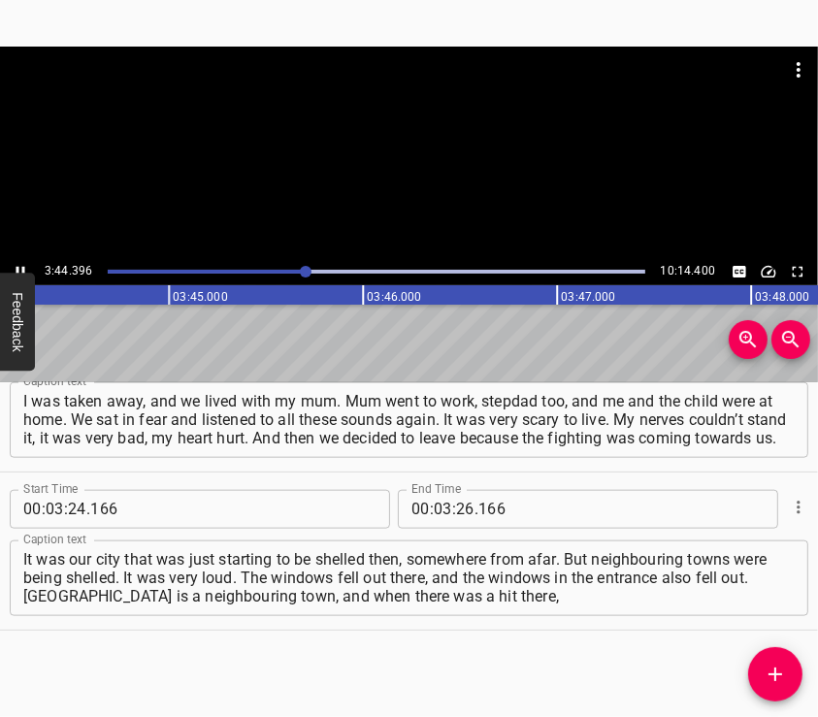
click at [442, 161] on div at bounding box center [409, 153] width 818 height 212
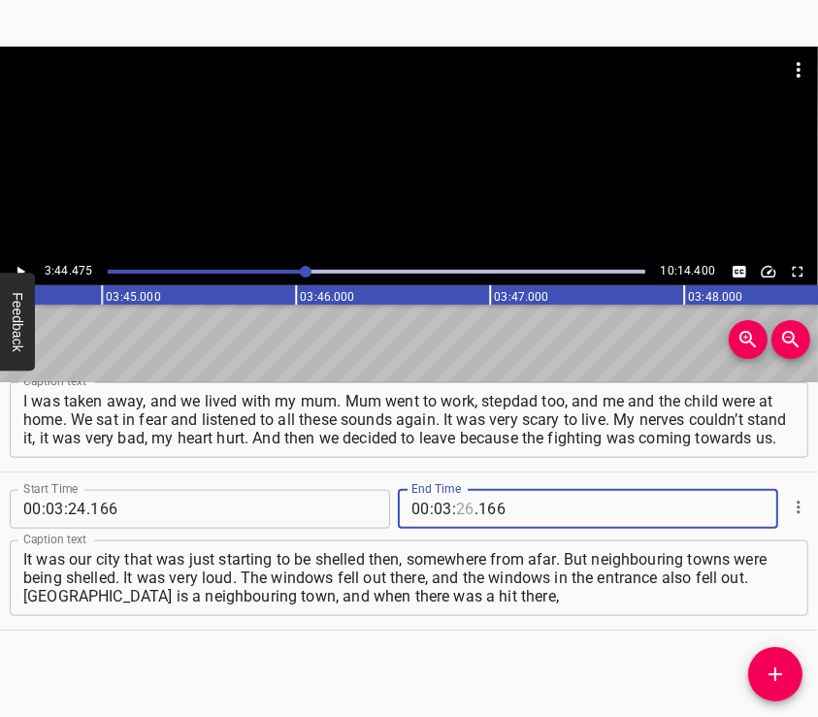
click at [456, 507] on input "number" at bounding box center [465, 509] width 18 height 39
type input "44"
type input "475"
click at [785, 661] on button "Add Cue" at bounding box center [775, 674] width 54 height 54
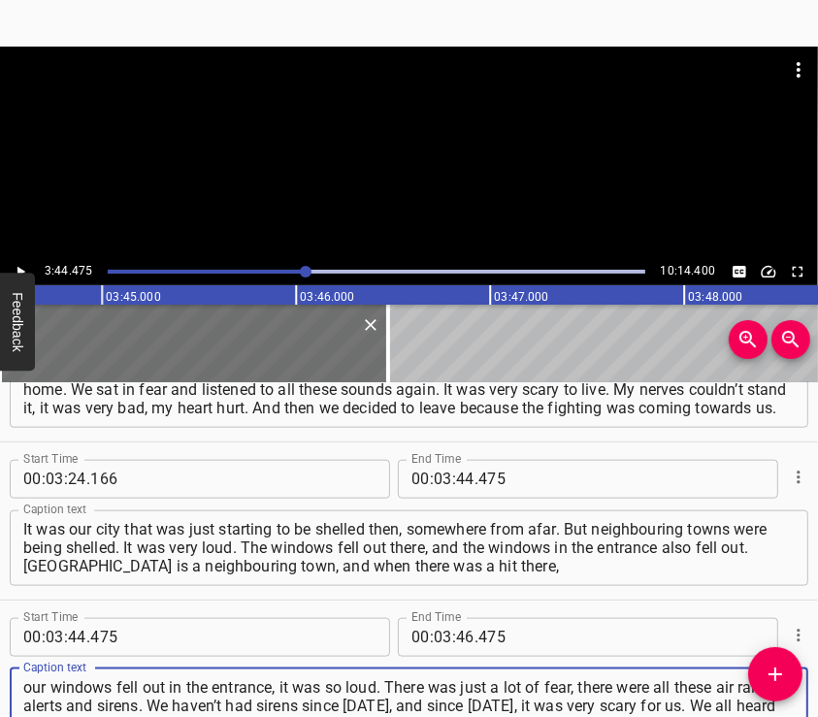
type textarea "our windows fell out in the entrance, it was so loud. There was just a lot of f…"
click at [424, 157] on div at bounding box center [409, 153] width 818 height 212
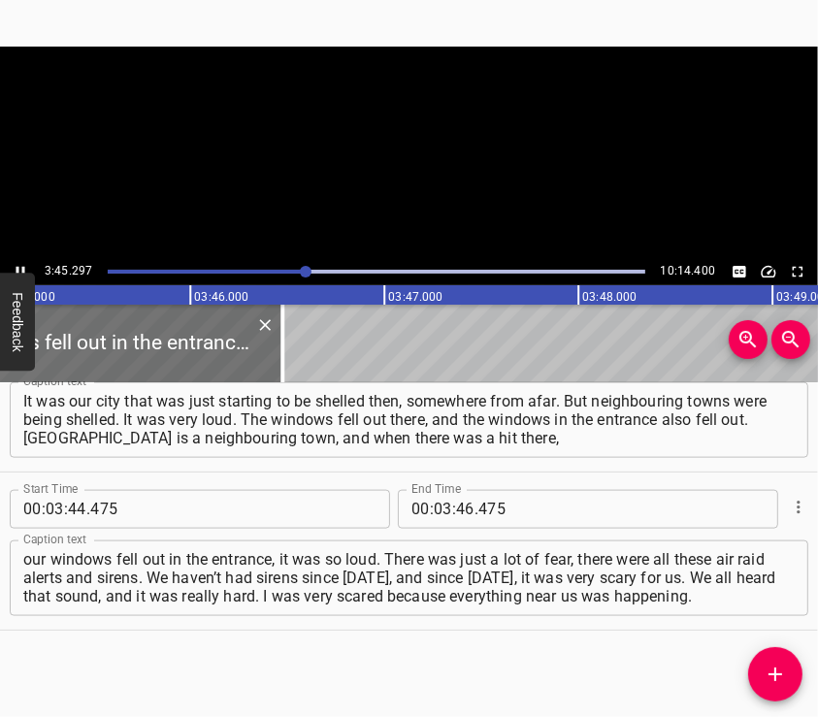
scroll to position [0, 43723]
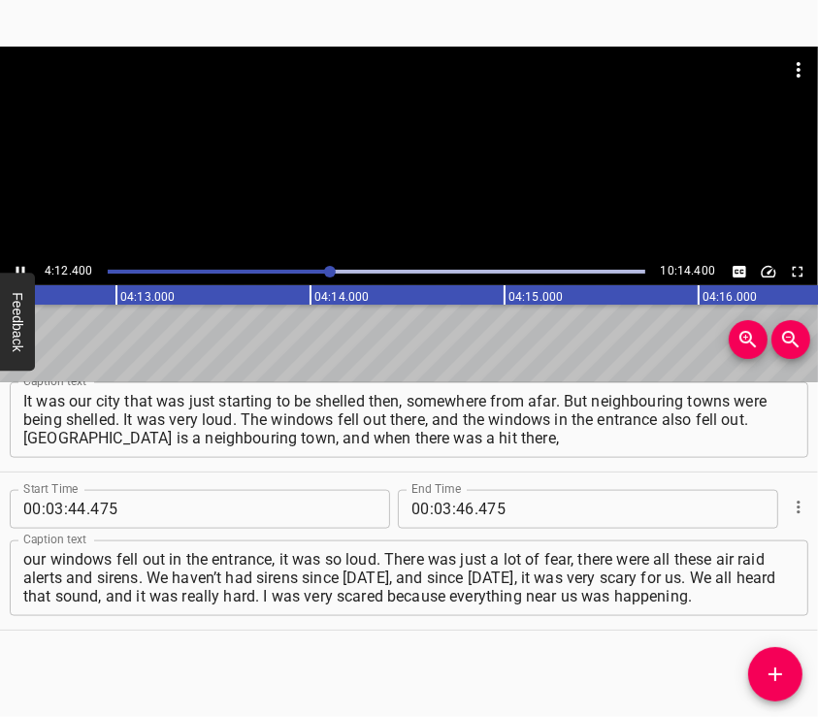
click at [419, 172] on div at bounding box center [409, 153] width 818 height 212
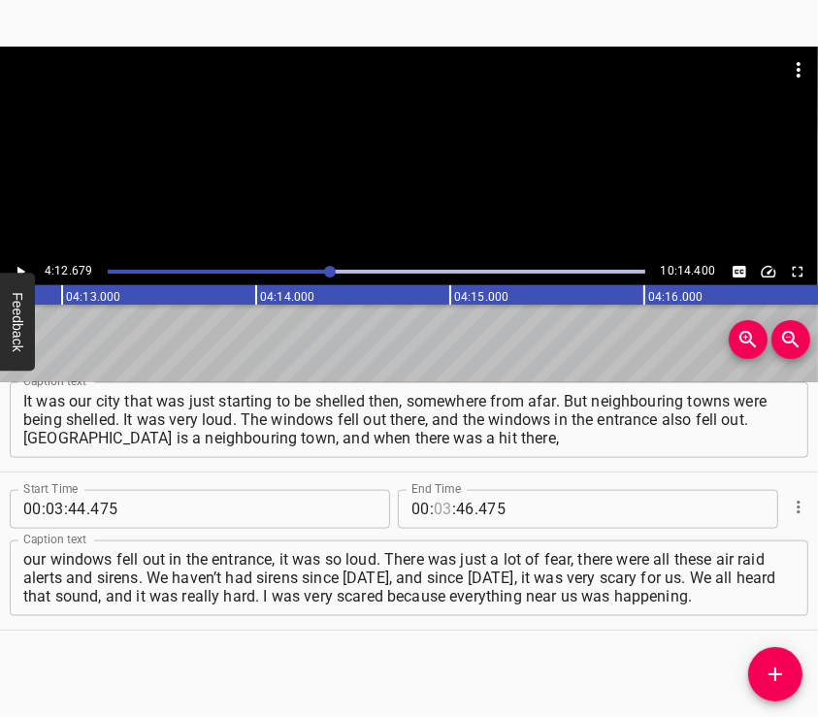
click at [434, 510] on input "number" at bounding box center [443, 509] width 18 height 39
type input "04"
type input "12"
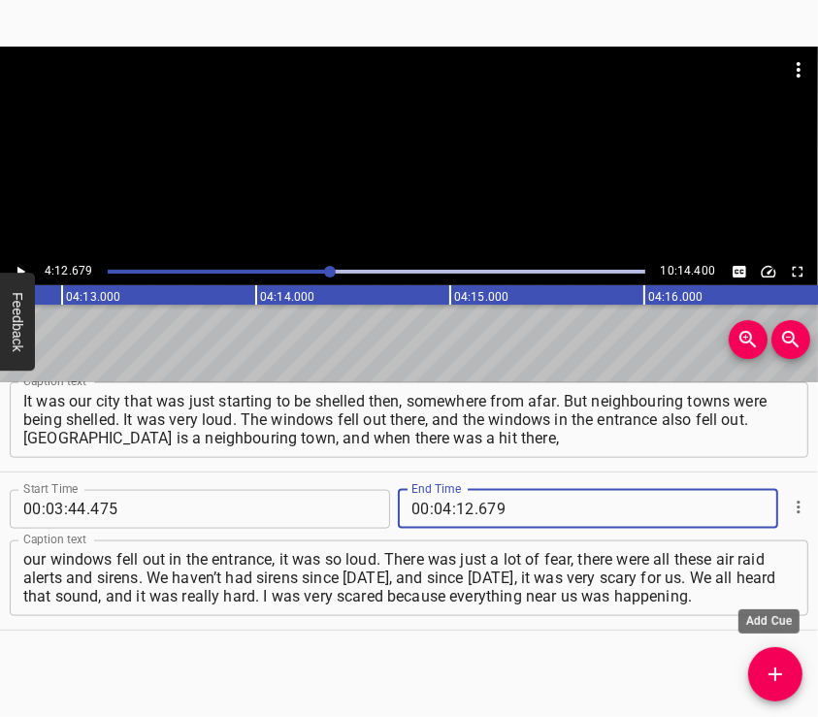
type input "679"
click at [783, 660] on button "Add Cue" at bounding box center [775, 674] width 54 height 54
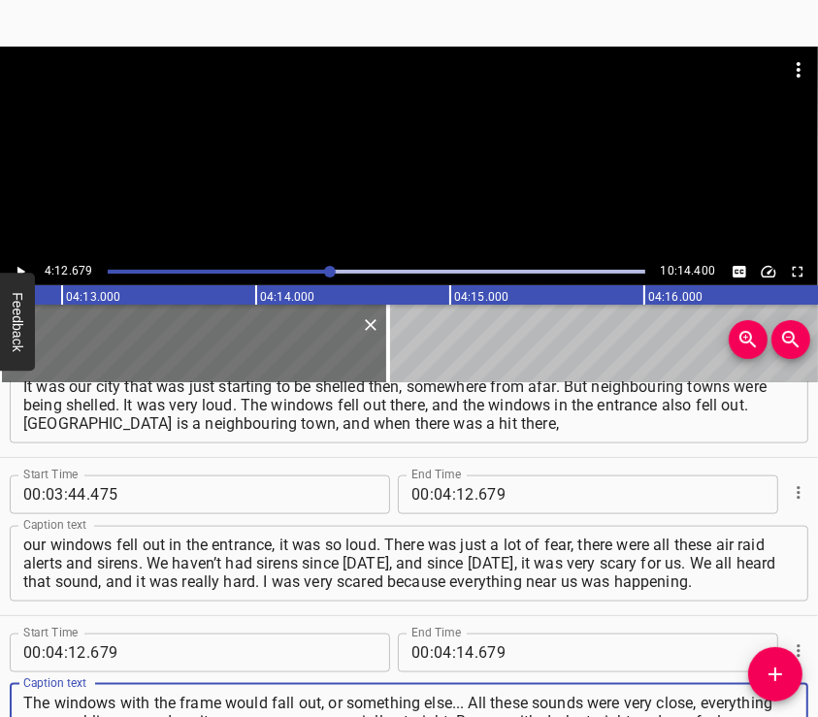
type textarea "The windows with the frame would fall out, or something else... All these sound…"
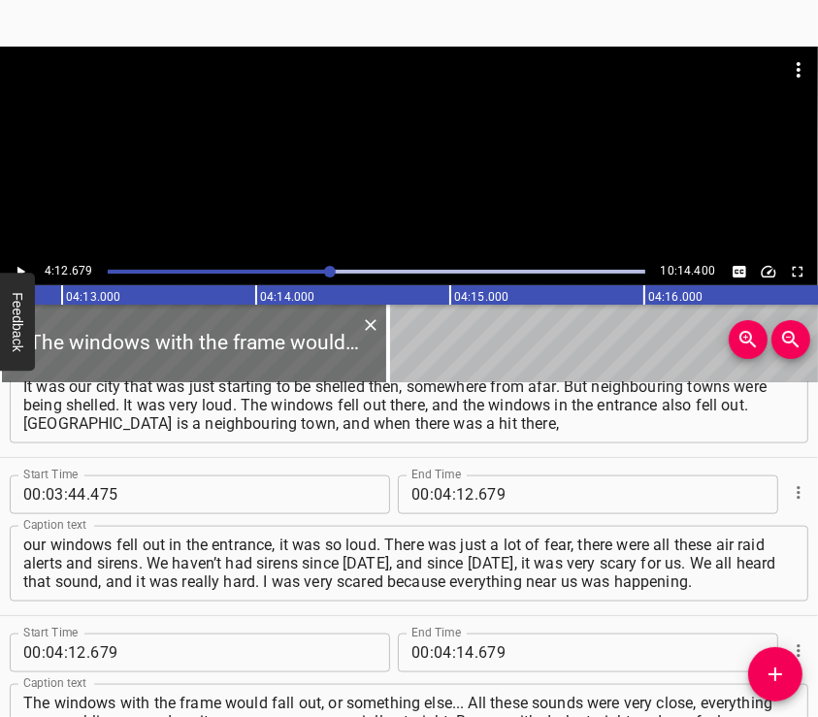
click at [325, 150] on div at bounding box center [409, 153] width 818 height 212
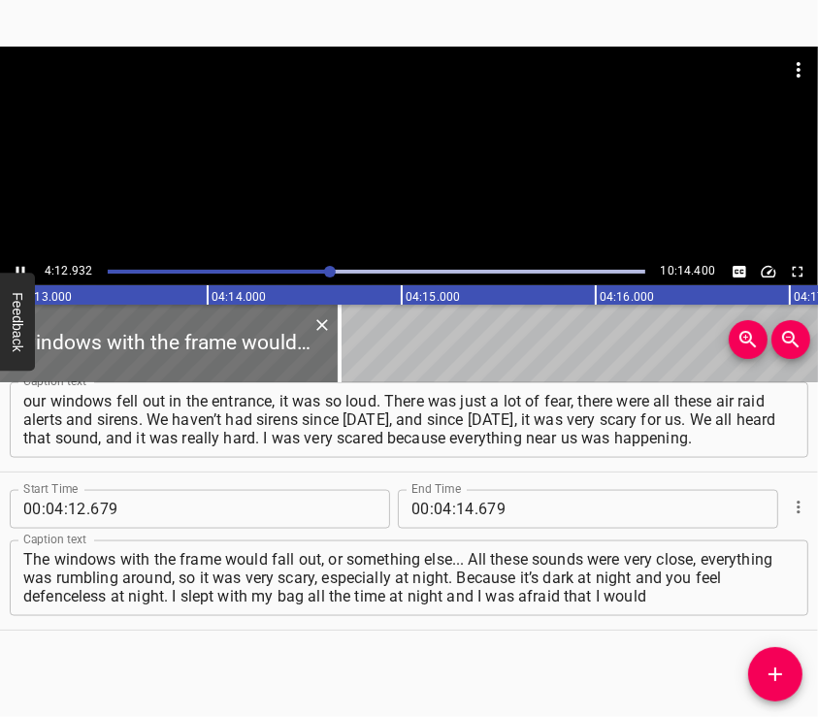
scroll to position [0, 49138]
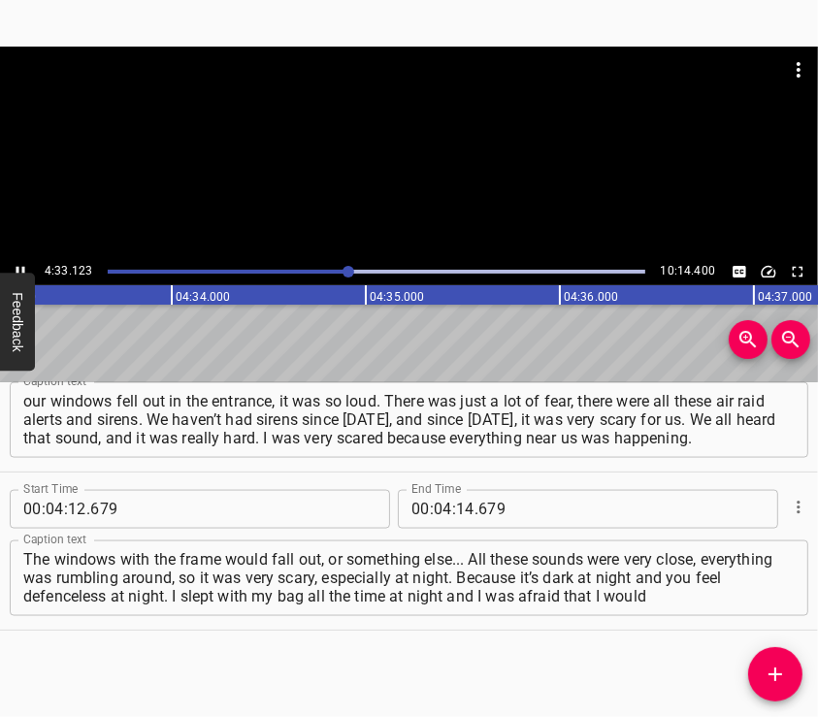
click at [454, 207] on div at bounding box center [409, 153] width 818 height 212
click at [460, 516] on input "number" at bounding box center [465, 509] width 18 height 39
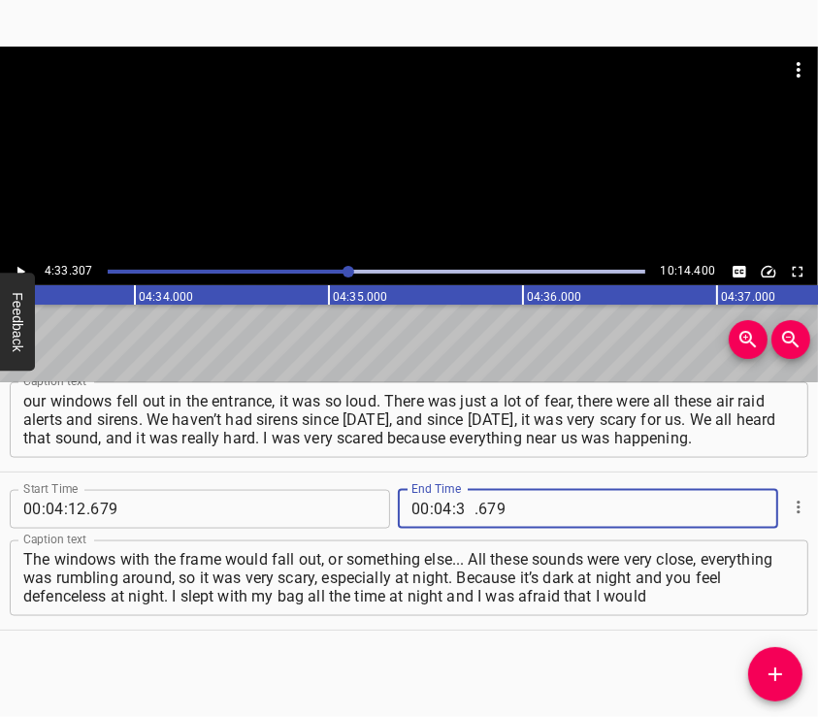
type input "33"
type input "307"
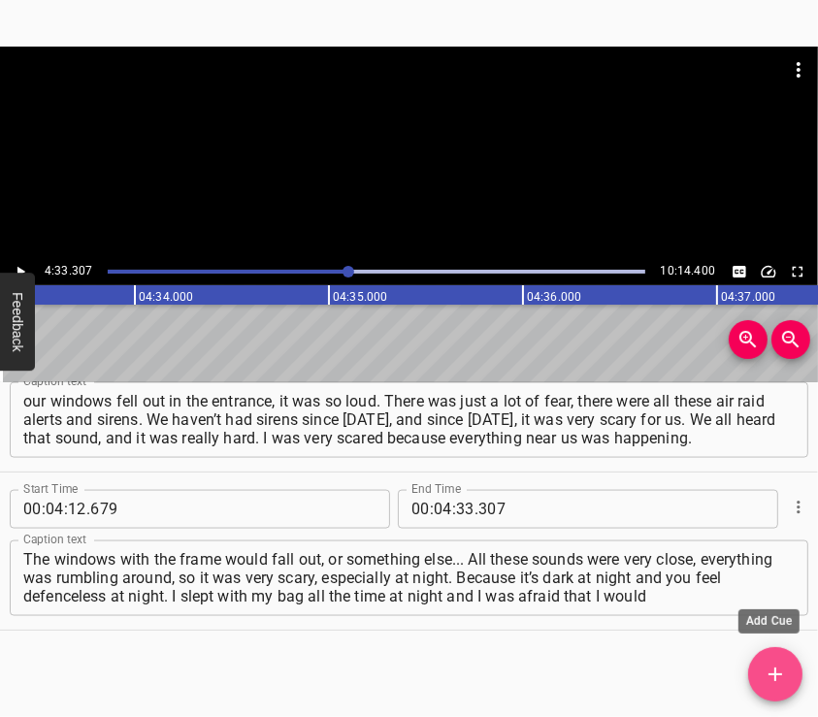
click at [782, 655] on button "Add Cue" at bounding box center [775, 674] width 54 height 54
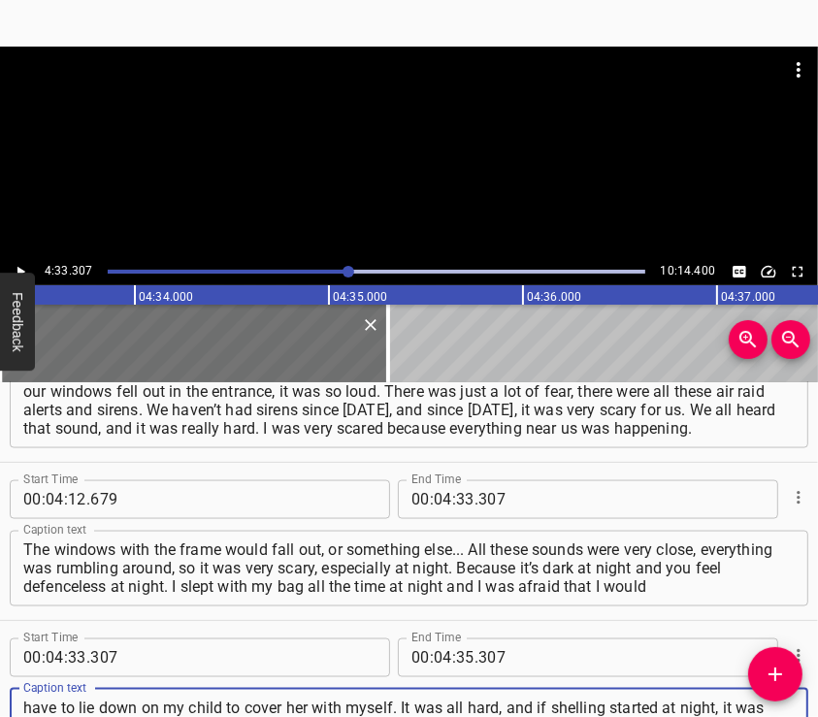
type textarea "have to lie down on my child to cover her with myself. It was all hard, and if …"
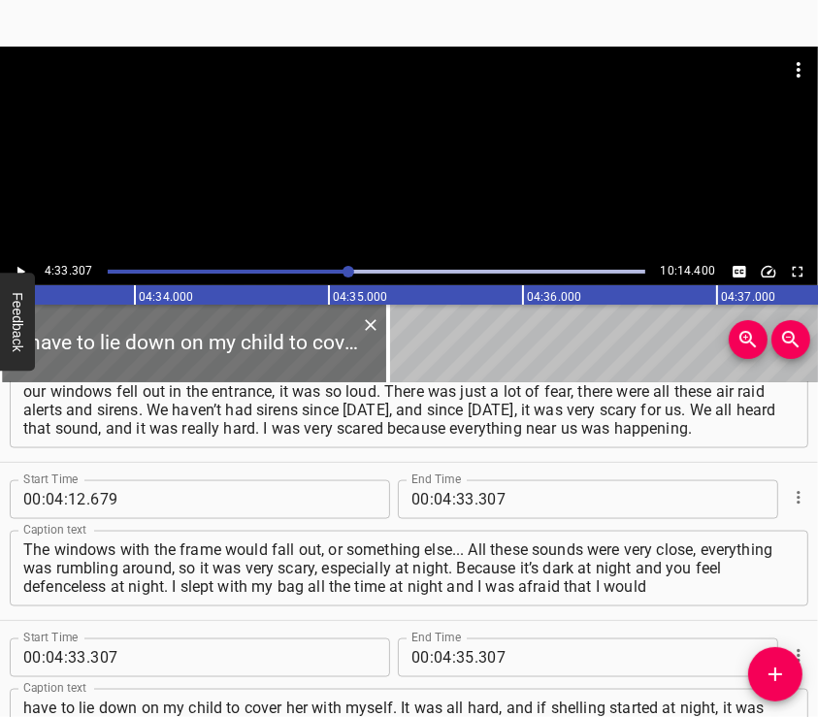
click at [395, 172] on div at bounding box center [409, 153] width 818 height 212
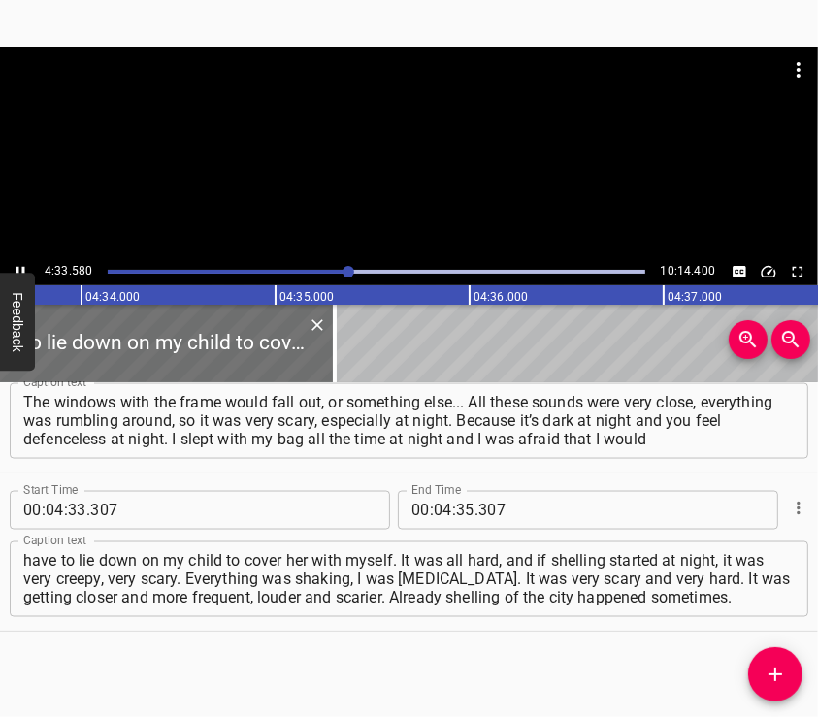
scroll to position [1812, 0]
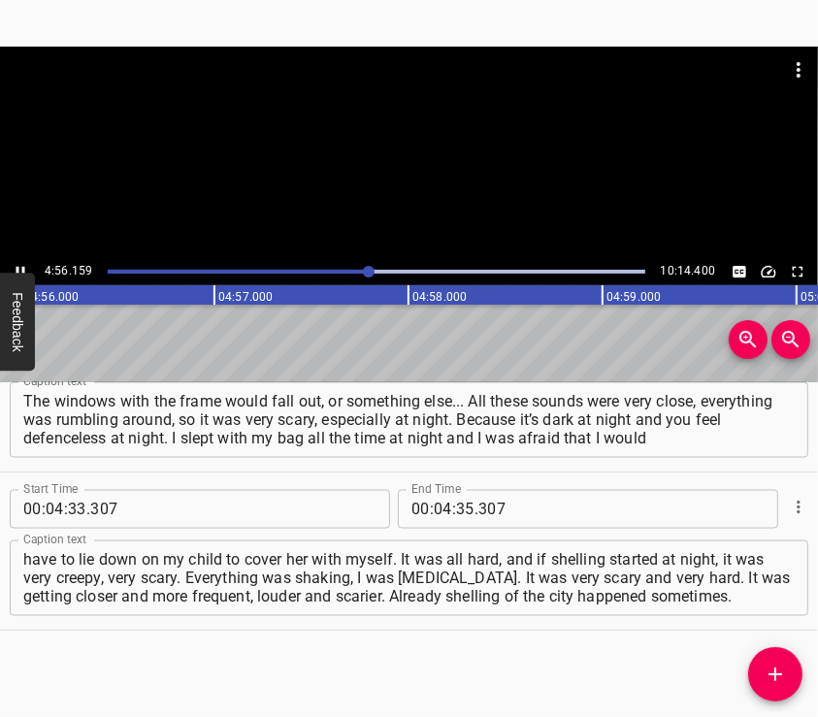
click at [452, 193] on div at bounding box center [409, 153] width 818 height 212
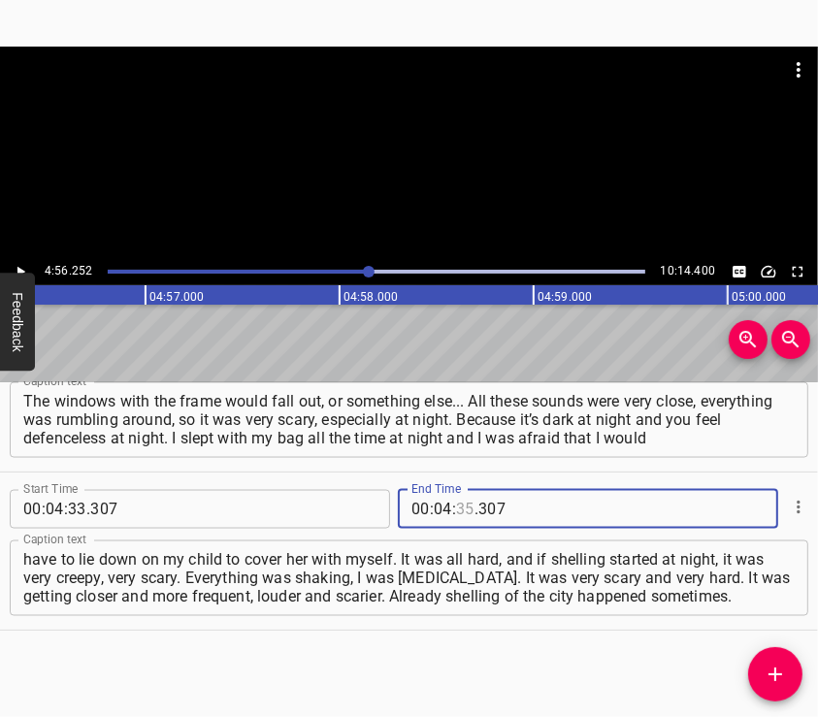
click at [457, 513] on input "number" at bounding box center [465, 509] width 18 height 39
type input "56"
type input "252"
click at [761, 666] on span "Add Cue" at bounding box center [775, 674] width 54 height 23
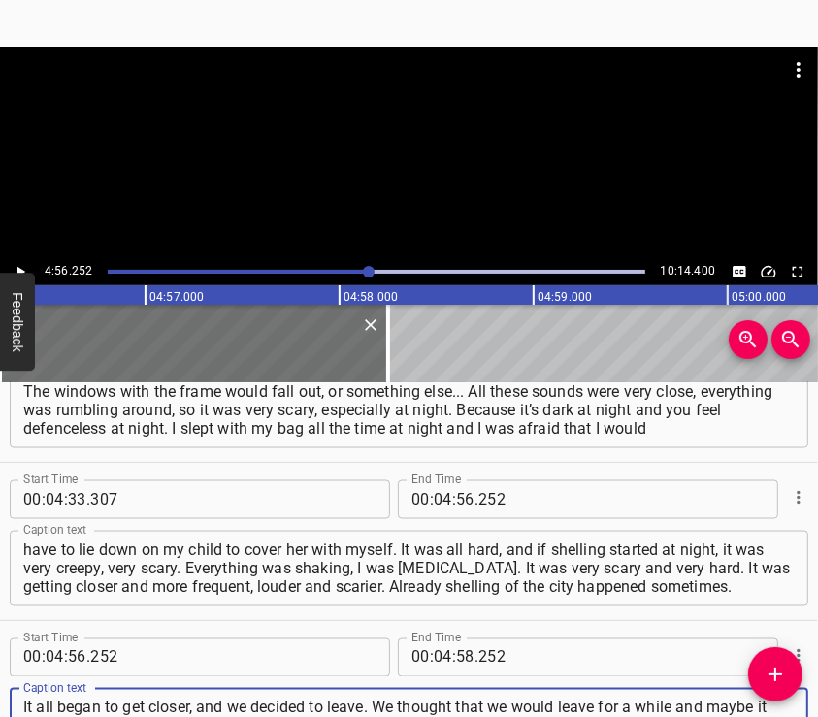
type textarea "It all began to get closer, and we decided to leave. We thought that we would l…"
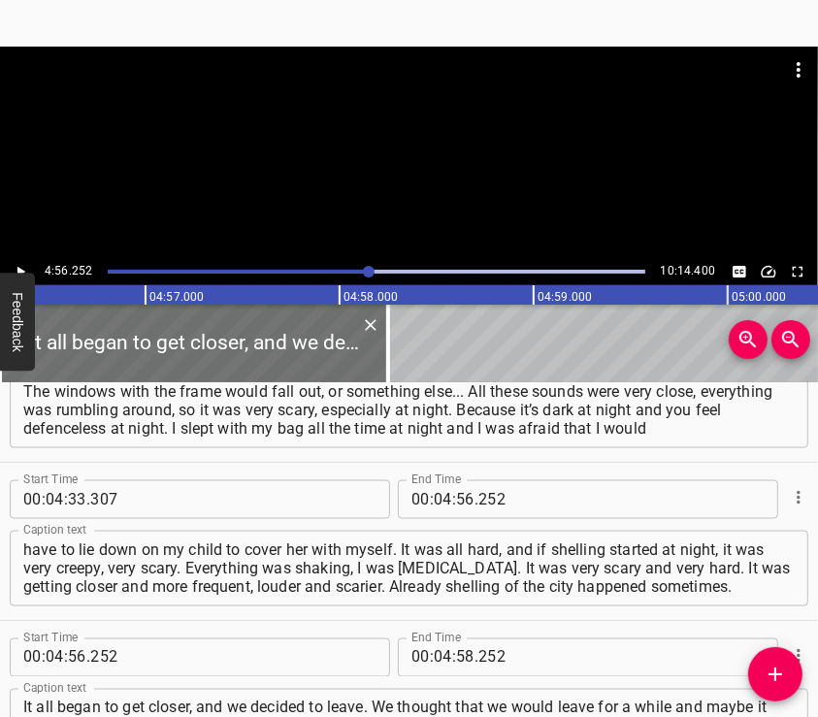
click at [408, 171] on div at bounding box center [409, 153] width 818 height 212
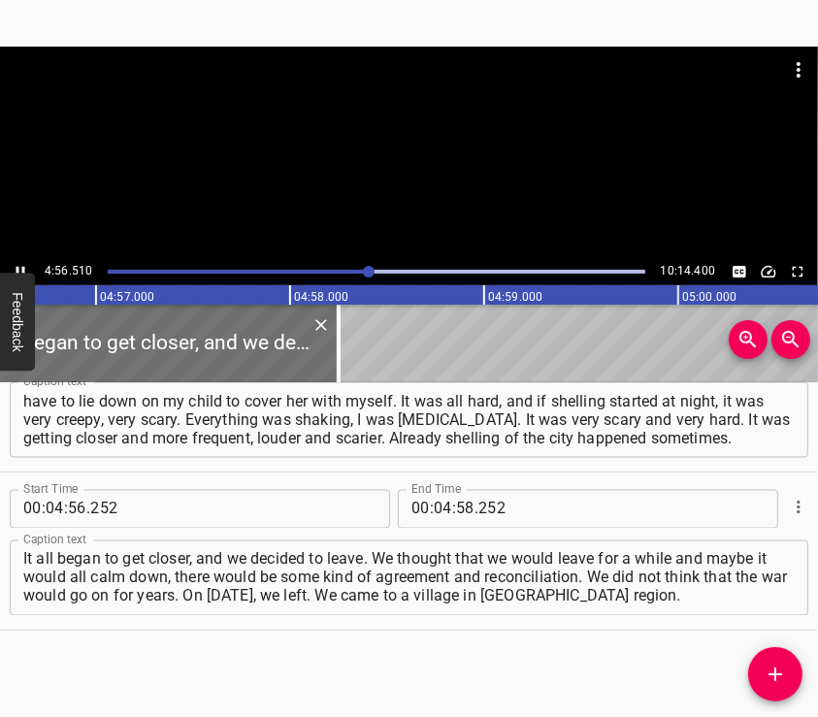
scroll to position [0, 57595]
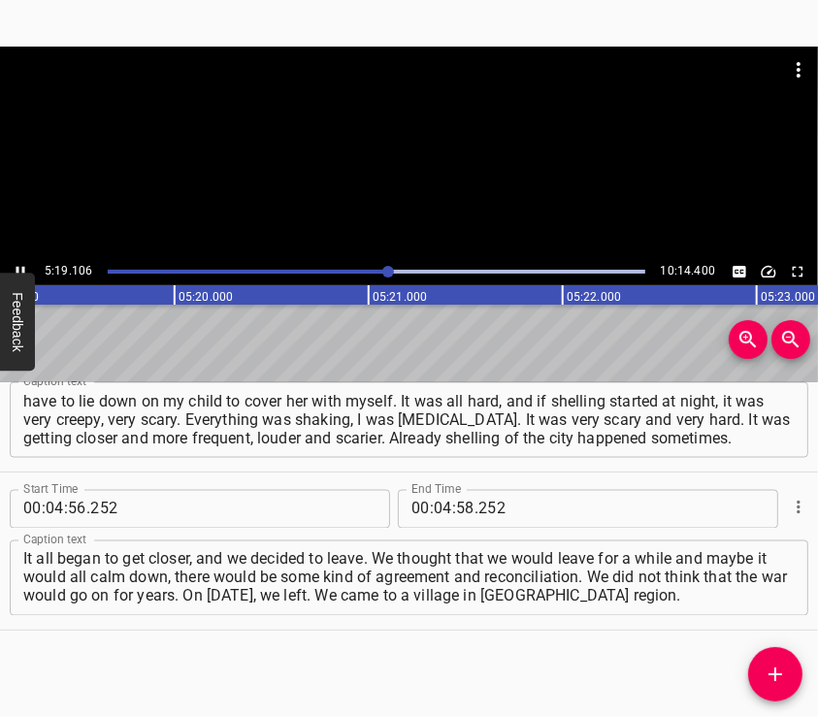
click at [402, 137] on div at bounding box center [409, 95] width 818 height 97
click at [434, 509] on input "number" at bounding box center [443, 509] width 18 height 39
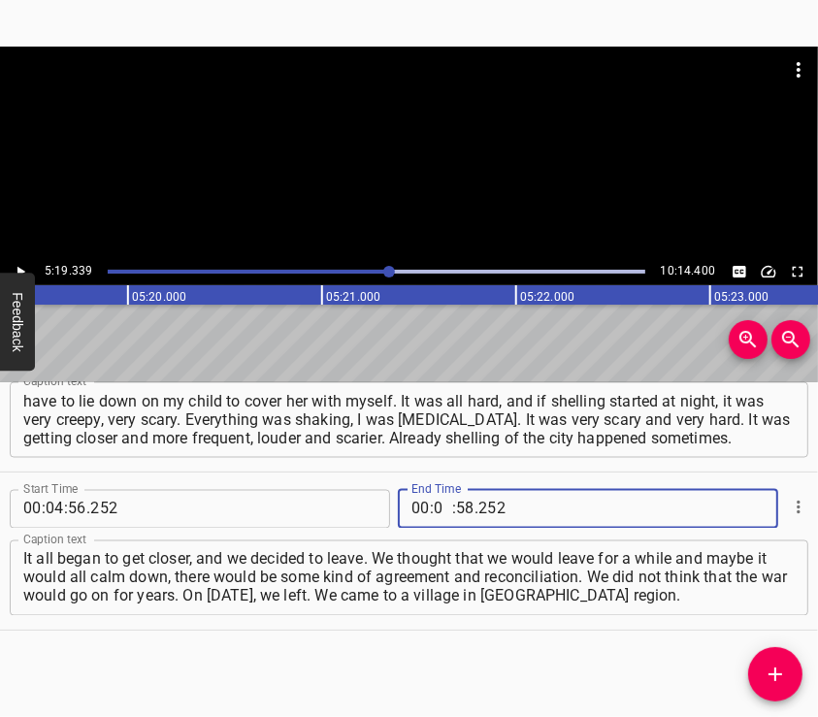
type input "05"
type input "19"
type input "339"
click at [773, 665] on icon "Add Cue" at bounding box center [775, 674] width 23 height 23
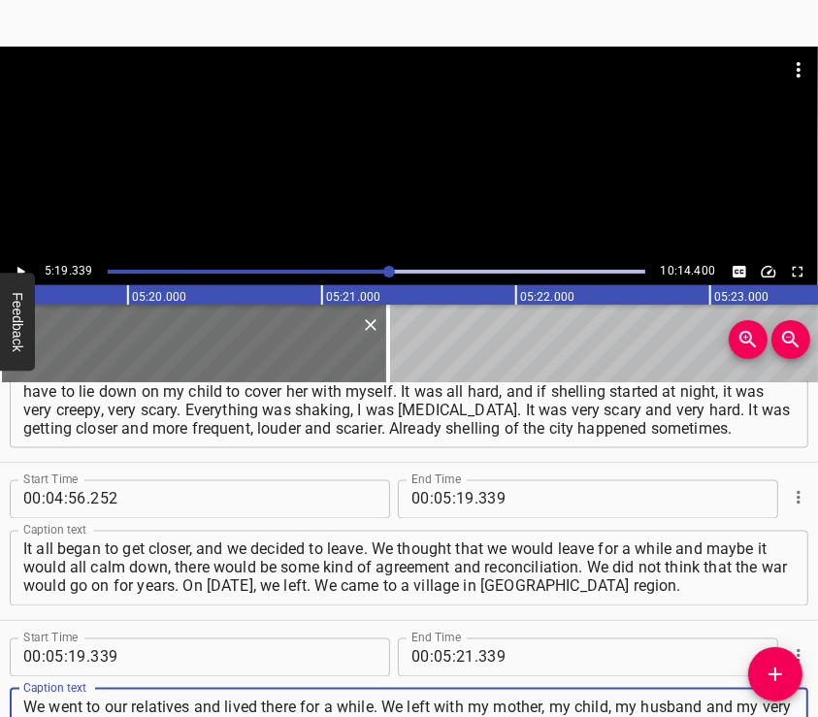
type textarea "We went to our relatives and lived there for a while. We left with my mother, m…"
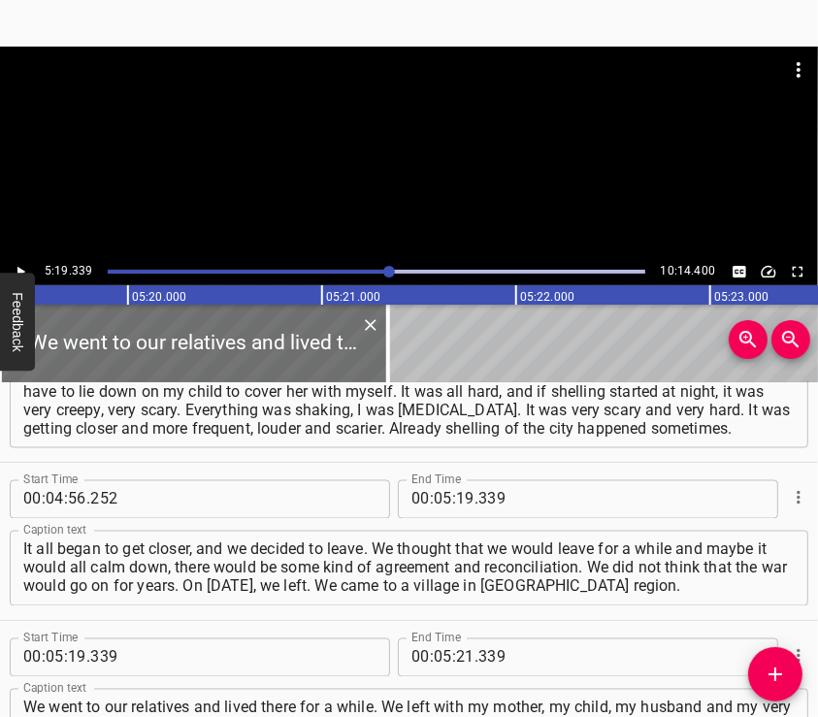
click at [393, 147] on div at bounding box center [409, 153] width 818 height 212
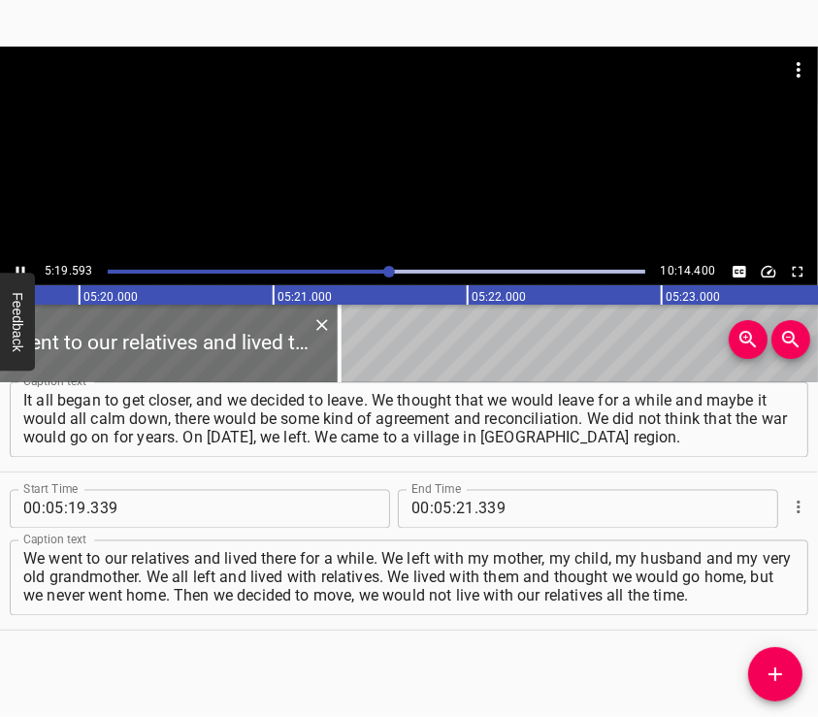
scroll to position [0, 62076]
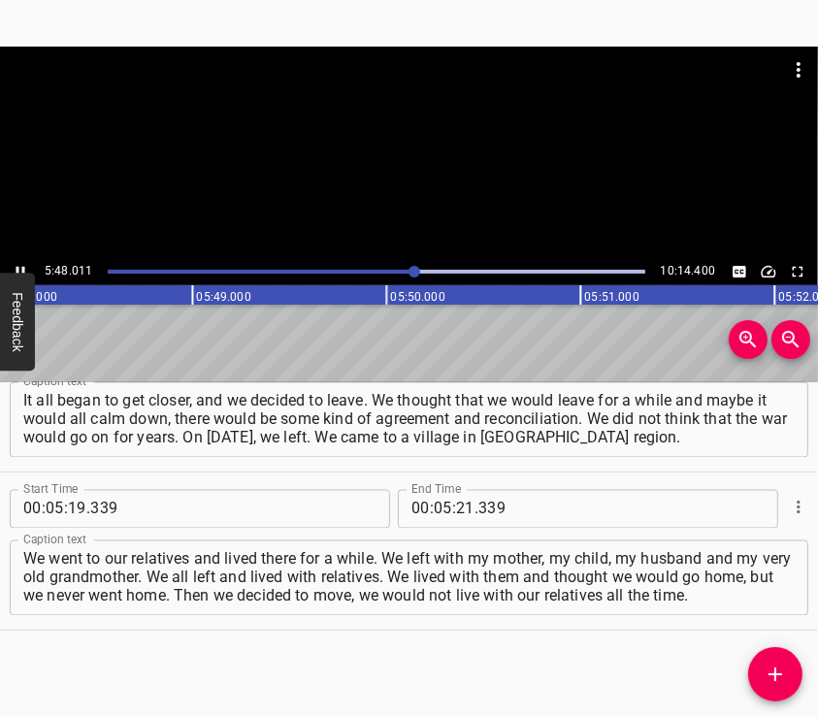
click at [485, 180] on div at bounding box center [409, 153] width 818 height 212
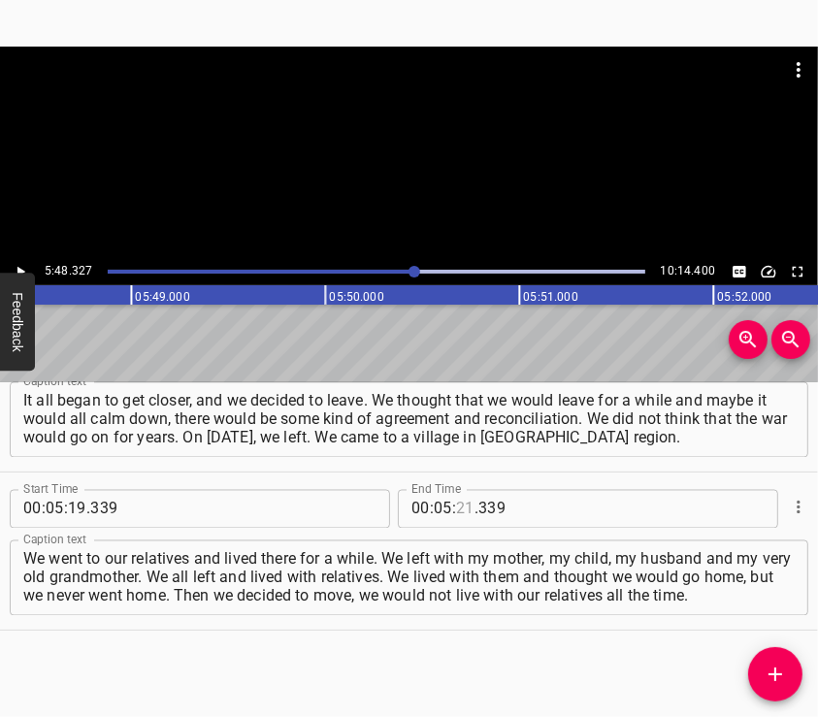
click at [456, 510] on input "number" at bounding box center [465, 509] width 18 height 39
type input "48"
type input "327"
click at [740, 657] on div "Start Time 00 : 00 : 05 . 523 Start Time End Time 00 : 00 : 27 . 132 End Time C…" at bounding box center [409, 550] width 818 height 336
click at [768, 660] on button "Add Cue" at bounding box center [775, 674] width 54 height 54
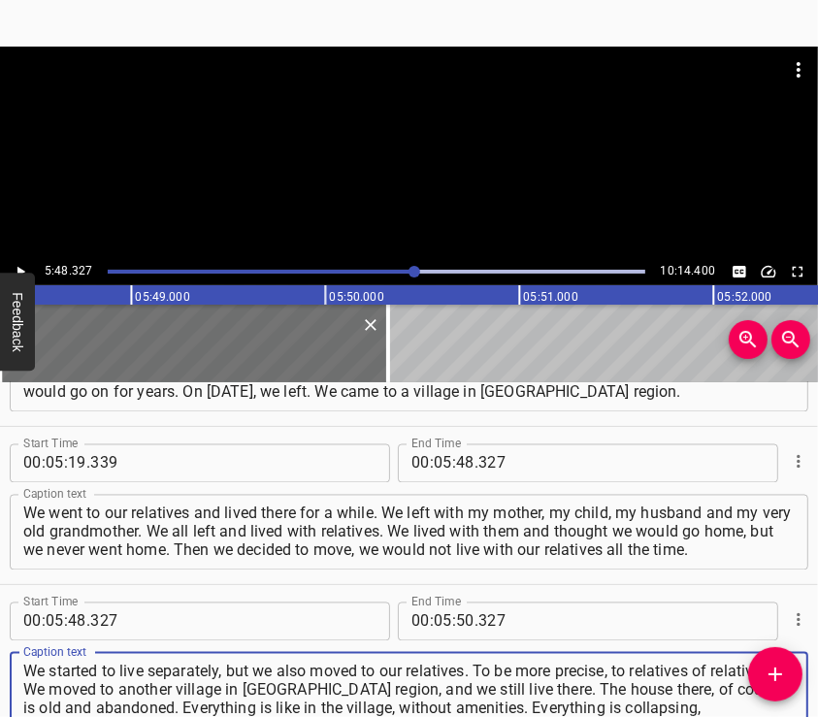
type textarea "We started to live separately, but we also moved to our relatives. To be more p…"
click at [306, 183] on div at bounding box center [409, 153] width 818 height 212
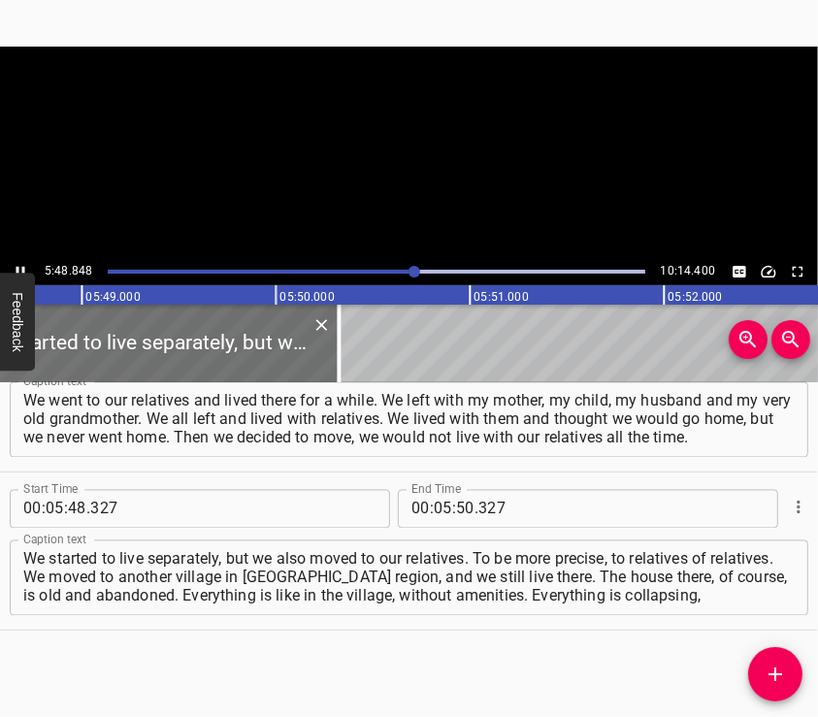
scroll to position [0, 67700]
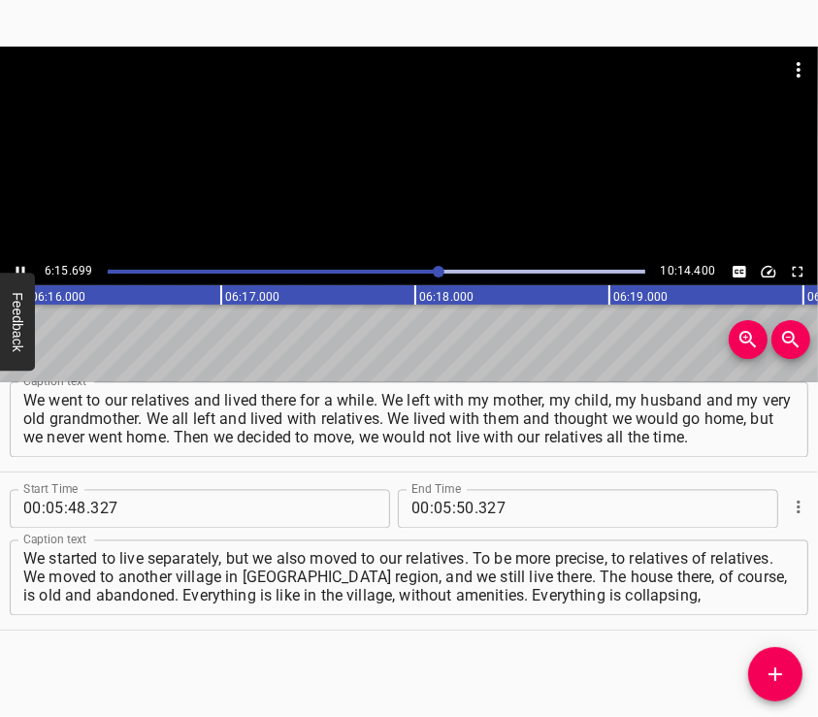
click at [466, 119] on div at bounding box center [409, 95] width 818 height 97
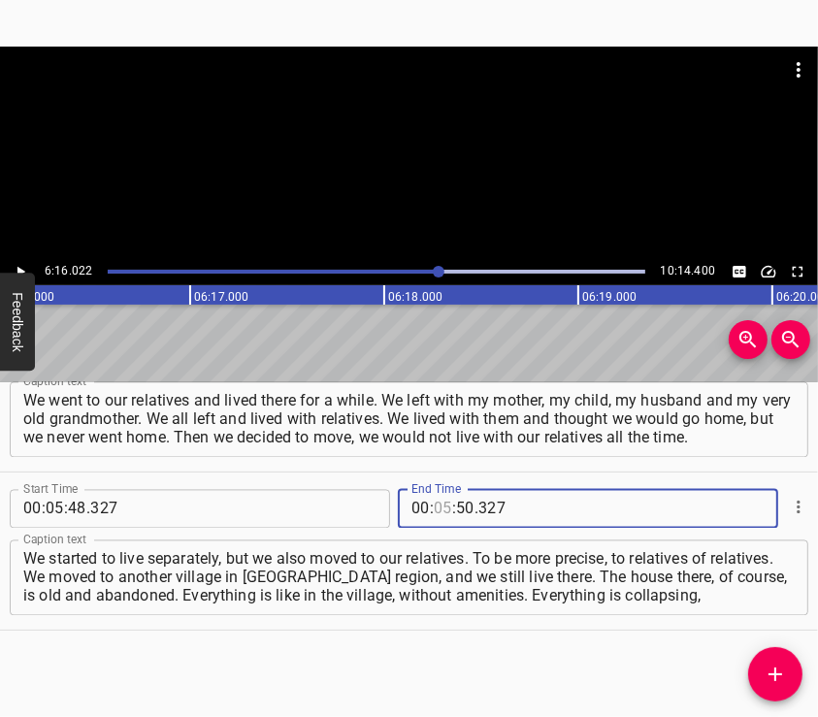
click at [434, 507] on input "number" at bounding box center [443, 509] width 18 height 39
type input "06"
type input "16"
type input "022"
click at [782, 663] on icon "Add Cue" at bounding box center [775, 674] width 23 height 23
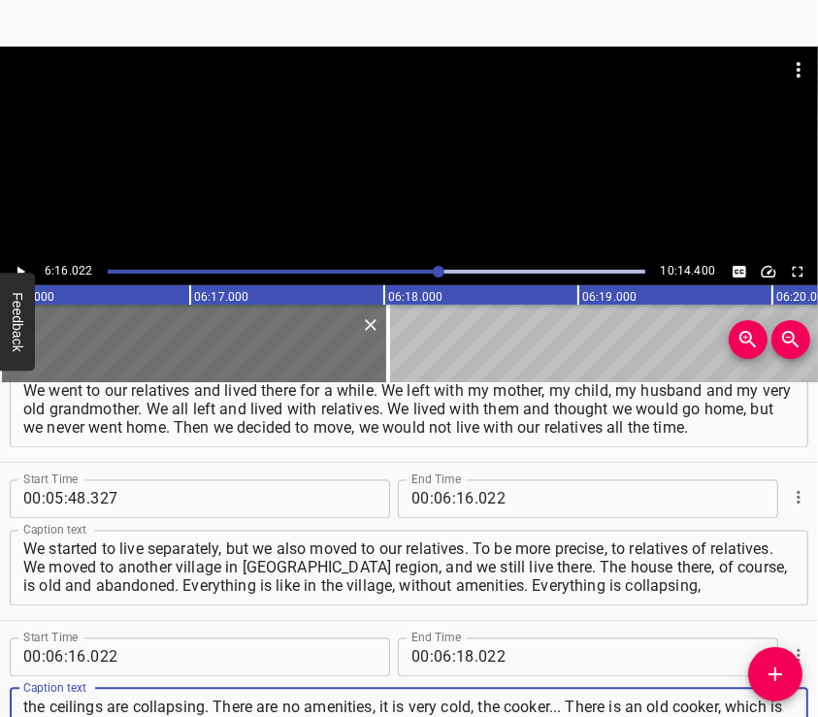
type textarea "the ceilings are collapsing. There are no amenities, it is very cold, the cooke…"
click at [436, 151] on div at bounding box center [409, 153] width 818 height 212
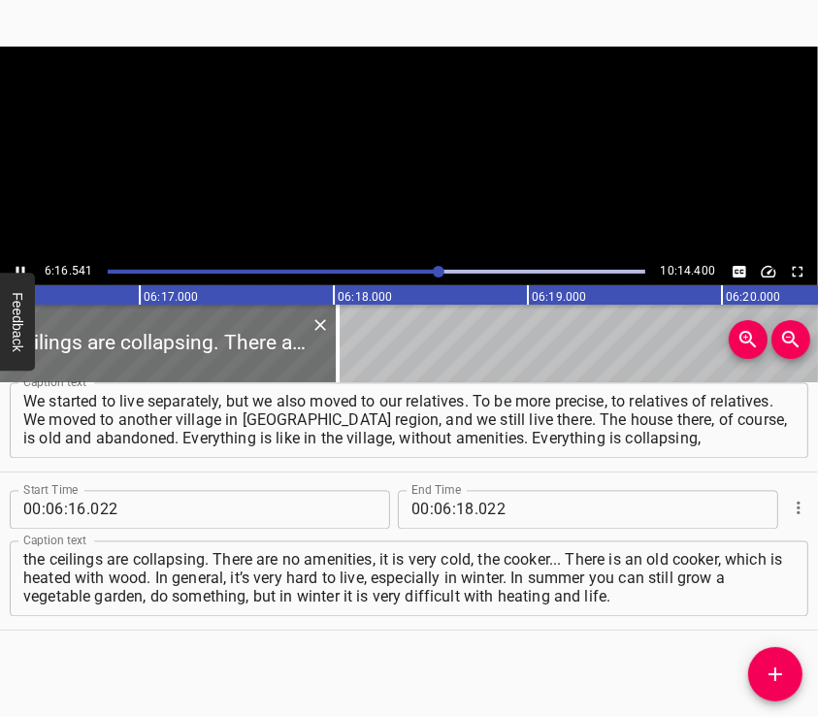
scroll to position [0, 73076]
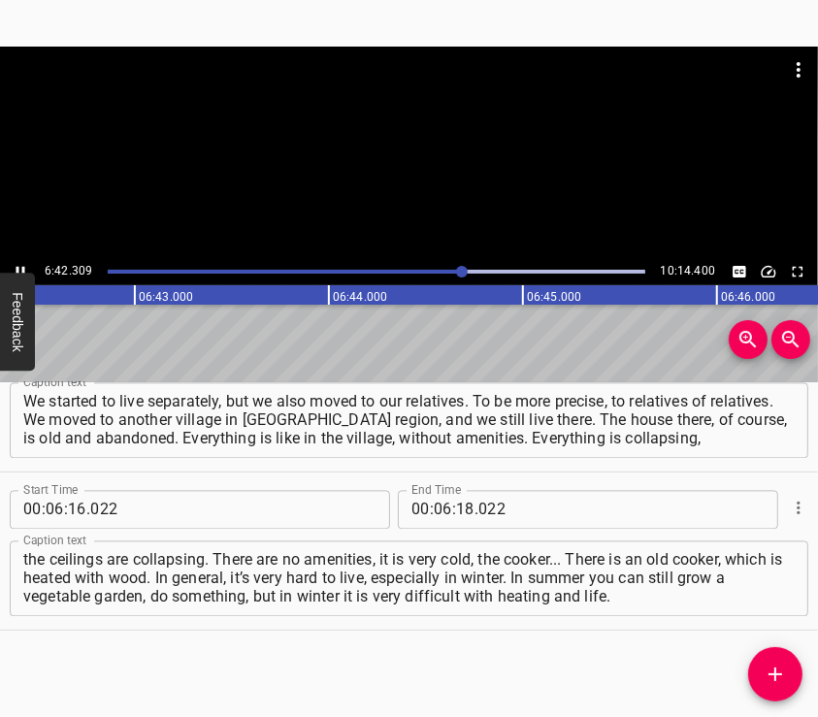
click at [465, 171] on div at bounding box center [409, 153] width 818 height 212
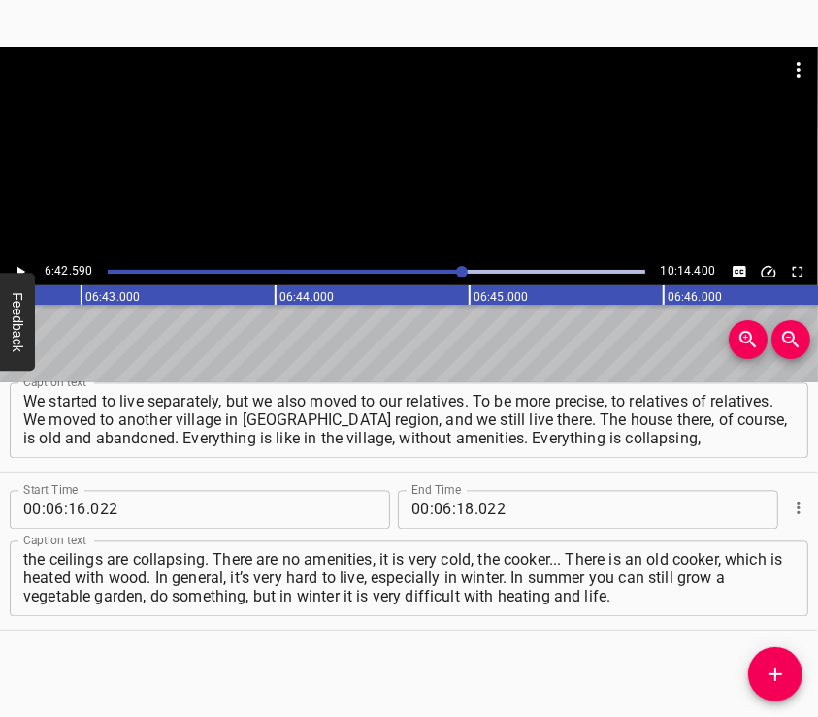
scroll to position [0, 78130]
click at [460, 511] on input "number" at bounding box center [465, 509] width 18 height 39
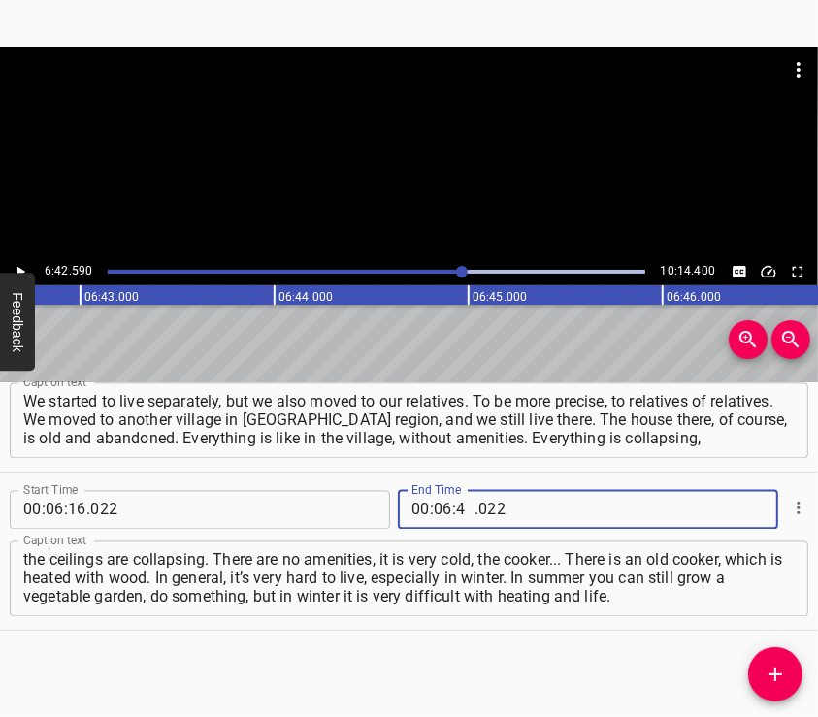
type input "42"
type input "590"
click at [779, 667] on icon "Add Cue" at bounding box center [775, 674] width 23 height 23
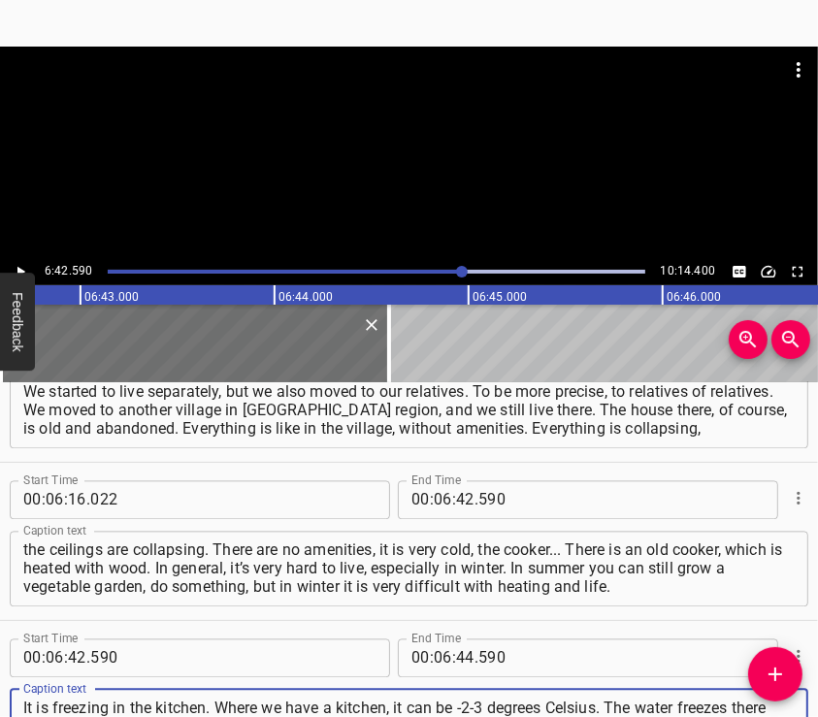
type textarea "It is freezing in the kitchen. Where we have a kitchen, it can be -2-3 degrees …"
click at [402, 147] on div at bounding box center [409, 153] width 818 height 212
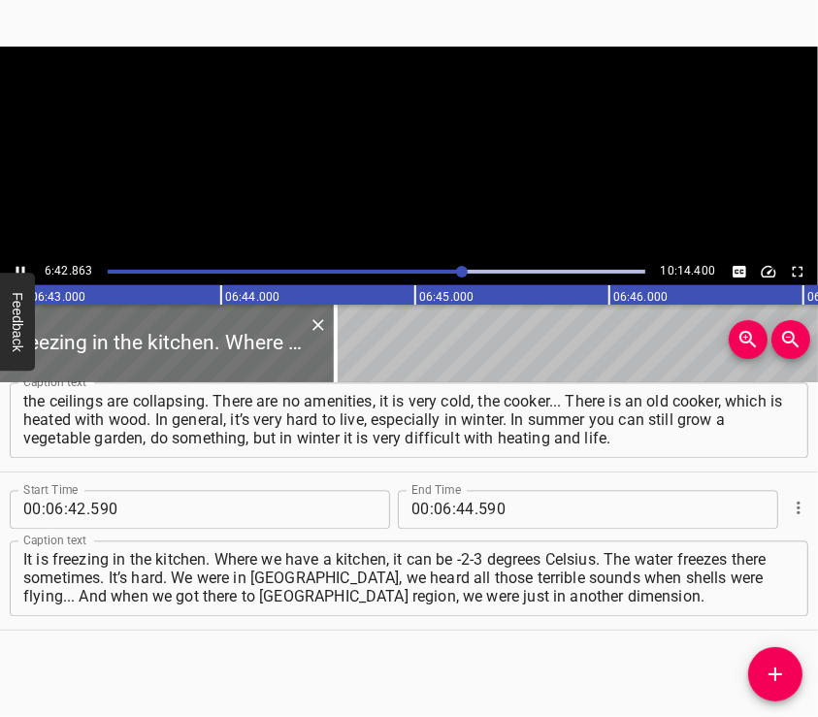
scroll to position [0, 78234]
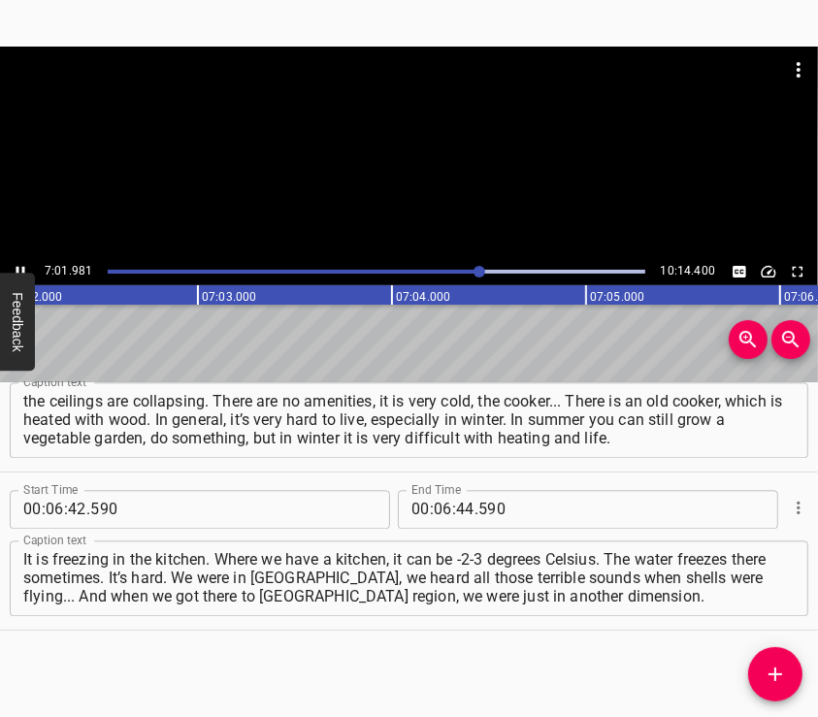
click at [425, 186] on div at bounding box center [409, 153] width 818 height 212
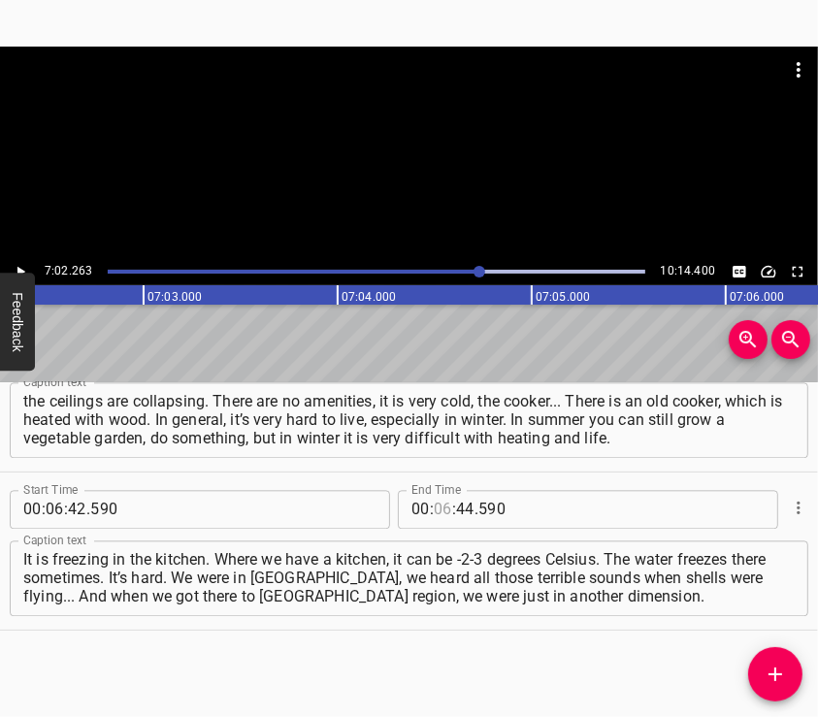
click at [436, 513] on input "number" at bounding box center [443, 509] width 18 height 39
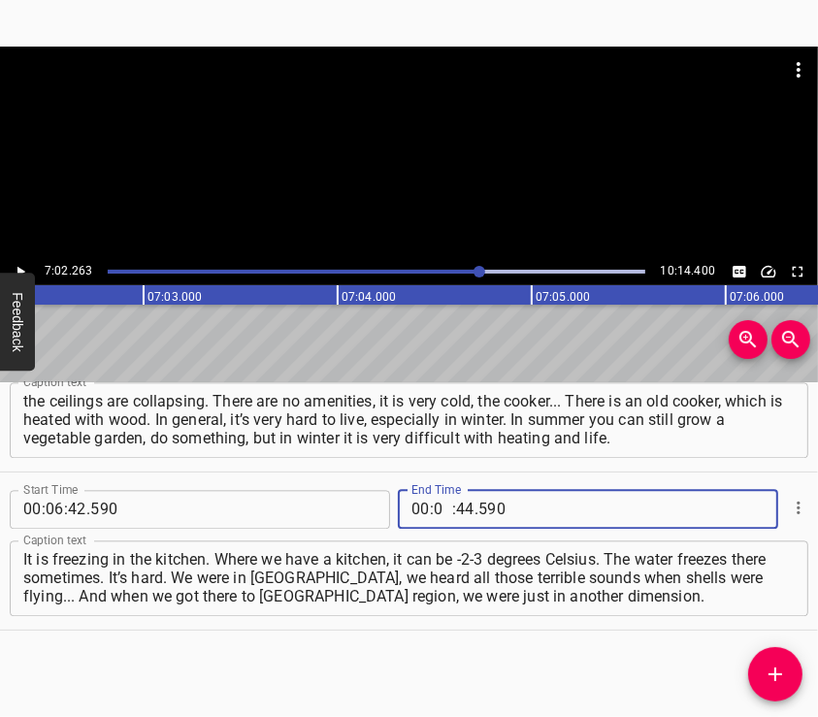
type input "07"
type input "02"
type input "263"
click at [773, 659] on button "Add Cue" at bounding box center [775, 674] width 54 height 54
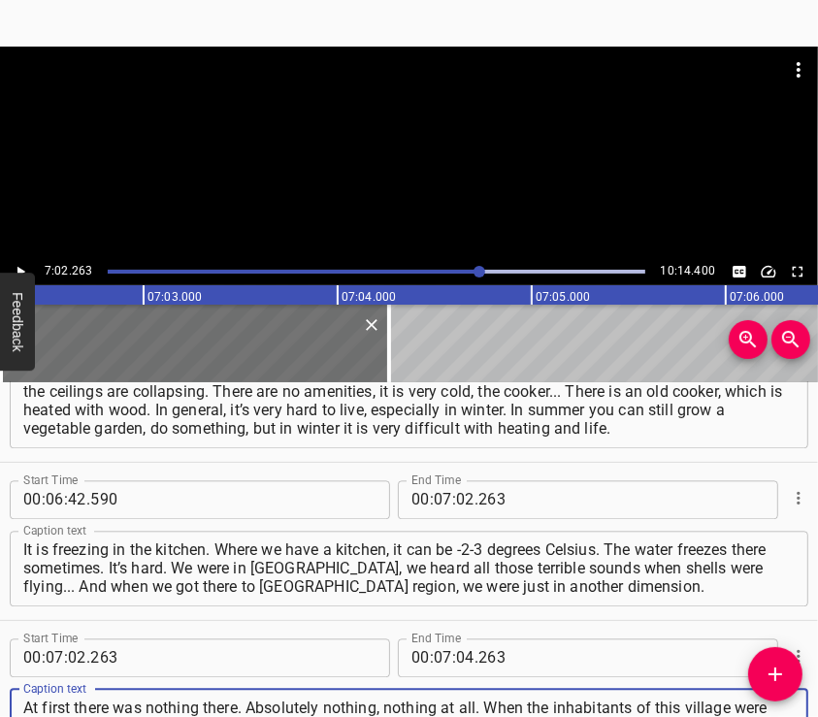
scroll to position [18, 0]
type textarea "At first there was nothing there. Absolutely nothing, nothing at all. When the …"
click at [409, 178] on div at bounding box center [409, 153] width 818 height 212
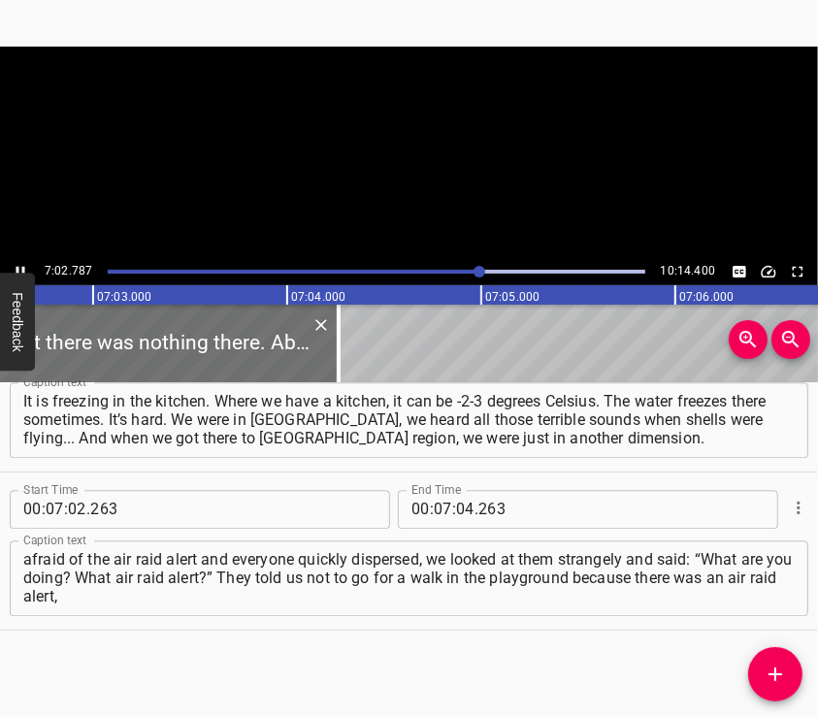
scroll to position [0, 82049]
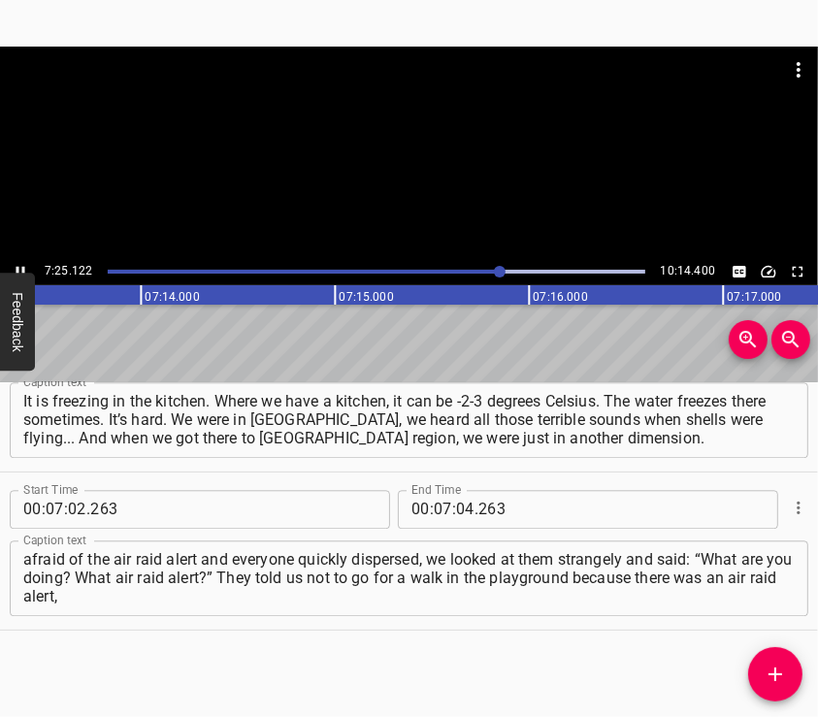
click at [435, 138] on div at bounding box center [409, 95] width 818 height 97
click at [458, 507] on input "number" at bounding box center [465, 509] width 18 height 39
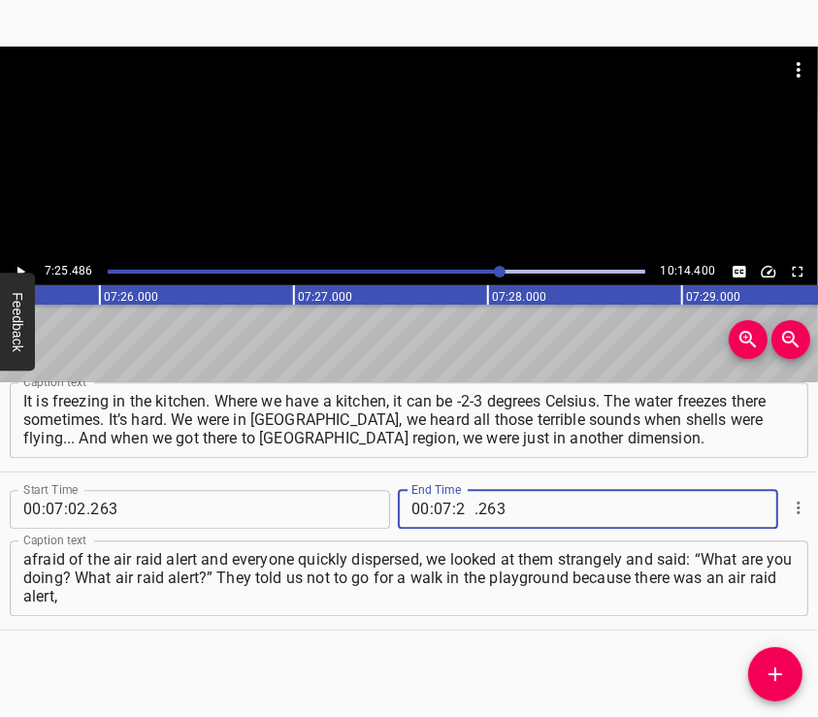
type input "25"
type input "486"
click at [765, 655] on button "Add Cue" at bounding box center [775, 674] width 54 height 54
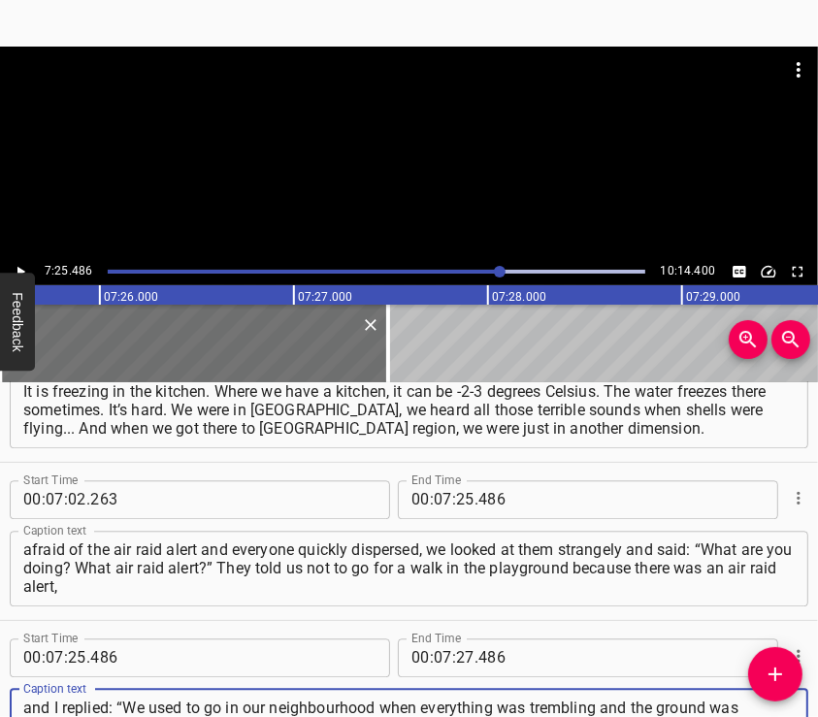
type textarea "and I replied: “We used to go in our neighbourhood when everything was tremblin…"
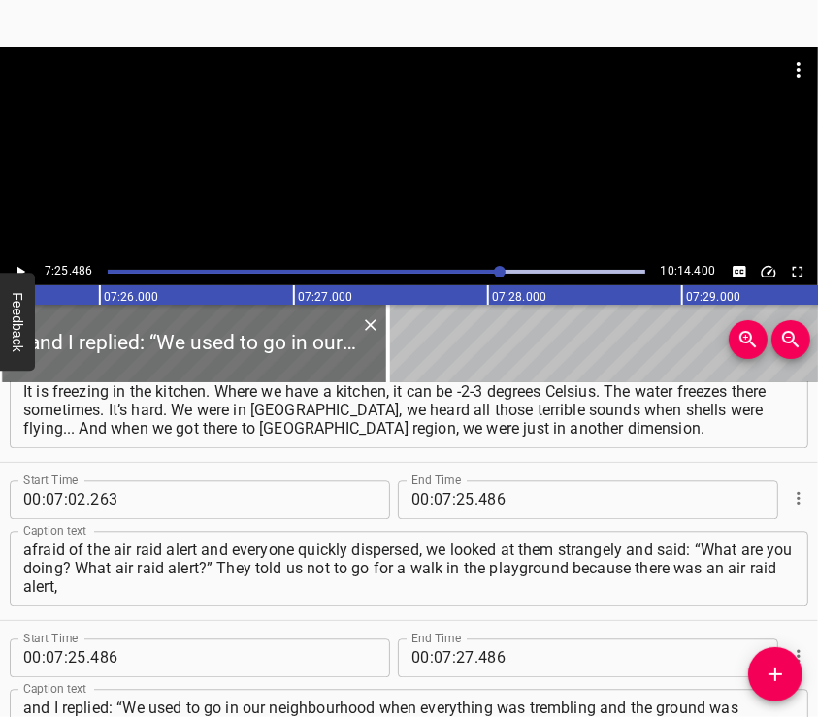
click at [366, 178] on div at bounding box center [409, 153] width 818 height 212
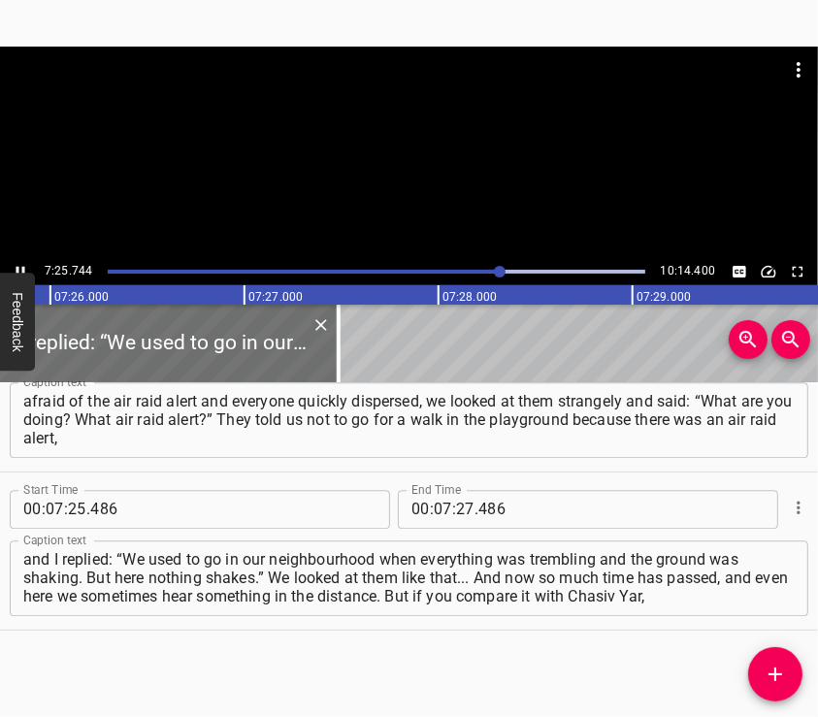
scroll to position [0, 86556]
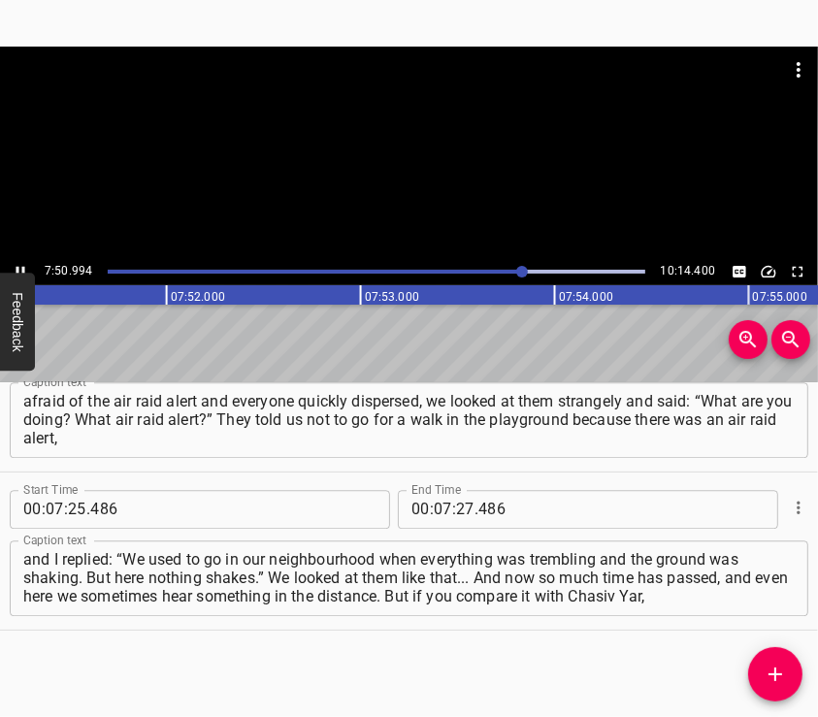
click at [418, 168] on div at bounding box center [409, 153] width 818 height 212
click at [458, 501] on input "number" at bounding box center [465, 509] width 18 height 39
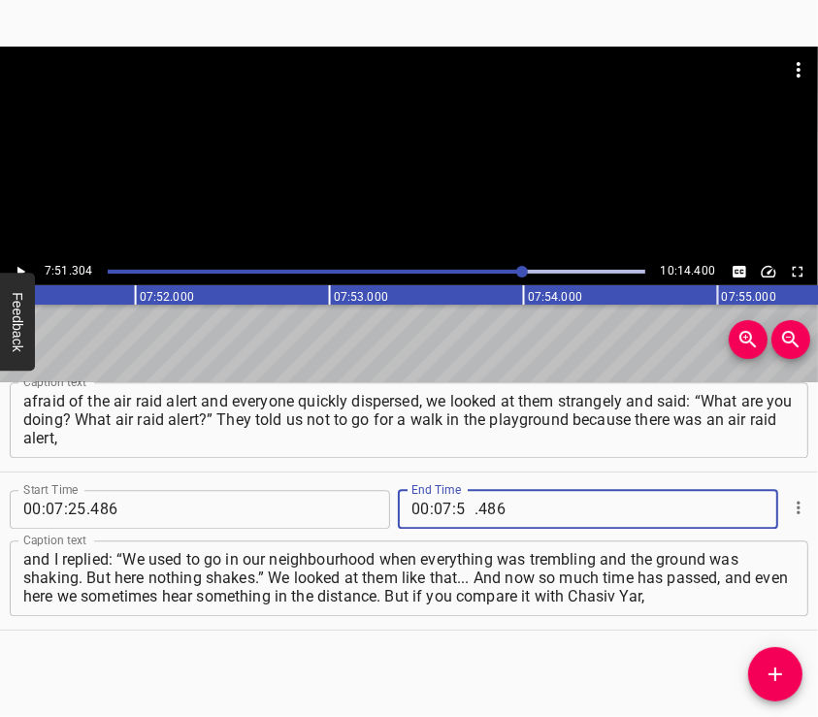
type input "51"
type input "304"
click at [774, 669] on icon "Add Cue" at bounding box center [776, 675] width 14 height 14
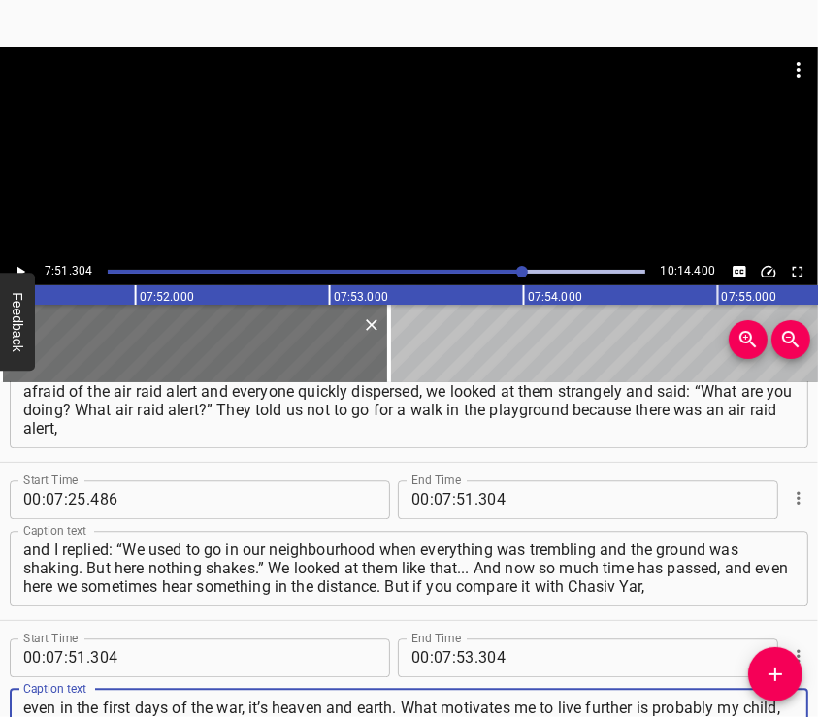
type textarea "even in the first days of the war, it’s heaven and earth. What motivates me to …"
click at [397, 144] on div at bounding box center [409, 153] width 818 height 212
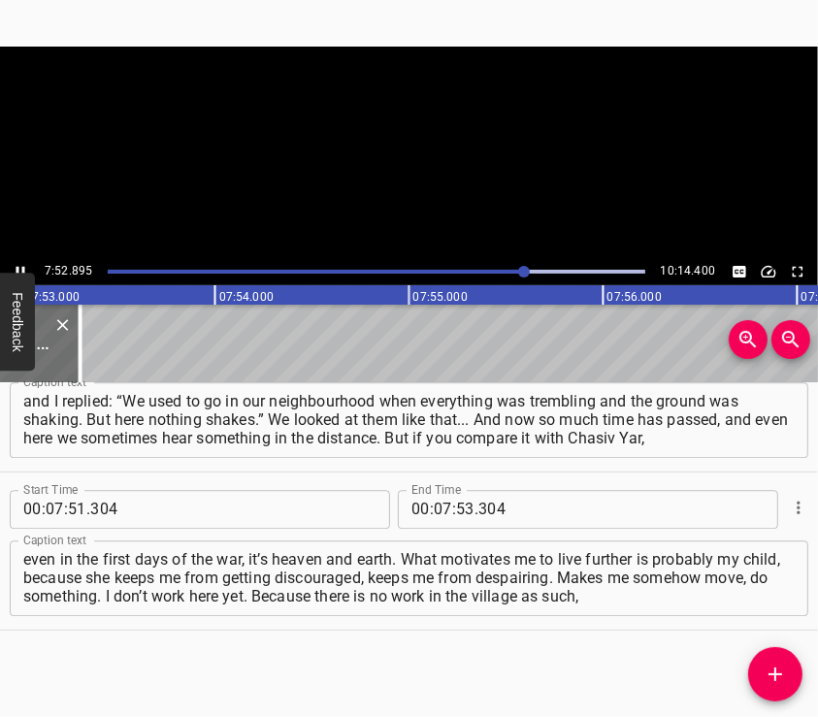
scroll to position [0, 91775]
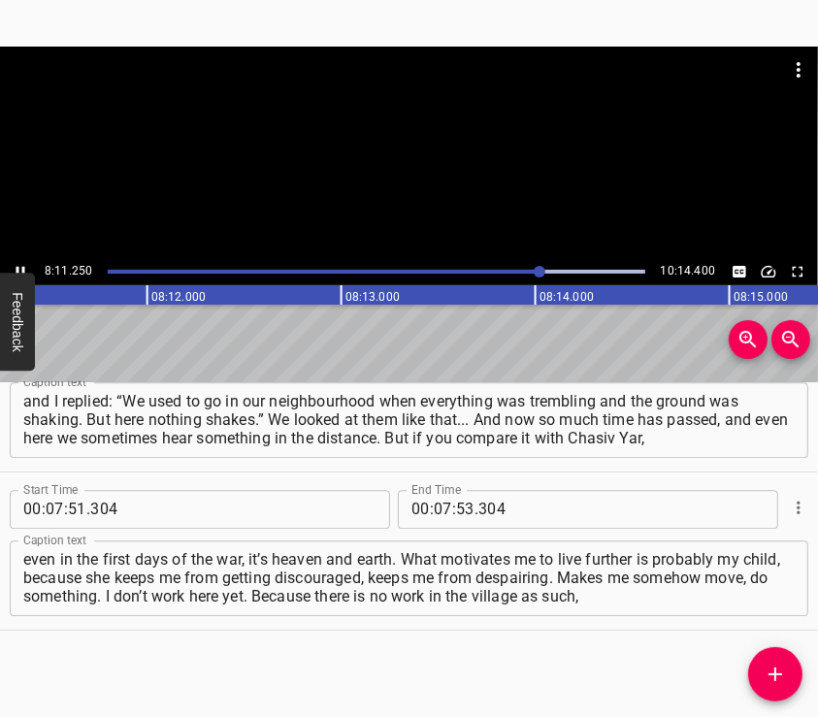
click at [442, 174] on div at bounding box center [409, 153] width 818 height 212
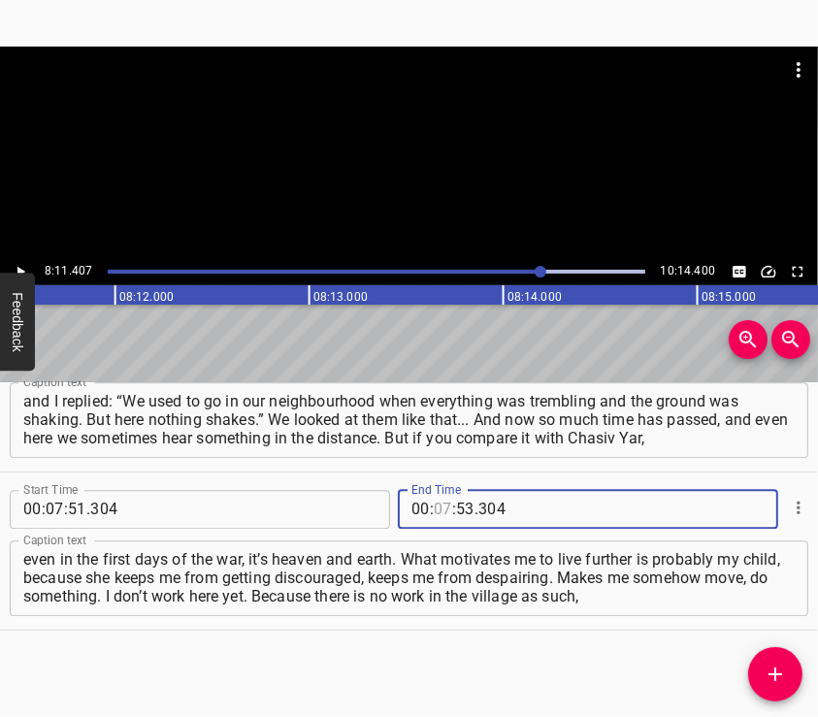
click at [434, 508] on input "number" at bounding box center [443, 509] width 18 height 39
type input "08"
type input "11"
type input "407"
click at [781, 658] on button "Add Cue" at bounding box center [775, 674] width 54 height 54
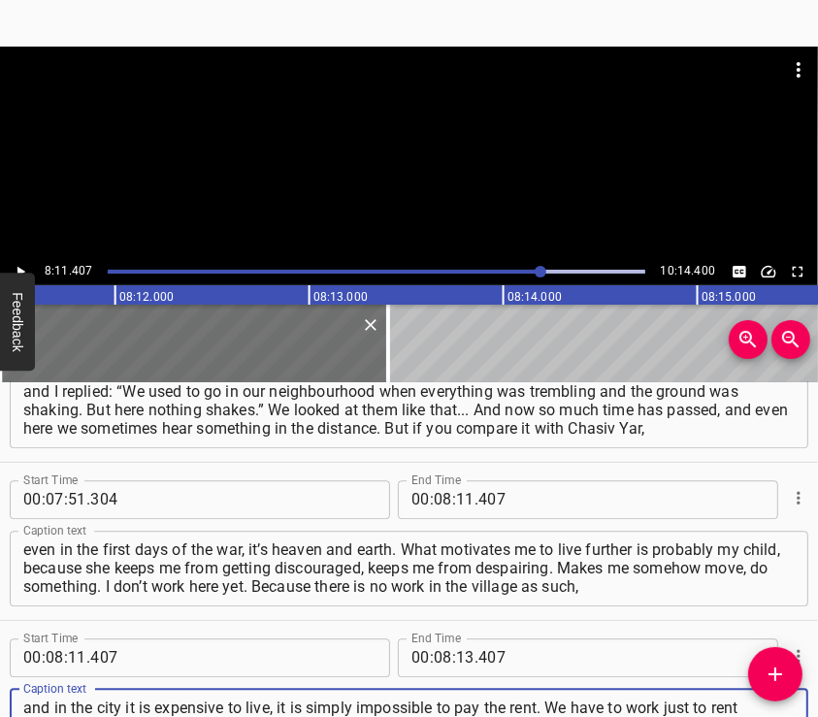
type textarea "and in the city it is expensive to live, it is simply impossible to pay the ren…"
click at [424, 137] on div at bounding box center [409, 95] width 818 height 97
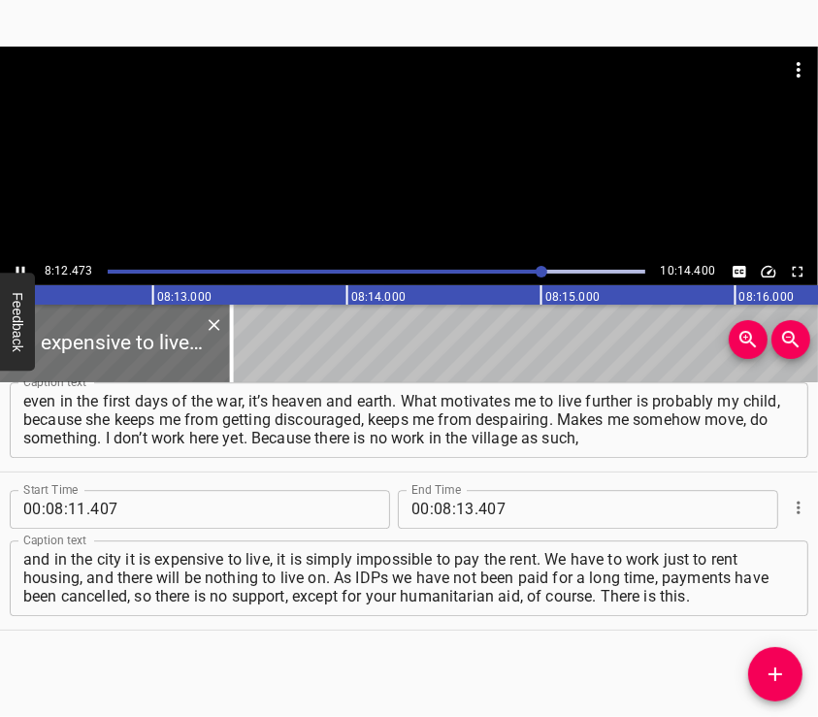
scroll to position [0, 95574]
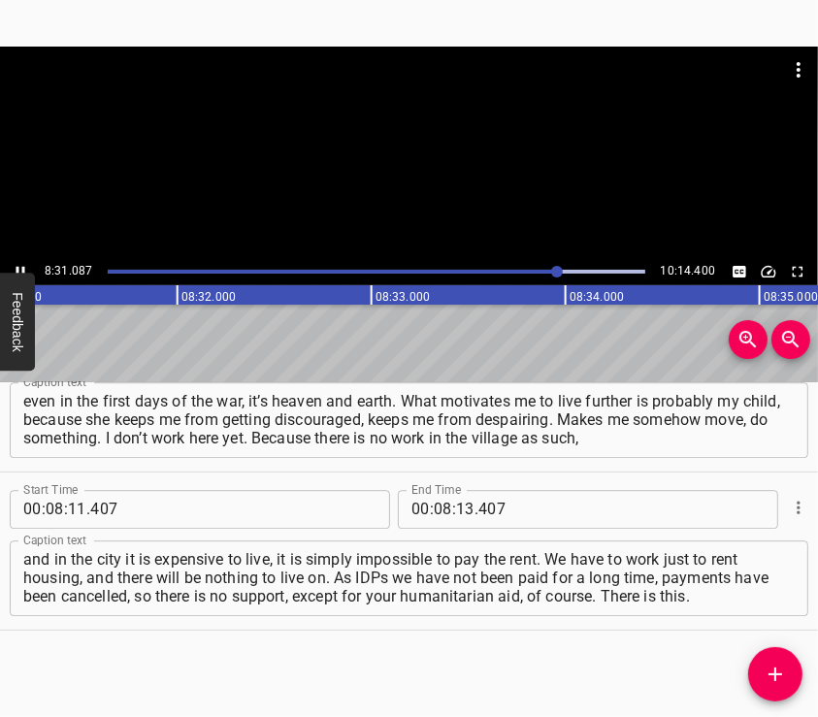
click at [424, 202] on div at bounding box center [409, 153] width 818 height 212
click at [456, 505] on input "number" at bounding box center [465, 509] width 18 height 39
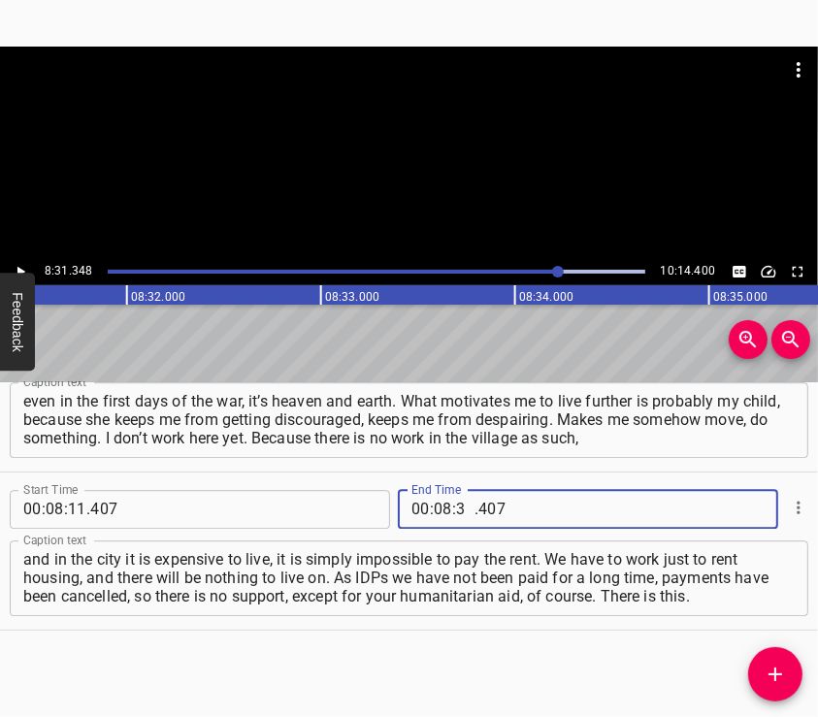
type input "31"
type input "348"
click at [760, 660] on button "Add Cue" at bounding box center [775, 674] width 54 height 54
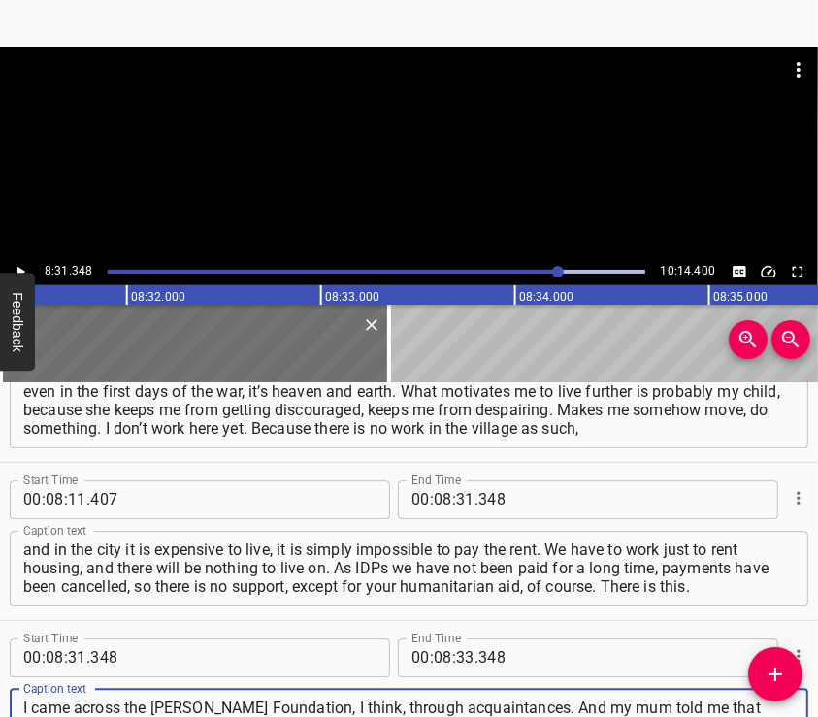
type textarea "I came across the [PERSON_NAME] Foundation, I think, through acquaintances. And…"
click at [460, 146] on div at bounding box center [409, 153] width 818 height 212
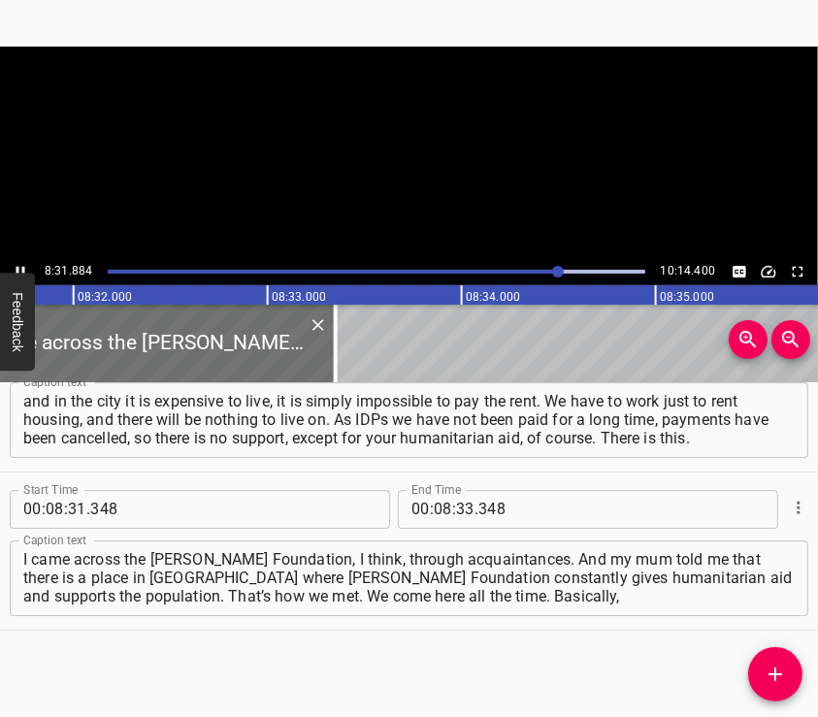
scroll to position [0, 99340]
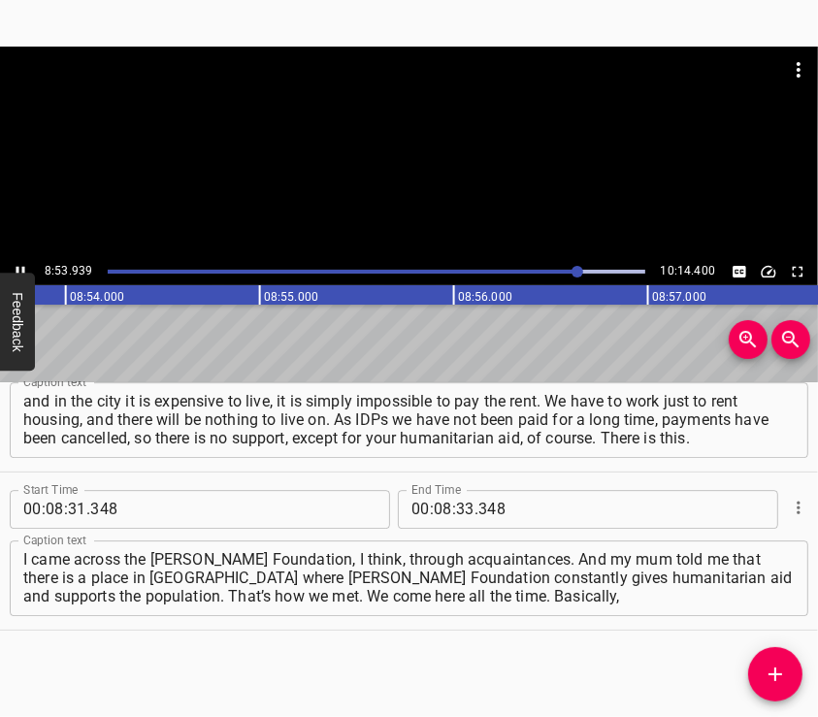
click at [391, 178] on div at bounding box center [409, 153] width 818 height 212
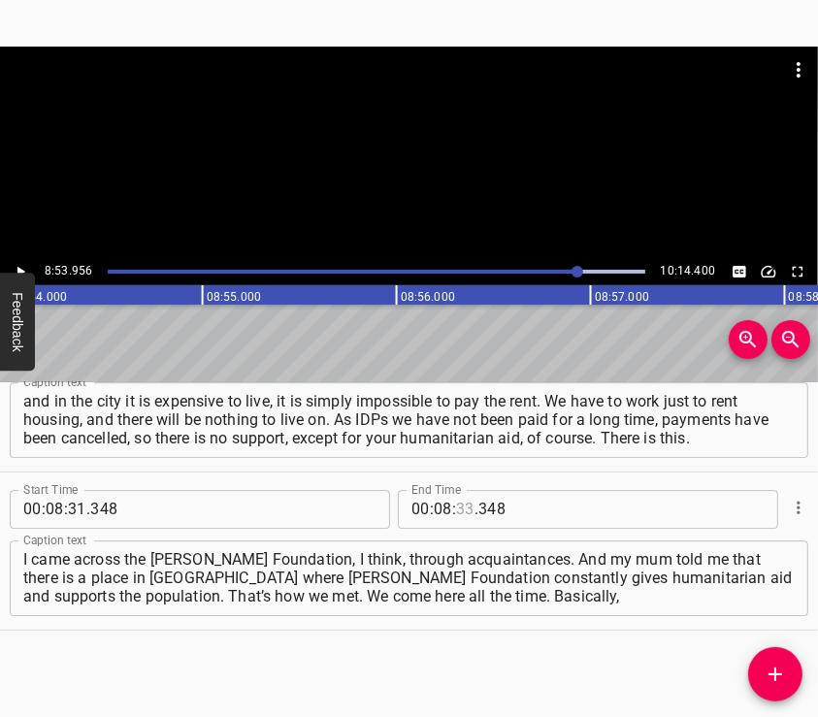
click at [456, 515] on input "number" at bounding box center [465, 509] width 18 height 39
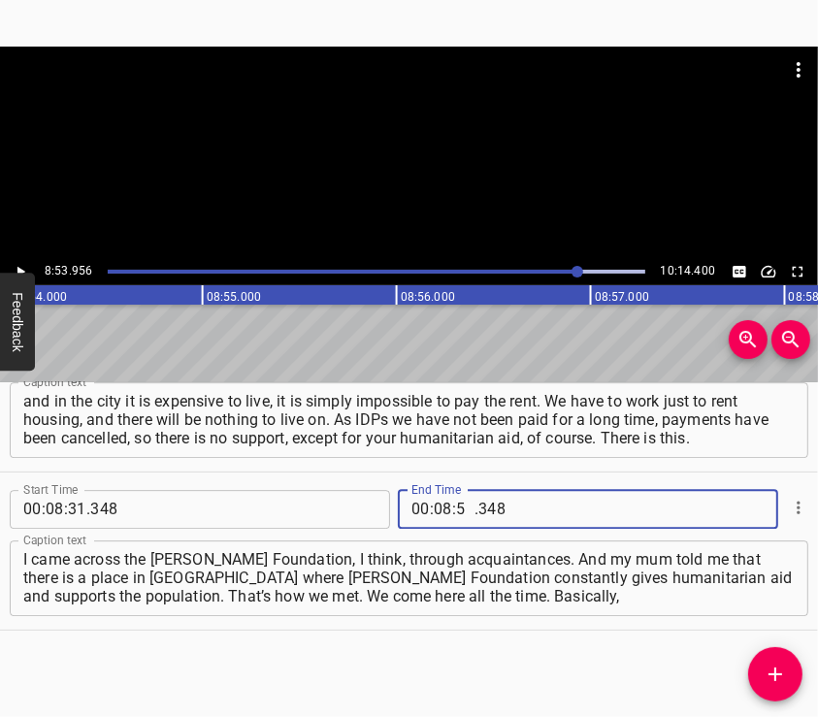
type input "53"
type input "956"
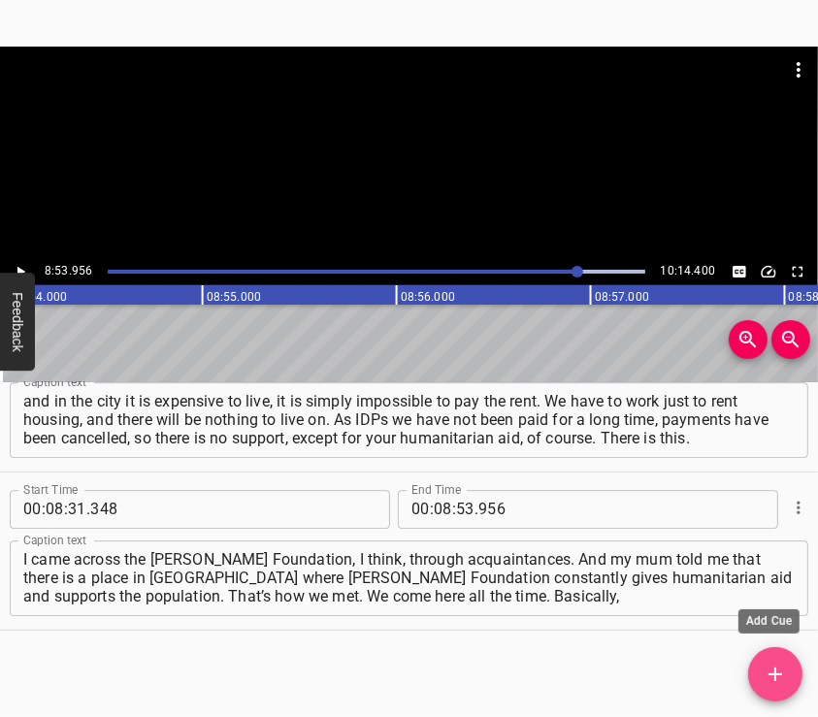
drag, startPoint x: 780, startPoint y: 667, endPoint x: 769, endPoint y: 655, distance: 16.5
click at [780, 667] on icon "Add Cue" at bounding box center [775, 674] width 23 height 23
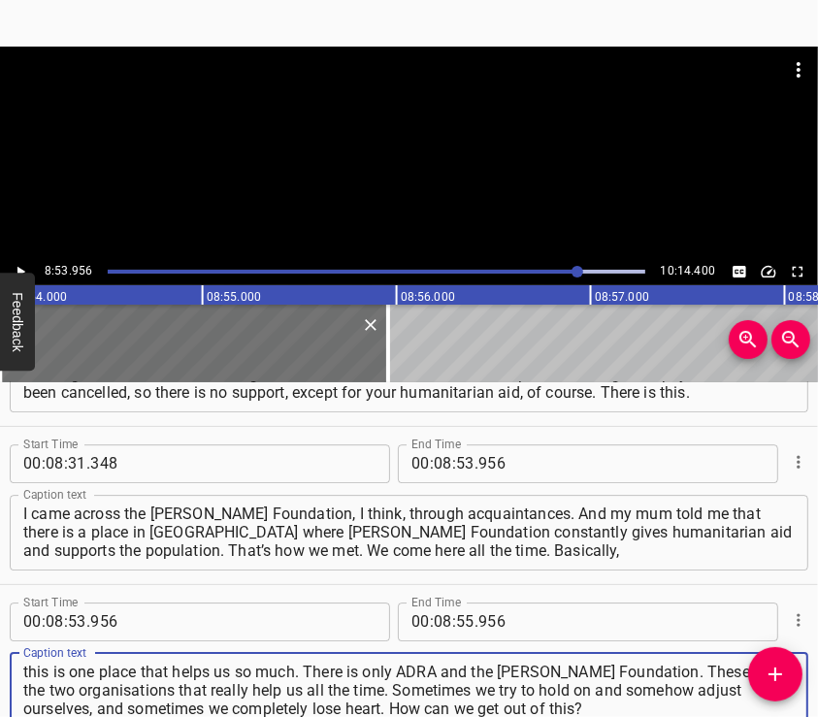
type textarea "this is one place that helps us so much. There is only ADRA and the [PERSON_NAM…"
click at [383, 147] on div at bounding box center [409, 153] width 818 height 212
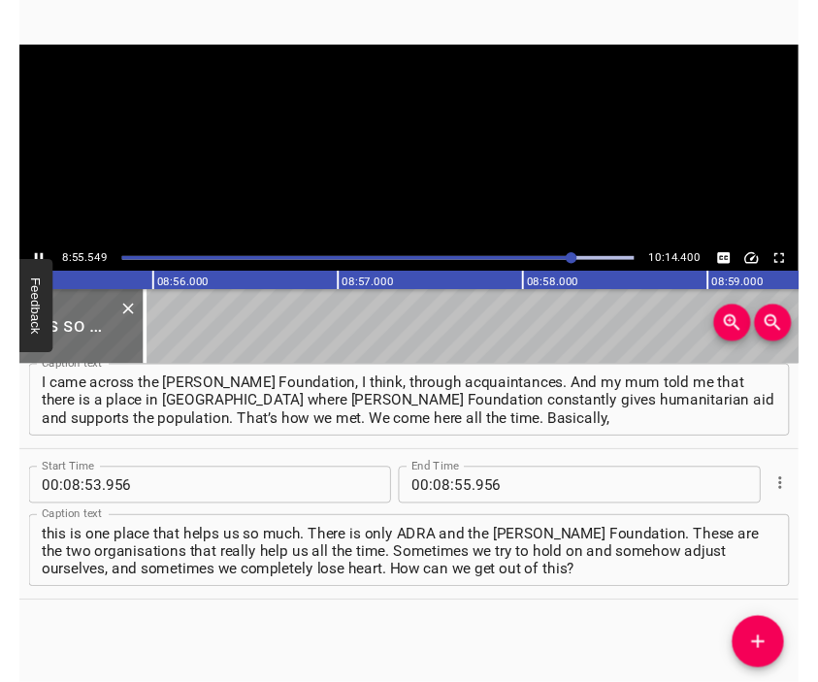
scroll to position [0, 103934]
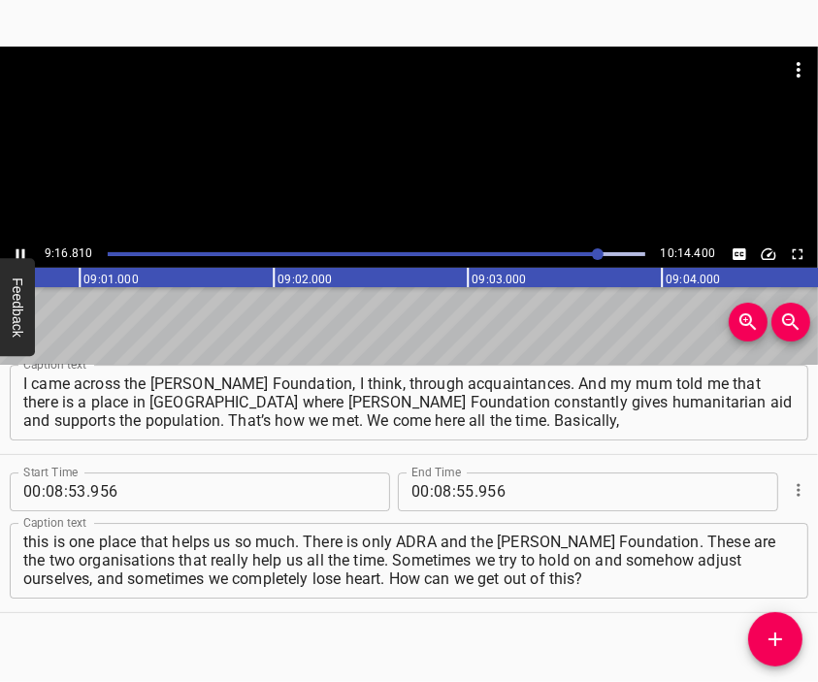
click at [469, 149] on div at bounding box center [409, 144] width 818 height 194
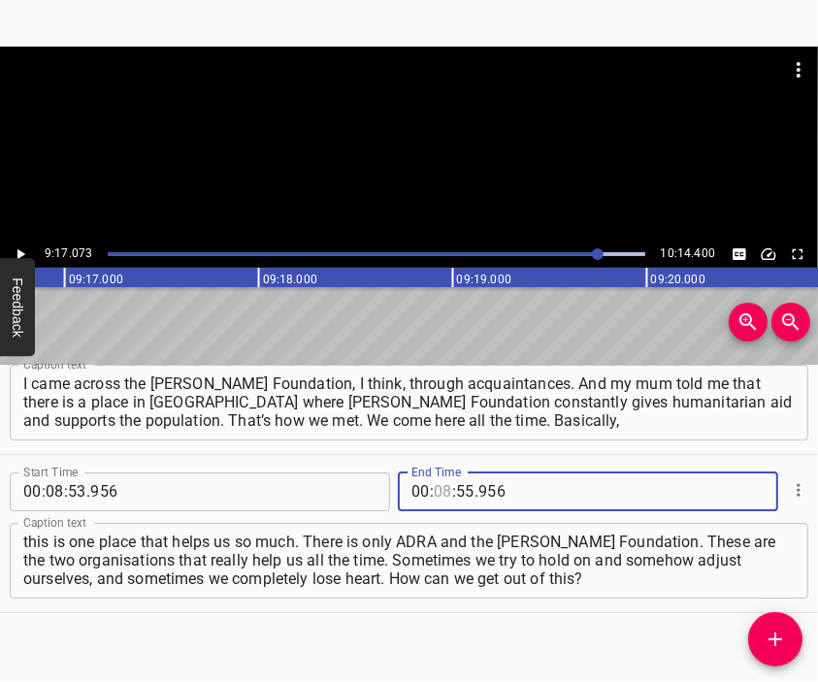
click at [436, 486] on input "number" at bounding box center [443, 492] width 18 height 39
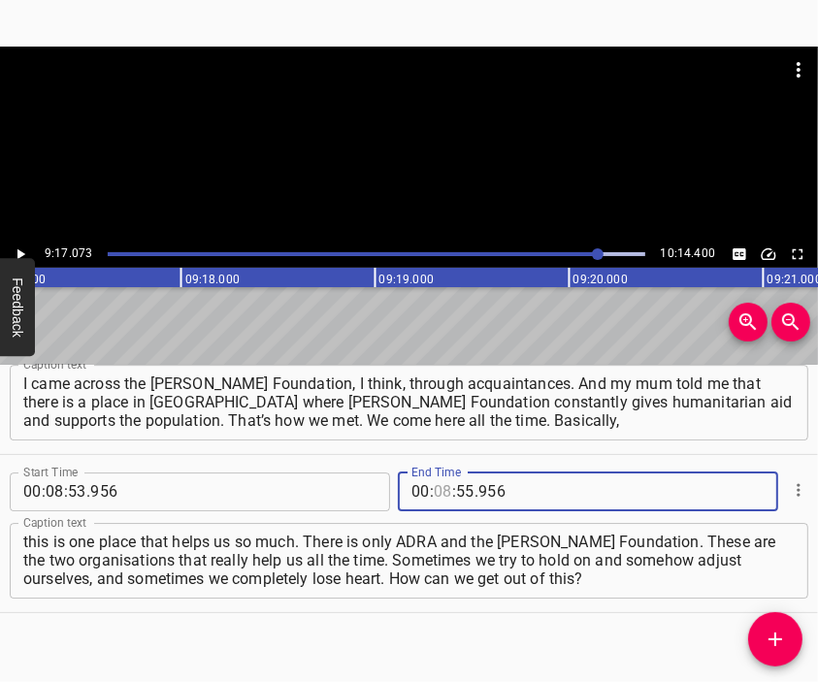
scroll to position [0, 108111]
type input "09"
type input "17"
type input "073"
click at [776, 631] on icon "Add Cue" at bounding box center [775, 639] width 23 height 23
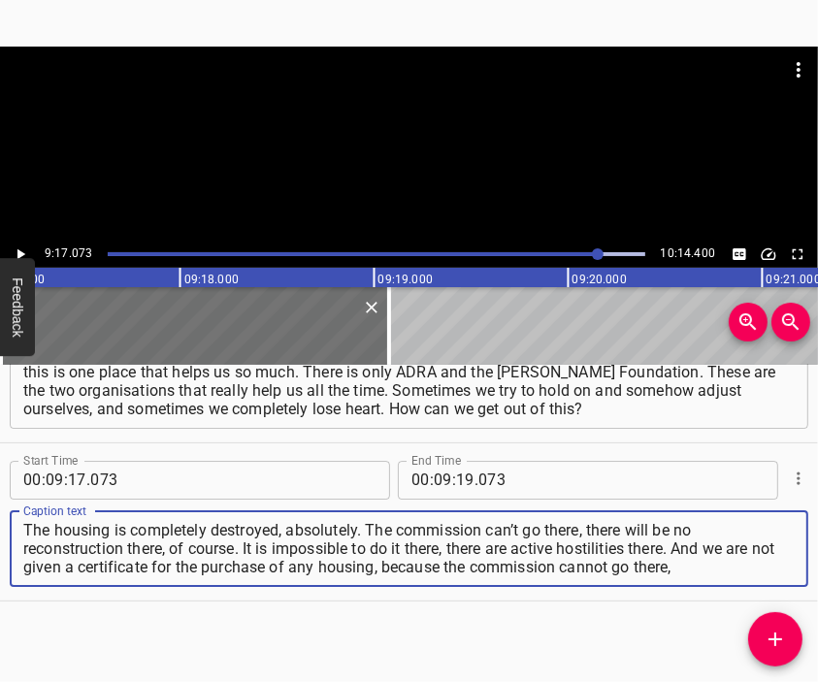
type textarea "The housing is completely destroyed, absolutely. The commission can’t go there,…"
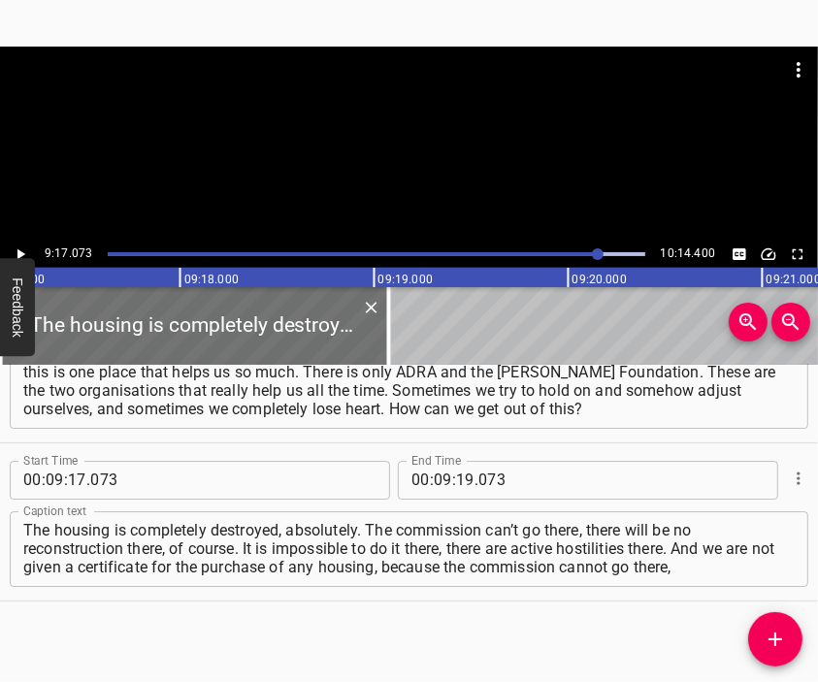
click at [409, 158] on div at bounding box center [409, 144] width 818 height 194
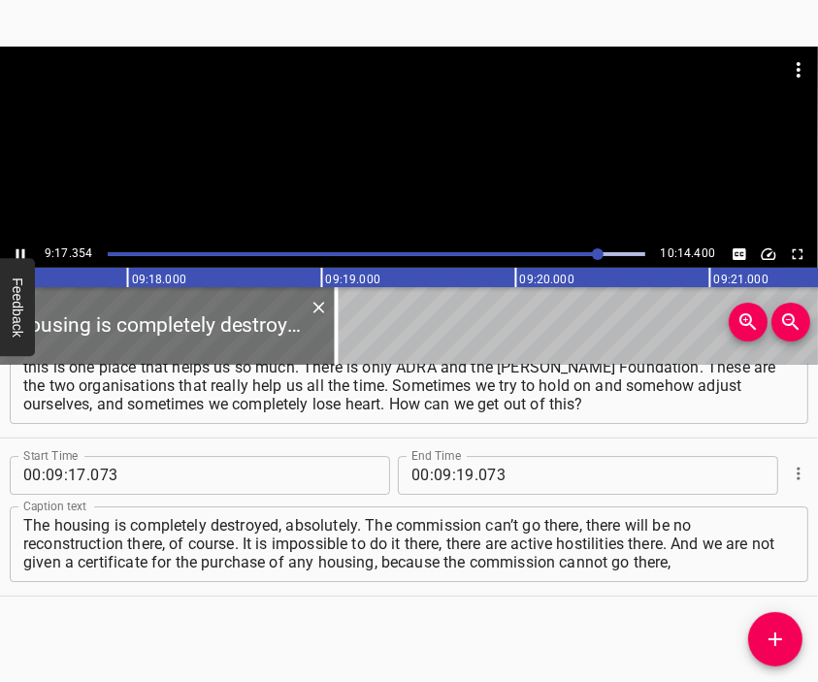
scroll to position [0, 108167]
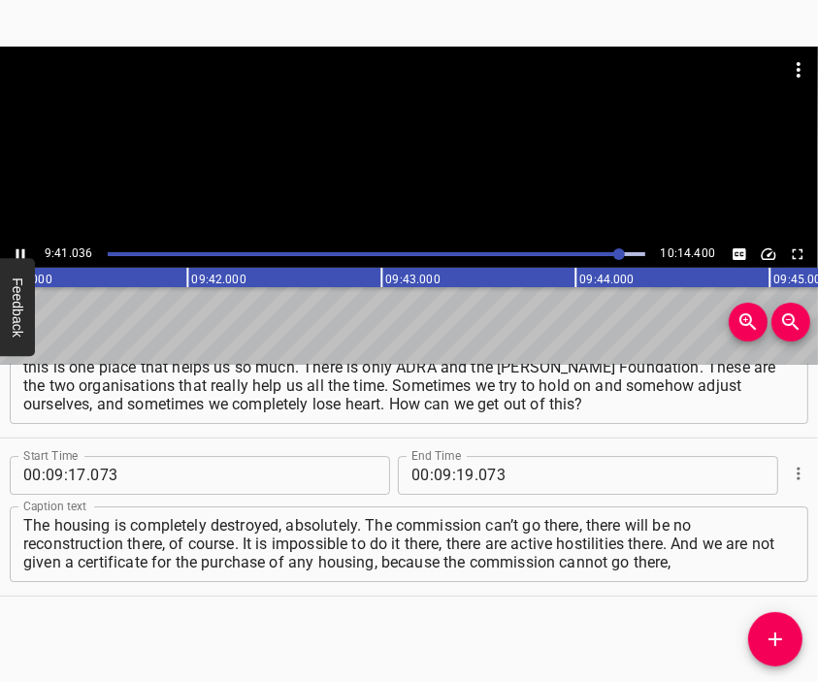
click at [415, 173] on div at bounding box center [409, 144] width 818 height 194
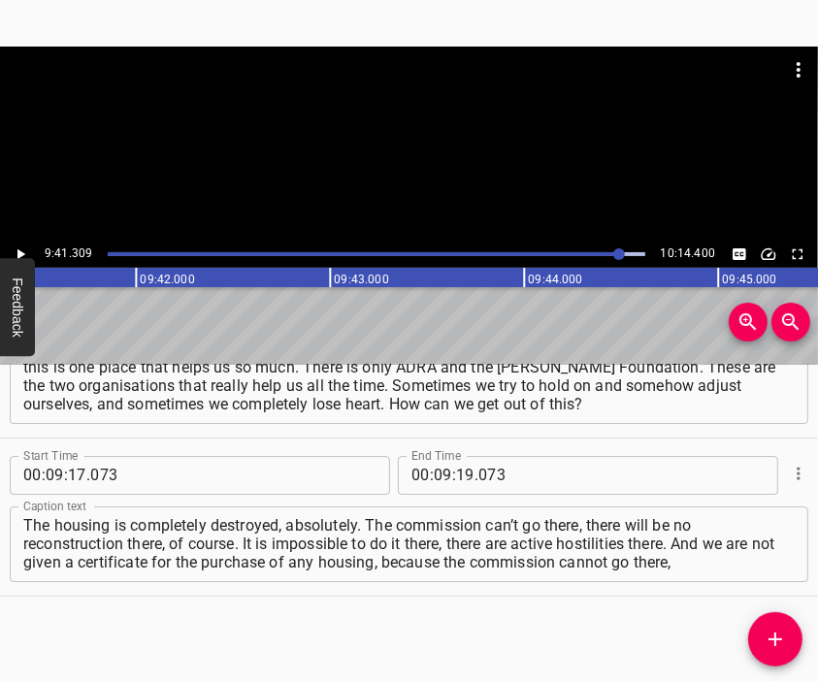
scroll to position [0, 112815]
click at [456, 469] on input "number" at bounding box center [465, 475] width 18 height 39
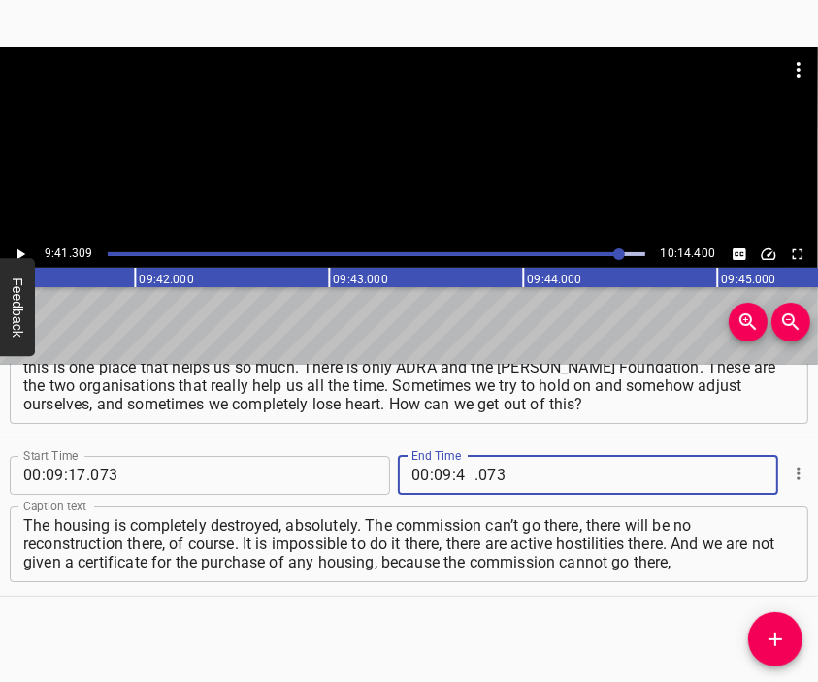
type input "41"
type input "309"
click at [767, 633] on icon "Add Cue" at bounding box center [775, 639] width 23 height 23
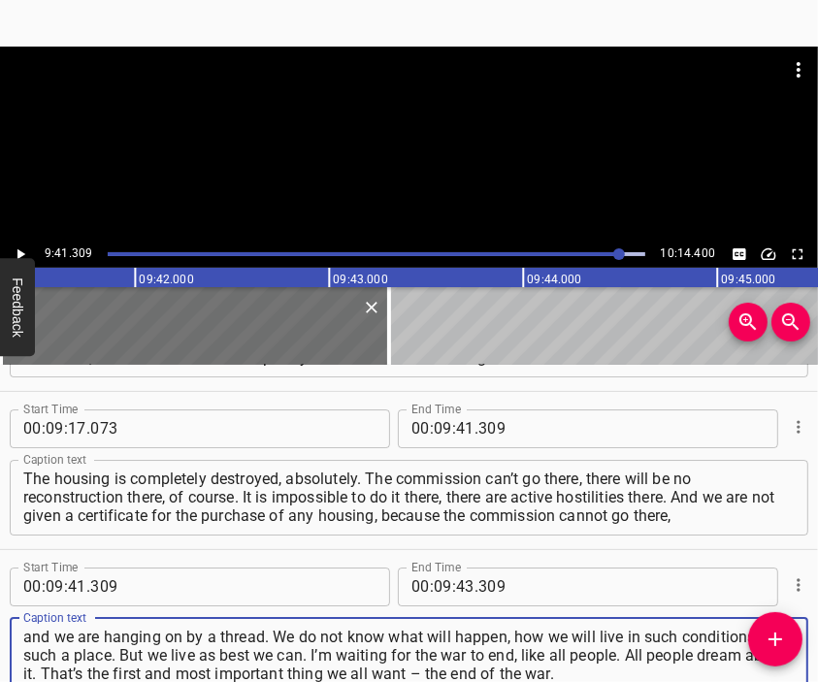
type textarea "and we are hanging on by a thread. We do not know what will happen, how we will…"
click at [305, 135] on div at bounding box center [409, 95] width 818 height 97
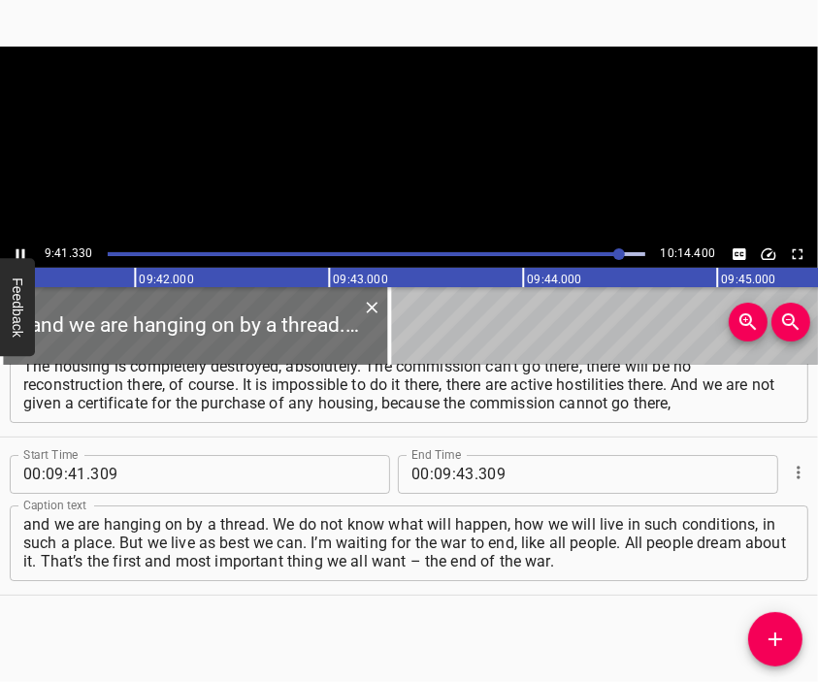
scroll to position [0, 112818]
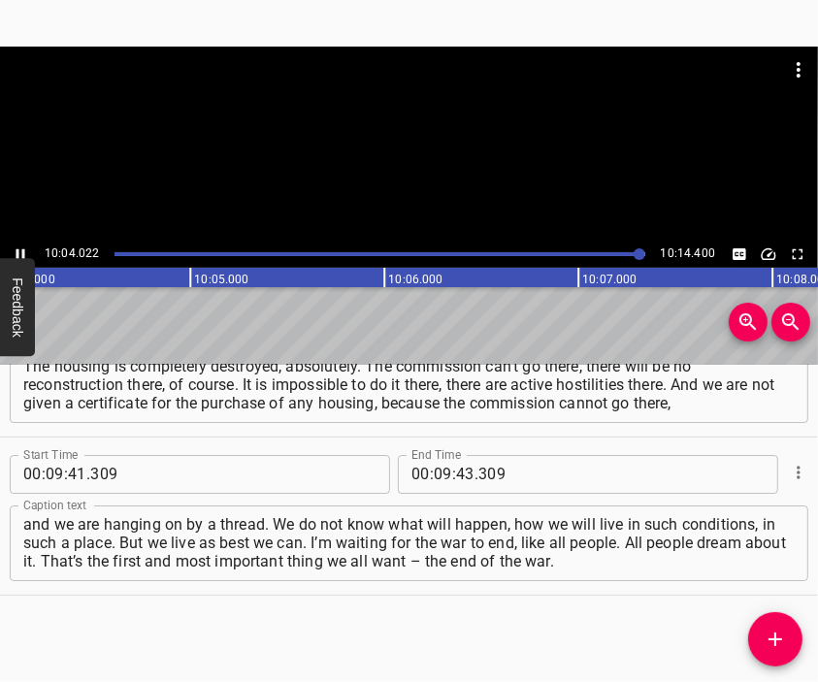
click at [388, 169] on div at bounding box center [409, 144] width 818 height 194
click at [439, 477] on input "number" at bounding box center [443, 474] width 18 height 39
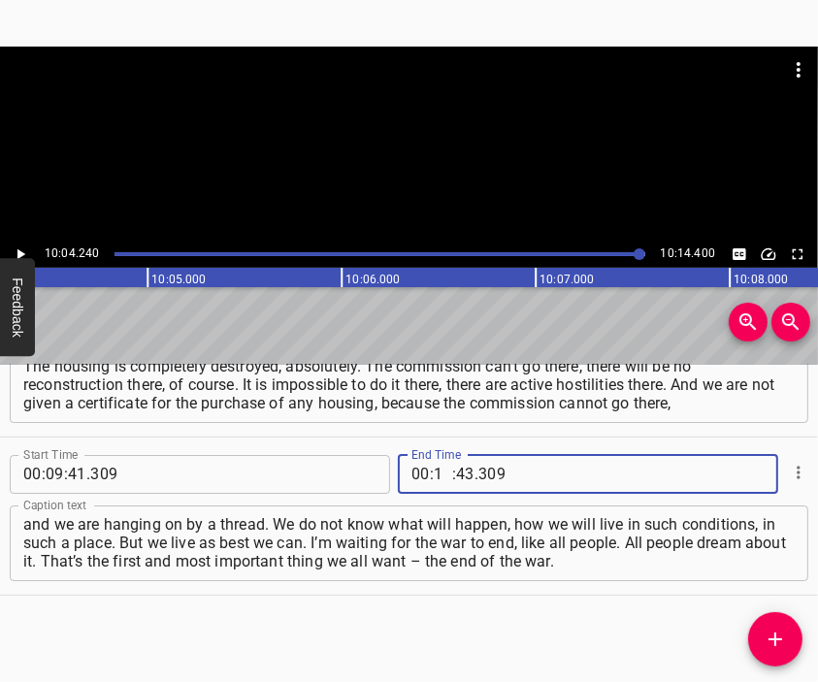
type input "10"
type input "04"
type input "290"
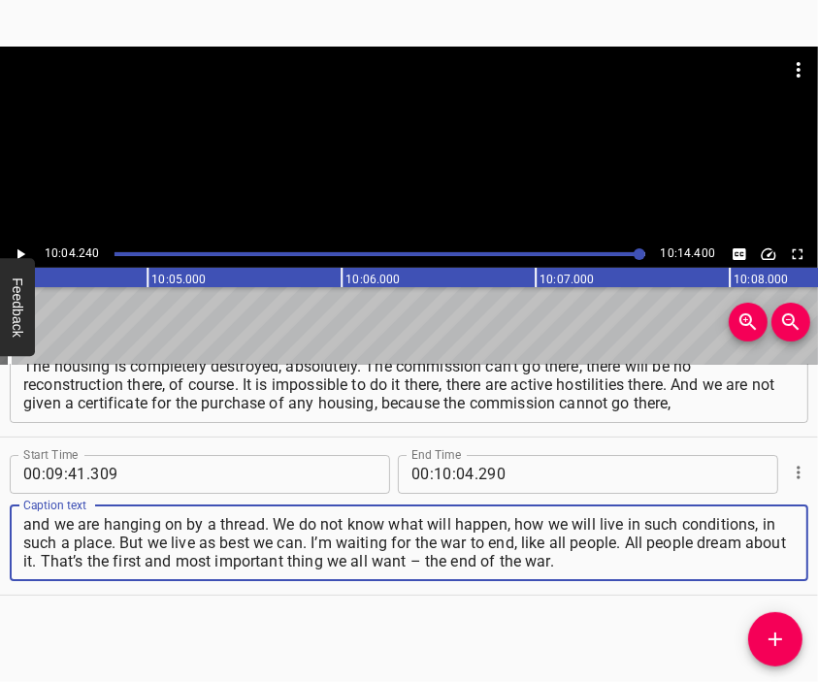
click at [652, 570] on textarea "and we are hanging on by a thread. We do not know what will happen, how we will…" at bounding box center [408, 542] width 771 height 55
click at [364, 127] on div at bounding box center [409, 95] width 818 height 97
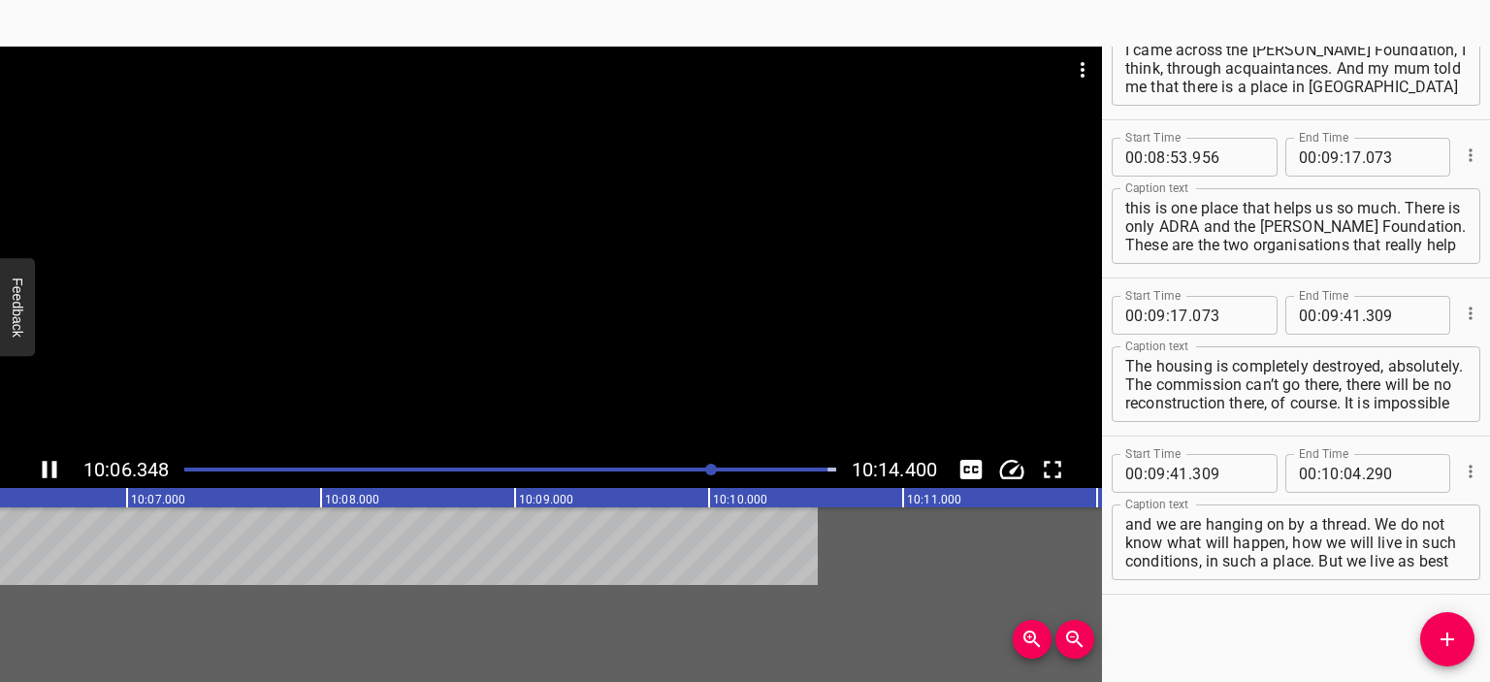
scroll to position [3602, 0]
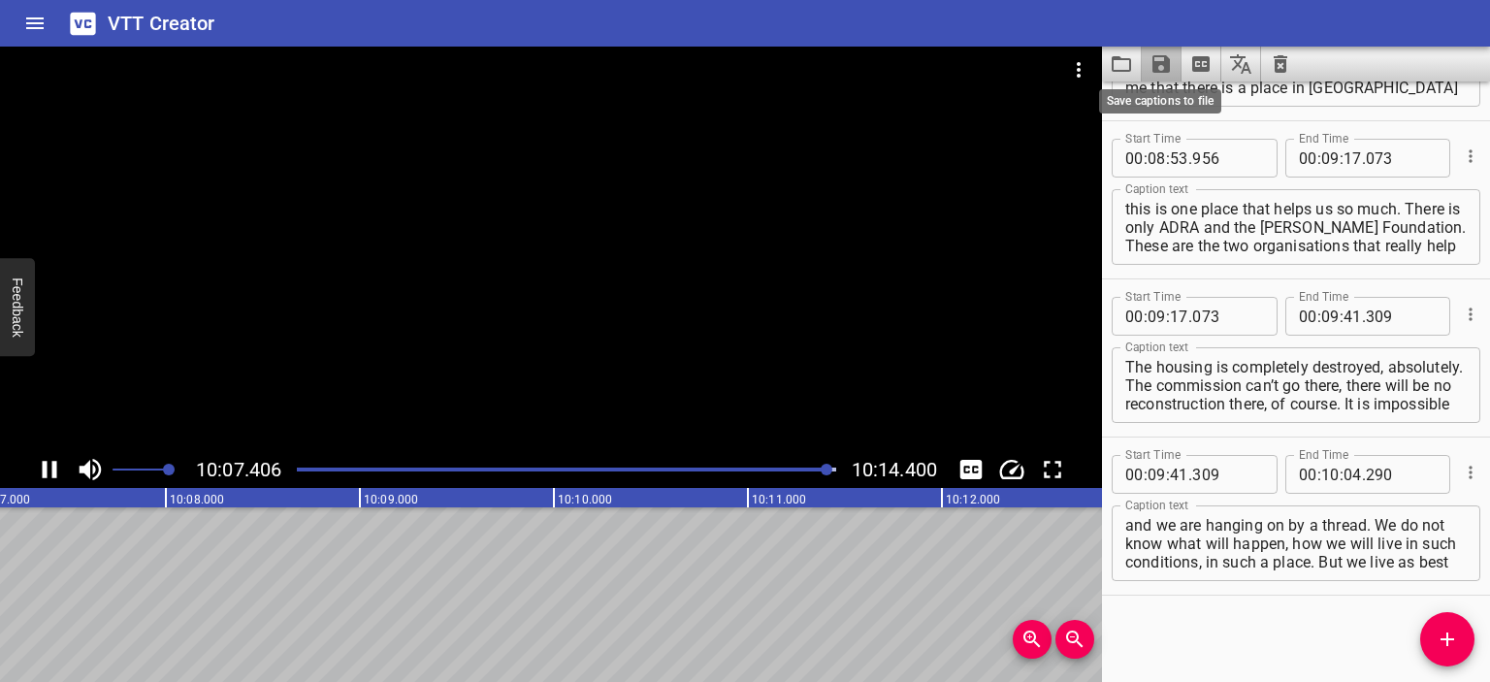
click at [817, 63] on icon "Save captions to file" at bounding box center [1161, 63] width 17 height 17
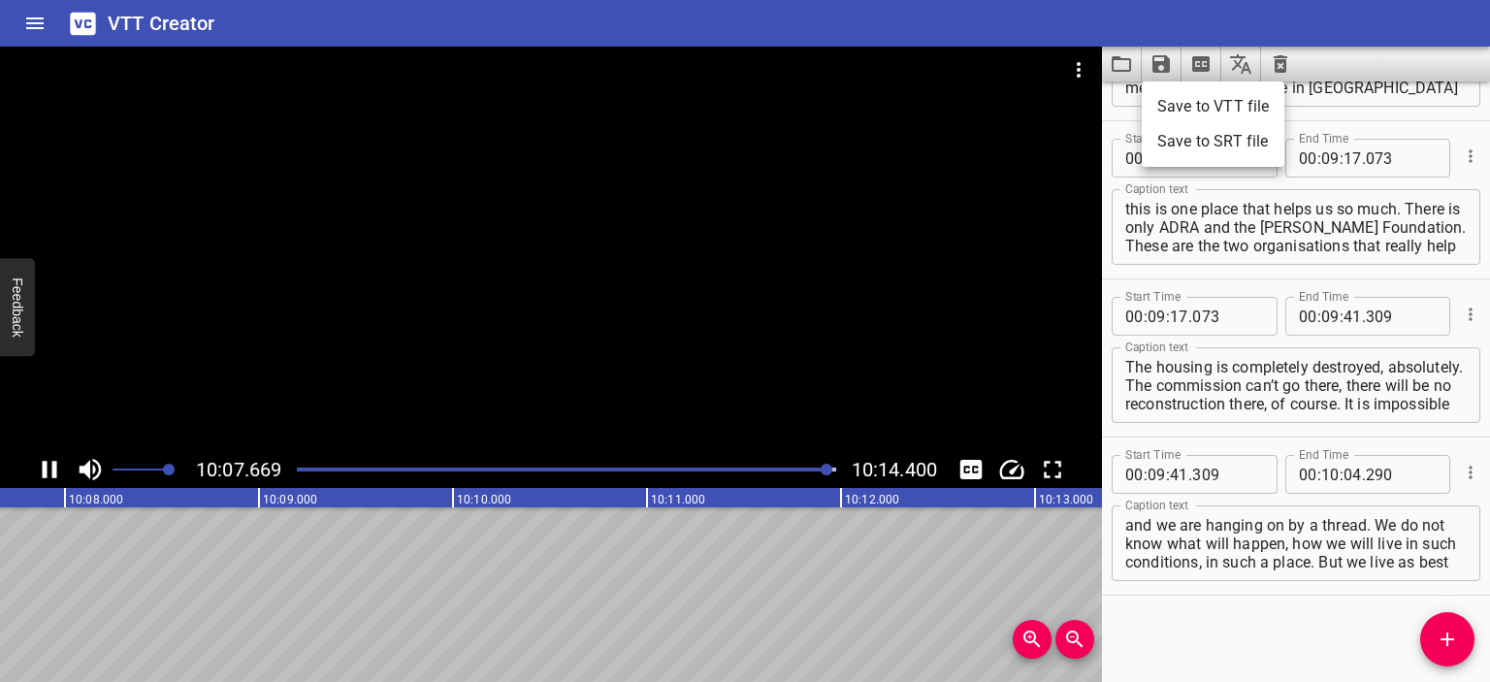
click at [817, 104] on li "Save to VTT file" at bounding box center [1213, 106] width 143 height 35
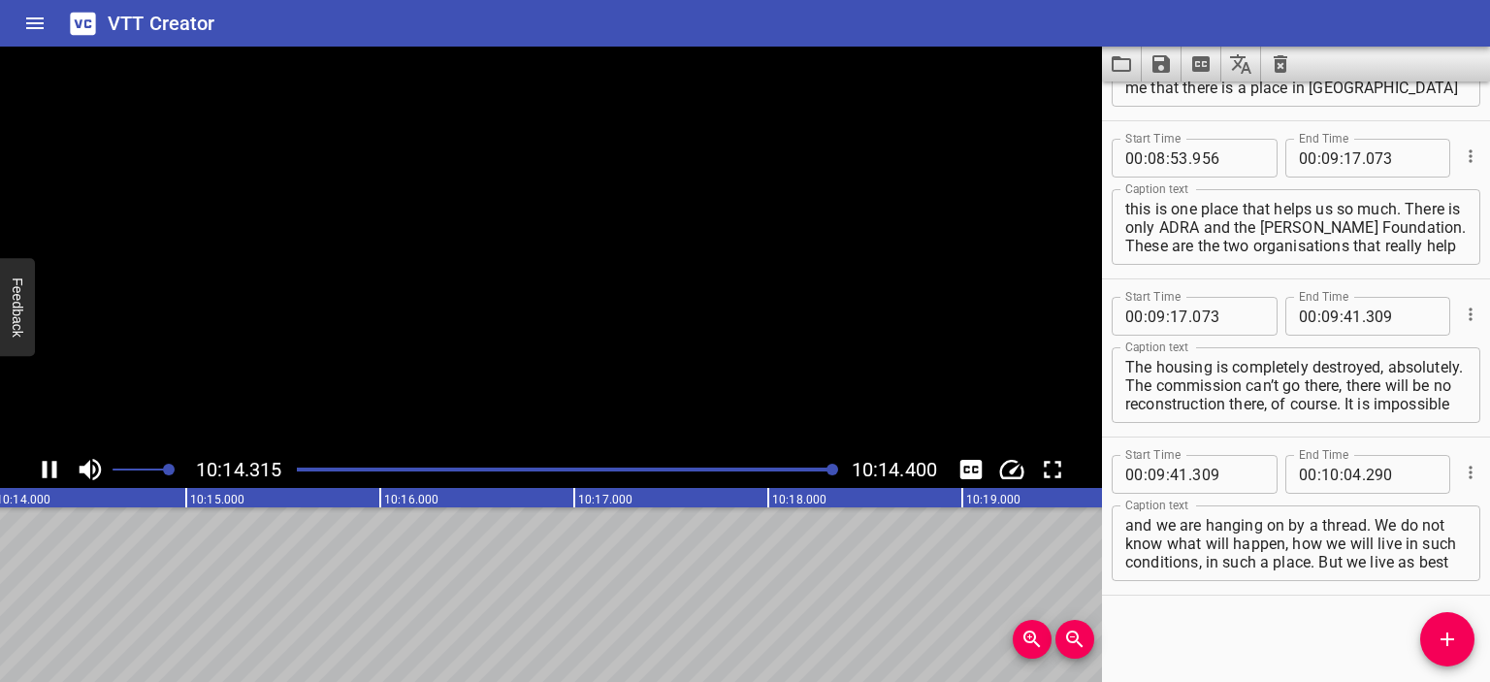
scroll to position [0, 119237]
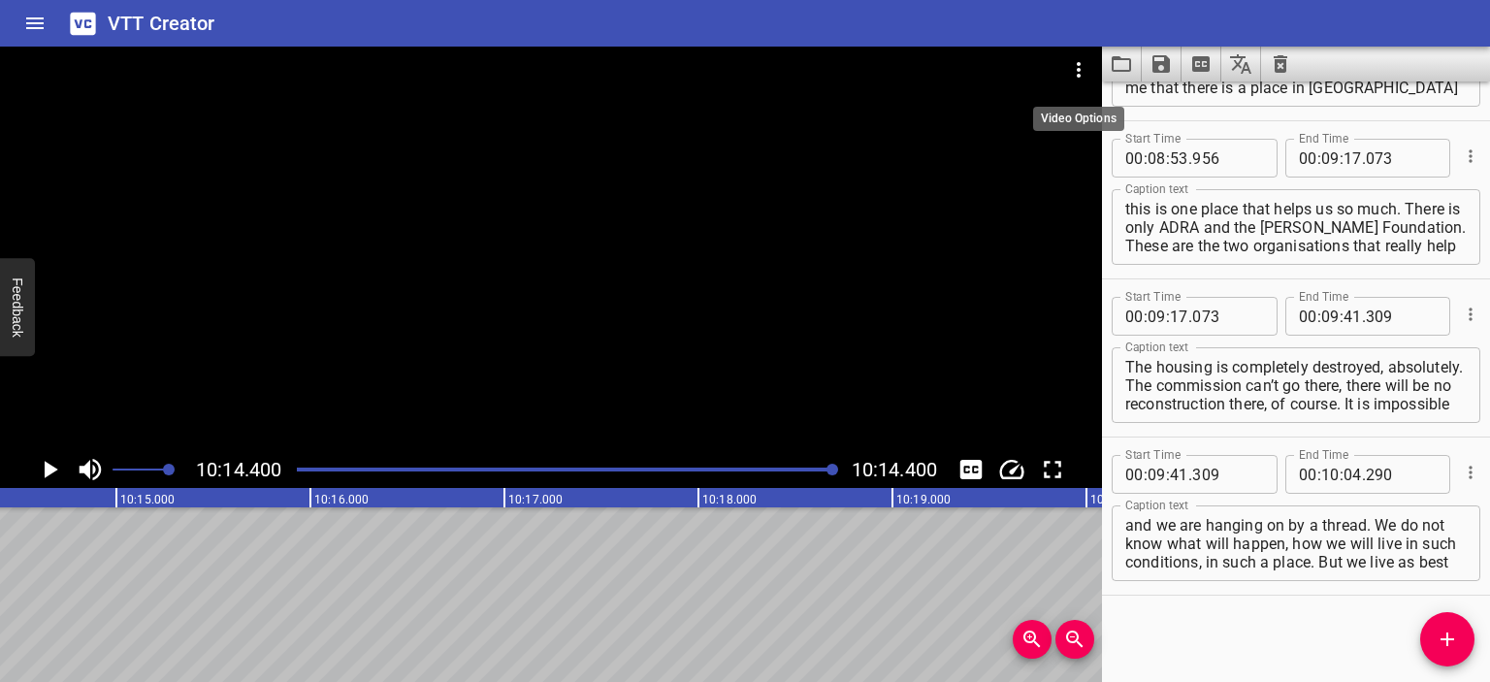
click at [817, 66] on icon "Video Options" at bounding box center [1078, 69] width 23 height 23
click at [817, 66] on li "Select New Video File..." at bounding box center [1152, 71] width 193 height 35
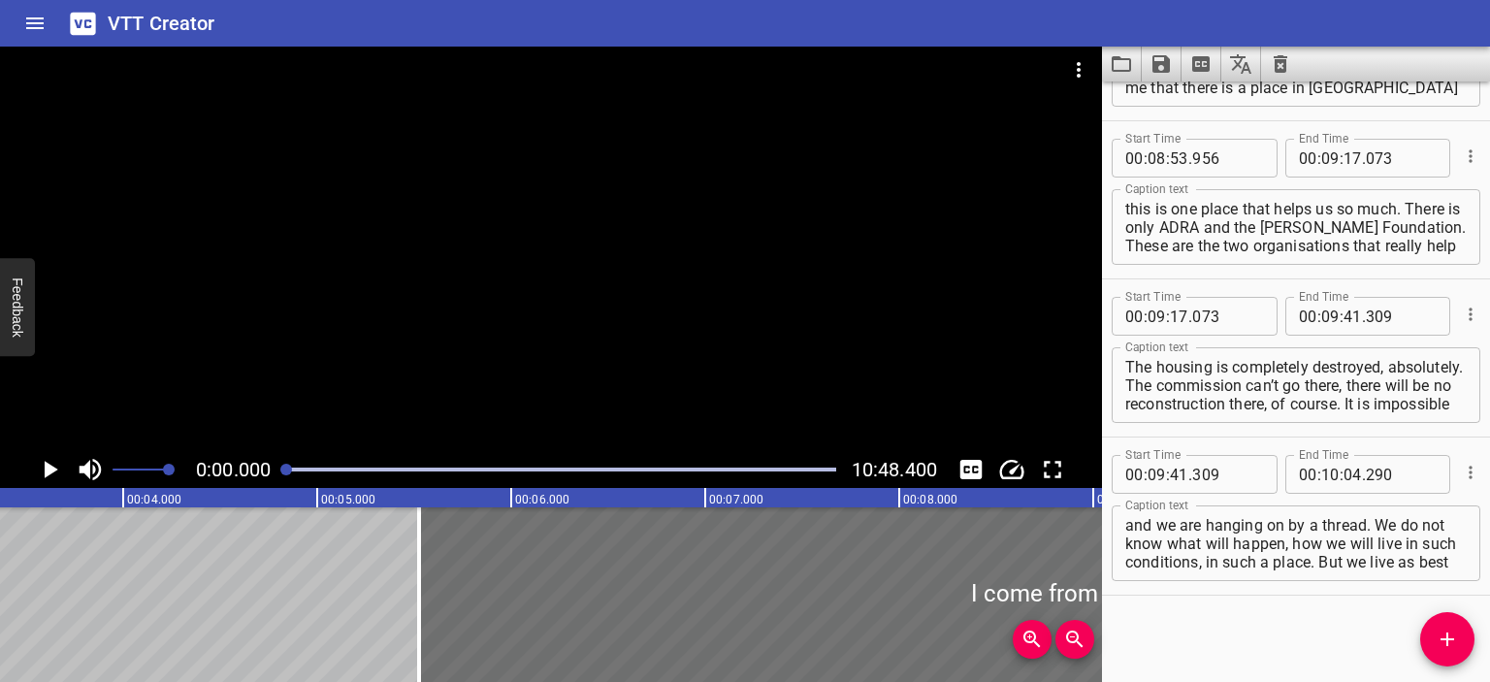
scroll to position [0, 0]
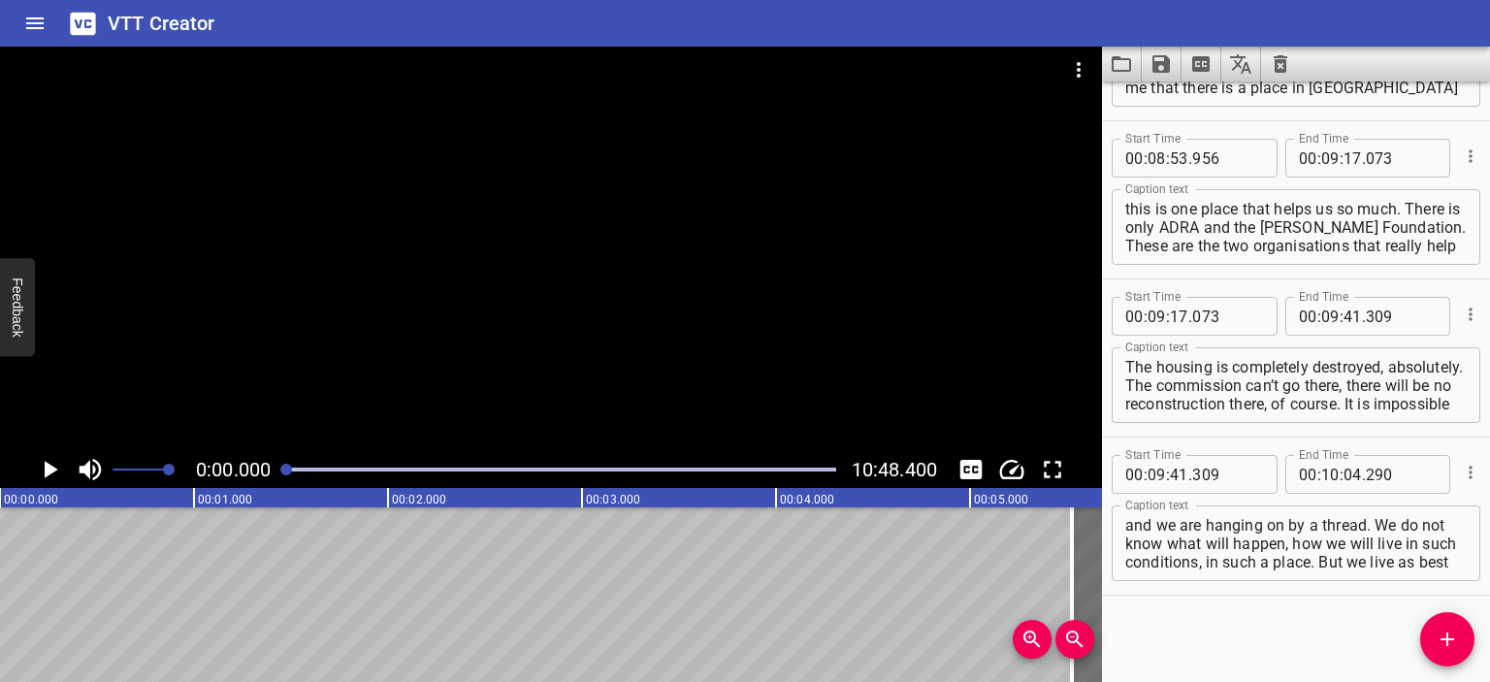
click at [511, 207] on div at bounding box center [551, 249] width 1102 height 405
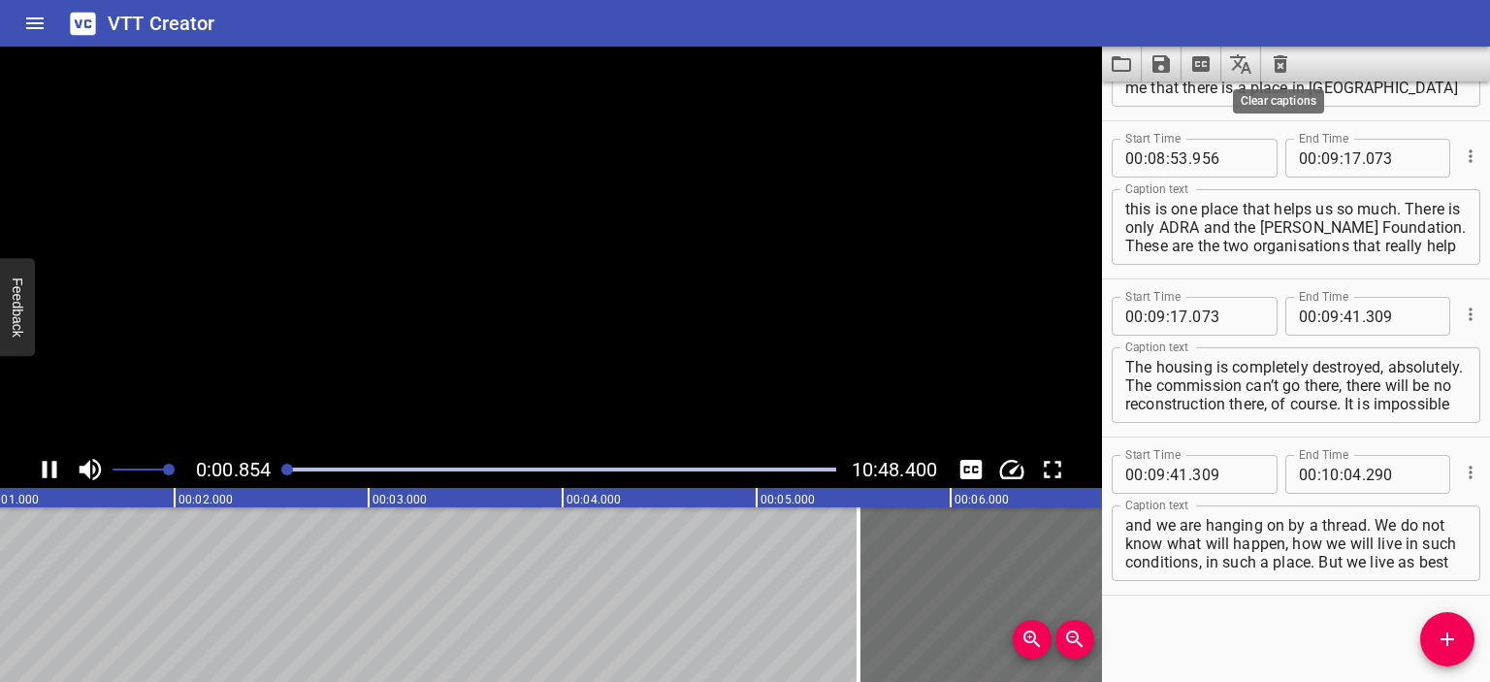
click at [817, 56] on icon "Clear captions" at bounding box center [1281, 63] width 14 height 17
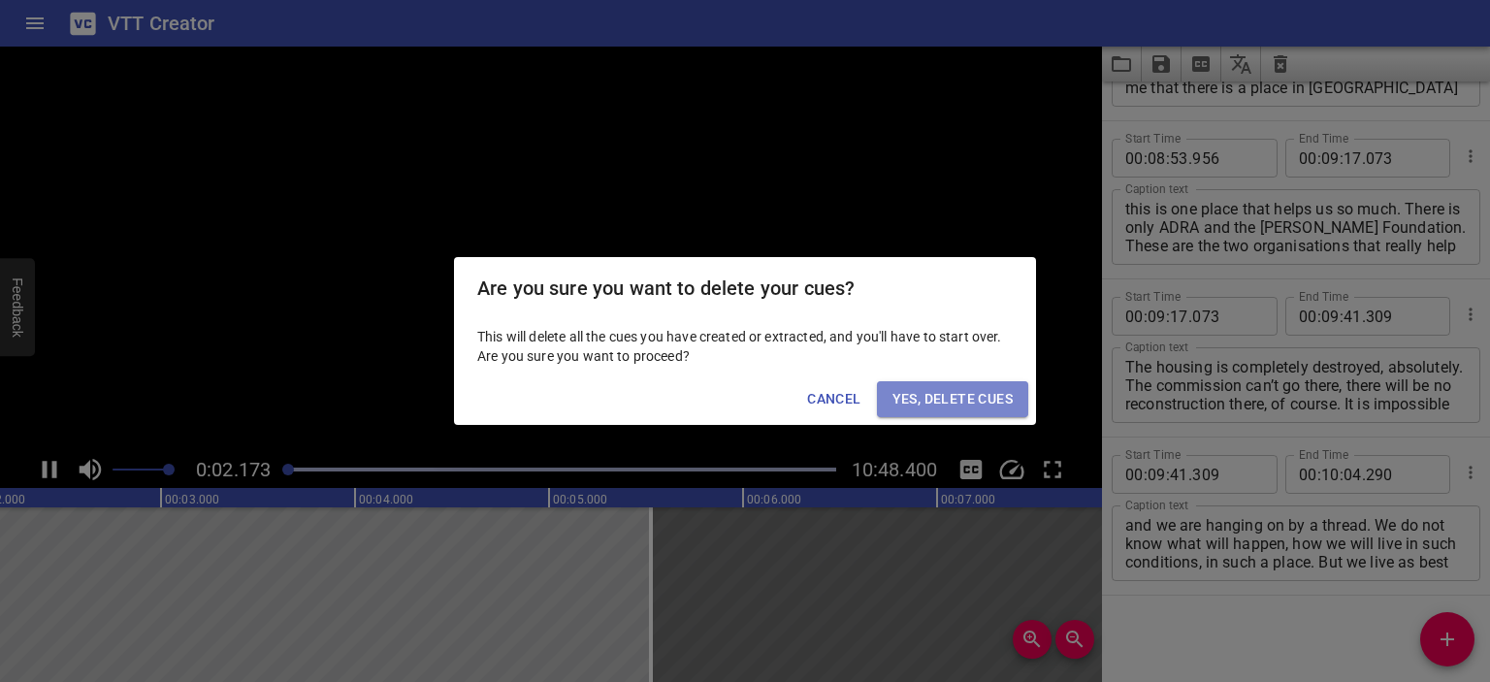
click at [817, 390] on span "Yes, Delete Cues" at bounding box center [953, 399] width 120 height 24
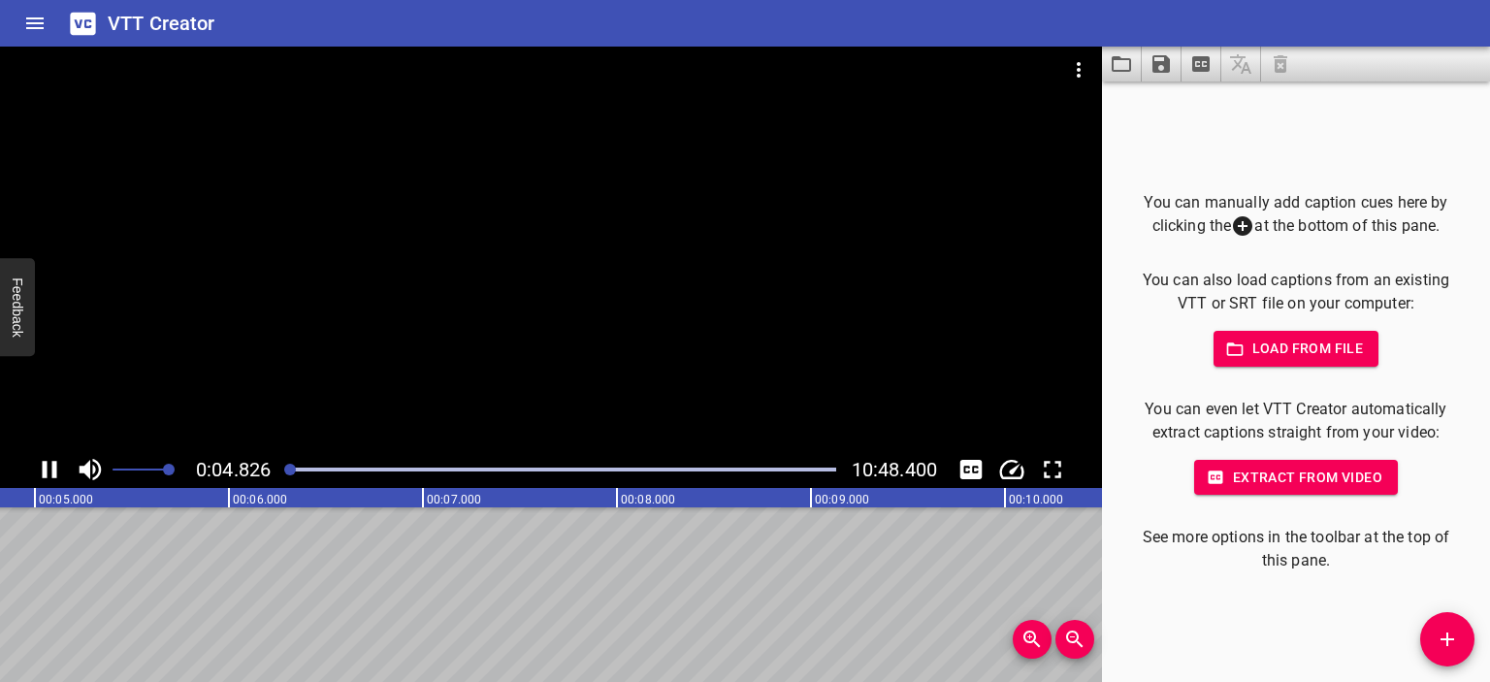
click at [598, 254] on div at bounding box center [551, 249] width 1102 height 405
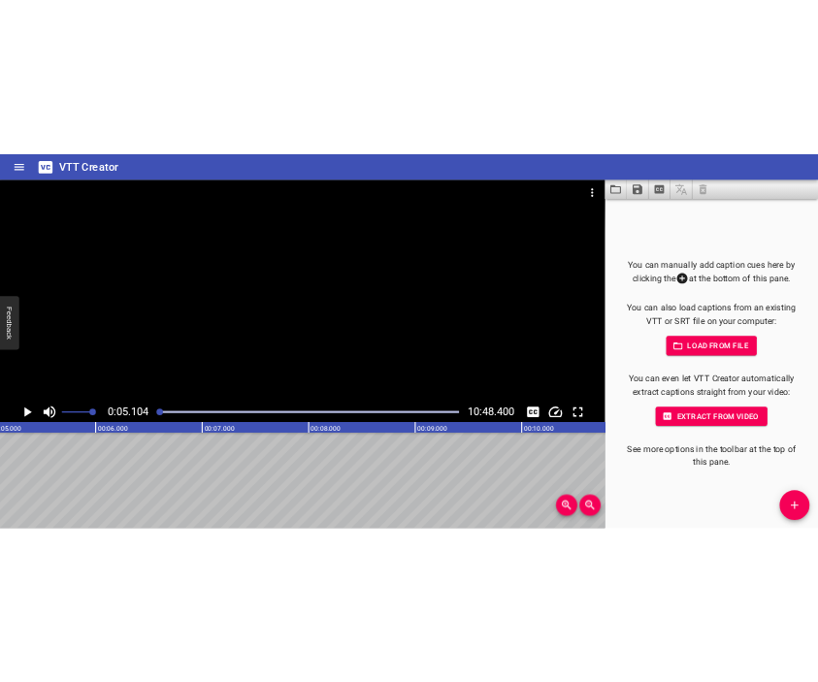
scroll to position [0, 990]
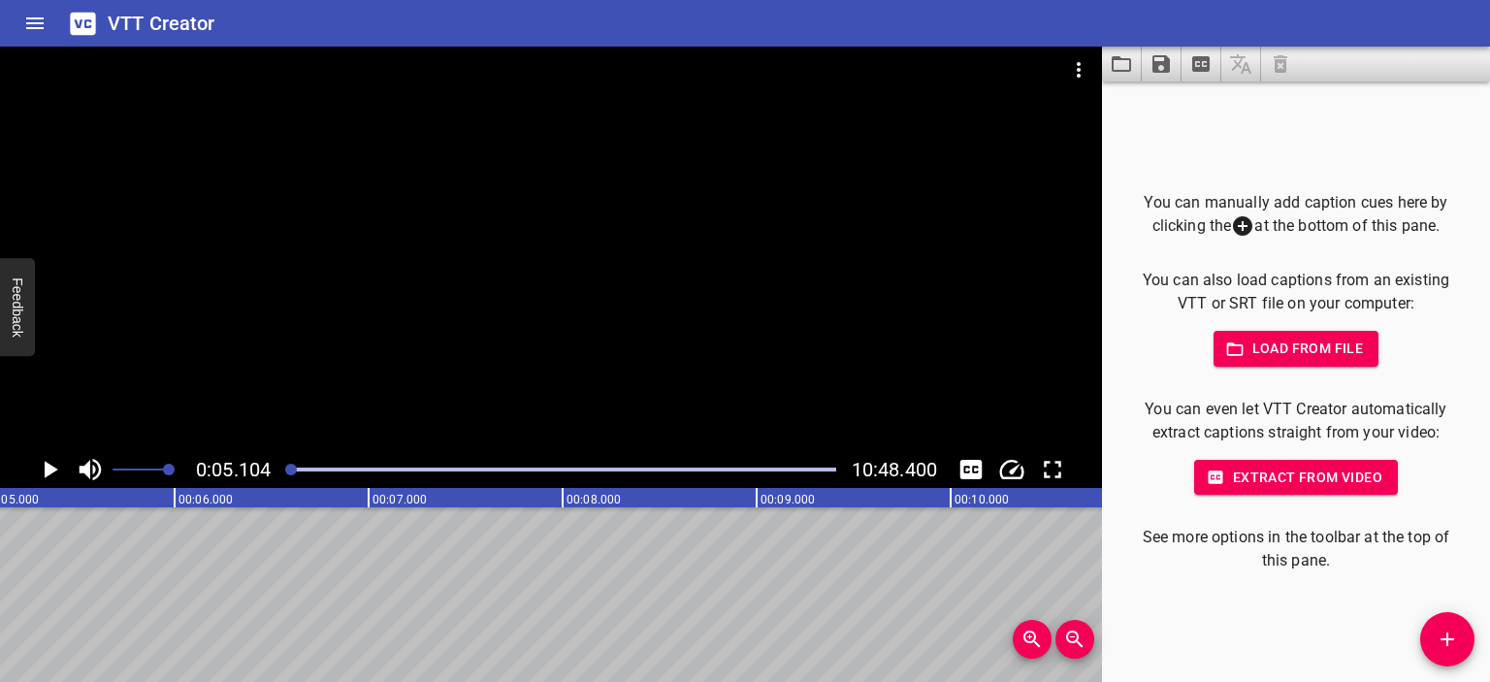
click at [817, 624] on button "Add Cue" at bounding box center [1448, 639] width 54 height 54
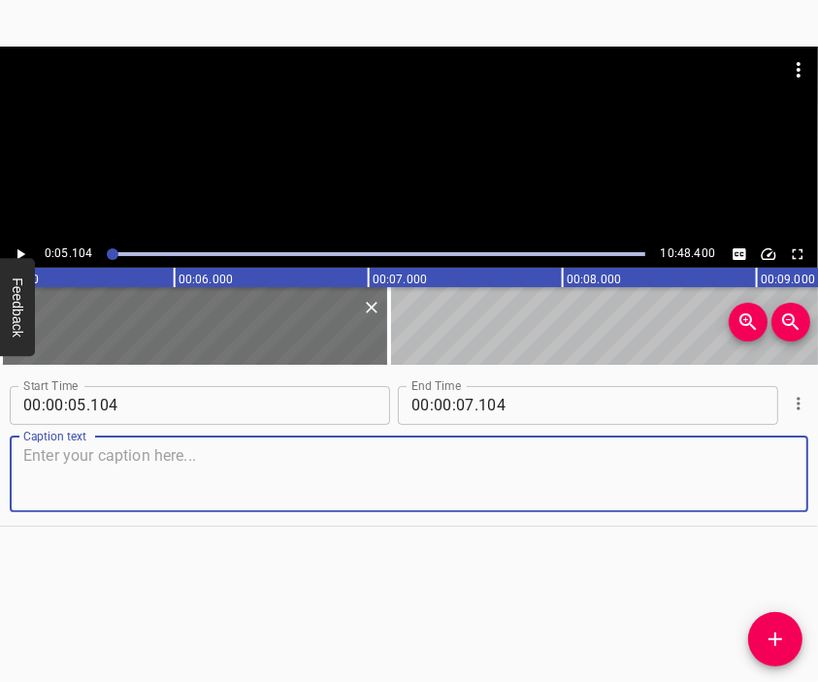
click at [542, 465] on textarea at bounding box center [408, 473] width 771 height 55
paste textarea "Back in [DATE], the war came to our town. There were explosions. [GEOGRAPHIC_DA…"
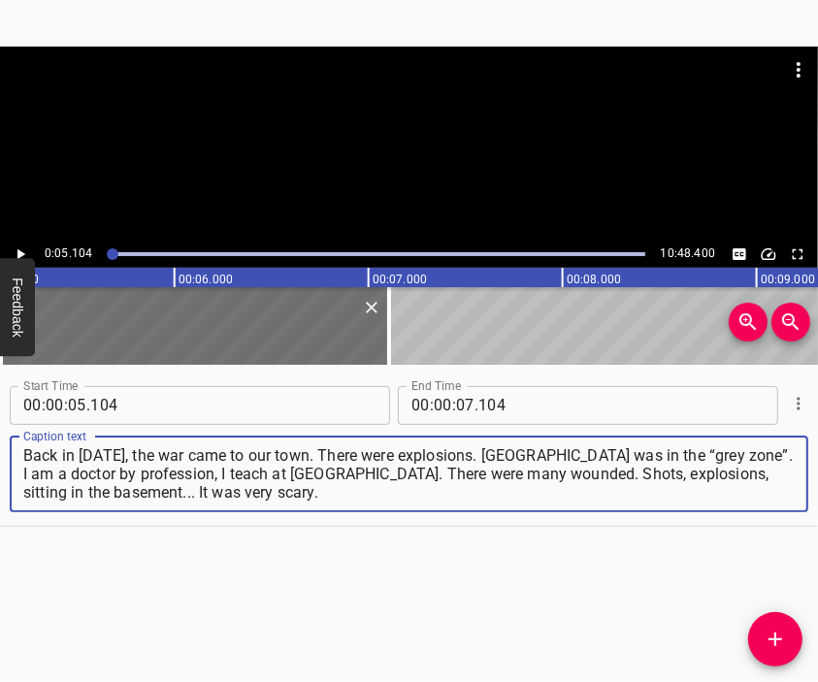
type textarea "Back in [DATE], the war came to our town. There were explosions. [GEOGRAPHIC_DA…"
click at [458, 127] on div at bounding box center [409, 95] width 818 height 97
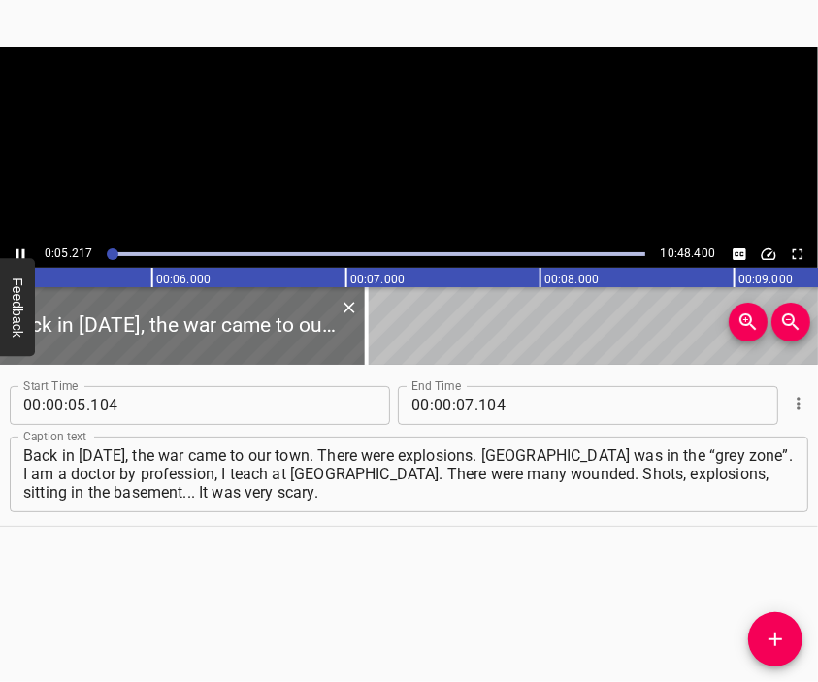
scroll to position [0, 1062]
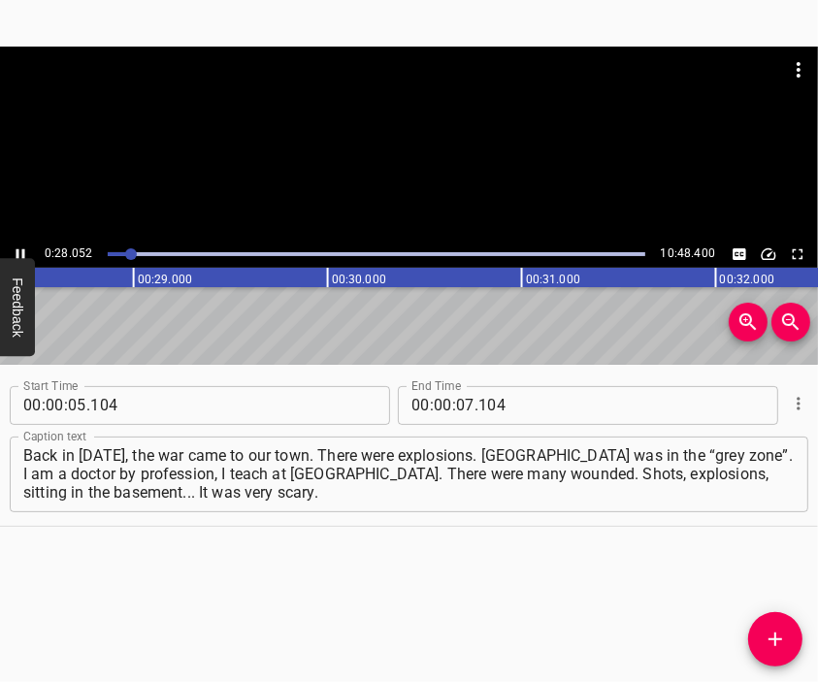
click at [400, 167] on div at bounding box center [409, 144] width 818 height 194
click at [456, 408] on input "number" at bounding box center [465, 405] width 18 height 39
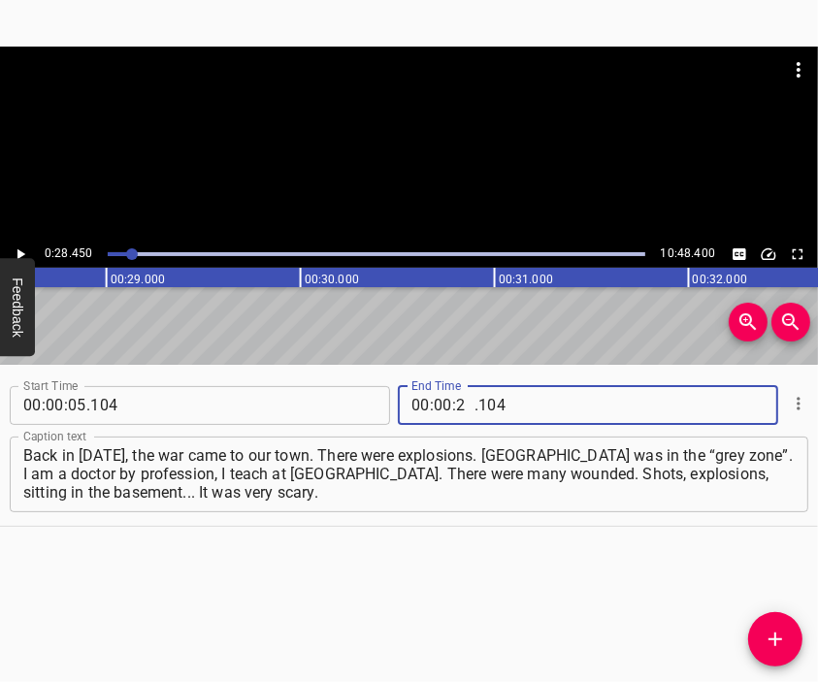
type input "28"
type input "450"
click at [782, 634] on icon "Add Cue" at bounding box center [775, 639] width 23 height 23
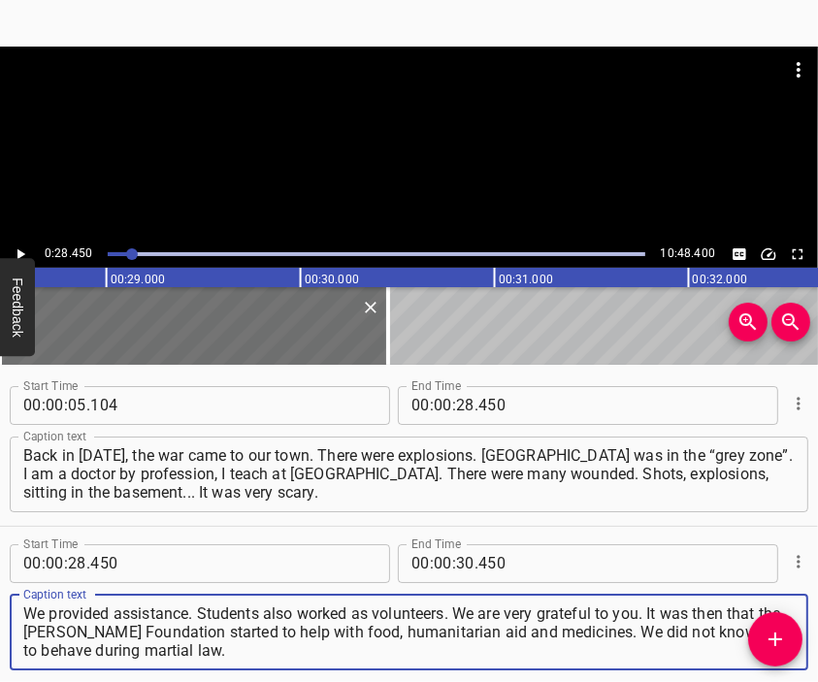
type textarea "We provided assistance. Students also worked as volunteers. We are very gratefu…"
click at [398, 154] on div at bounding box center [409, 144] width 818 height 194
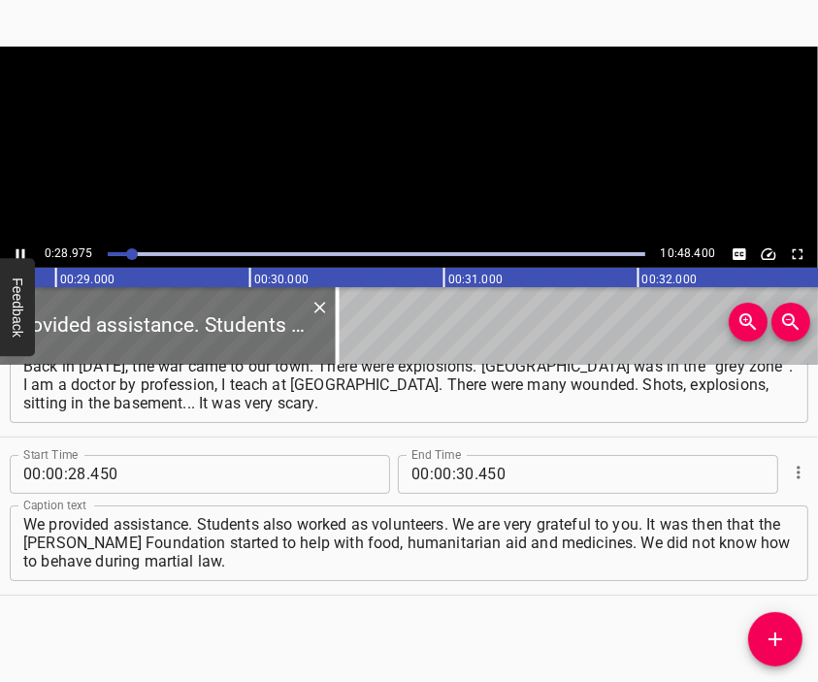
scroll to position [0, 5619]
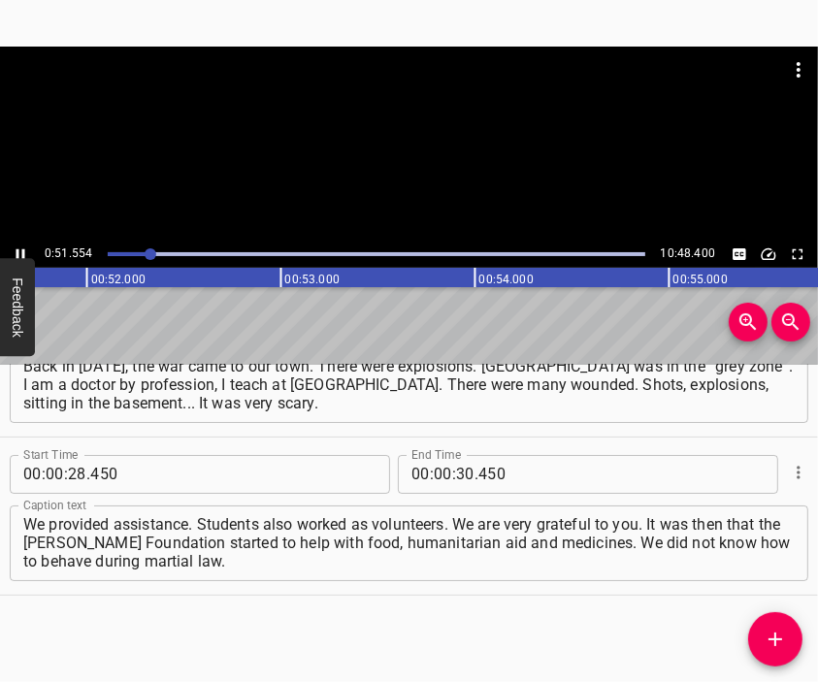
click at [424, 155] on div at bounding box center [409, 144] width 818 height 194
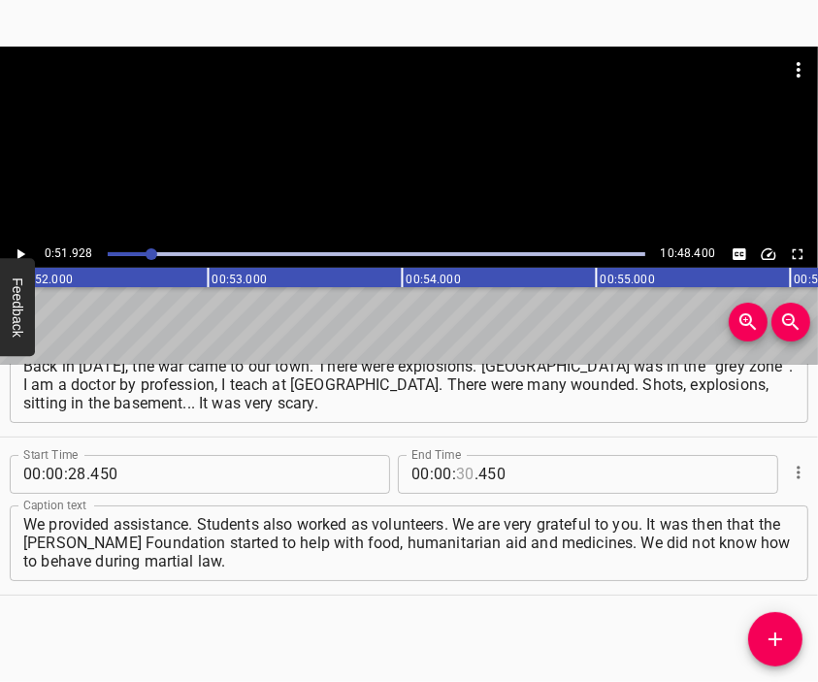
click at [456, 469] on input "number" at bounding box center [465, 474] width 18 height 39
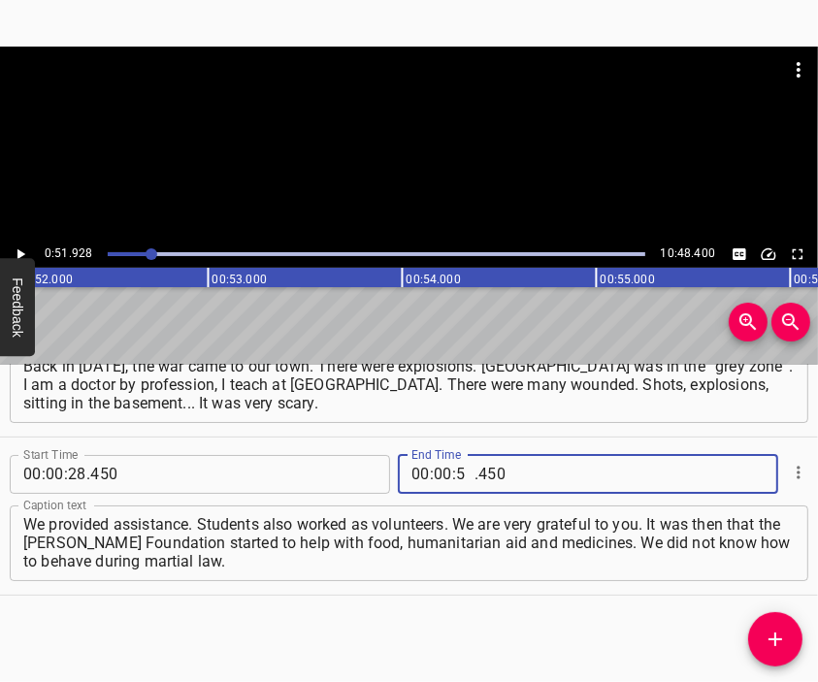
type input "51"
type input "928"
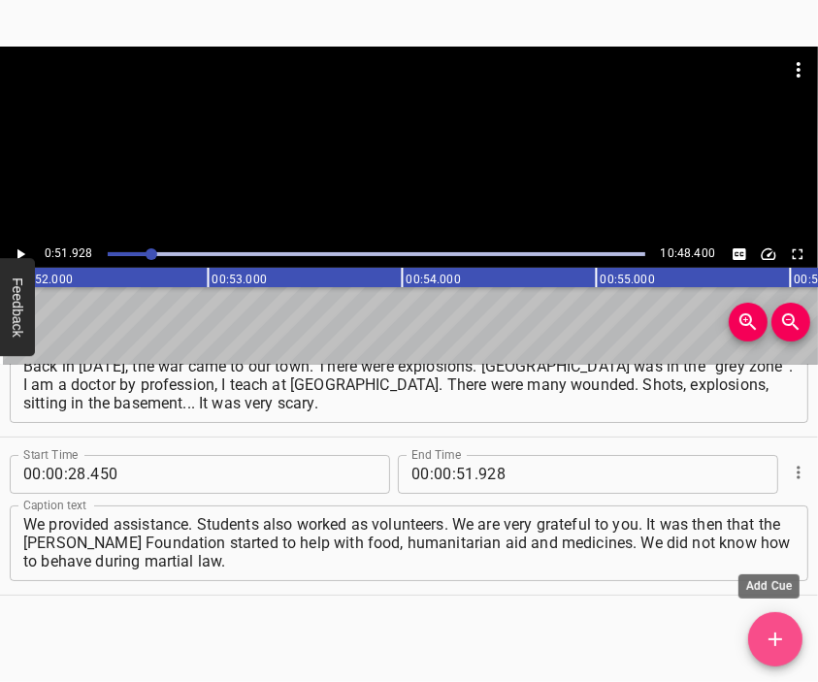
click at [756, 640] on span "Add Cue" at bounding box center [775, 639] width 54 height 23
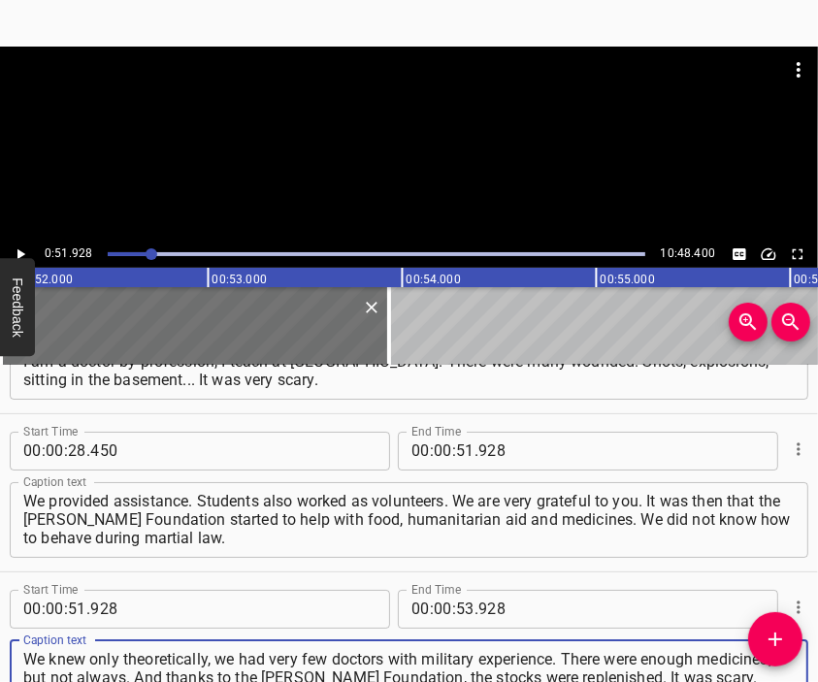
type textarea "We knew only theoretically, we had very few doctors with military experience. T…"
click at [376, 147] on div at bounding box center [409, 144] width 818 height 194
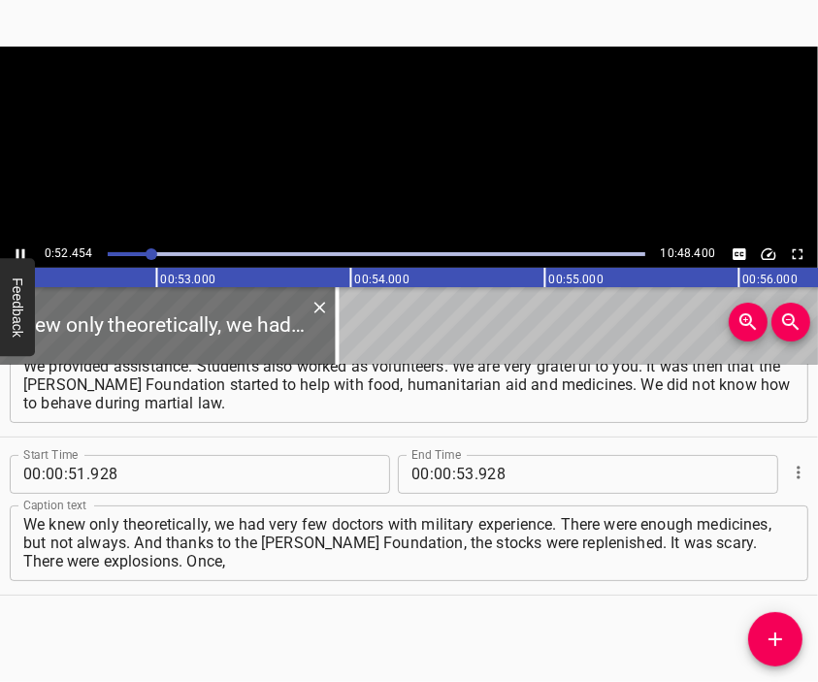
scroll to position [0, 10178]
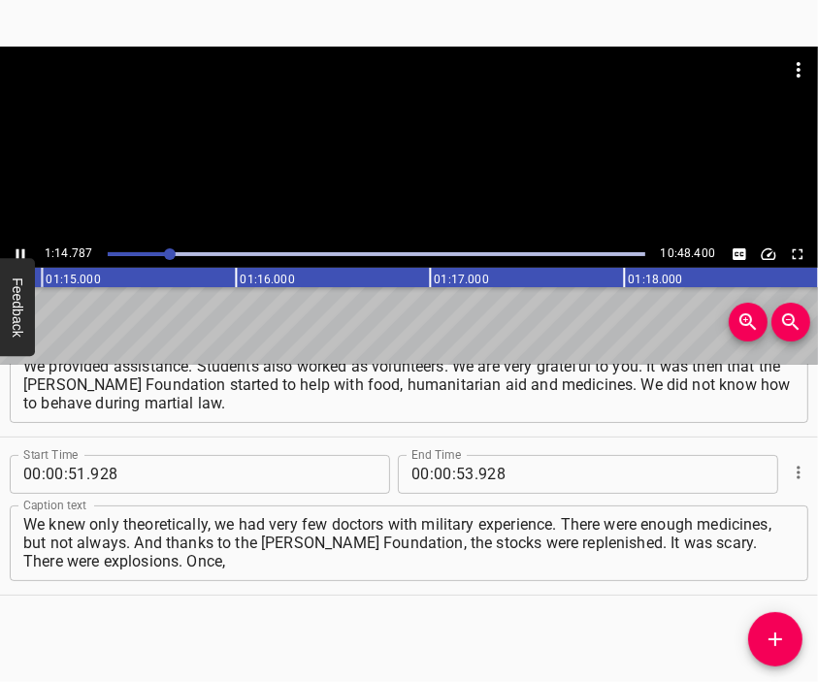
click at [410, 135] on div at bounding box center [409, 95] width 818 height 97
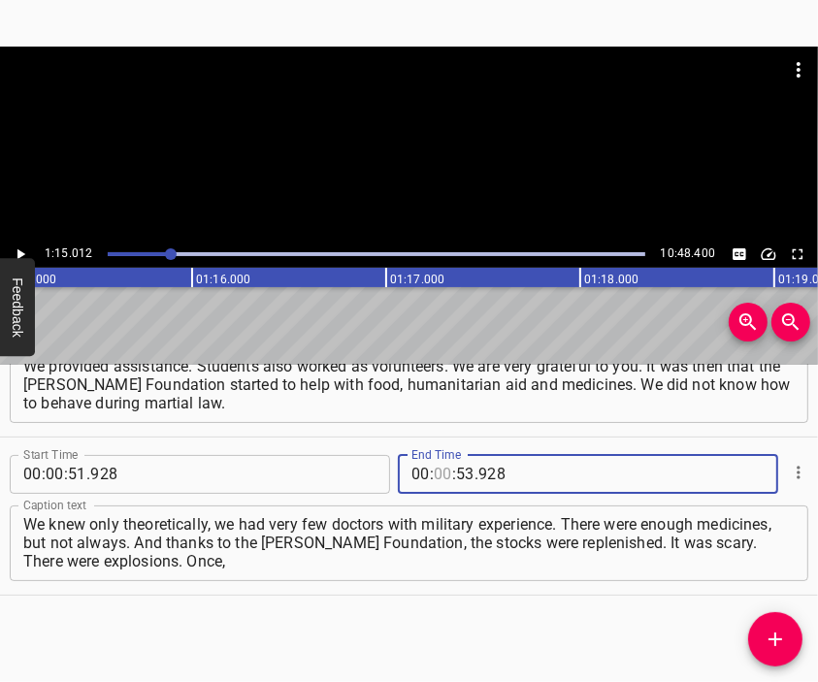
click at [434, 472] on input "number" at bounding box center [443, 474] width 18 height 39
type input "01"
type input "15"
type input "012"
click at [772, 640] on icon "Add Cue" at bounding box center [775, 639] width 23 height 23
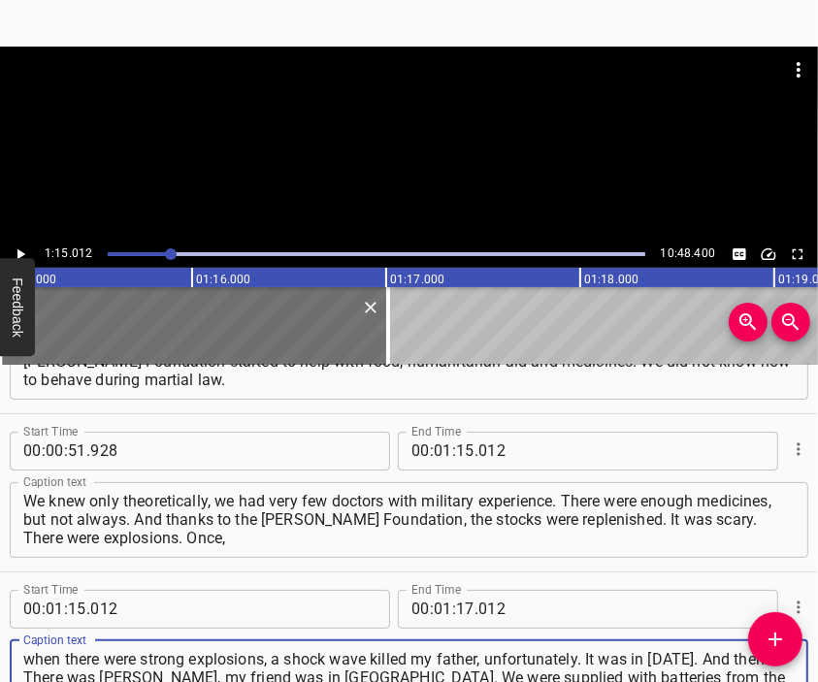
type textarea "when there were strong explosions, a shock wave killed my father, unfortunately…"
click at [439, 115] on div at bounding box center [409, 95] width 818 height 97
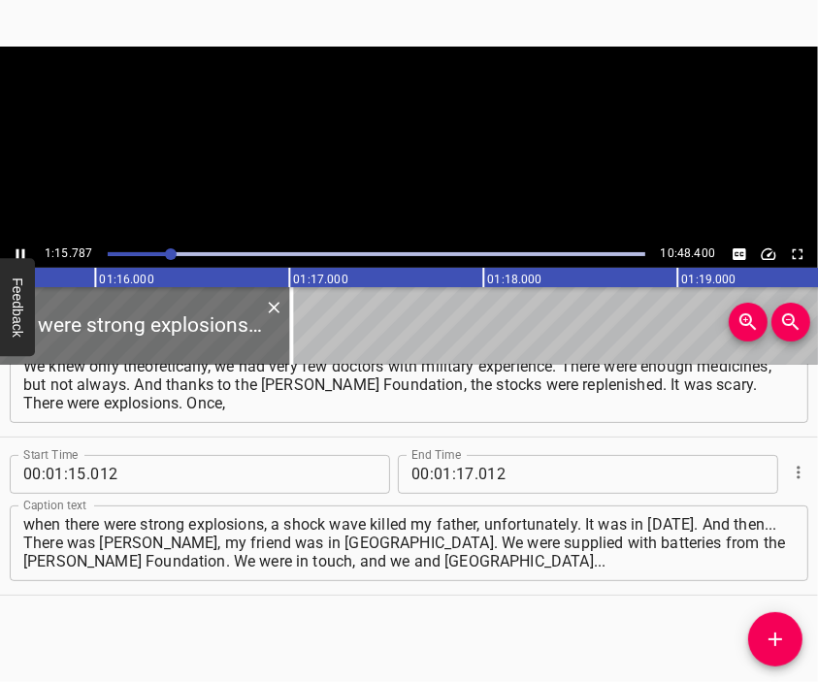
scroll to position [0, 14708]
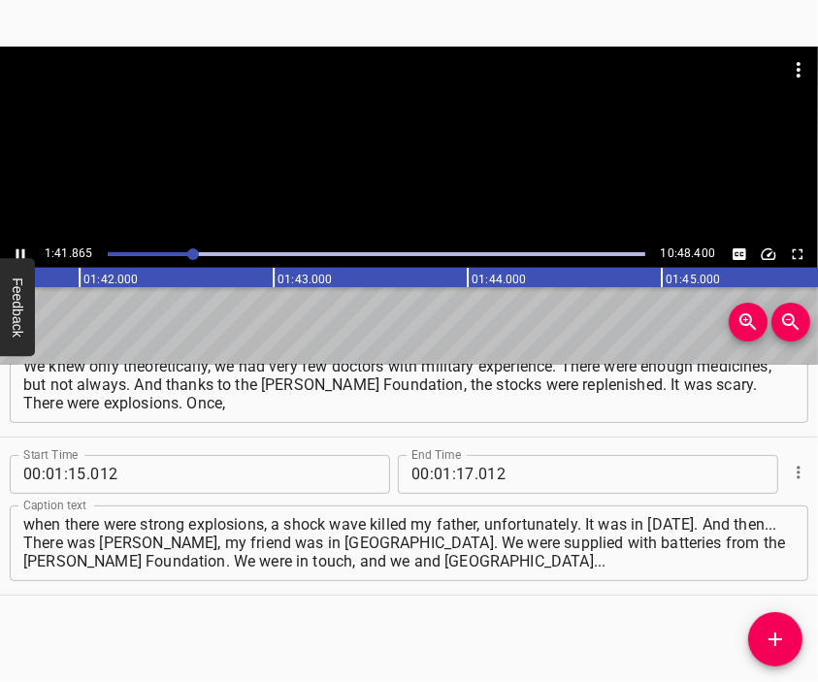
click at [389, 150] on div at bounding box center [409, 144] width 818 height 194
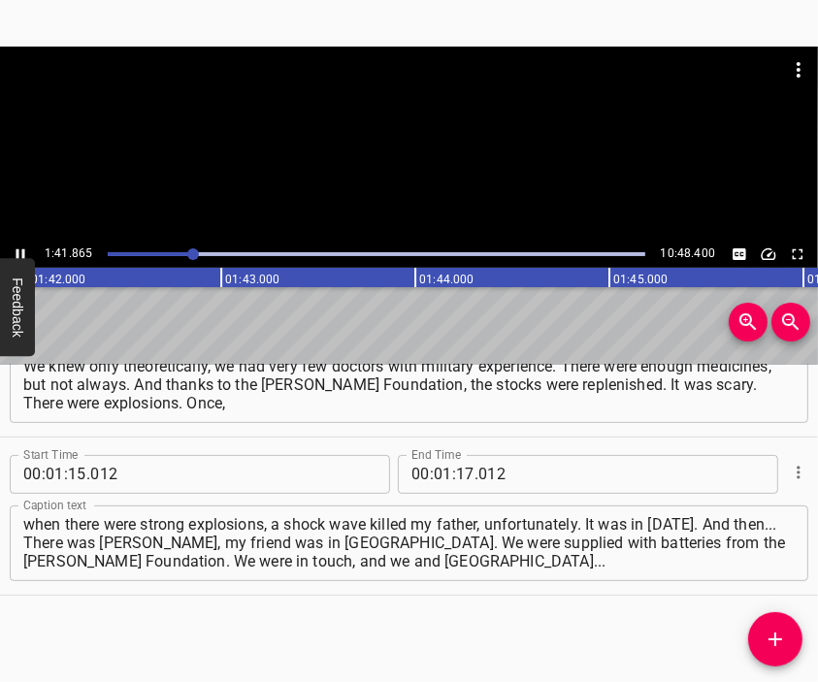
scroll to position [0, 19787]
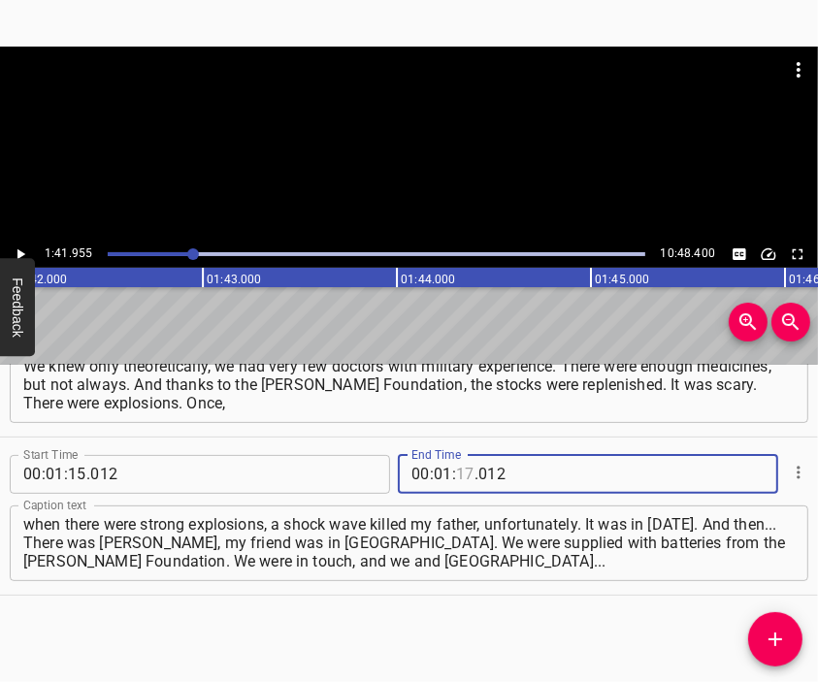
click at [456, 479] on input "number" at bounding box center [465, 474] width 18 height 39
type input "41"
type input "955"
click at [761, 631] on span "Add Cue" at bounding box center [775, 639] width 54 height 23
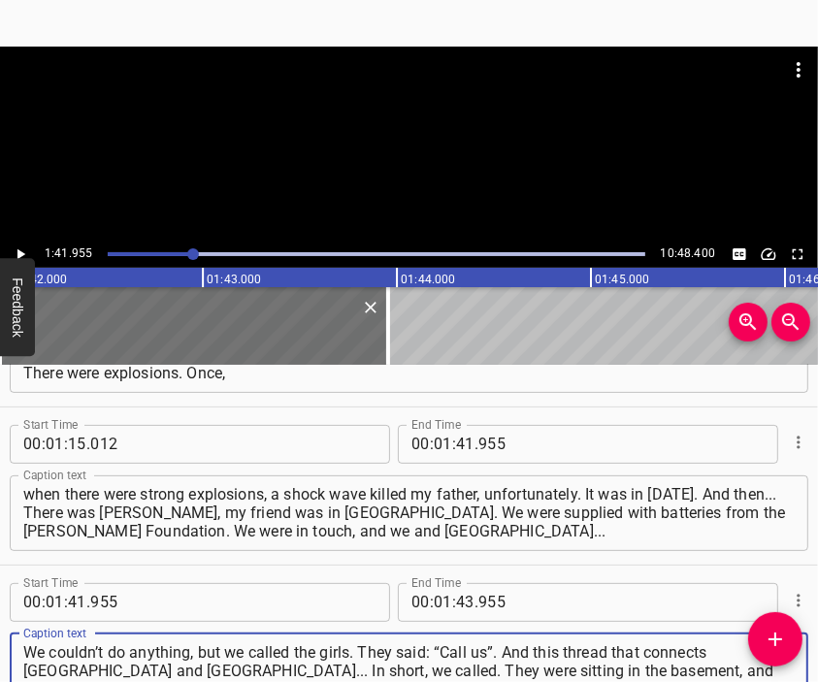
type textarea "We couldn’t do anything, but we called the girls. They said: “Call us”. And thi…"
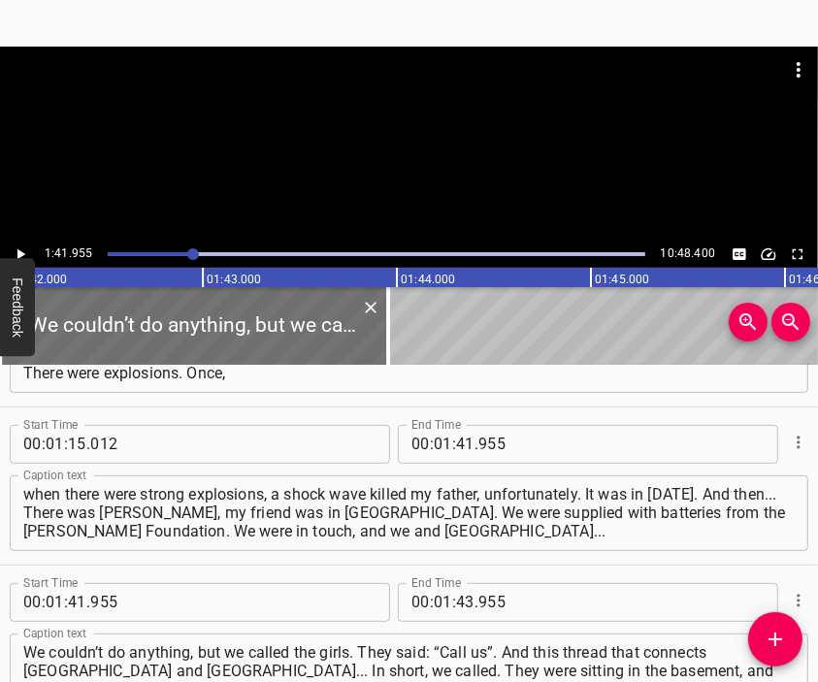
click at [423, 168] on div at bounding box center [409, 144] width 818 height 194
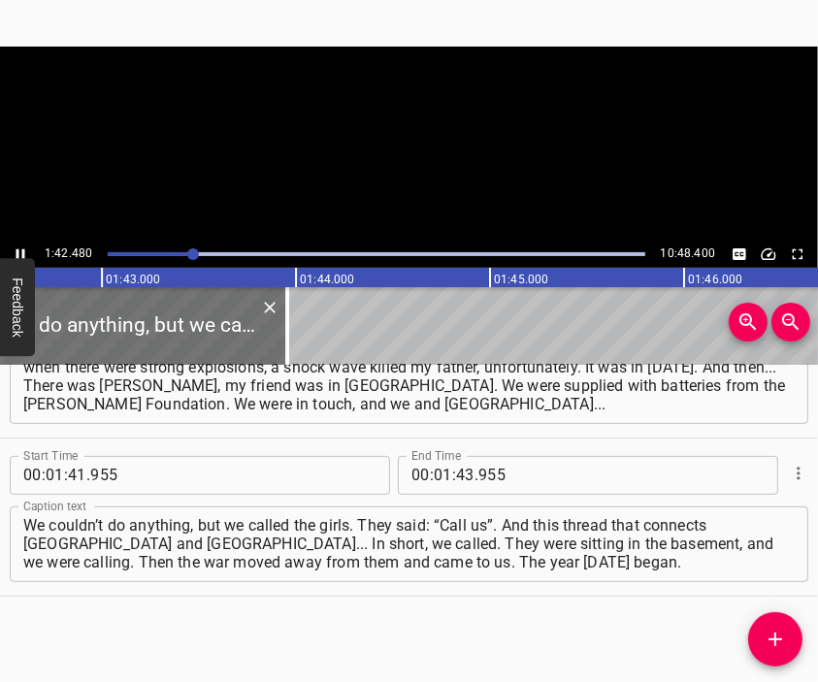
scroll to position [0, 19888]
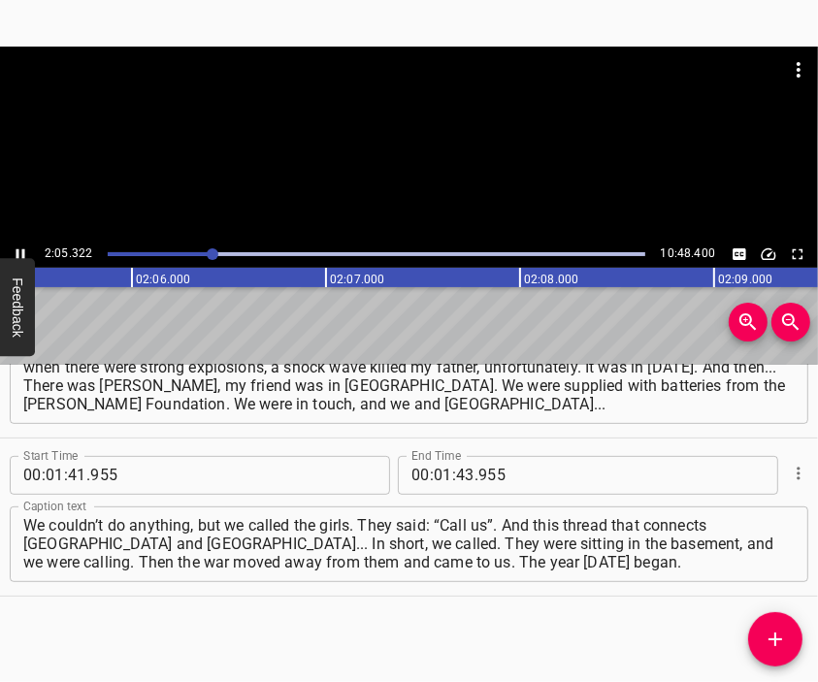
click at [396, 150] on div at bounding box center [409, 144] width 818 height 194
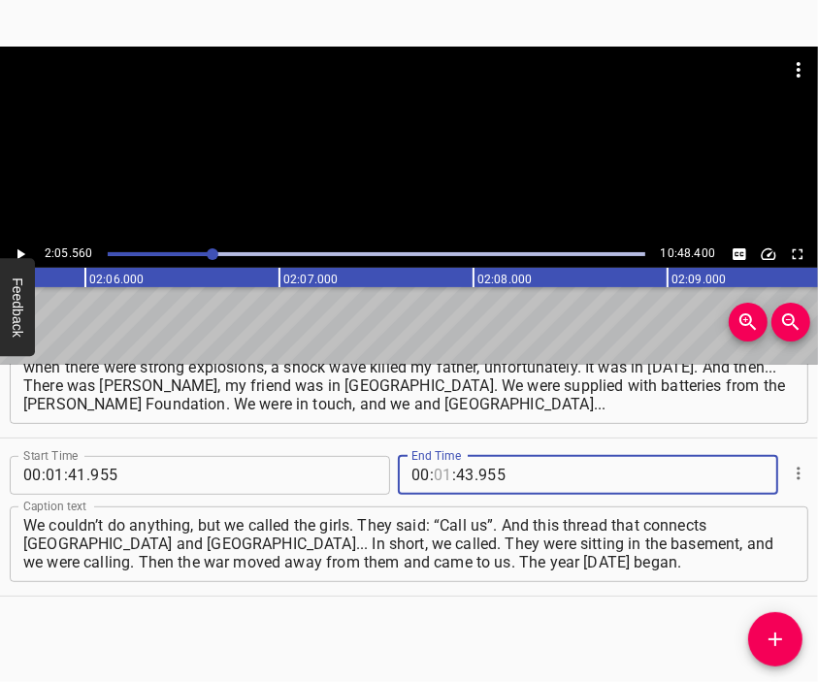
click at [435, 479] on input "number" at bounding box center [443, 475] width 18 height 39
type input "02"
type input "05"
type input "560"
click at [781, 631] on icon "Add Cue" at bounding box center [775, 639] width 23 height 23
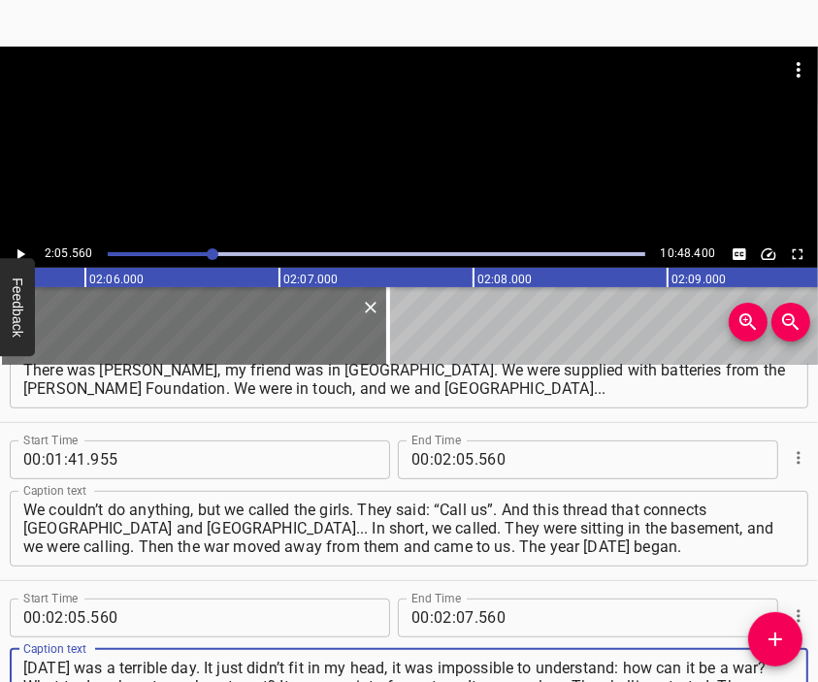
type textarea "[DATE] was a terrible day. It just didn’t fit in my head, it was impossible to …"
click at [432, 132] on div at bounding box center [409, 95] width 818 height 97
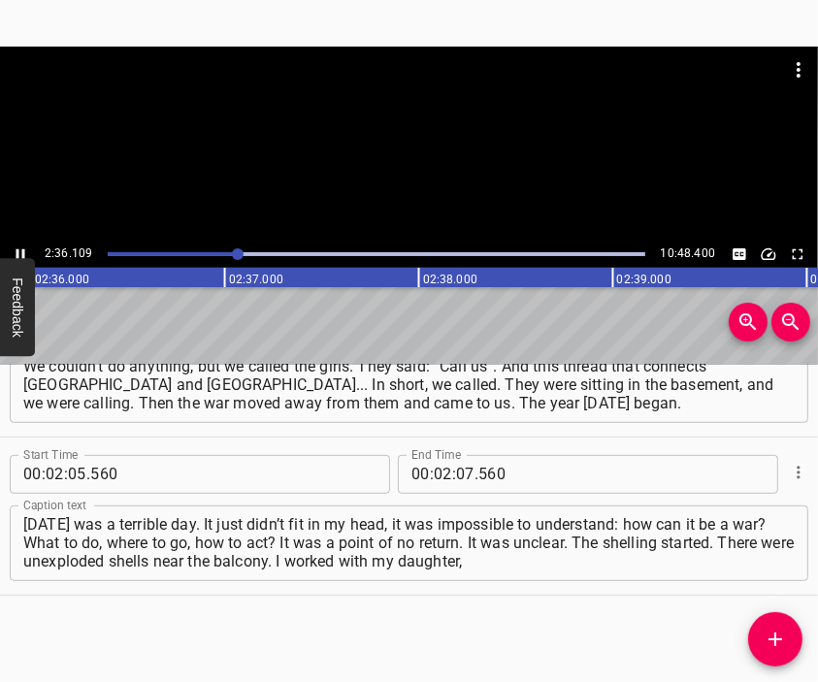
scroll to position [0, 30295]
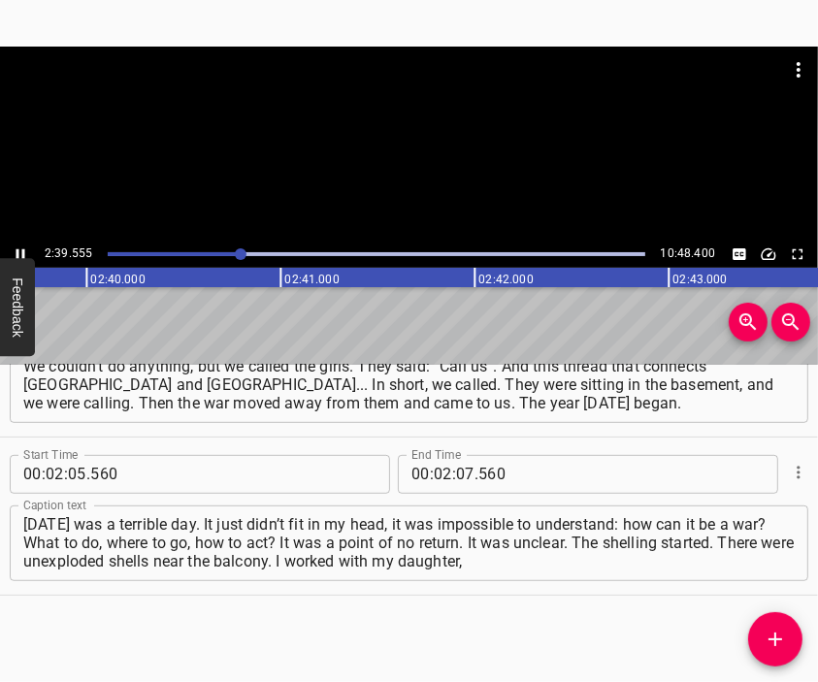
click at [438, 193] on div at bounding box center [409, 144] width 818 height 194
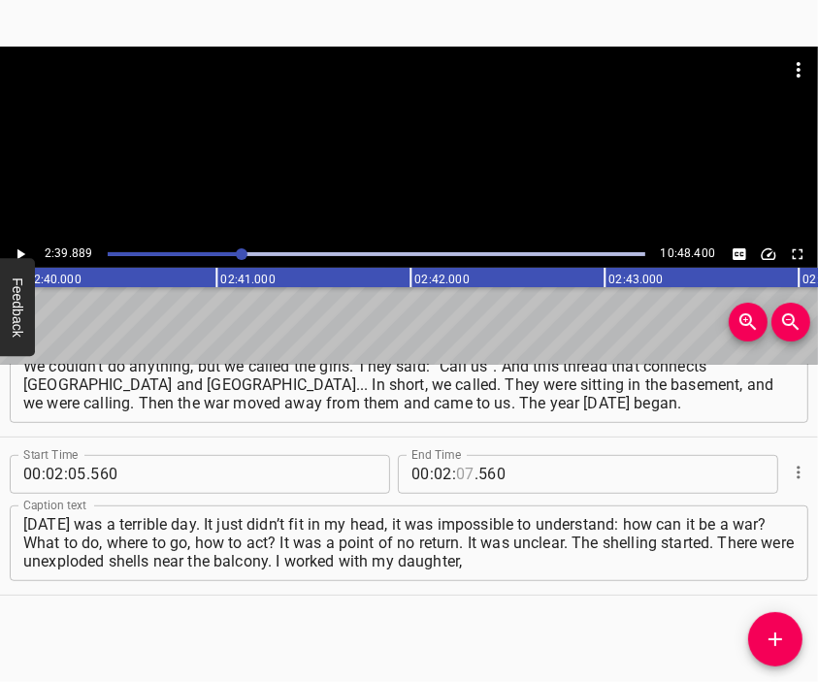
click at [456, 476] on input "number" at bounding box center [465, 474] width 18 height 39
type input "39"
type input "889"
click at [769, 626] on button "Add Cue" at bounding box center [775, 639] width 54 height 54
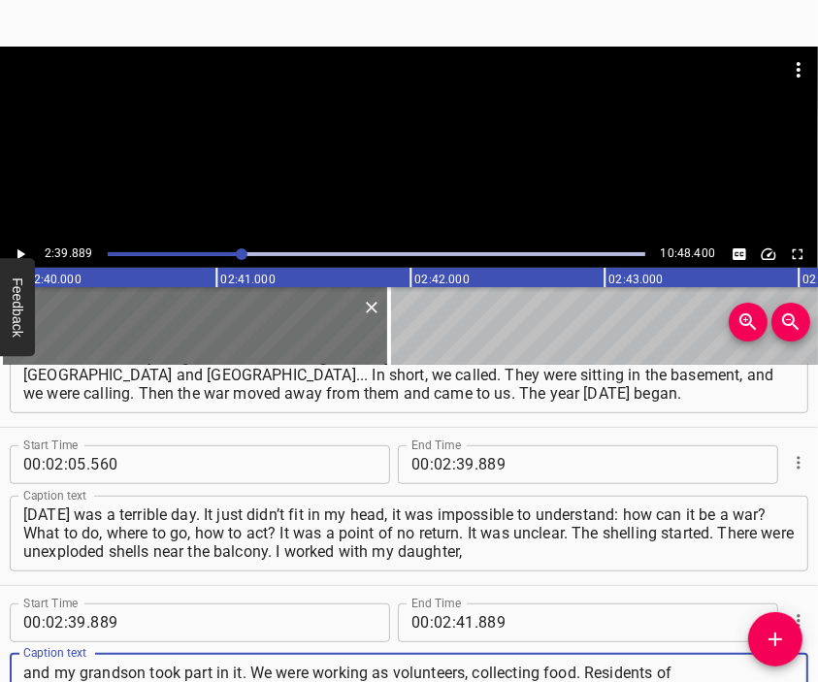
type textarea "and my grandson took part in it. We were working as volunteers, collecting food…"
click at [479, 168] on div at bounding box center [409, 144] width 818 height 194
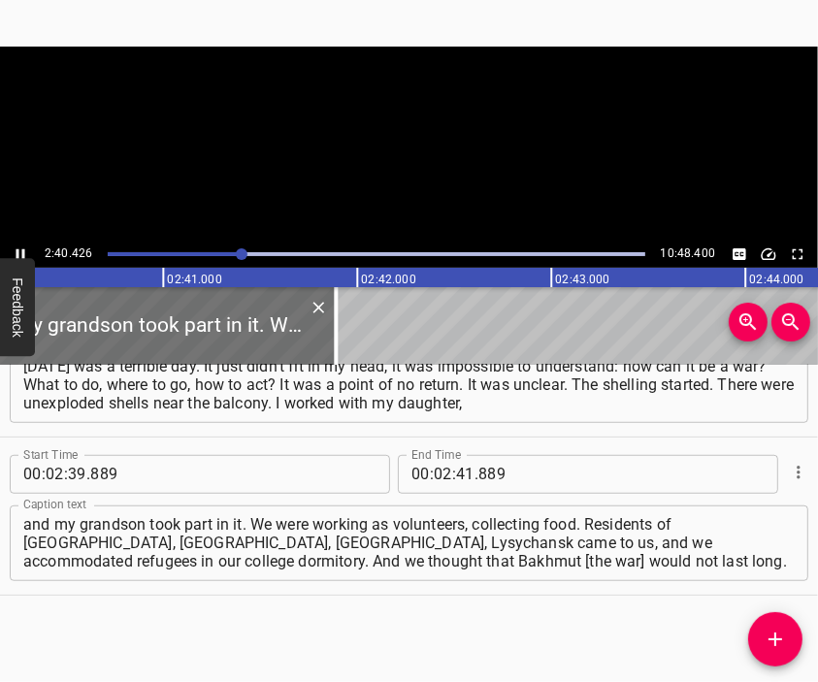
scroll to position [0, 31133]
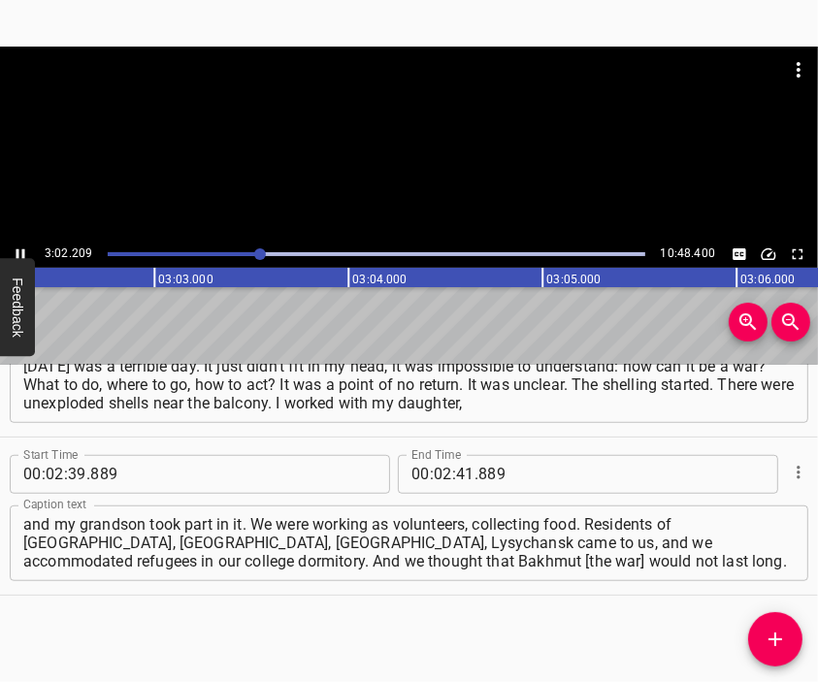
click at [410, 159] on div at bounding box center [409, 144] width 818 height 194
click at [436, 473] on input "number" at bounding box center [443, 474] width 18 height 39
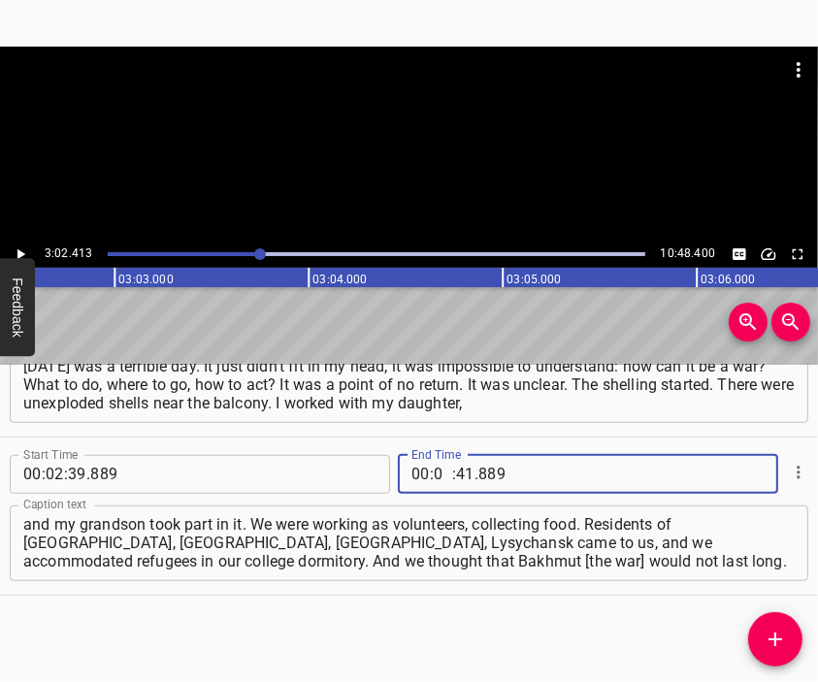
type input "03"
type input "02"
type input "413"
click at [780, 633] on icon "Add Cue" at bounding box center [775, 639] width 23 height 23
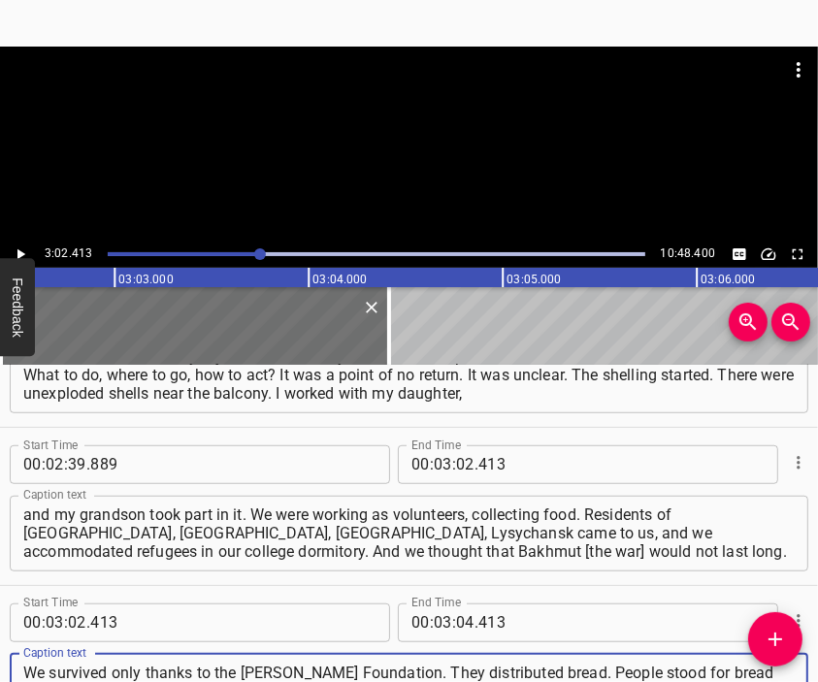
type textarea "We survived only thanks to the [PERSON_NAME] Foundation. They distributed bread…"
click at [418, 167] on div at bounding box center [409, 144] width 818 height 194
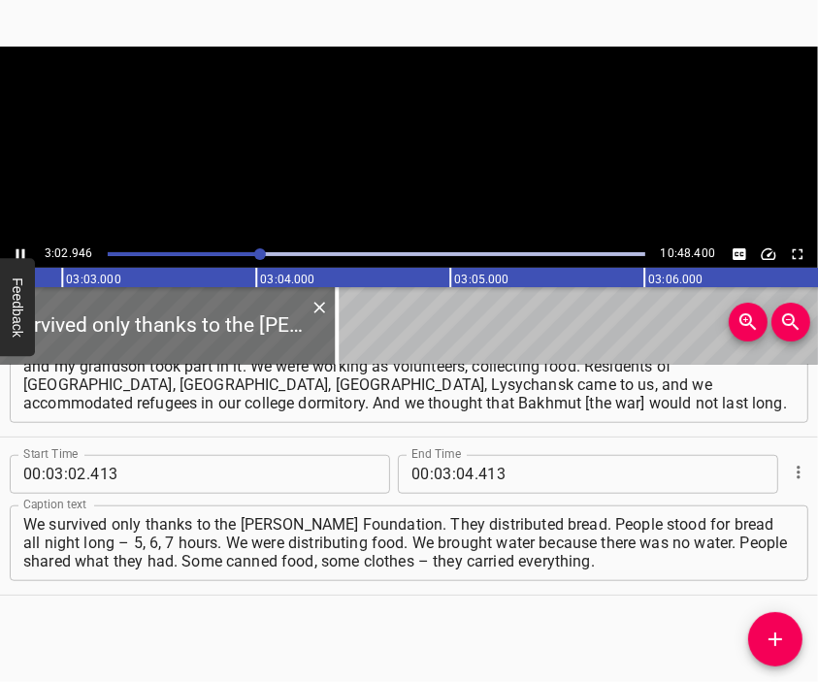
scroll to position [0, 35503]
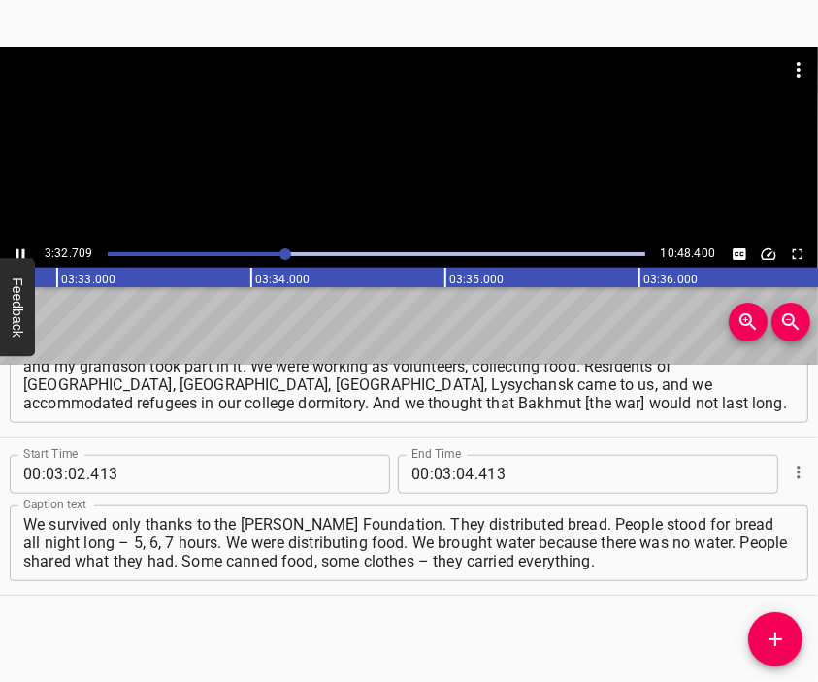
click at [423, 146] on div at bounding box center [409, 144] width 818 height 194
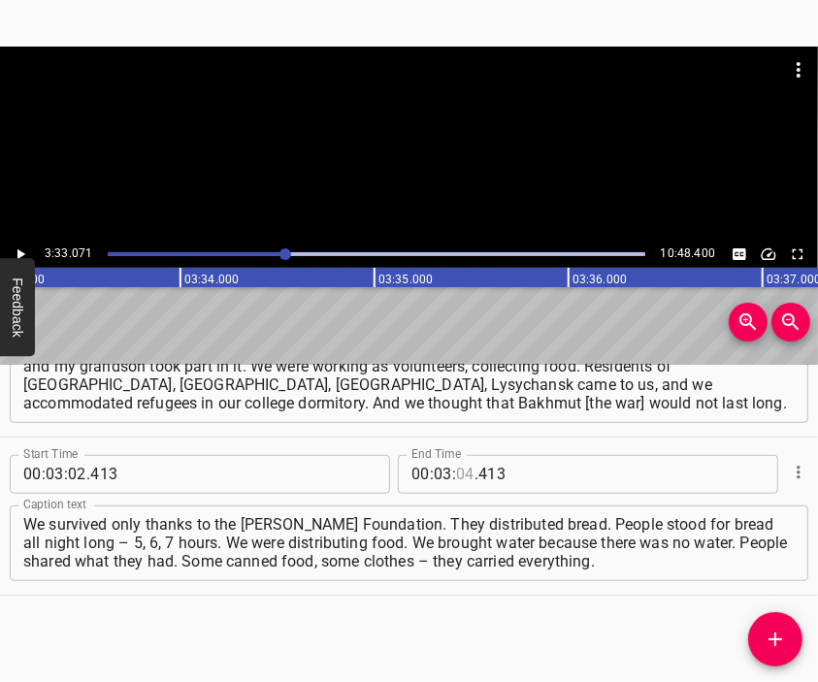
click at [458, 470] on input "number" at bounding box center [465, 474] width 18 height 39
type input "33"
type input "071"
click at [770, 631] on icon "Add Cue" at bounding box center [775, 639] width 23 height 23
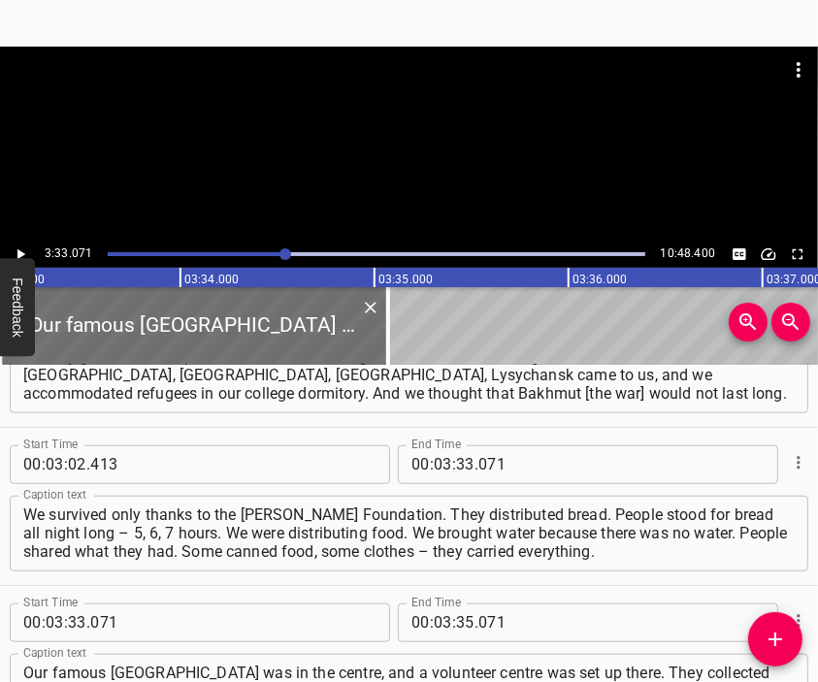
click at [361, 98] on div at bounding box center [409, 95] width 818 height 97
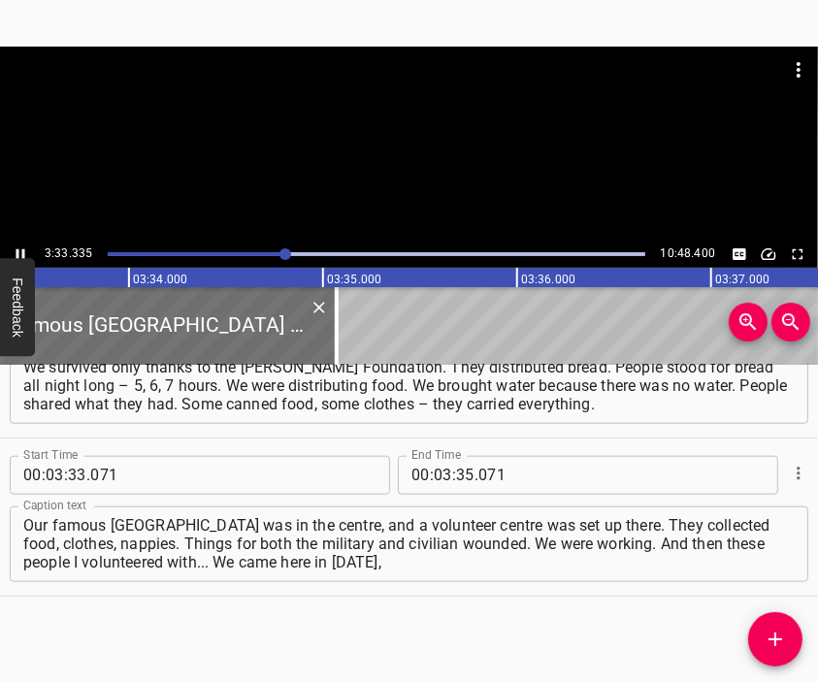
scroll to position [0, 41454]
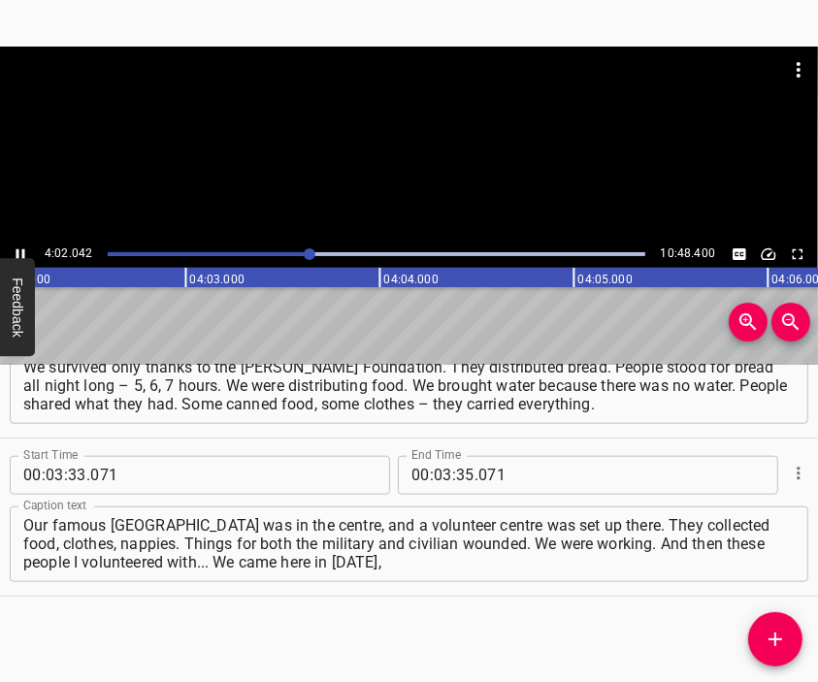
click at [400, 176] on div at bounding box center [409, 144] width 818 height 194
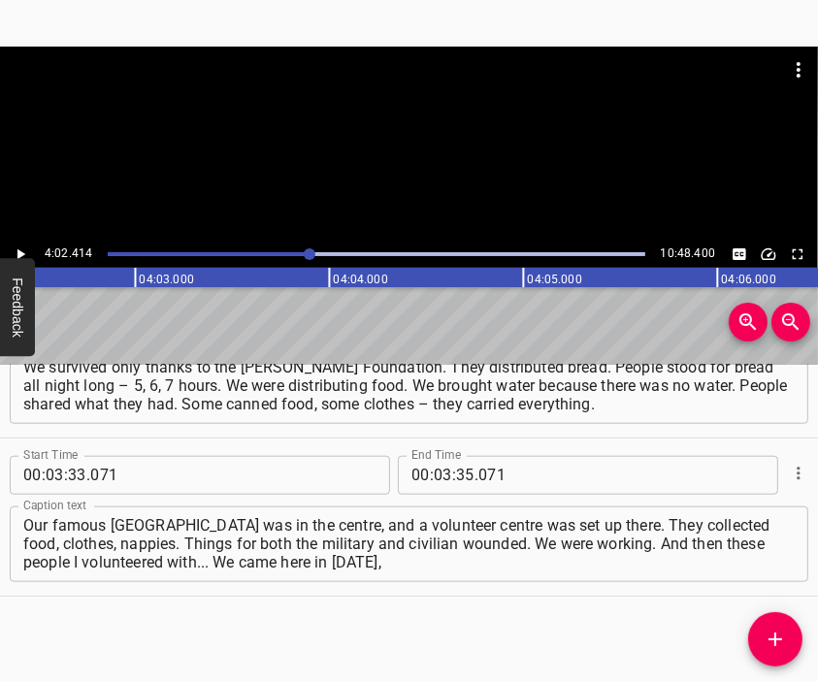
scroll to position [0, 47045]
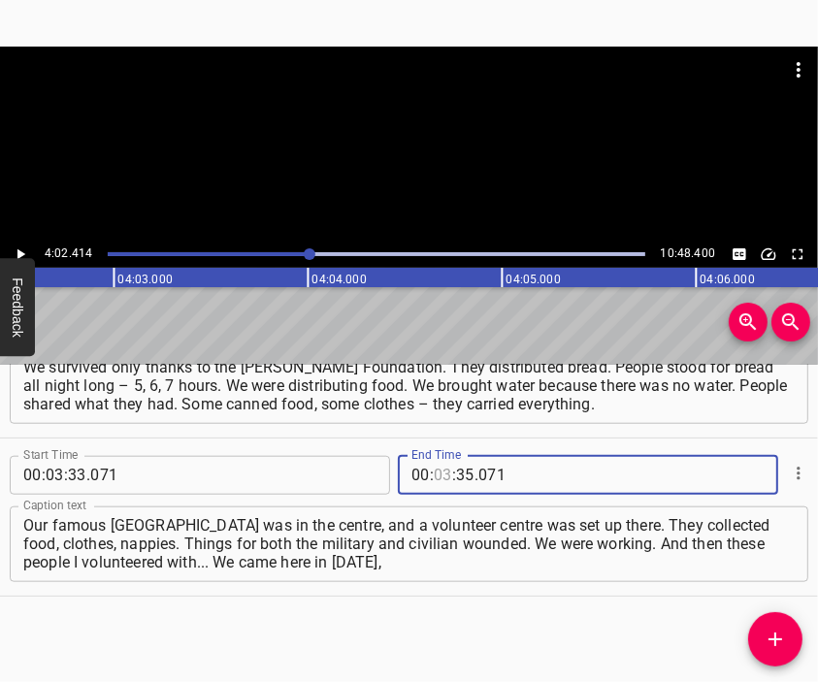
click at [434, 476] on input "number" at bounding box center [443, 475] width 18 height 39
click at [767, 626] on button "Add Cue" at bounding box center [775, 639] width 54 height 54
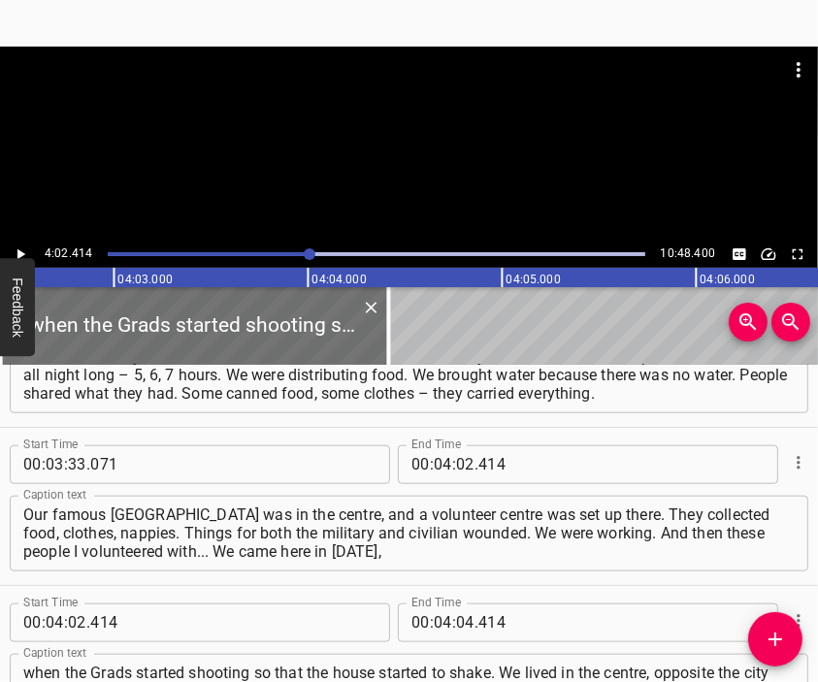
click at [405, 174] on div at bounding box center [409, 144] width 818 height 194
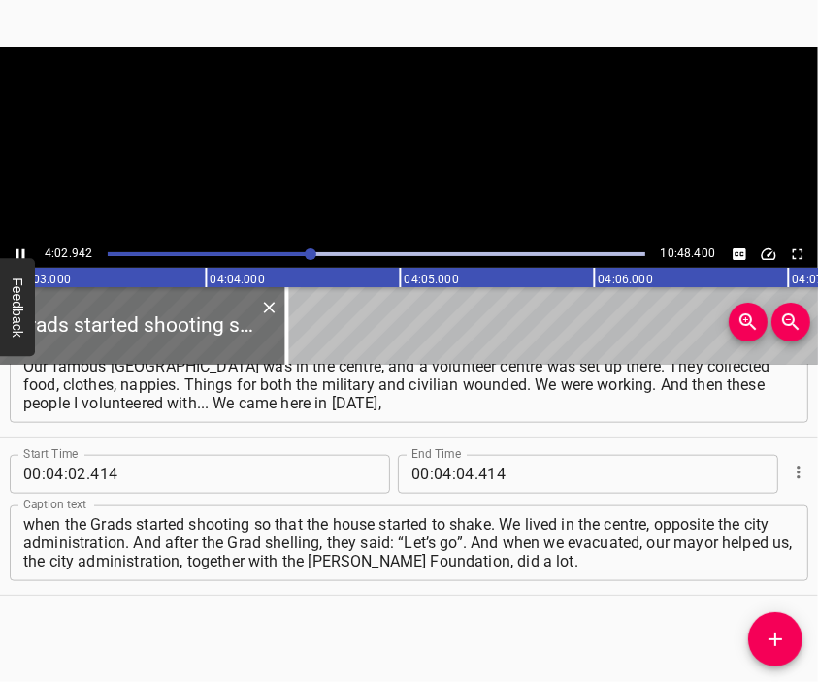
scroll to position [0, 47200]
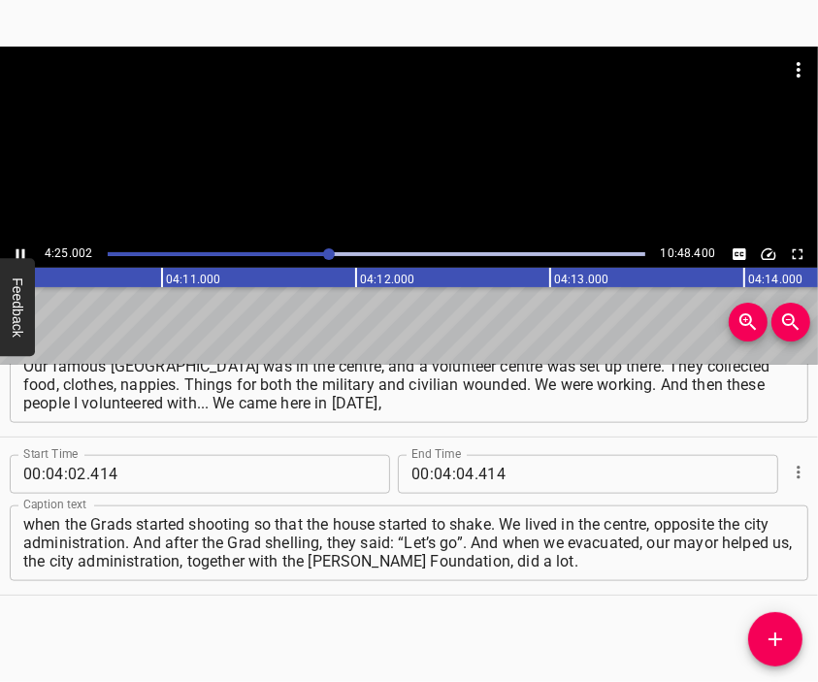
click at [457, 197] on div at bounding box center [409, 144] width 818 height 194
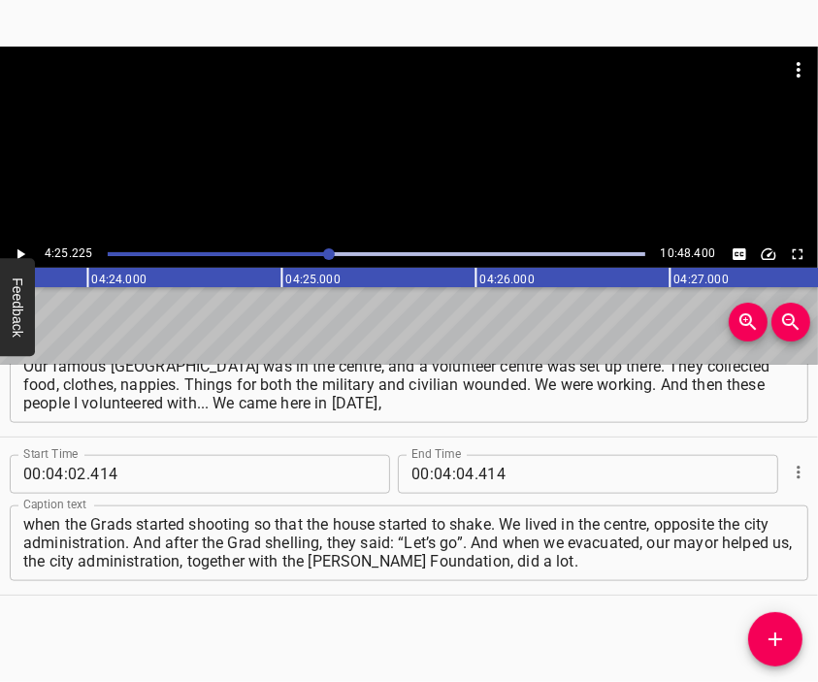
scroll to position [0, 51318]
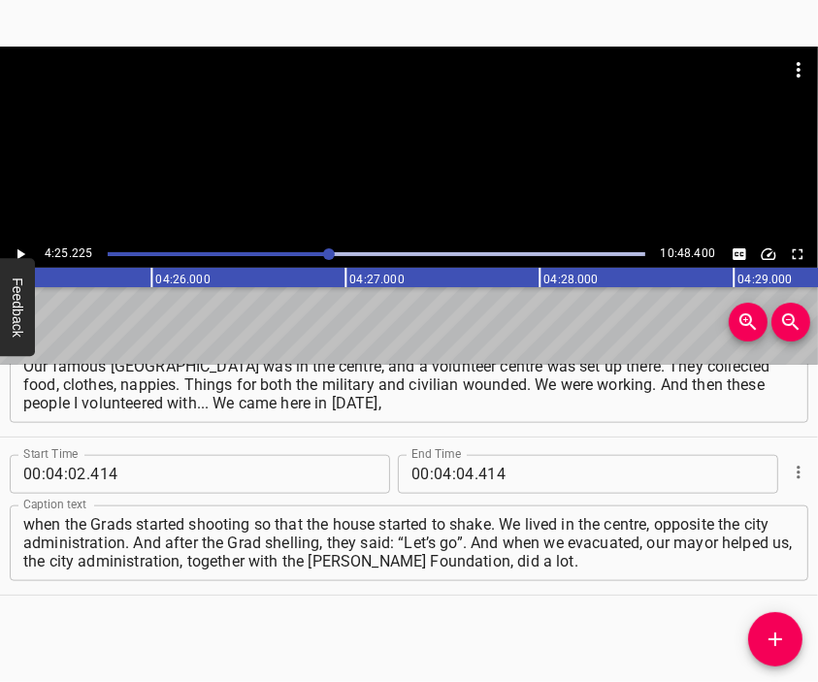
click at [405, 108] on div at bounding box center [409, 95] width 818 height 97
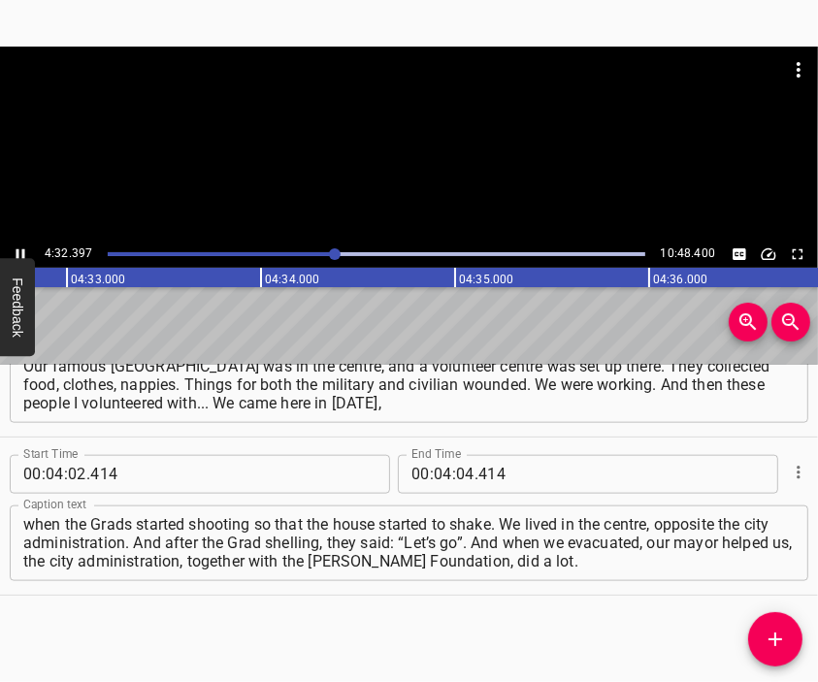
click at [423, 156] on div at bounding box center [409, 144] width 818 height 194
click at [456, 475] on input "number" at bounding box center [465, 474] width 18 height 39
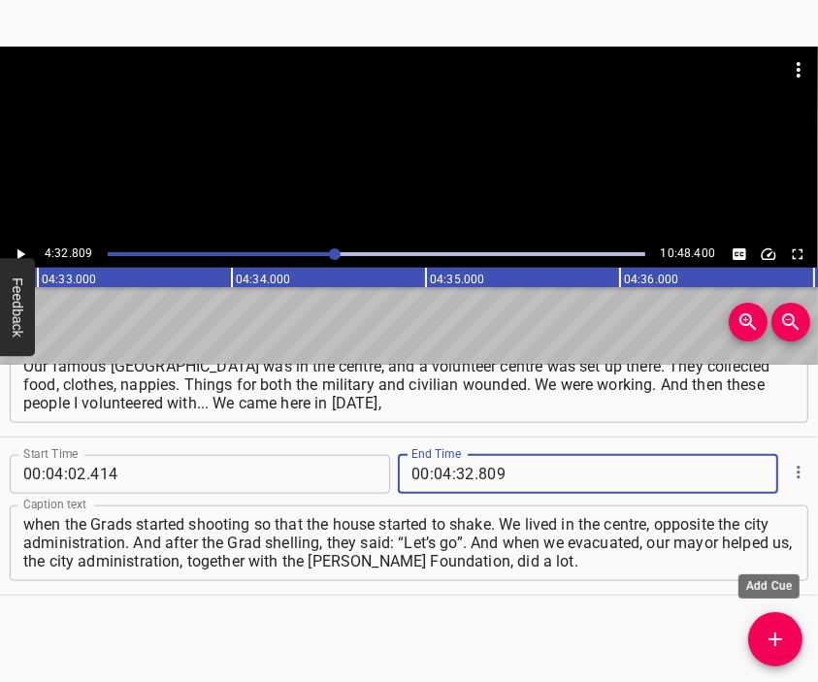
click at [771, 629] on icon "Add Cue" at bounding box center [775, 639] width 23 height 23
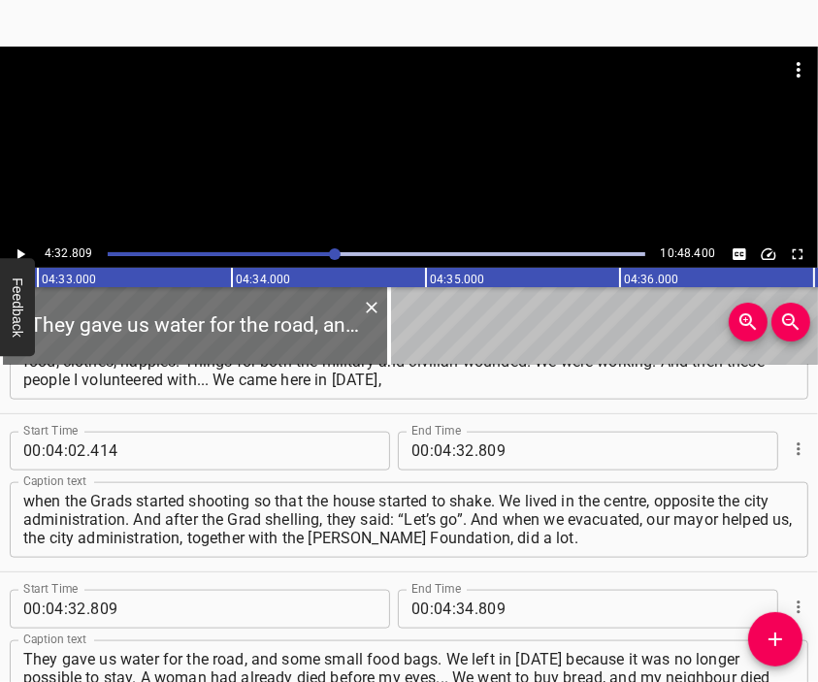
click at [396, 127] on div at bounding box center [409, 95] width 818 height 97
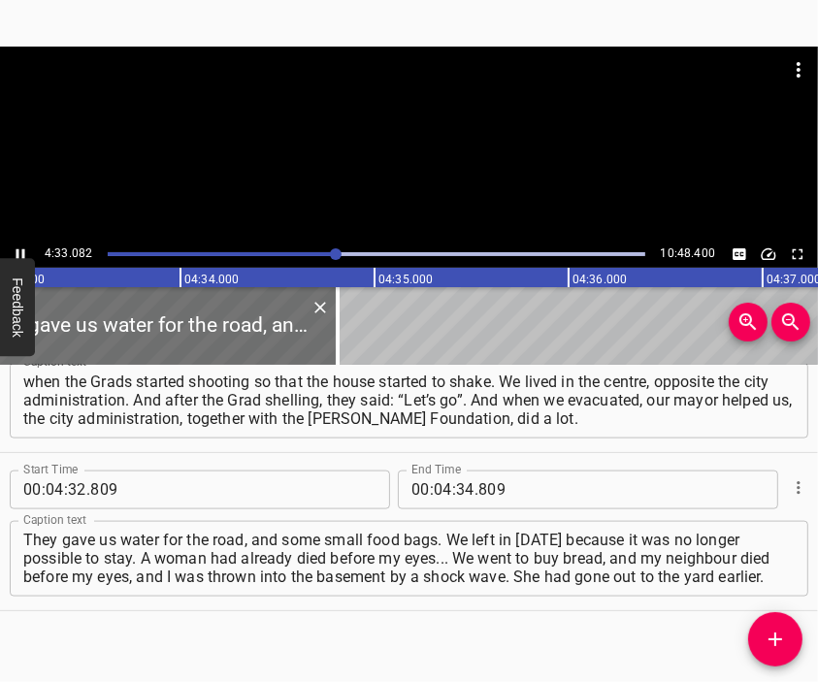
scroll to position [0, 52997]
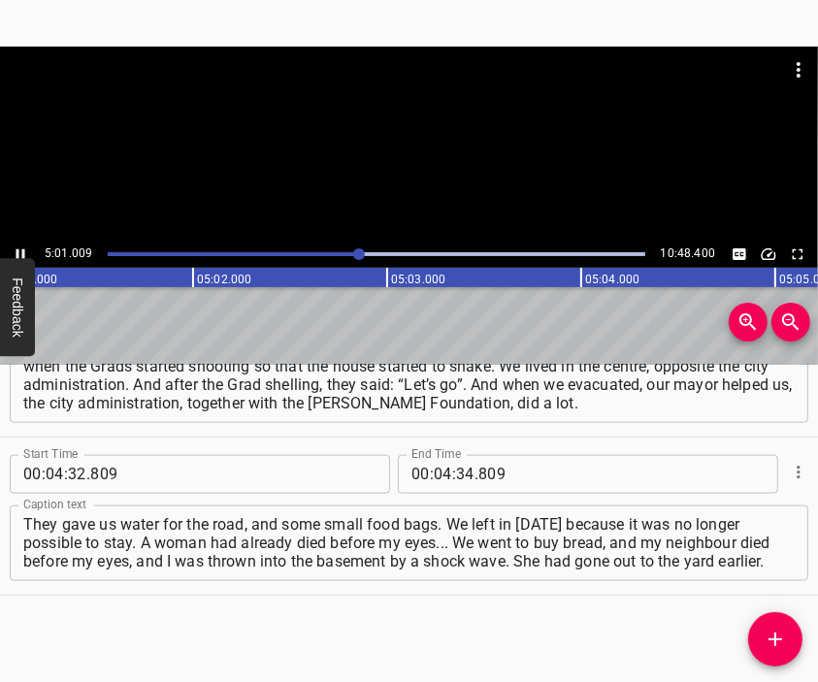
click at [376, 171] on div at bounding box center [409, 144] width 818 height 194
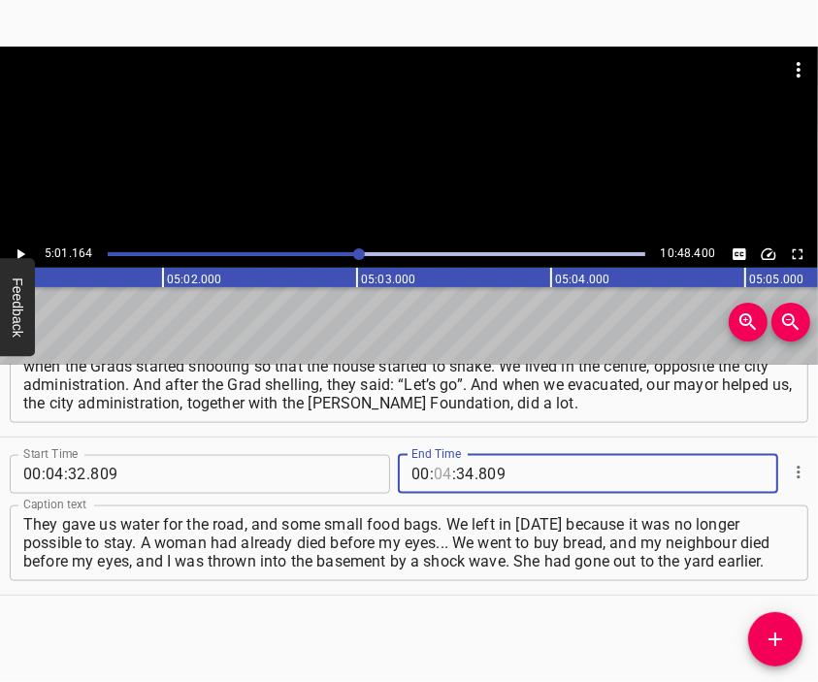
click at [434, 477] on input "number" at bounding box center [443, 474] width 18 height 39
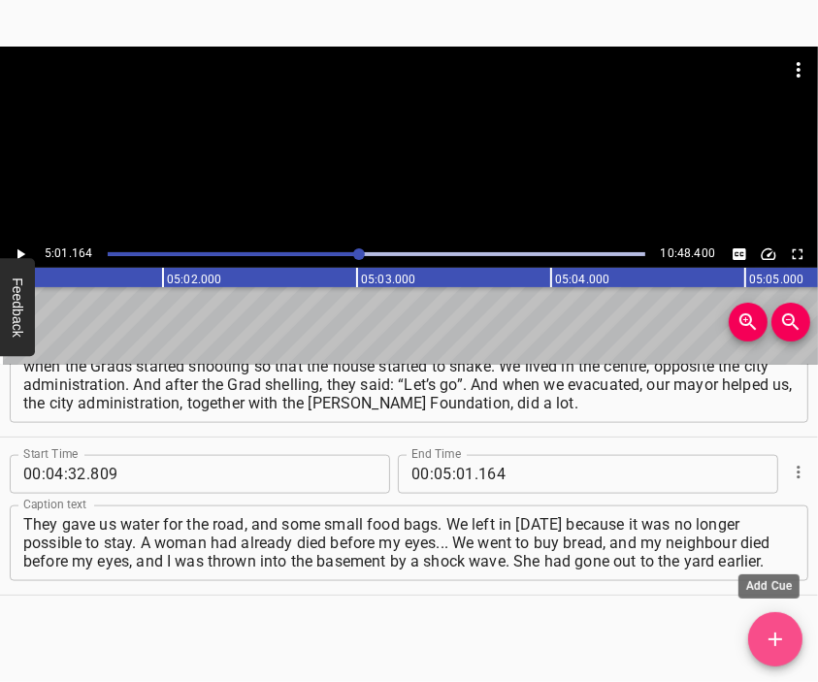
click at [776, 634] on icon "Add Cue" at bounding box center [775, 639] width 23 height 23
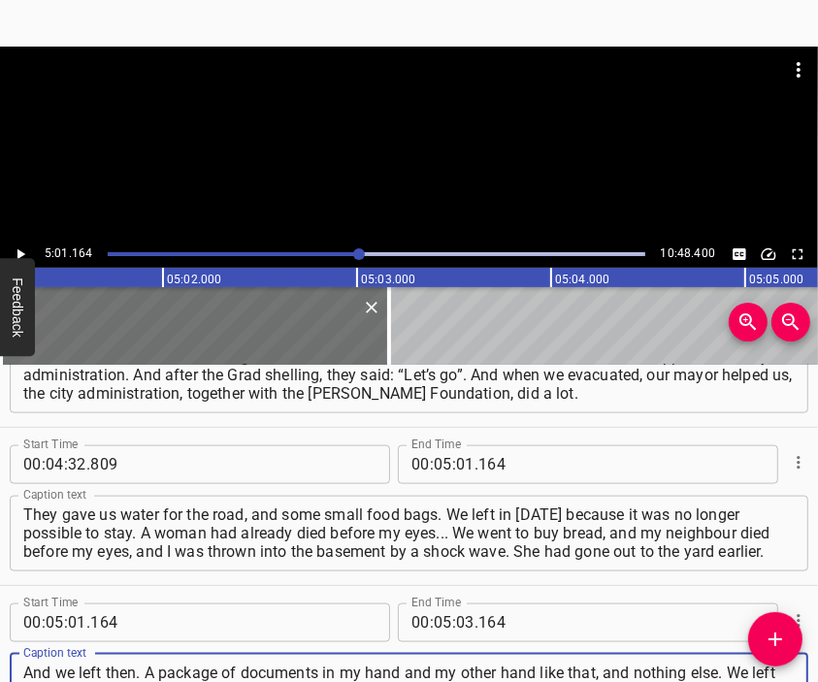
click at [388, 129] on div at bounding box center [409, 95] width 818 height 97
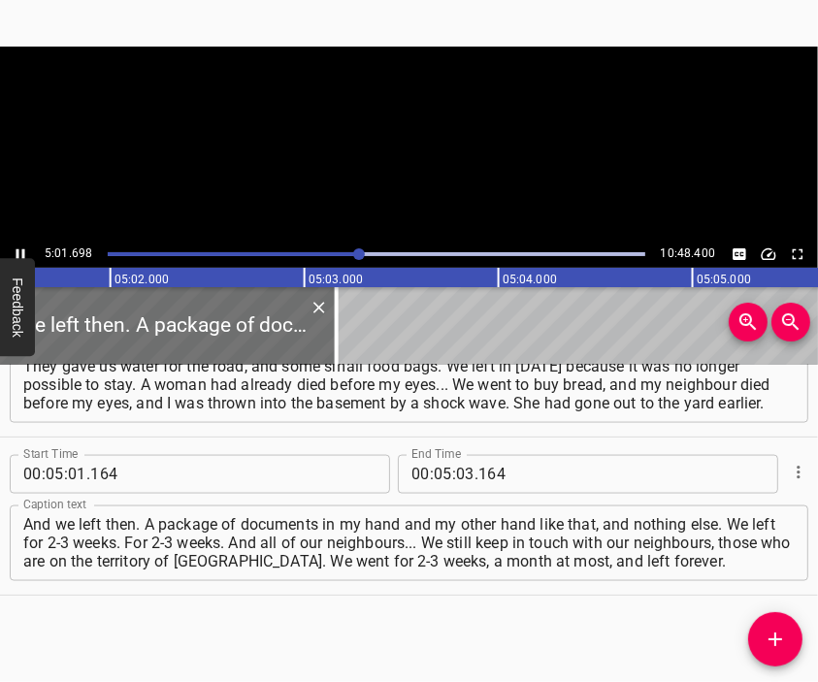
scroll to position [0, 58546]
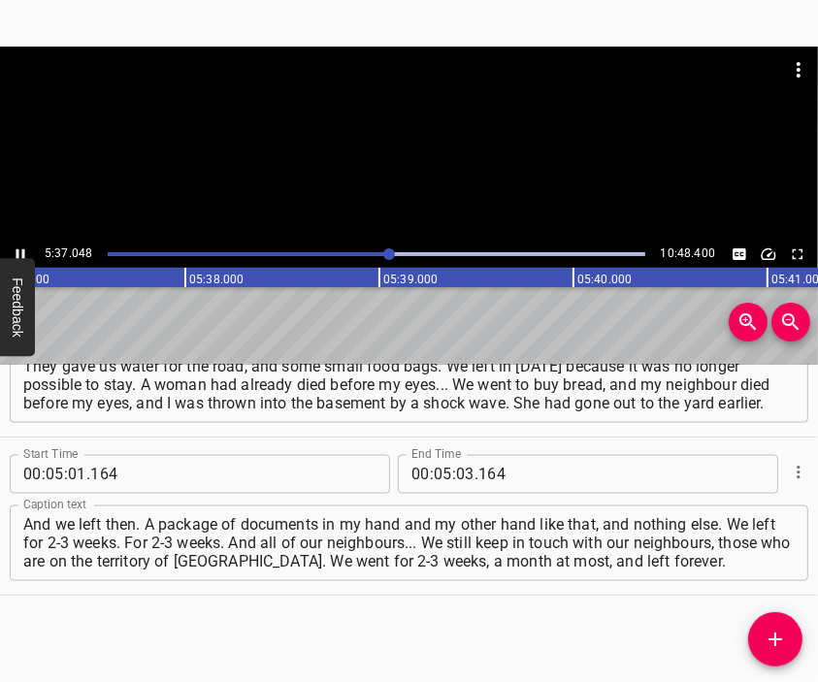
click at [431, 180] on div at bounding box center [409, 144] width 818 height 194
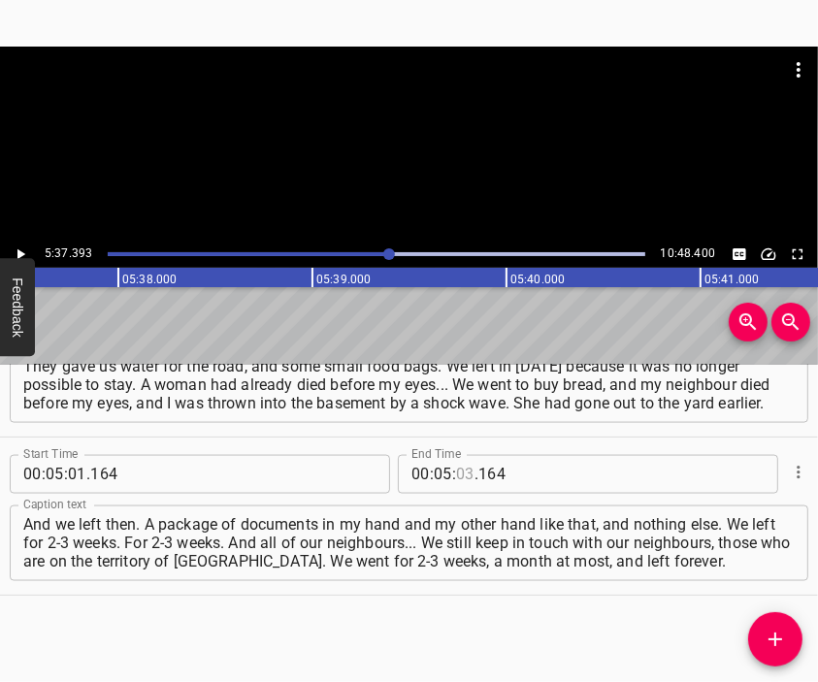
click at [462, 475] on input "number" at bounding box center [465, 474] width 18 height 39
click at [770, 629] on icon "Add Cue" at bounding box center [775, 639] width 23 height 23
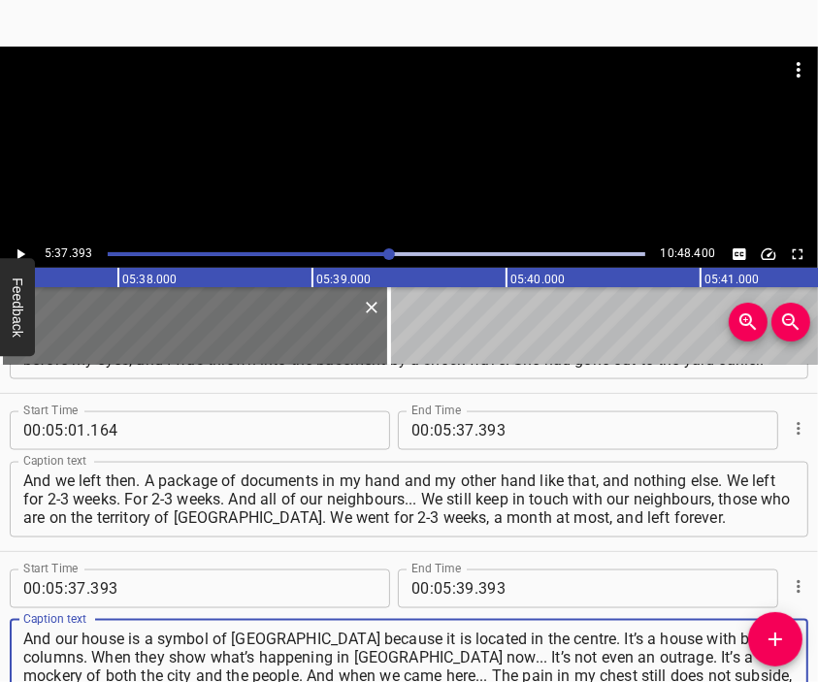
click at [394, 140] on div at bounding box center [409, 95] width 818 height 97
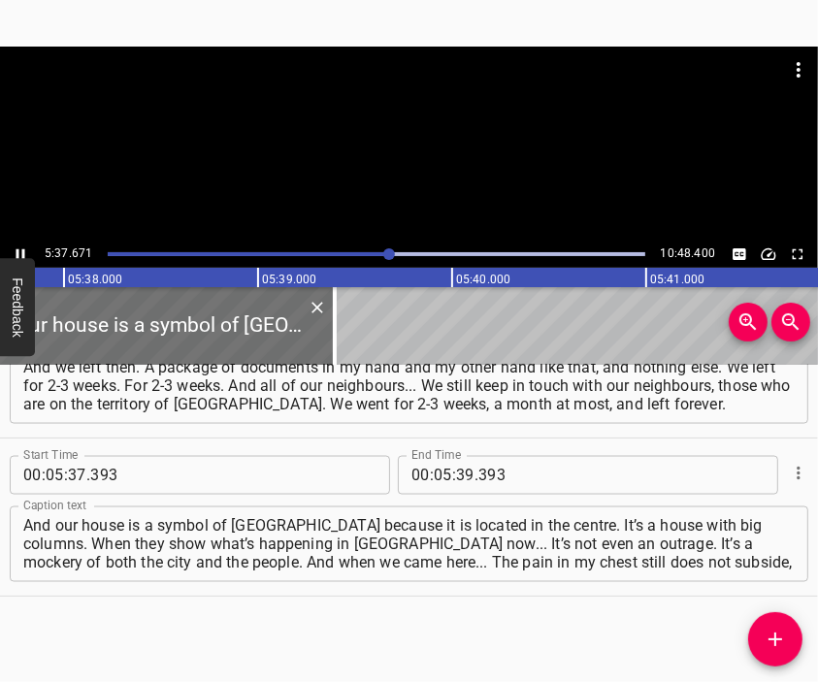
scroll to position [0, 65583]
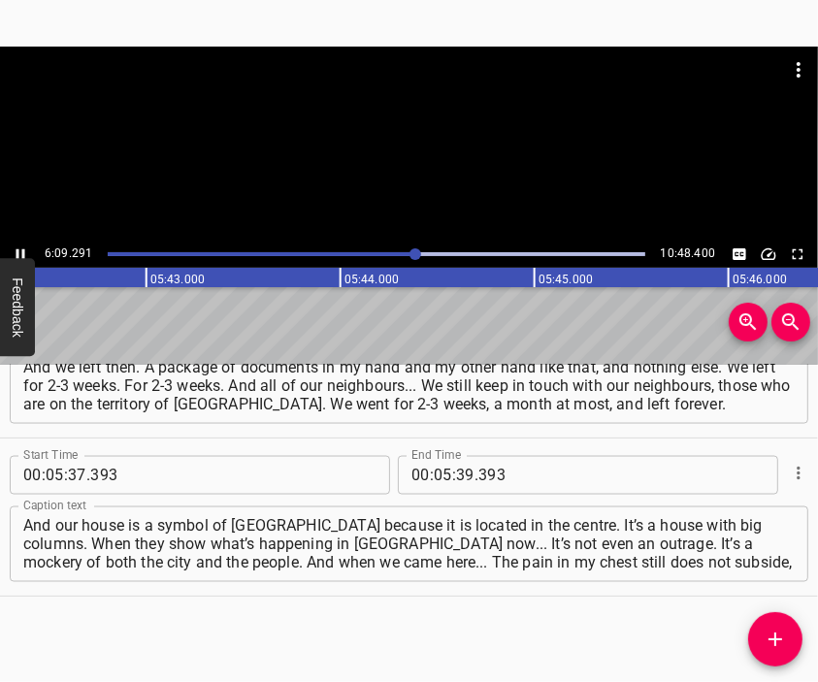
click at [407, 115] on div at bounding box center [409, 95] width 818 height 97
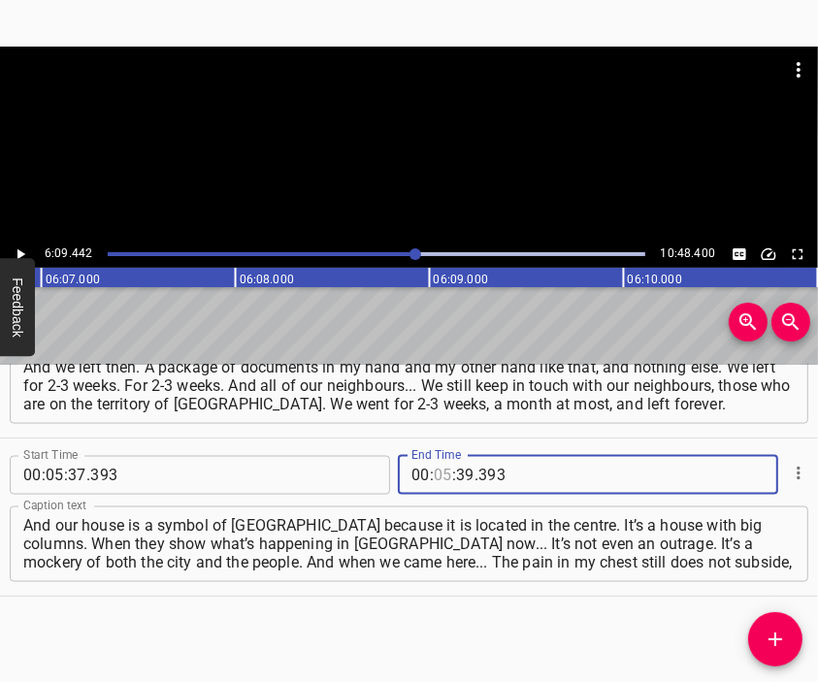
click at [442, 480] on input "number" at bounding box center [443, 475] width 18 height 39
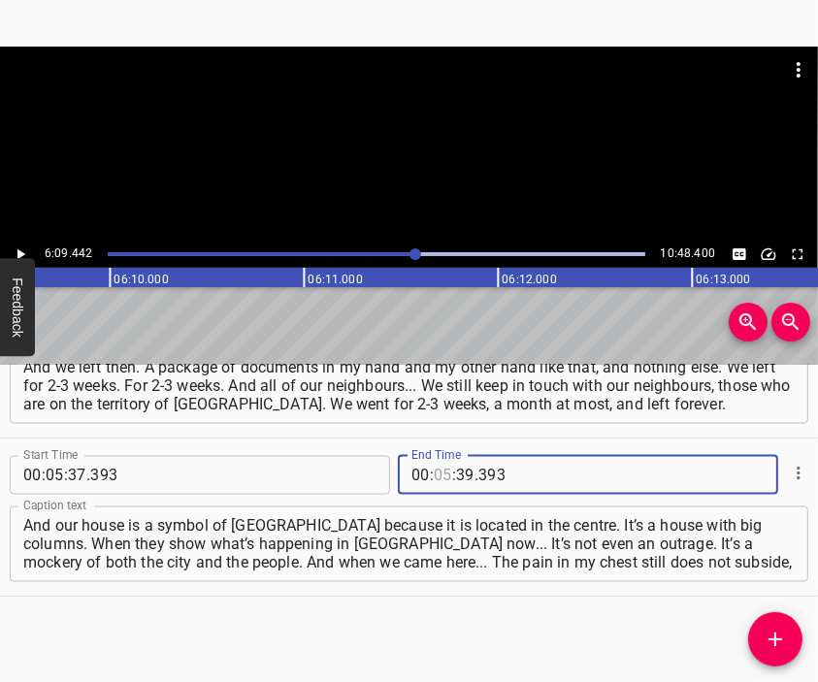
scroll to position [0, 71698]
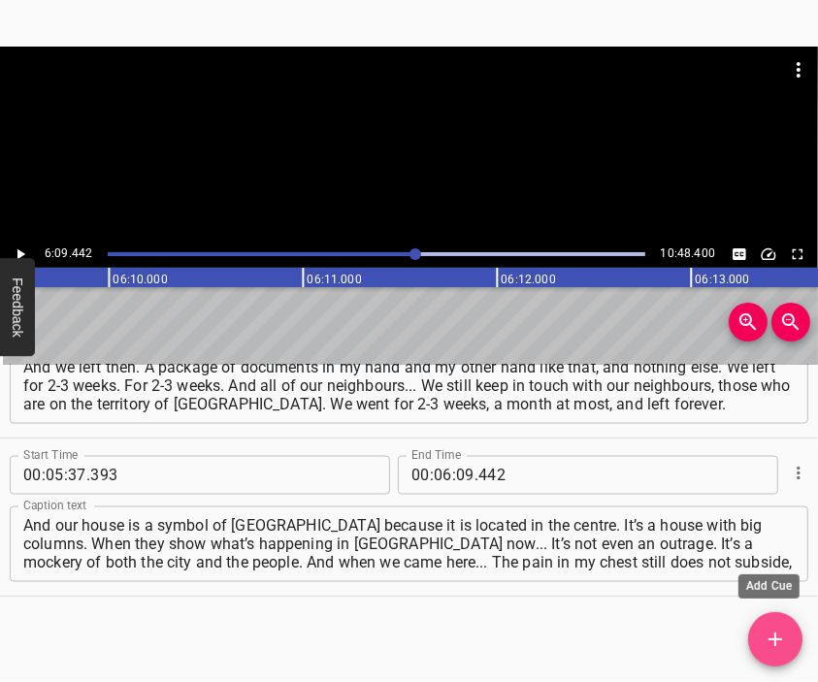
drag, startPoint x: 773, startPoint y: 624, endPoint x: 681, endPoint y: 439, distance: 207.0
click at [773, 624] on button "Add Cue" at bounding box center [775, 639] width 54 height 54
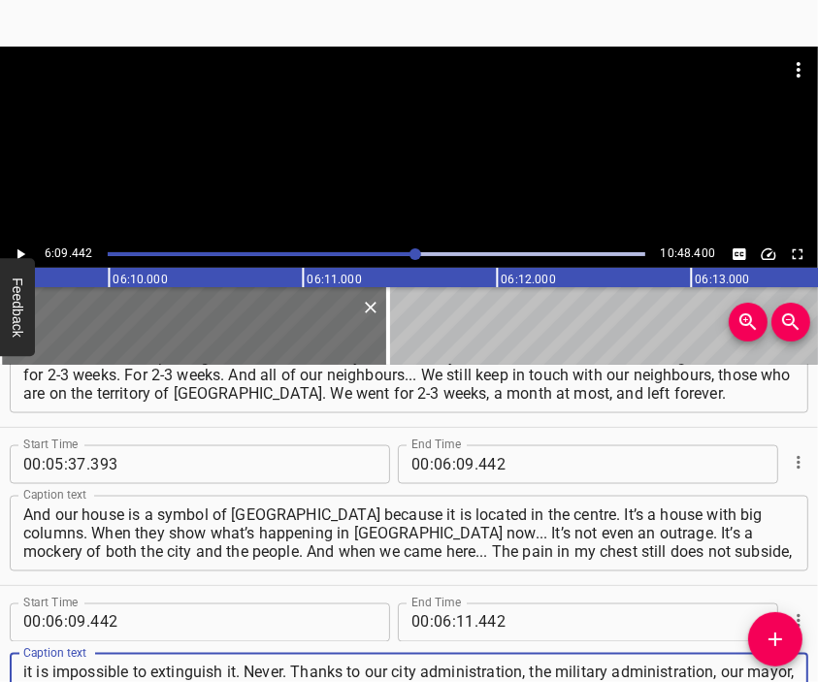
click at [431, 147] on div at bounding box center [409, 144] width 818 height 194
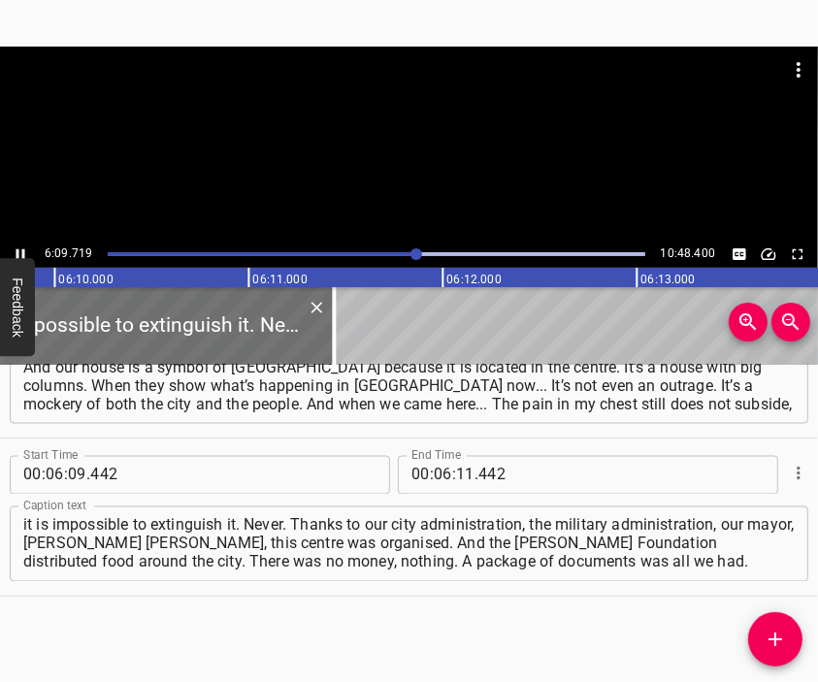
scroll to position [1987, 0]
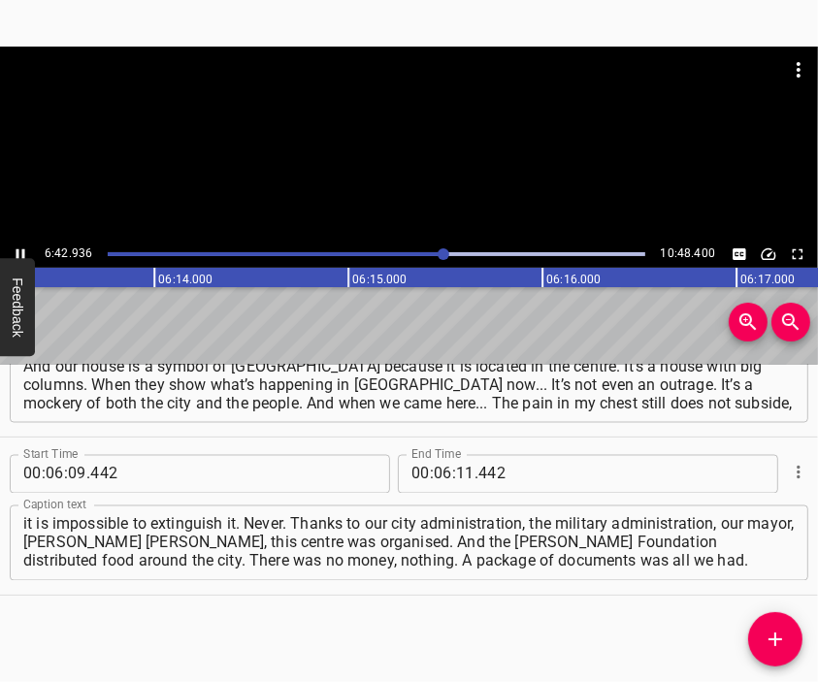
click at [485, 174] on div at bounding box center [409, 144] width 818 height 194
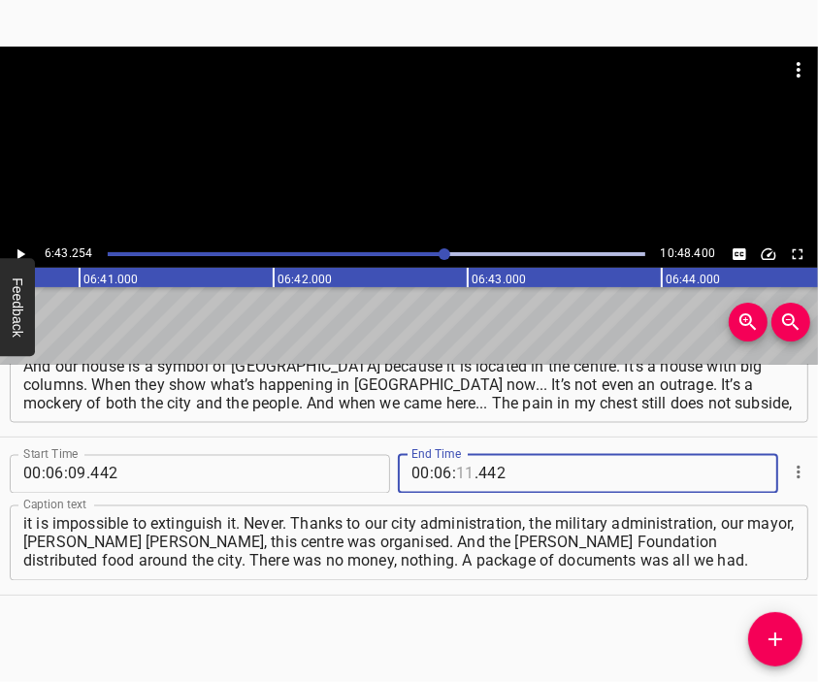
click at [456, 480] on input "number" at bounding box center [465, 474] width 18 height 39
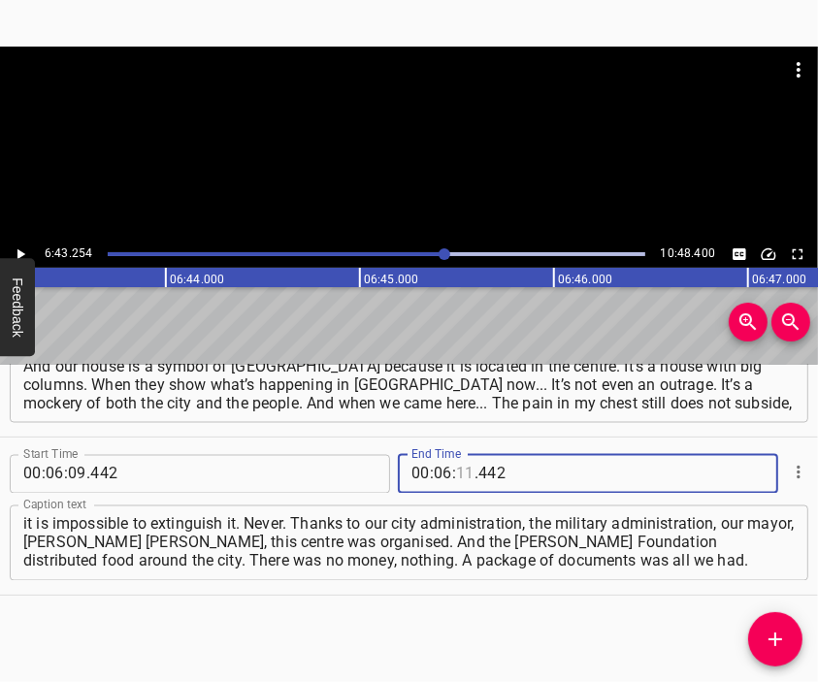
scroll to position [0, 78260]
click at [768, 632] on icon "Add Cue" at bounding box center [775, 639] width 23 height 23
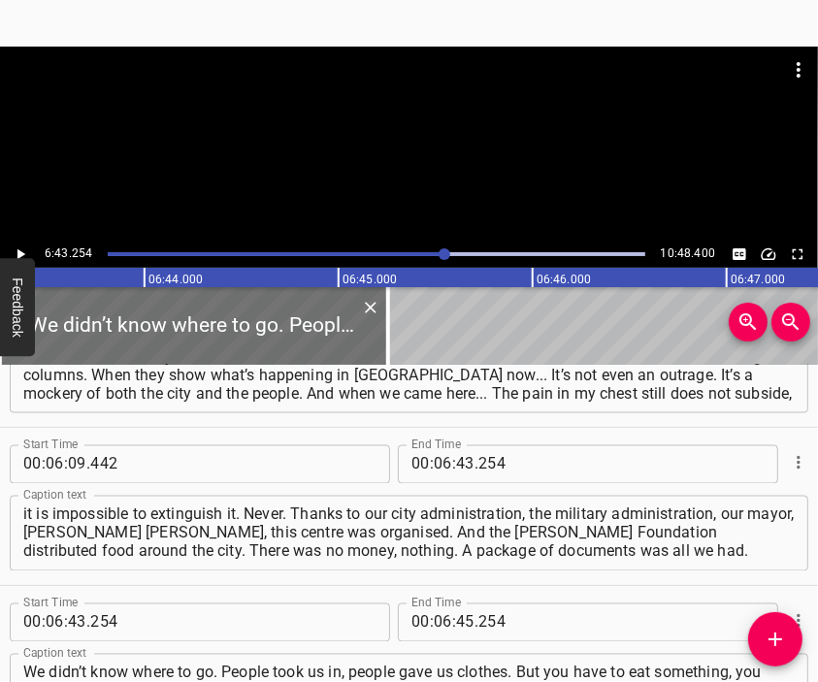
click at [317, 128] on div at bounding box center [409, 95] width 818 height 97
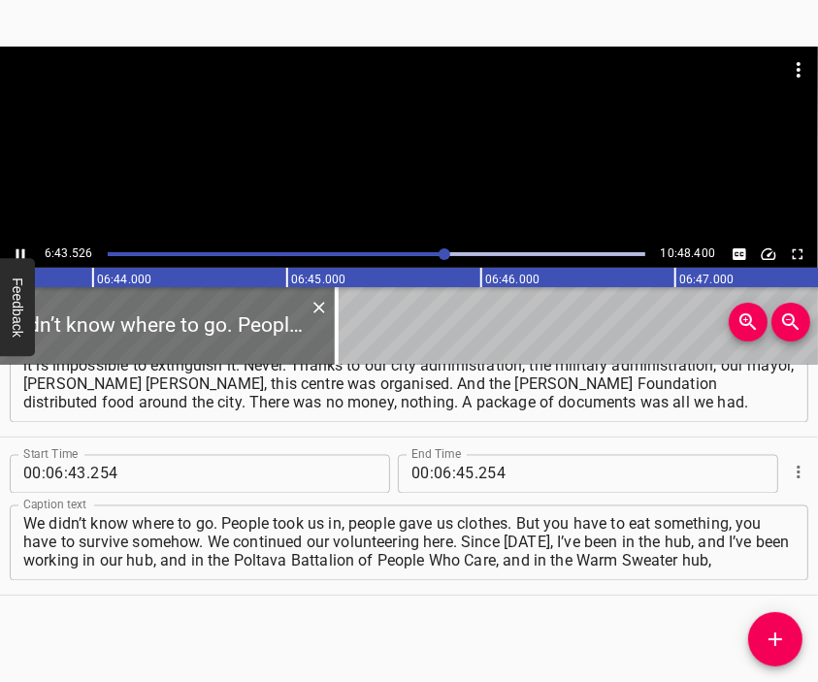
scroll to position [0, 78363]
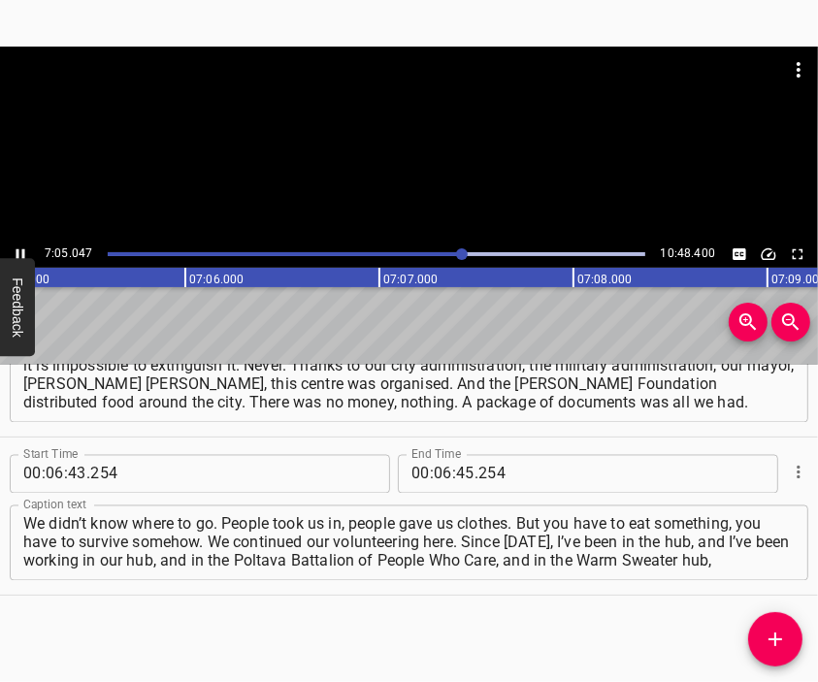
click at [400, 166] on div at bounding box center [409, 144] width 818 height 194
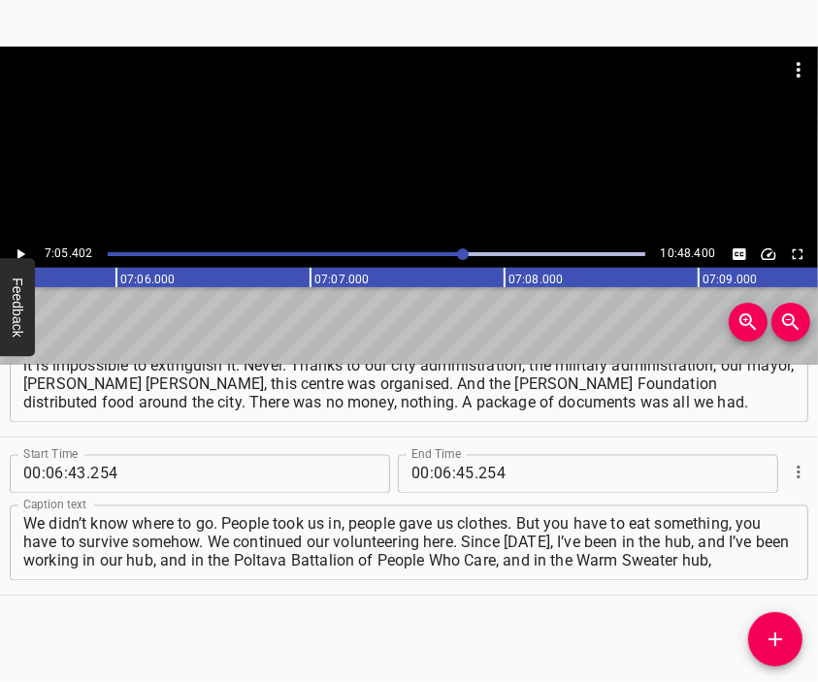
scroll to position [0, 82558]
click at [442, 478] on input "number" at bounding box center [443, 474] width 18 height 39
click at [769, 624] on button "Add Cue" at bounding box center [775, 639] width 54 height 54
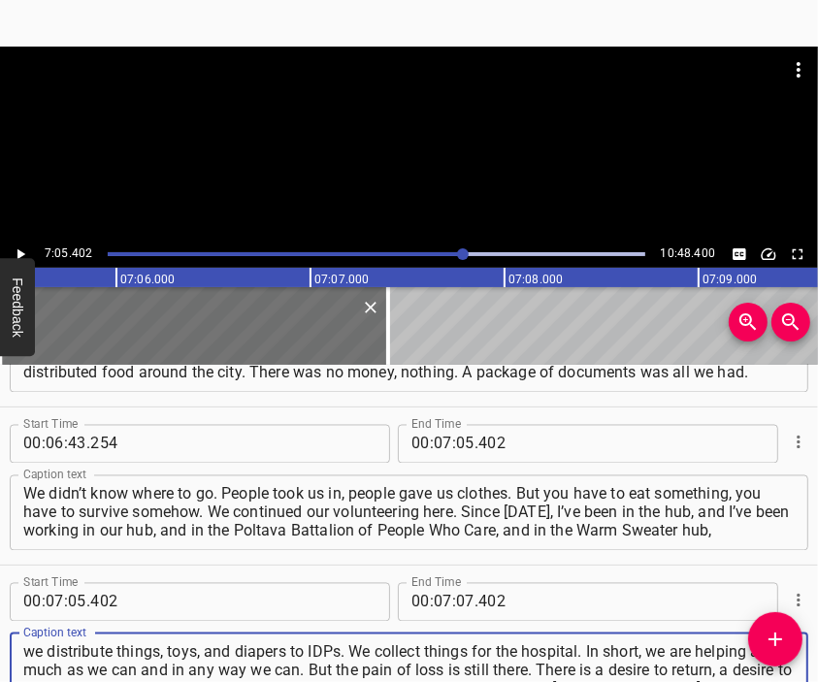
click at [365, 158] on div at bounding box center [409, 144] width 818 height 194
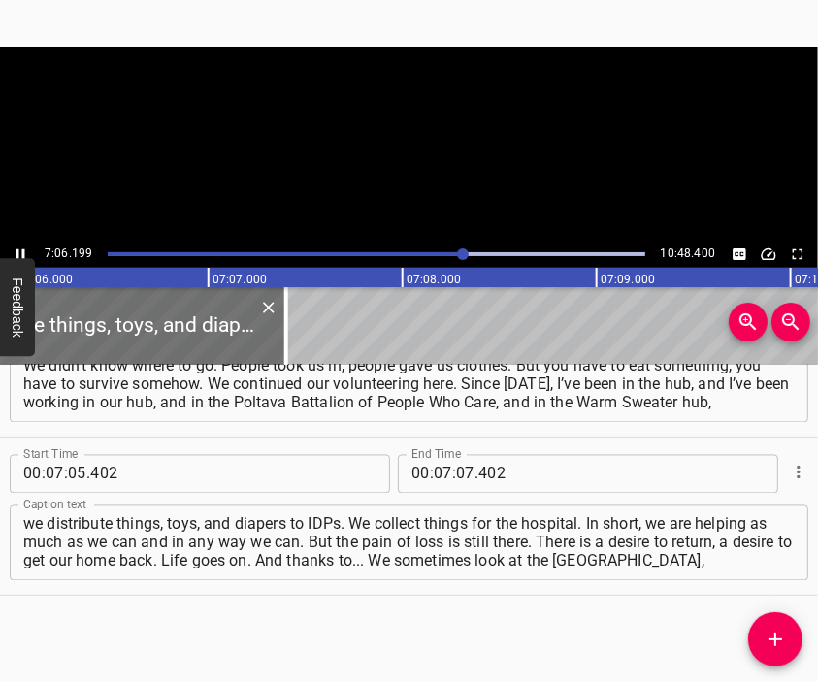
scroll to position [0, 82712]
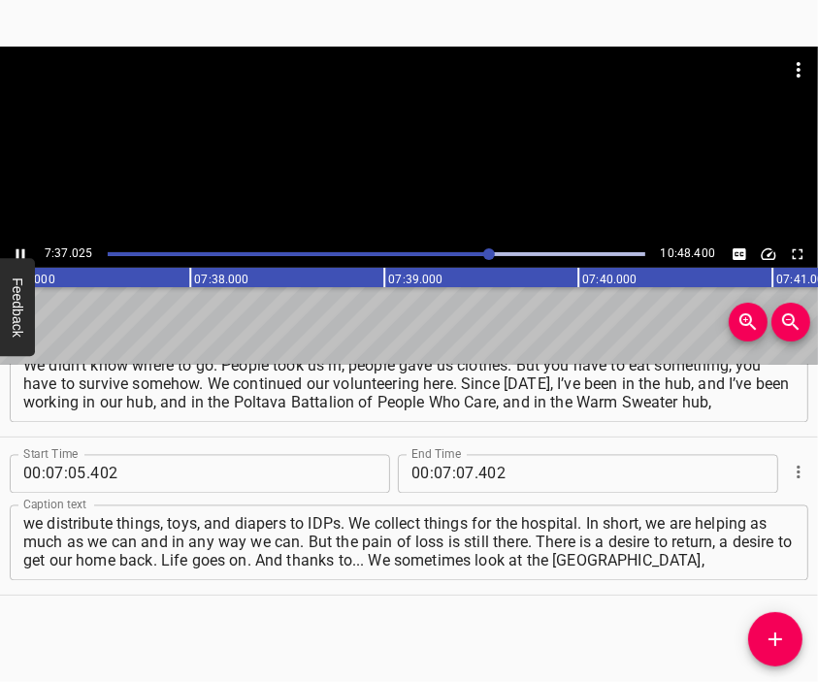
click at [419, 164] on div at bounding box center [409, 144] width 818 height 194
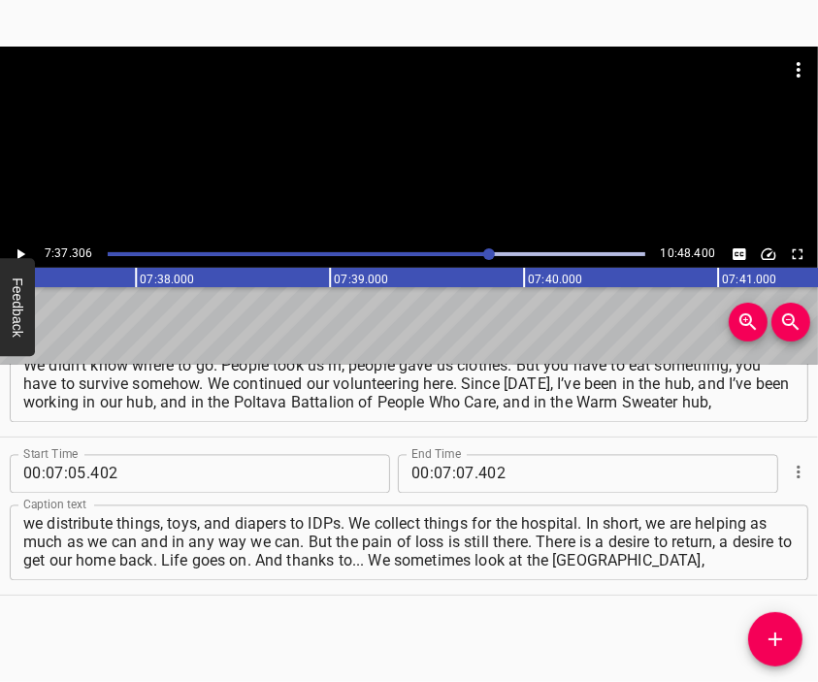
scroll to position [0, 88750]
click at [456, 469] on input "number" at bounding box center [465, 474] width 18 height 39
click at [777, 636] on icon "Add Cue" at bounding box center [775, 639] width 23 height 23
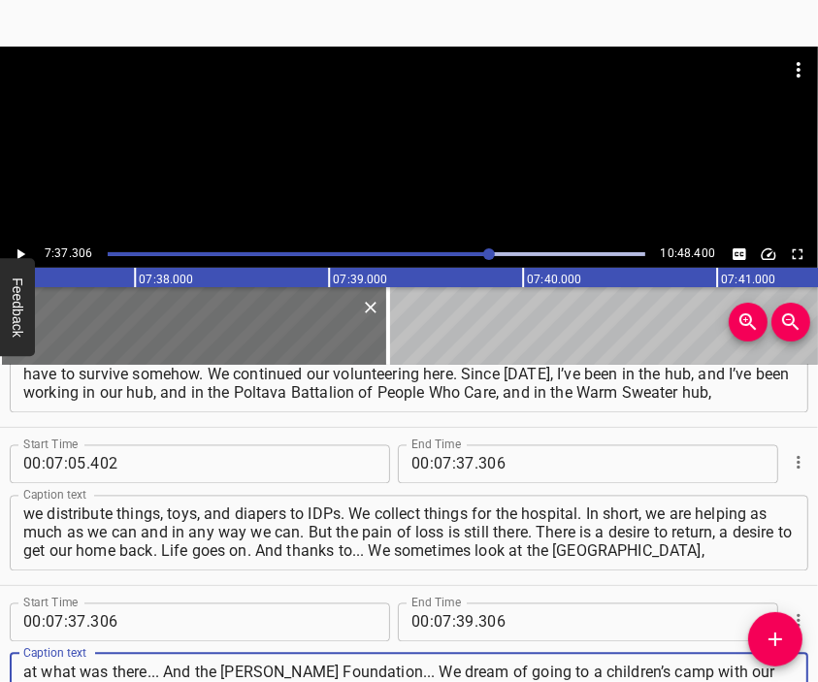
click at [415, 168] on div at bounding box center [409, 144] width 818 height 194
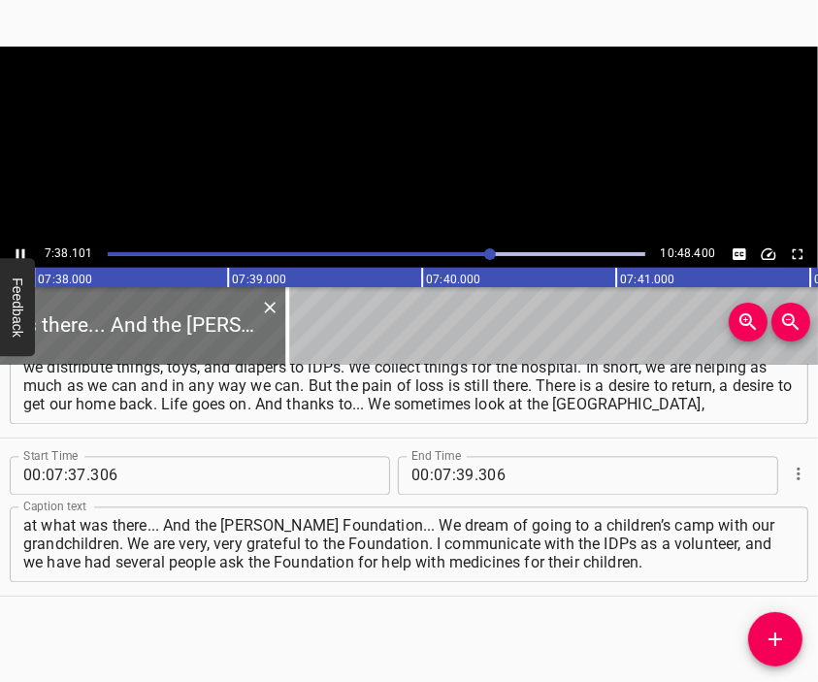
scroll to position [0, 88900]
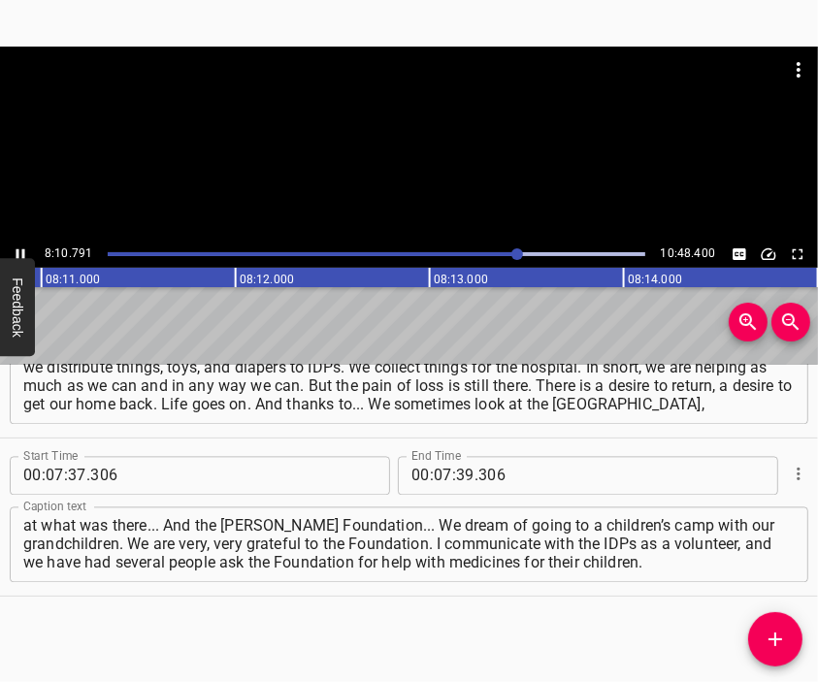
click at [408, 154] on div at bounding box center [409, 144] width 818 height 194
click at [434, 479] on input "number" at bounding box center [443, 475] width 18 height 39
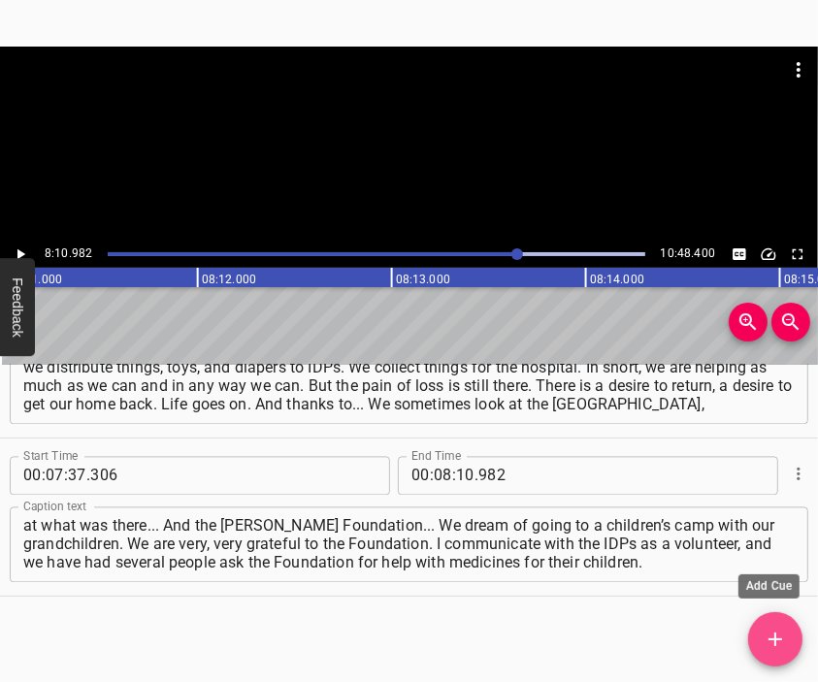
click at [764, 630] on icon "Add Cue" at bounding box center [775, 639] width 23 height 23
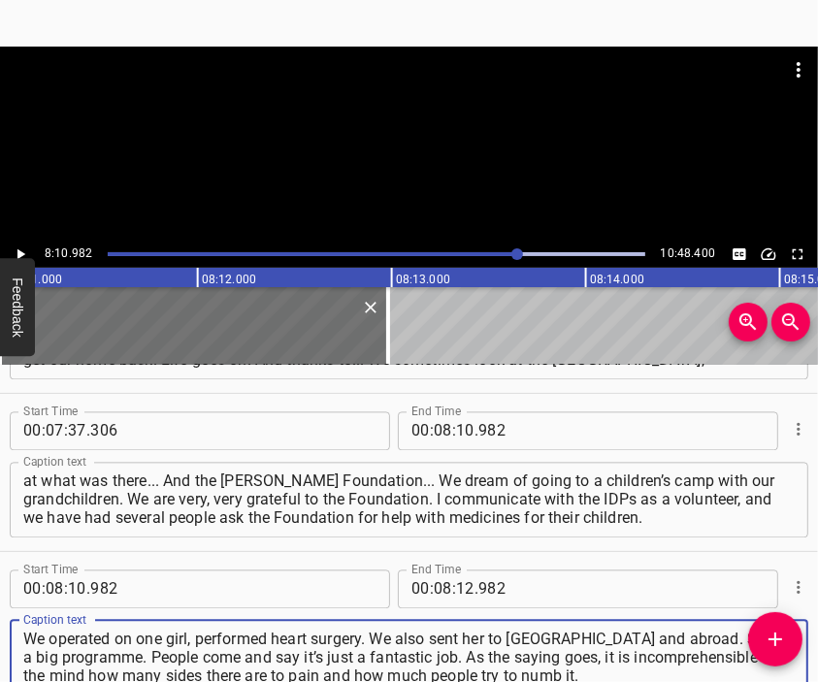
click at [371, 186] on div at bounding box center [409, 144] width 818 height 194
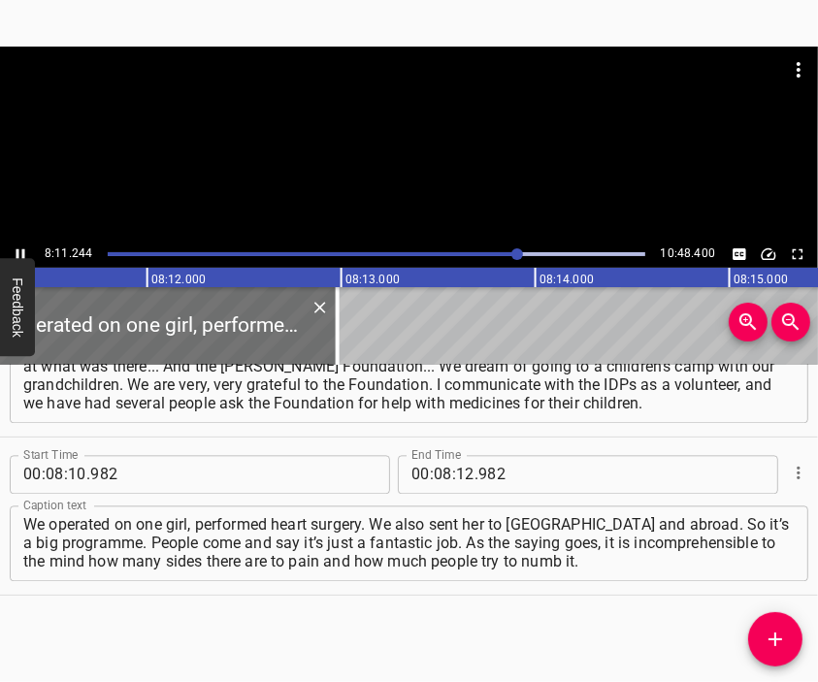
scroll to position [0, 95386]
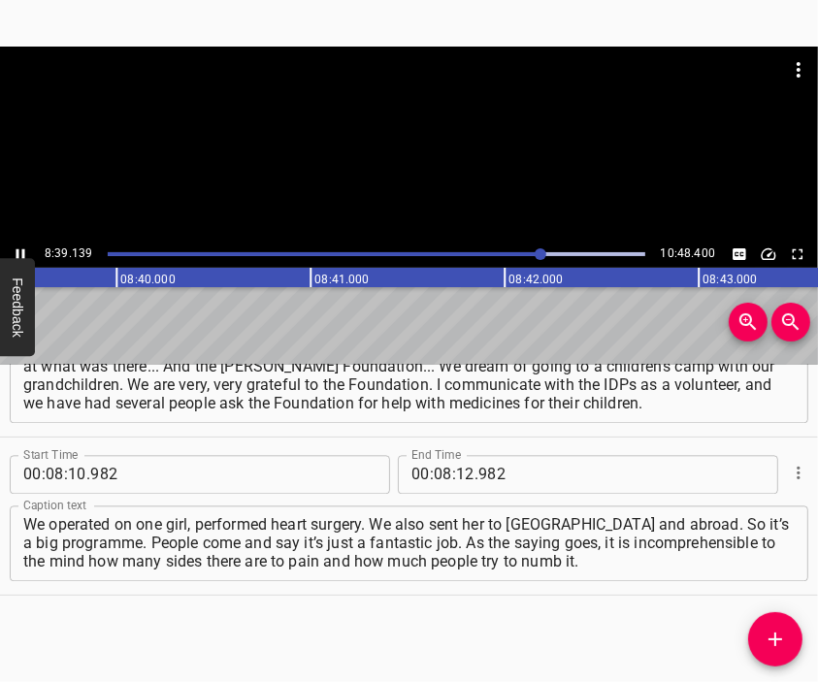
click at [384, 112] on div at bounding box center [409, 95] width 818 height 97
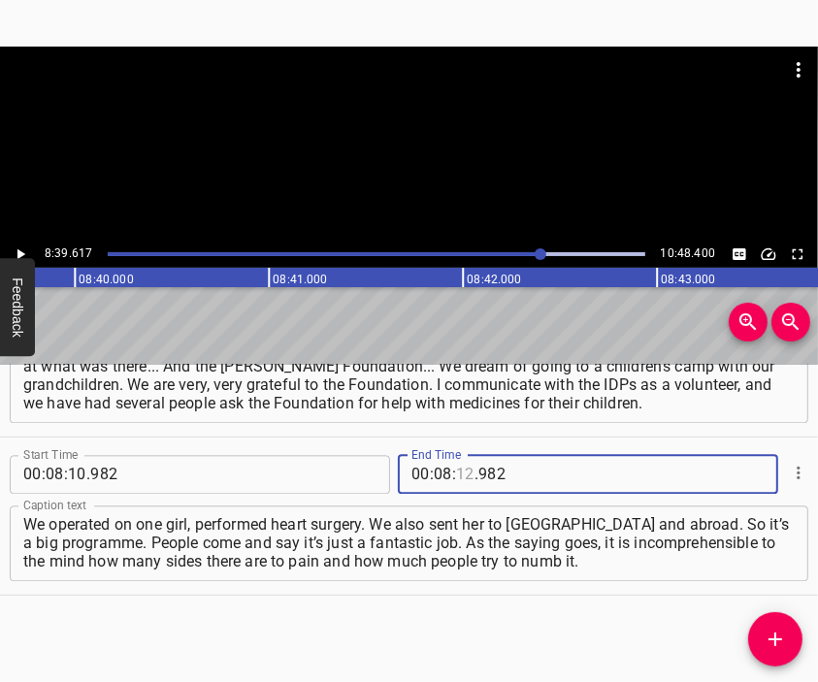
click at [459, 473] on input "number" at bounding box center [465, 474] width 18 height 39
click at [461, 470] on input "number" at bounding box center [465, 474] width 18 height 39
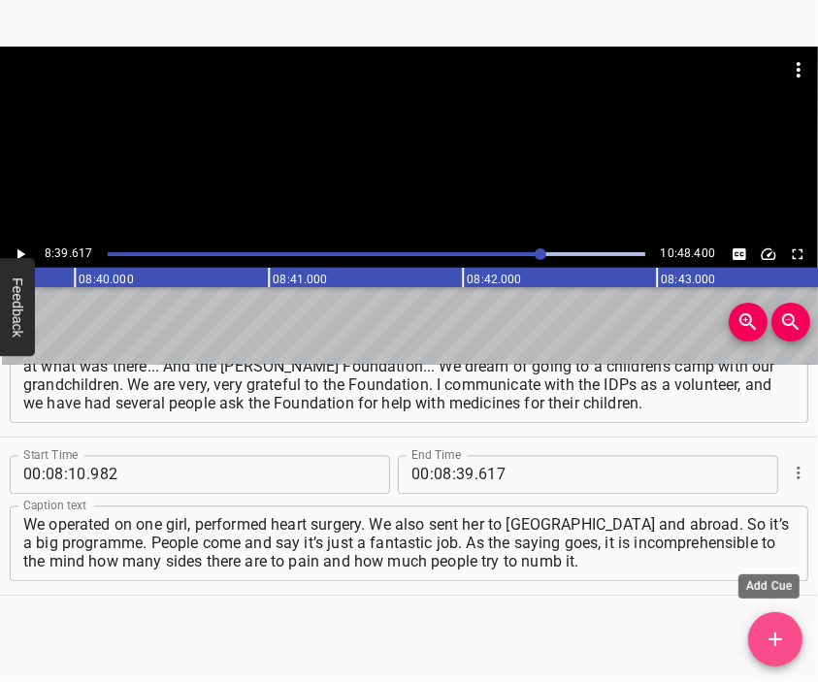
click at [772, 628] on icon "Add Cue" at bounding box center [775, 639] width 23 height 23
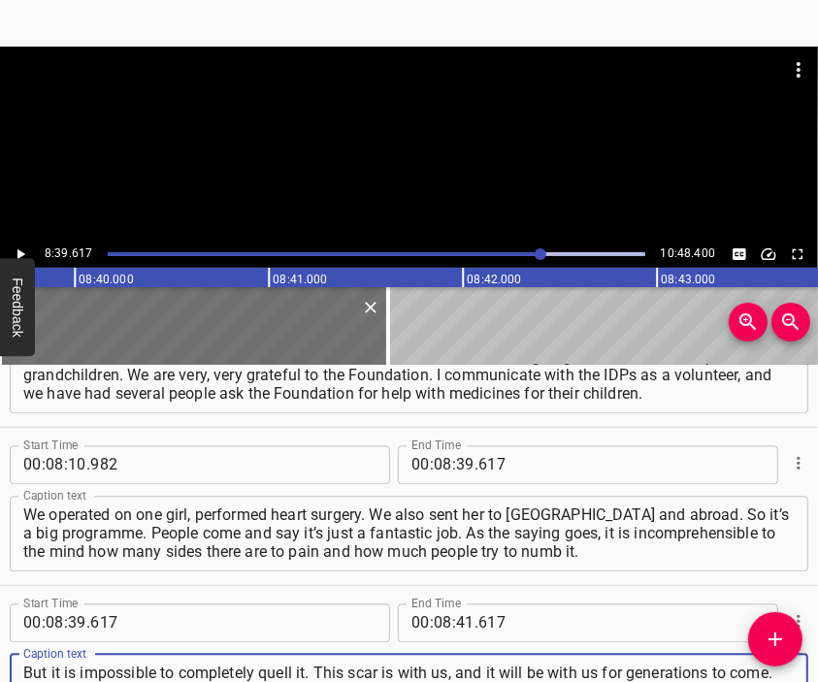
click at [380, 117] on div at bounding box center [409, 95] width 818 height 97
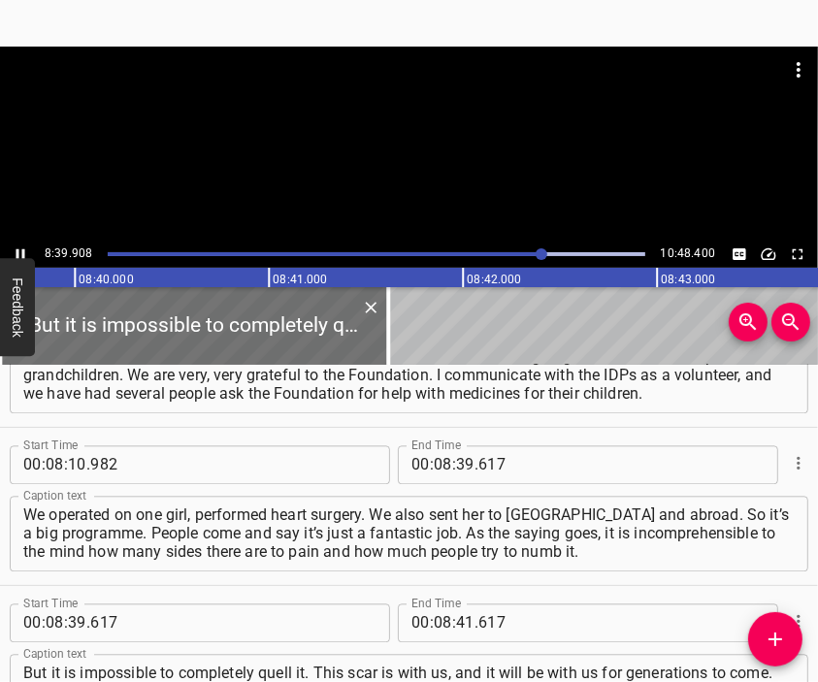
scroll to position [0, 100899]
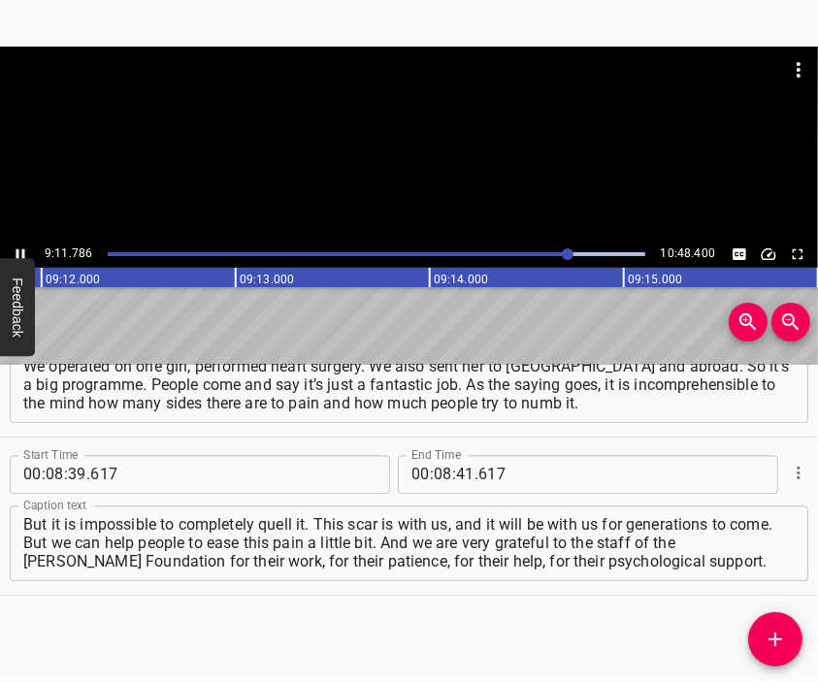
click at [415, 182] on div at bounding box center [409, 144] width 818 height 194
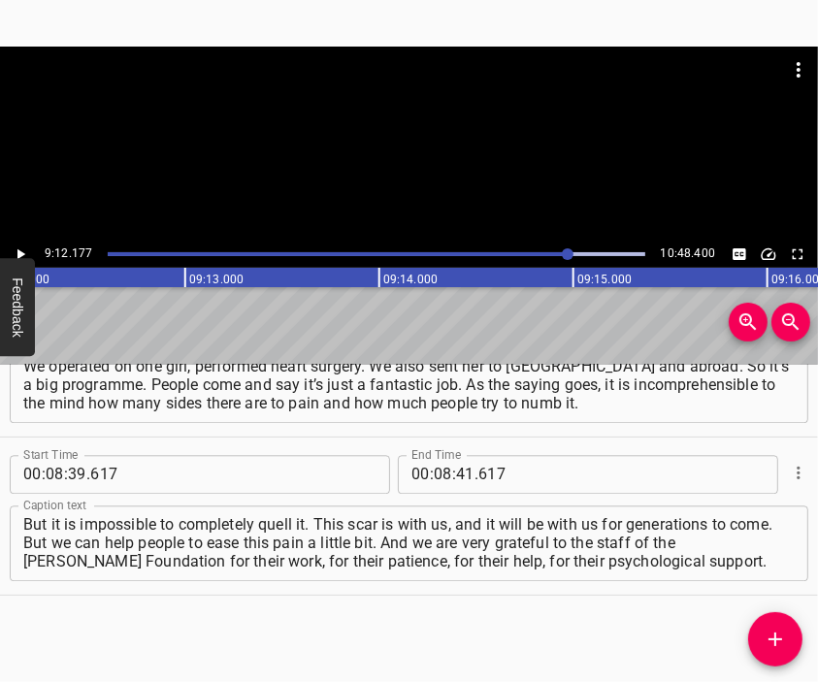
scroll to position [0, 107161]
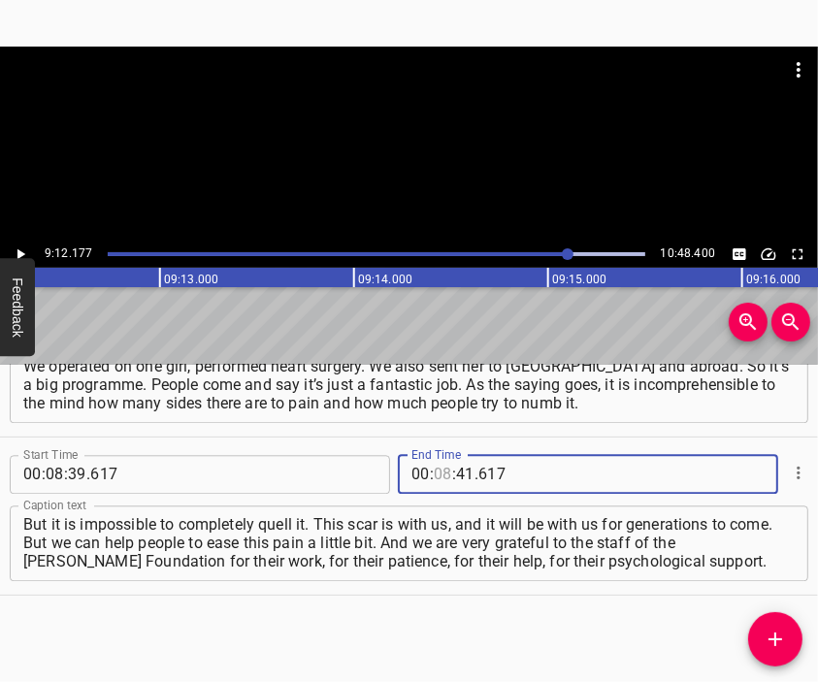
click at [435, 471] on input "number" at bounding box center [443, 474] width 18 height 39
drag, startPoint x: 785, startPoint y: 631, endPoint x: 767, endPoint y: 581, distance: 52.8
click at [784, 630] on icon "Add Cue" at bounding box center [775, 639] width 23 height 23
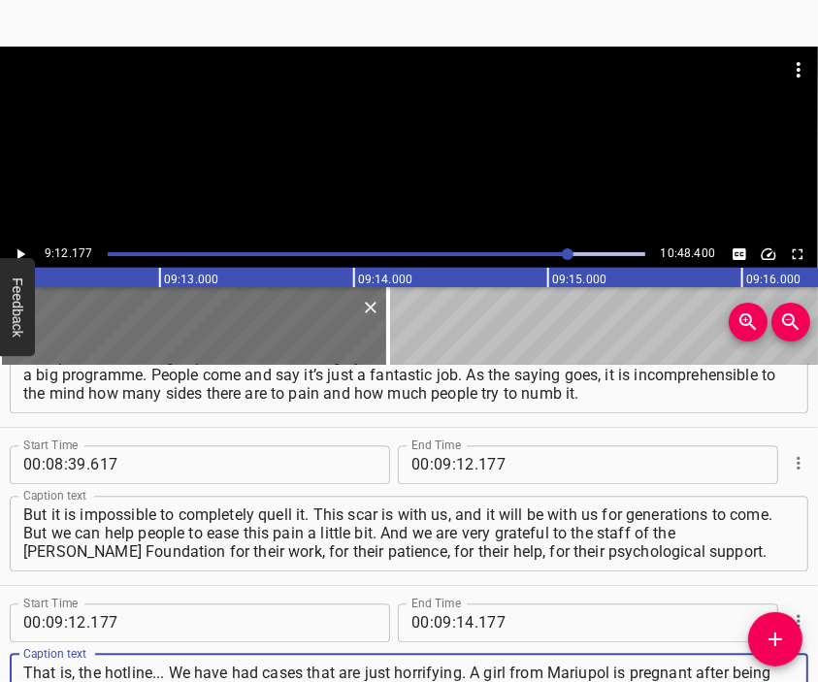
click at [442, 157] on div at bounding box center [409, 144] width 818 height 194
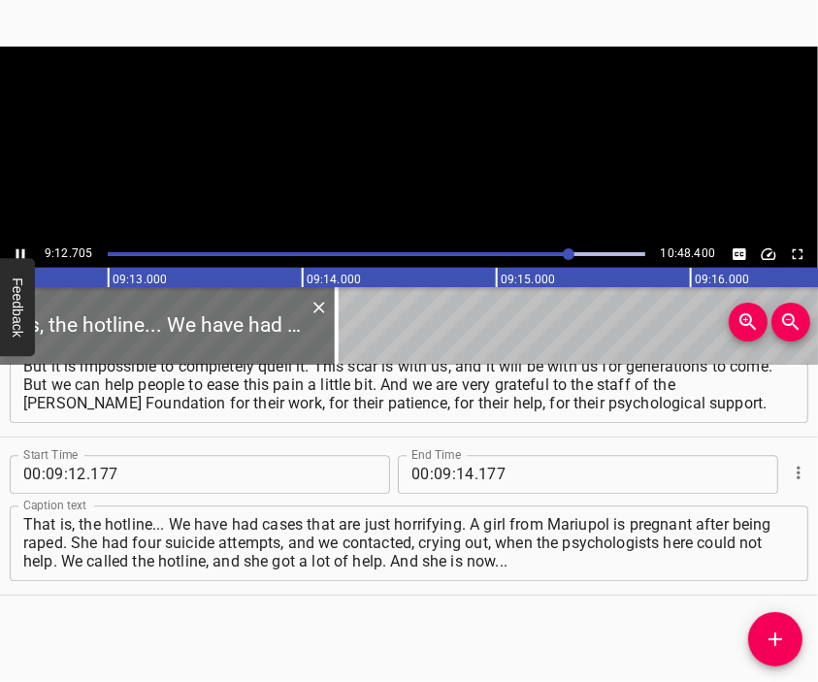
scroll to position [0, 107260]
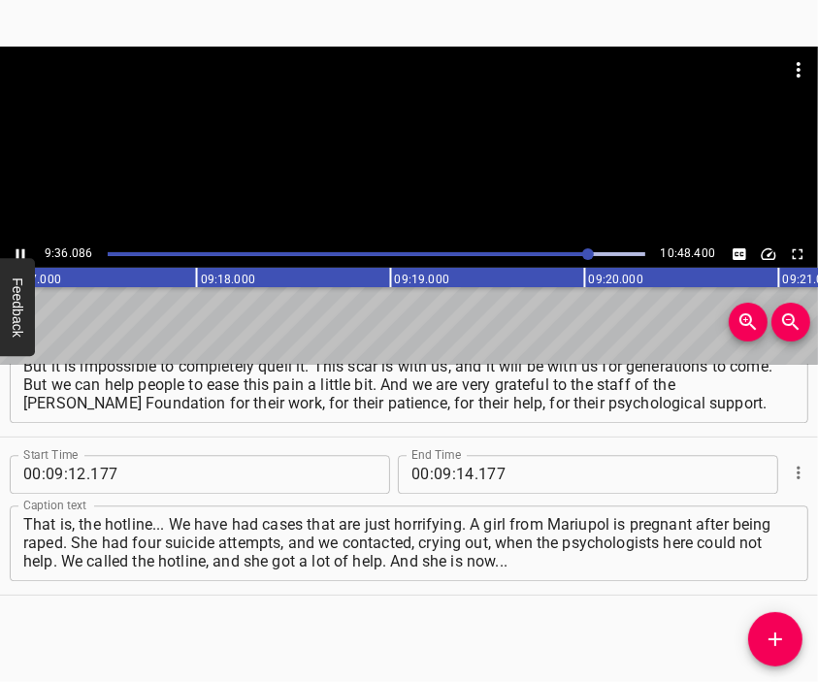
click at [470, 141] on div at bounding box center [409, 95] width 818 height 97
click at [456, 475] on input "number" at bounding box center [465, 474] width 18 height 39
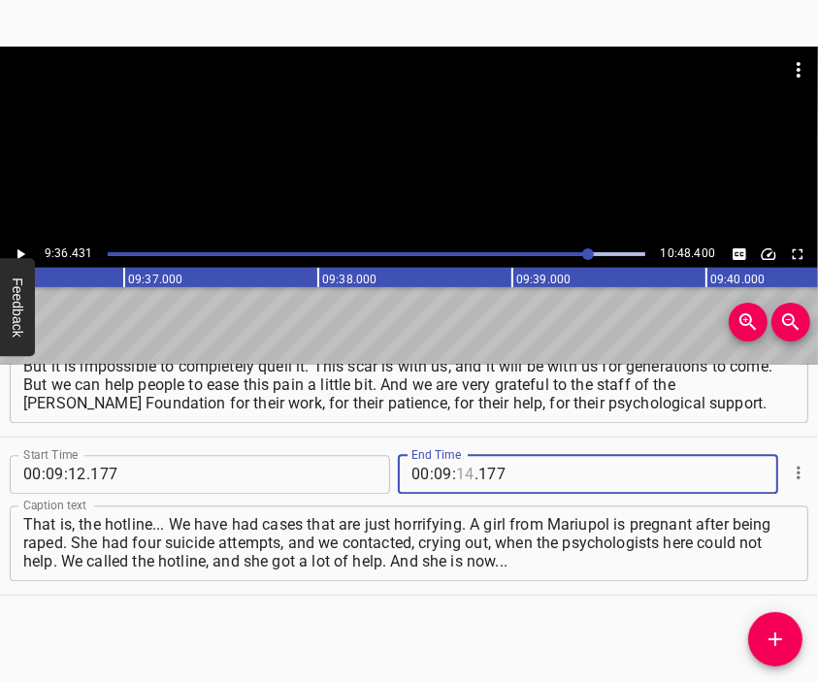
scroll to position [0, 111869]
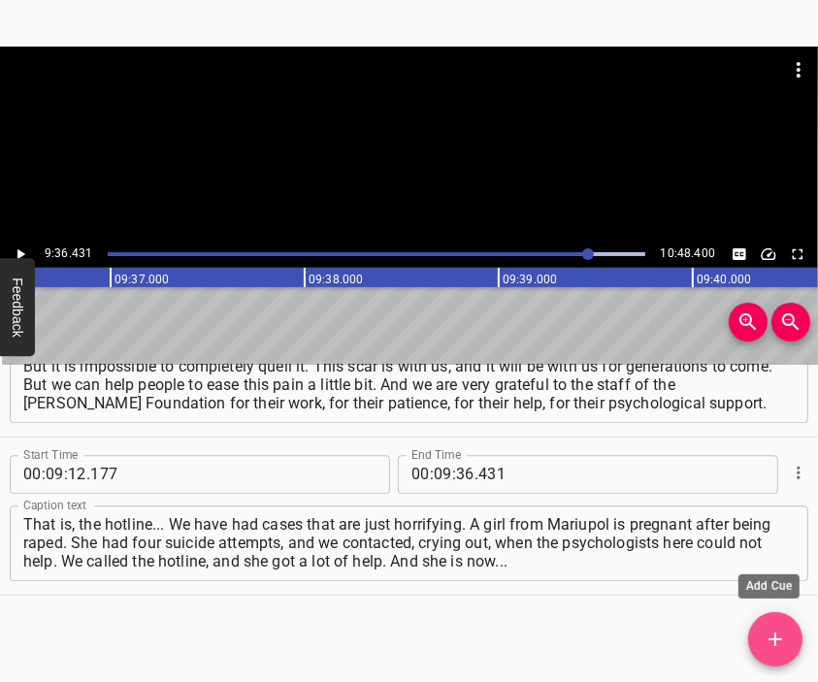
click at [770, 628] on icon "Add Cue" at bounding box center [775, 639] width 23 height 23
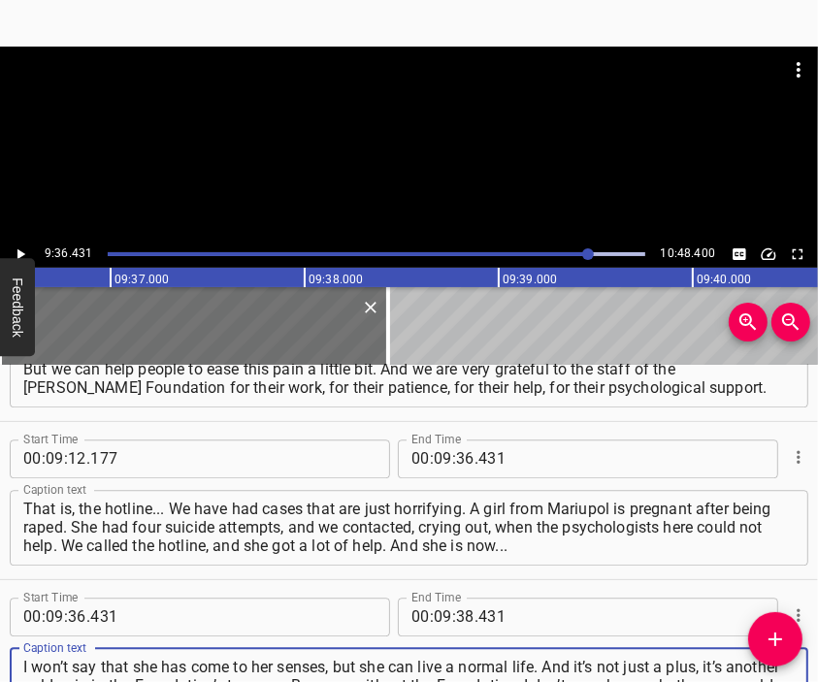
click at [444, 151] on div at bounding box center [409, 144] width 818 height 194
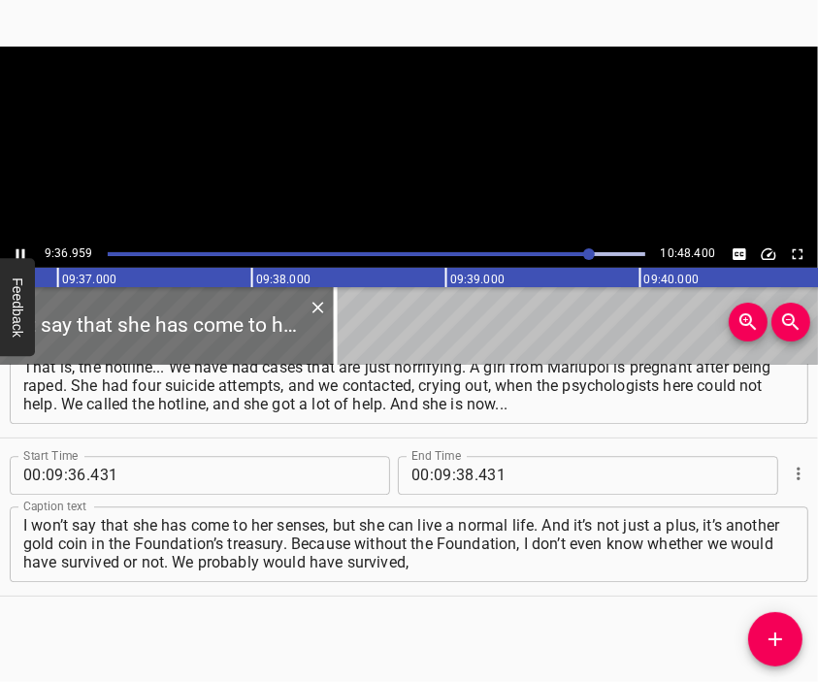
scroll to position [0, 111971]
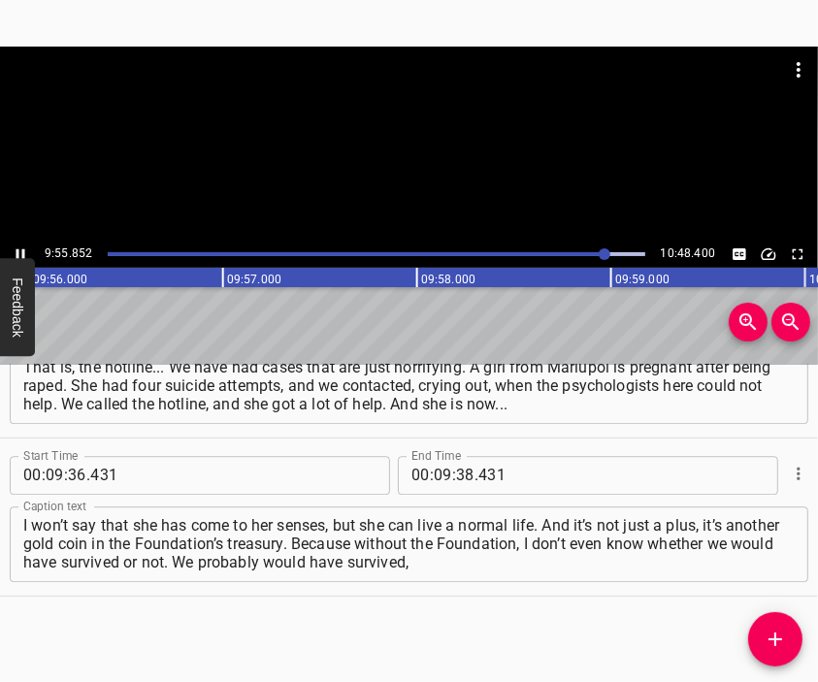
click at [363, 163] on div at bounding box center [409, 144] width 818 height 194
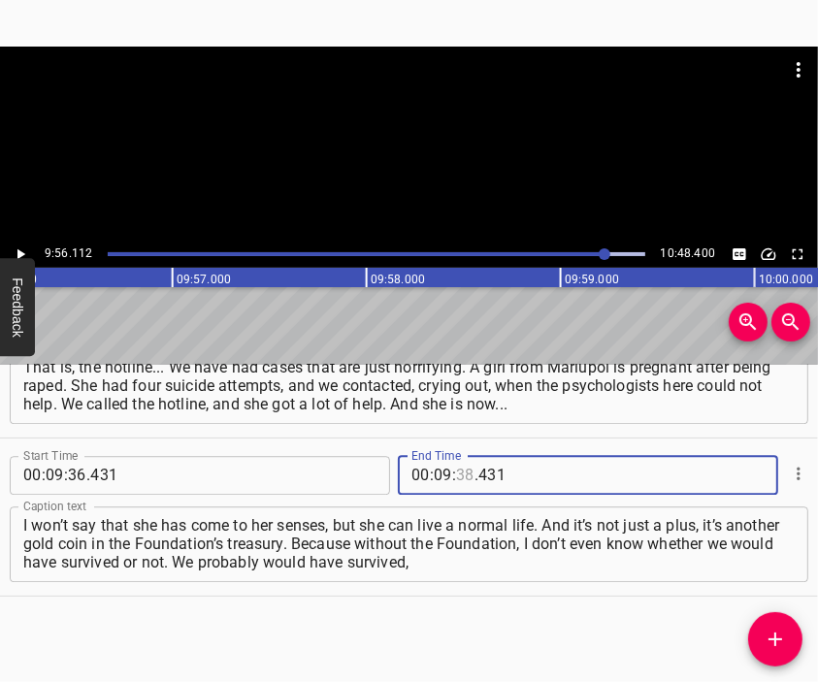
click at [458, 471] on input "number" at bounding box center [465, 475] width 18 height 39
drag, startPoint x: 765, startPoint y: 635, endPoint x: 745, endPoint y: 627, distance: 20.9
click at [766, 635] on icon "Add Cue" at bounding box center [775, 639] width 23 height 23
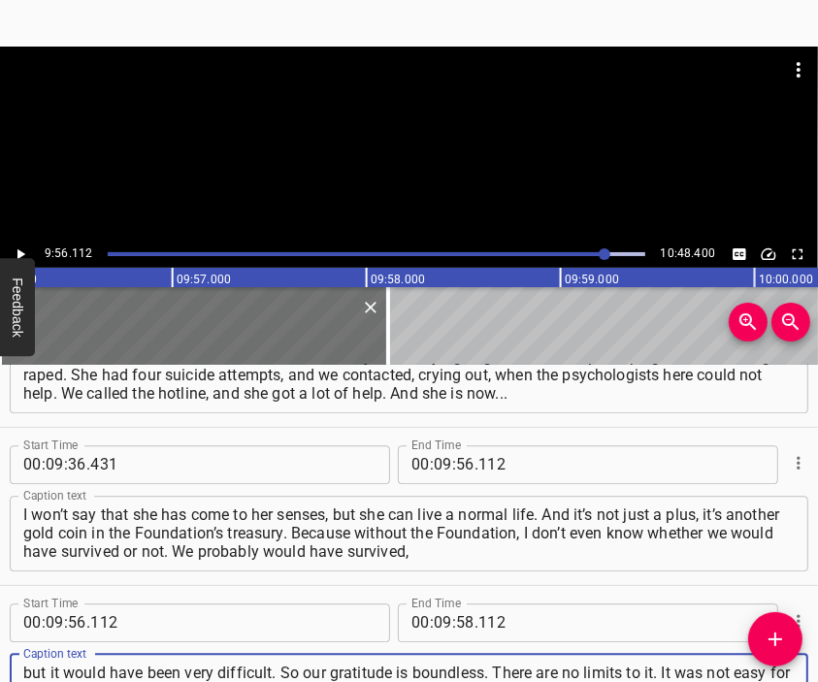
click at [415, 167] on div at bounding box center [409, 144] width 818 height 194
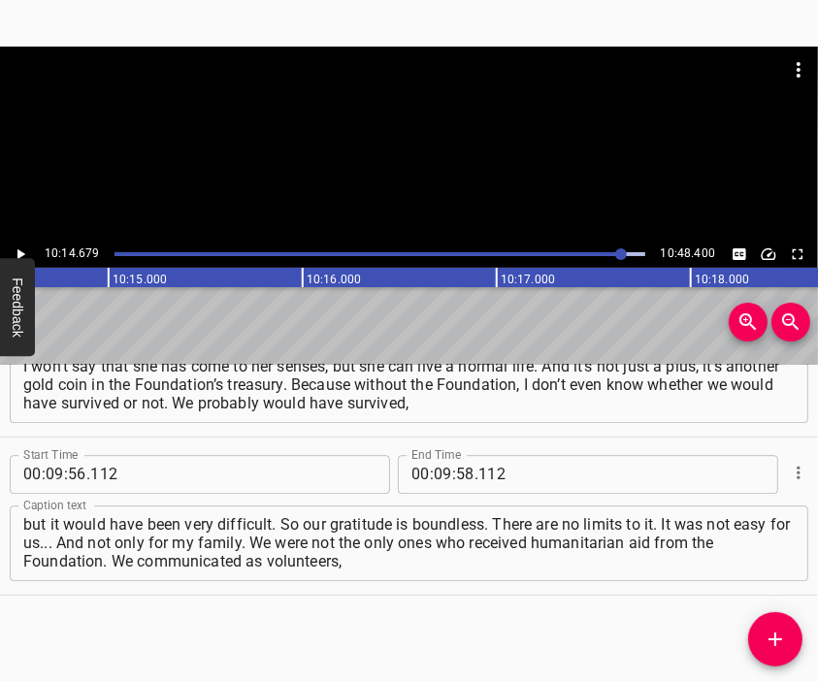
scroll to position [0, 119292]
click at [439, 476] on input "number" at bounding box center [443, 474] width 18 height 39
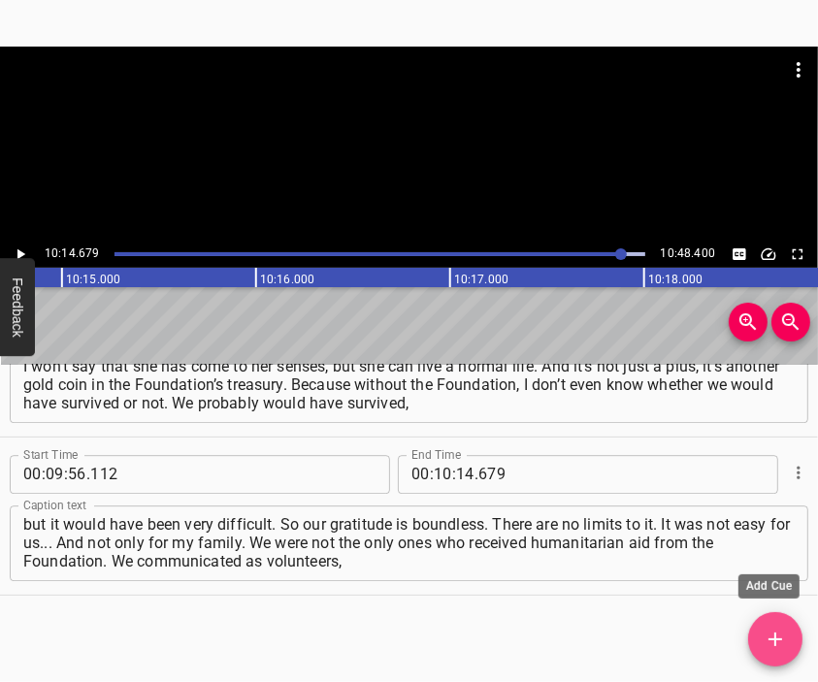
click at [759, 642] on span "Add Cue" at bounding box center [775, 639] width 54 height 23
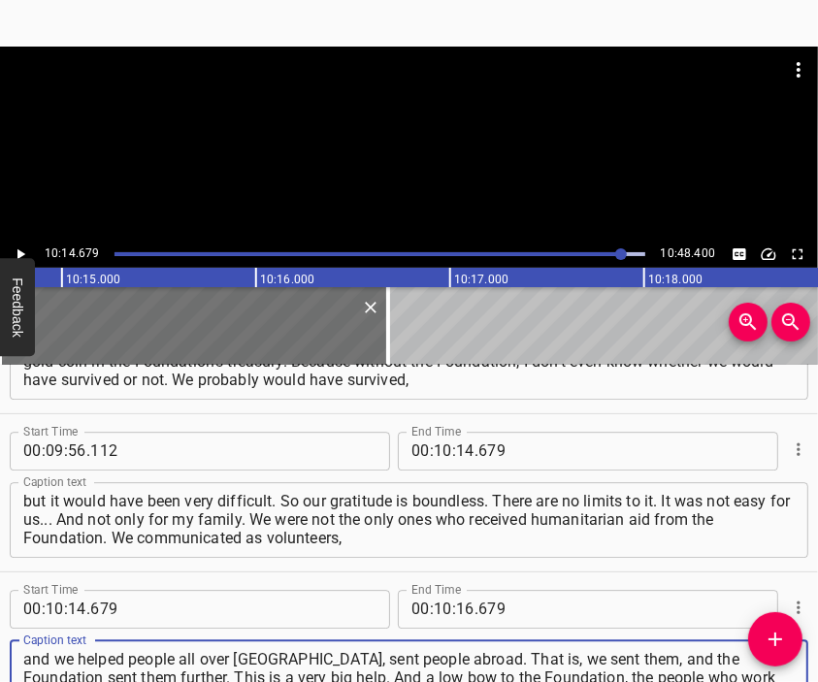
click at [397, 128] on div at bounding box center [409, 95] width 818 height 97
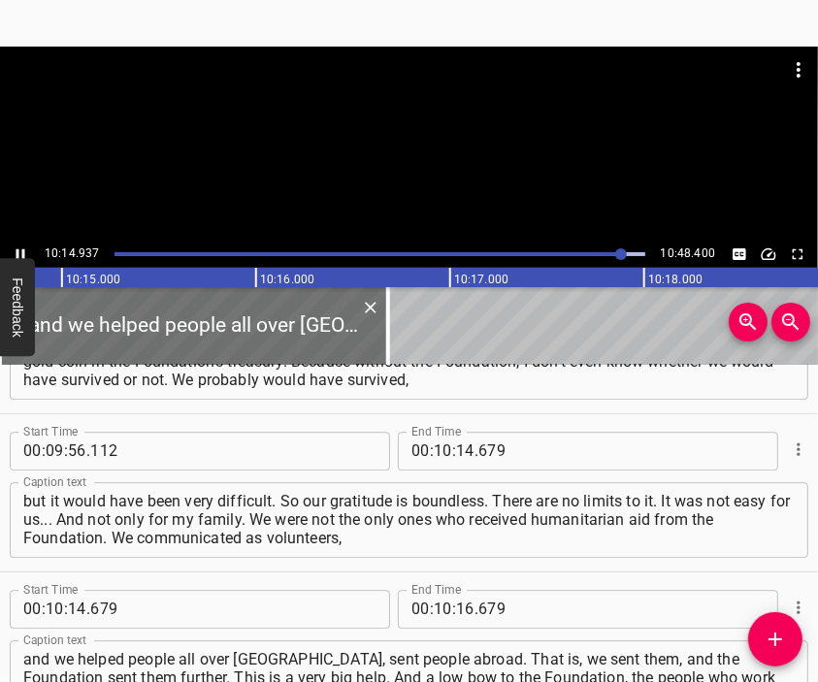
scroll to position [3411, 0]
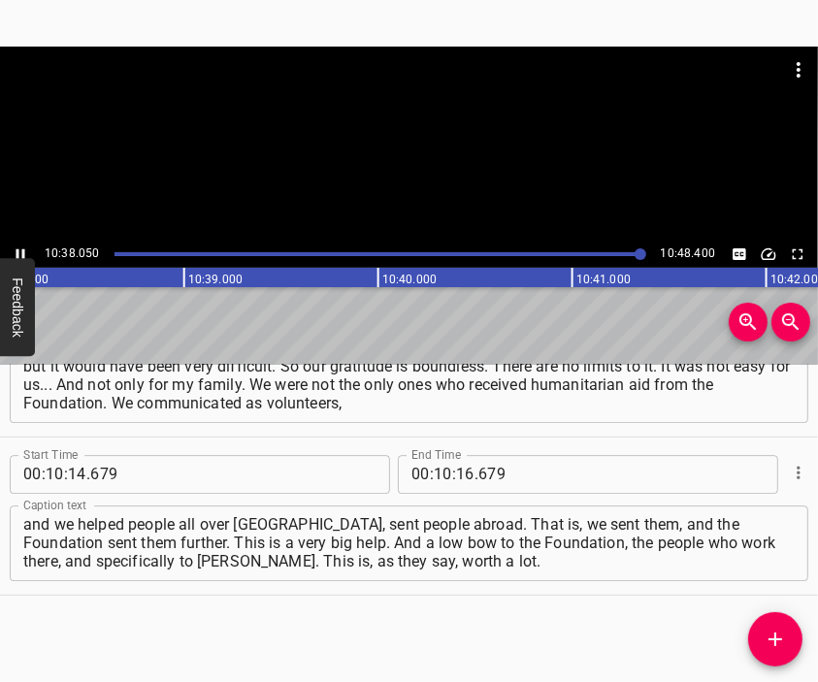
click at [431, 173] on div at bounding box center [409, 144] width 818 height 194
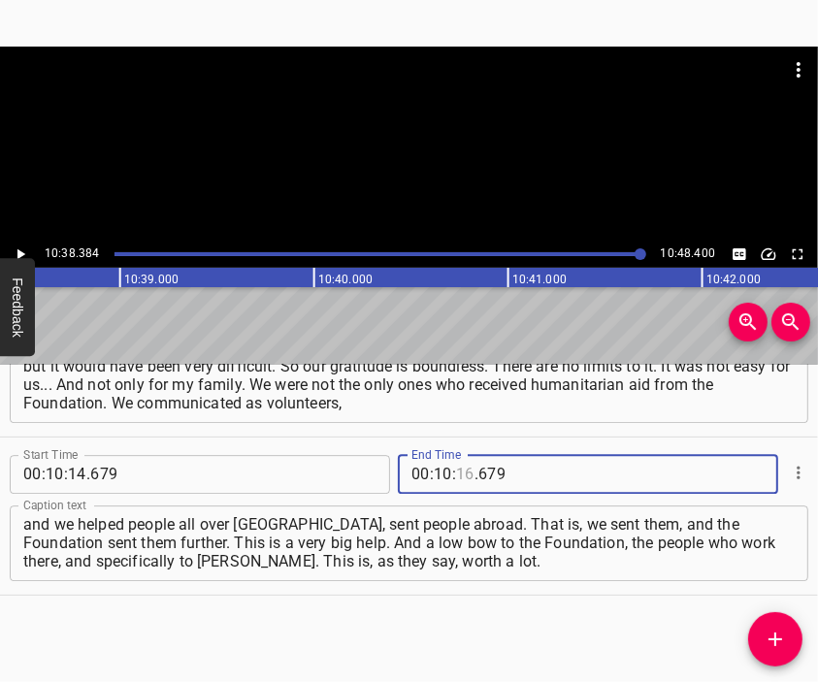
click at [461, 474] on input "number" at bounding box center [465, 474] width 18 height 39
click at [540, 565] on textarea "and we helped people all over [GEOGRAPHIC_DATA], sent people abroad. That is, w…" at bounding box center [408, 542] width 771 height 55
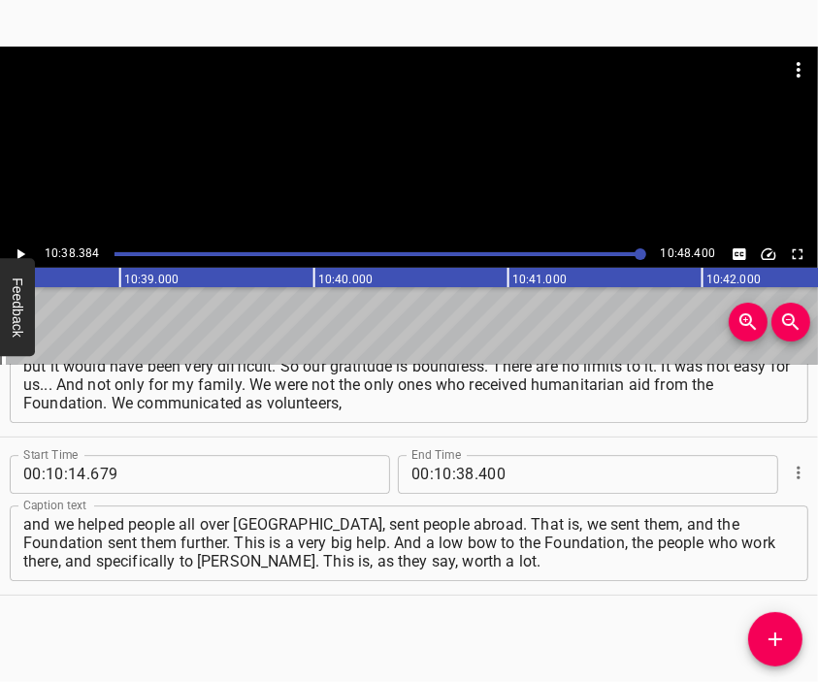
click at [388, 130] on div at bounding box center [409, 95] width 818 height 97
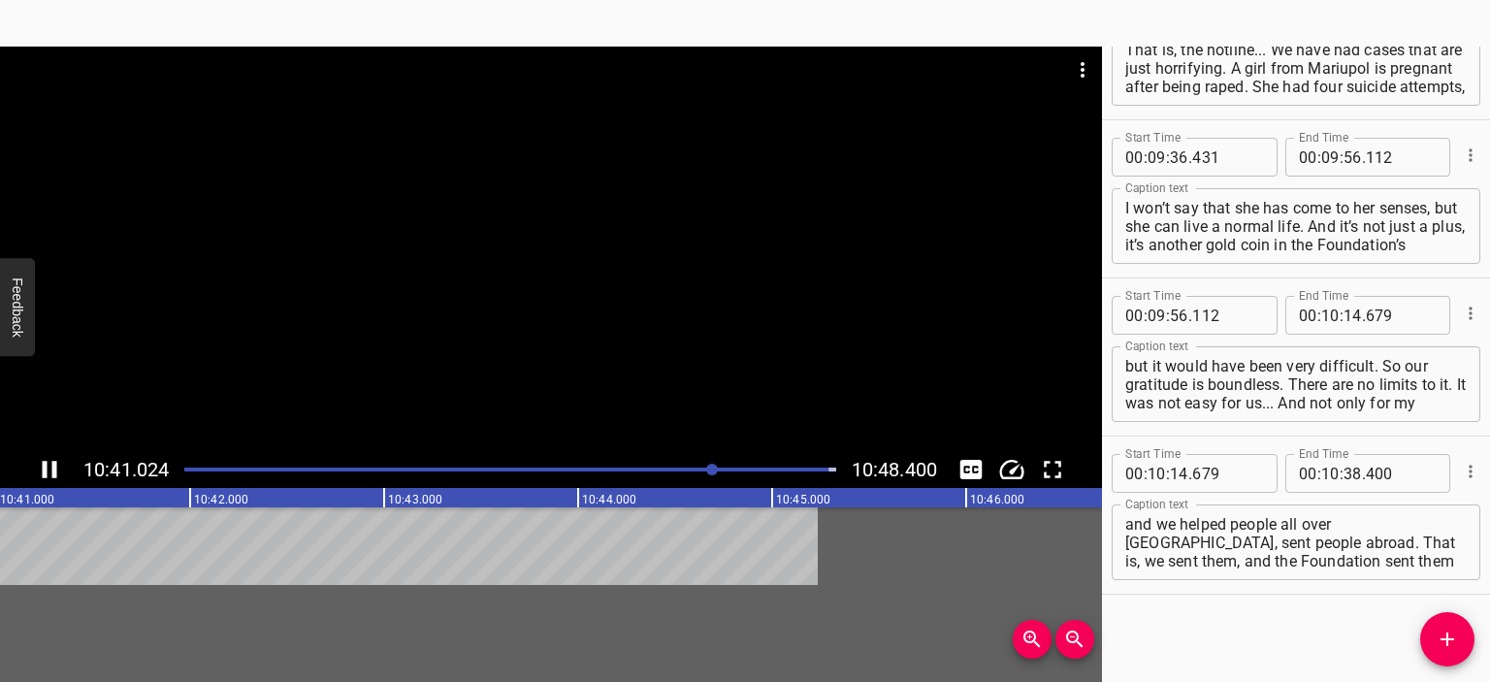
scroll to position [3128, 0]
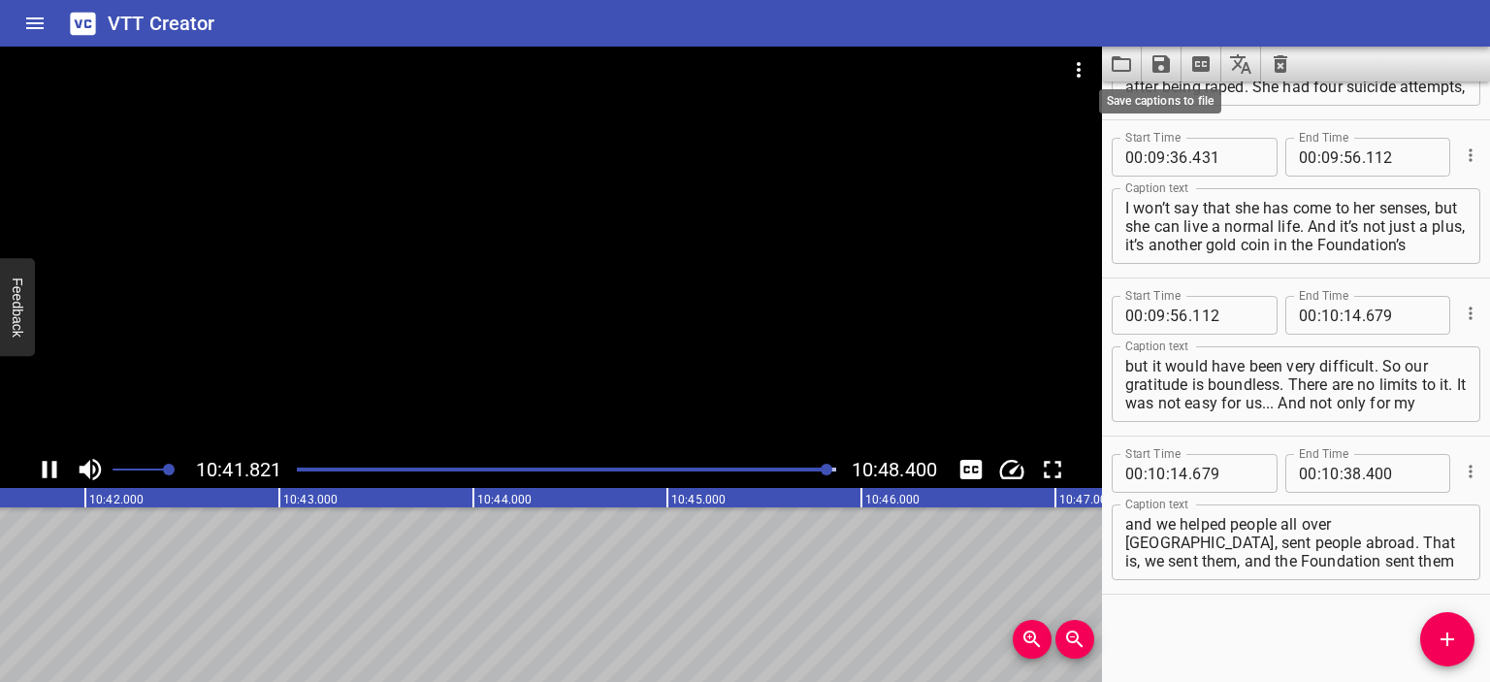
click at [817, 67] on icon "Save captions to file" at bounding box center [1161, 63] width 17 height 17
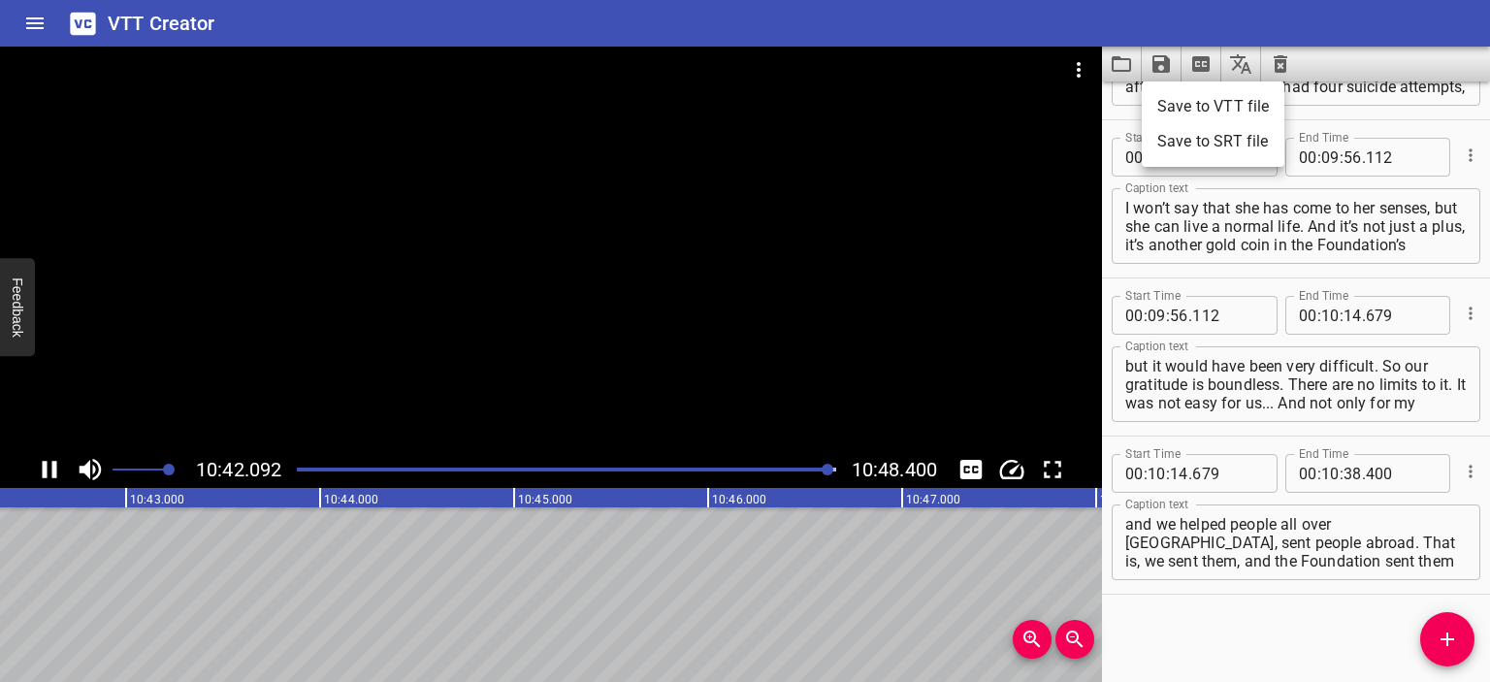
click at [817, 119] on li "Save to VTT file" at bounding box center [1213, 106] width 143 height 35
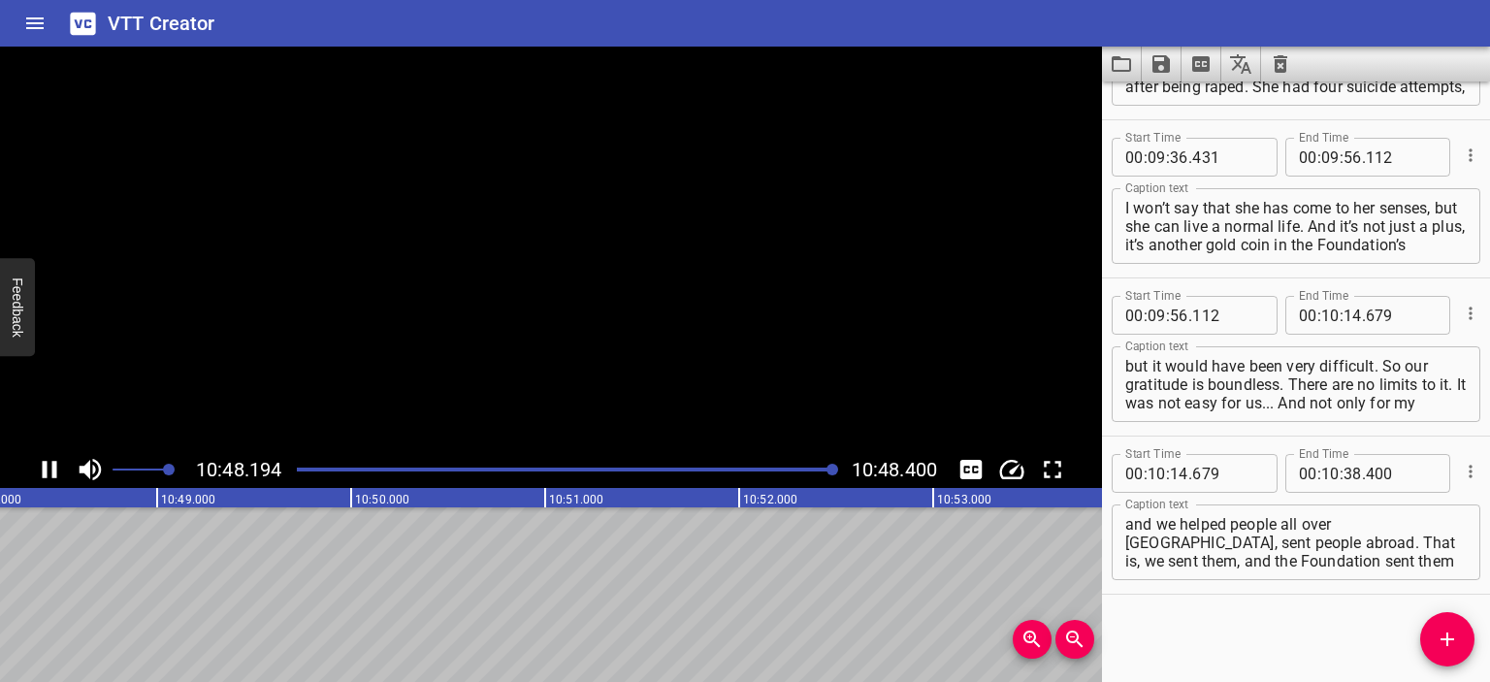
scroll to position [0, 125836]
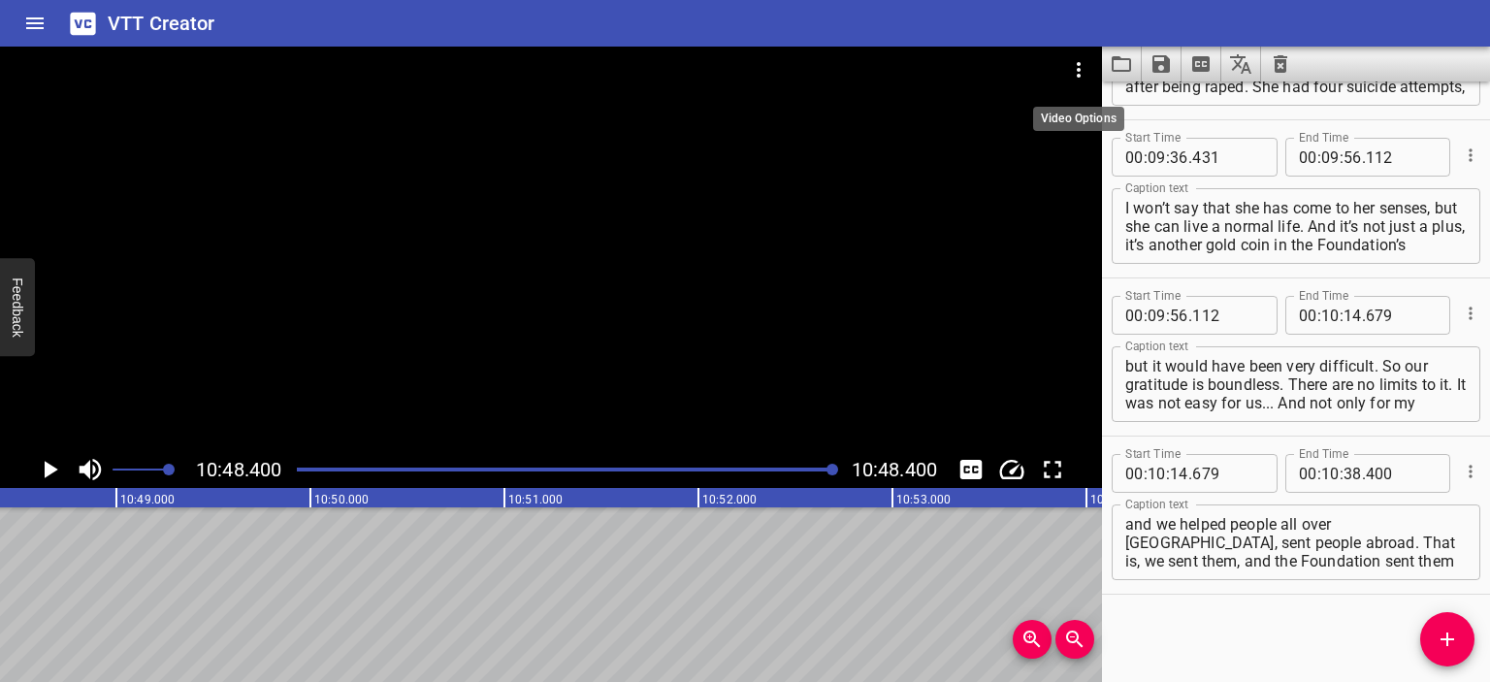
click at [817, 61] on icon "Video Options" at bounding box center [1078, 69] width 23 height 23
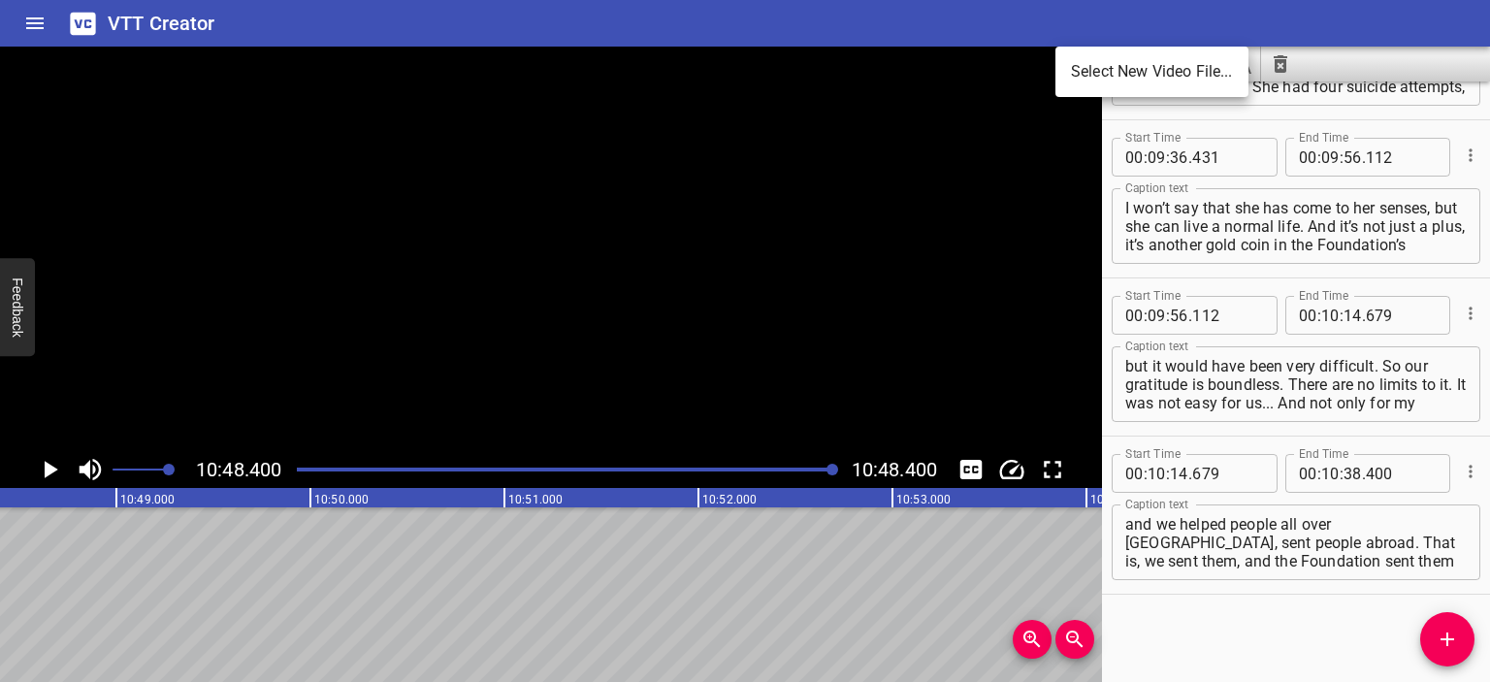
click at [817, 61] on li "Select New Video File..." at bounding box center [1152, 71] width 193 height 35
